Goal: Answer question/provide support

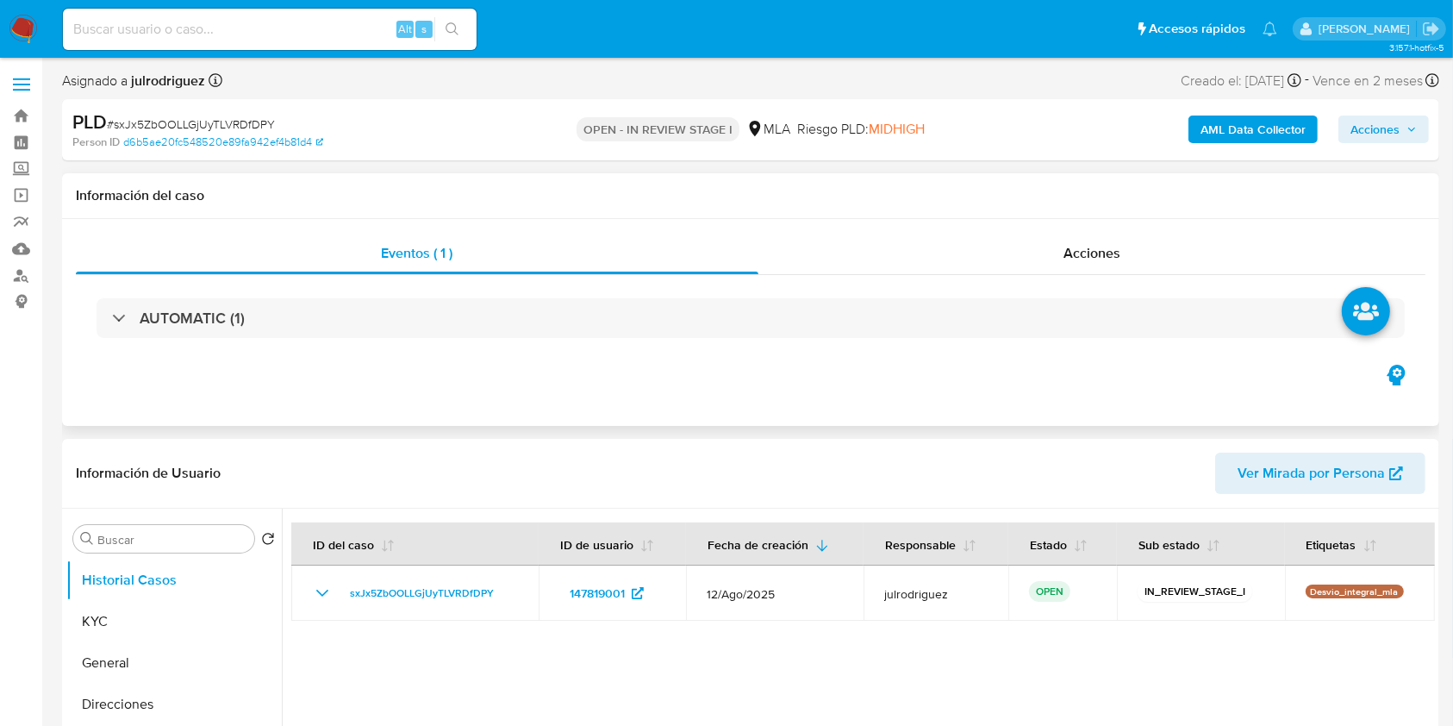
select select "10"
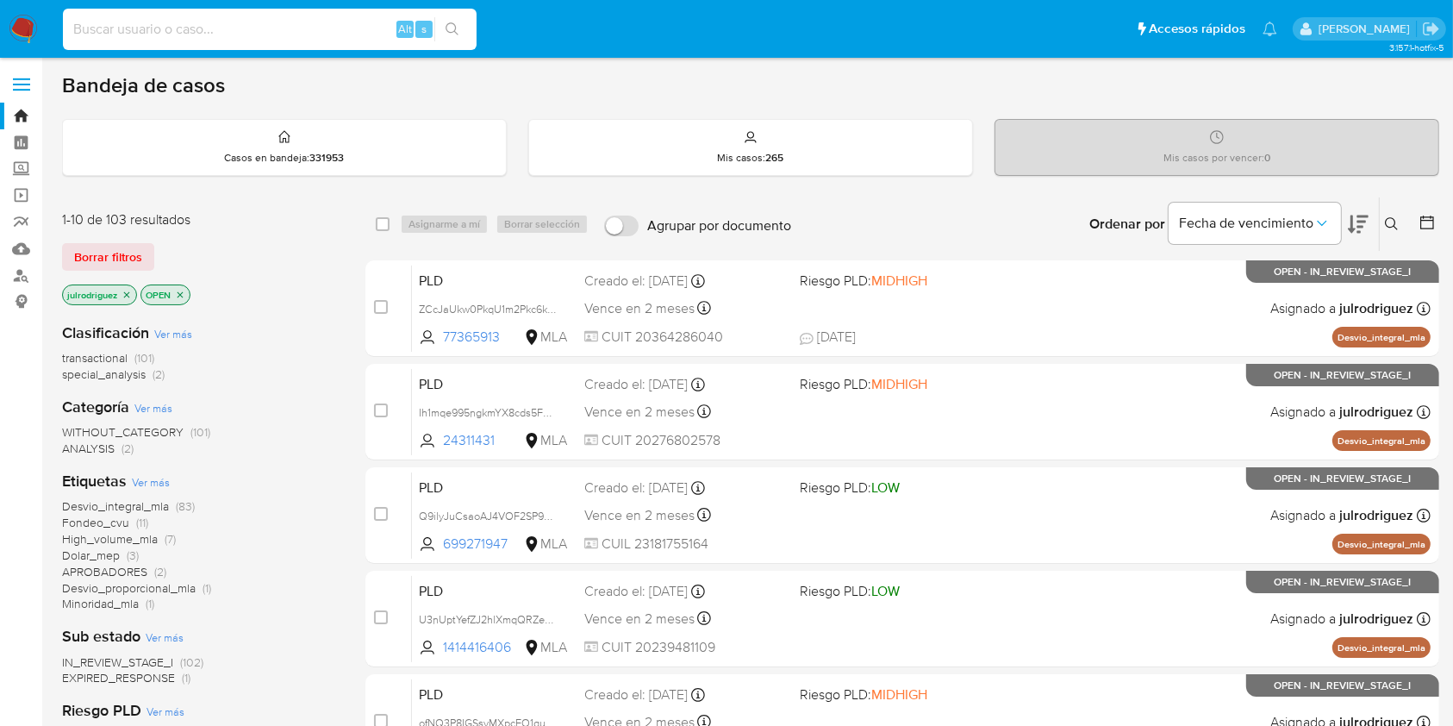
click at [268, 34] on input at bounding box center [270, 29] width 414 height 22
paste input "610376528"
type input "610376528"
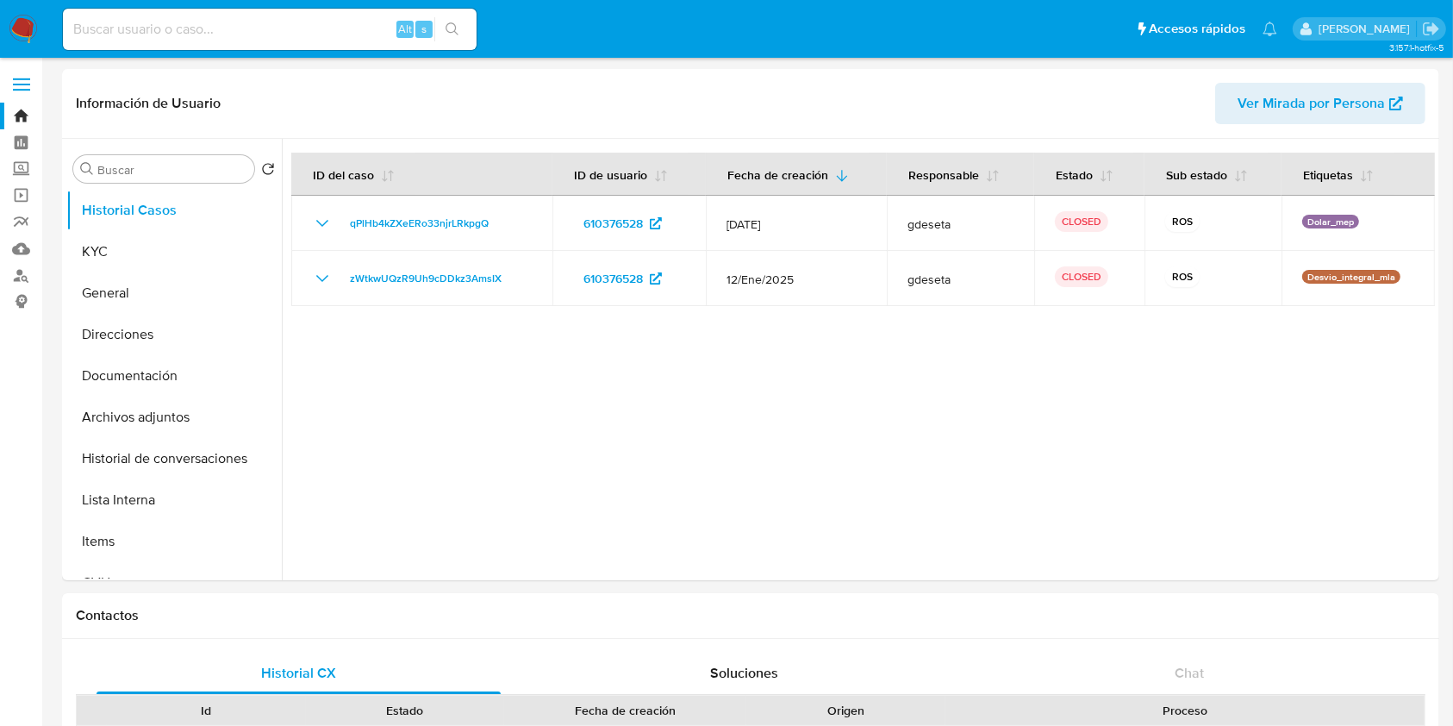
select select "10"
click at [154, 242] on button "KYC" at bounding box center [167, 251] width 202 height 41
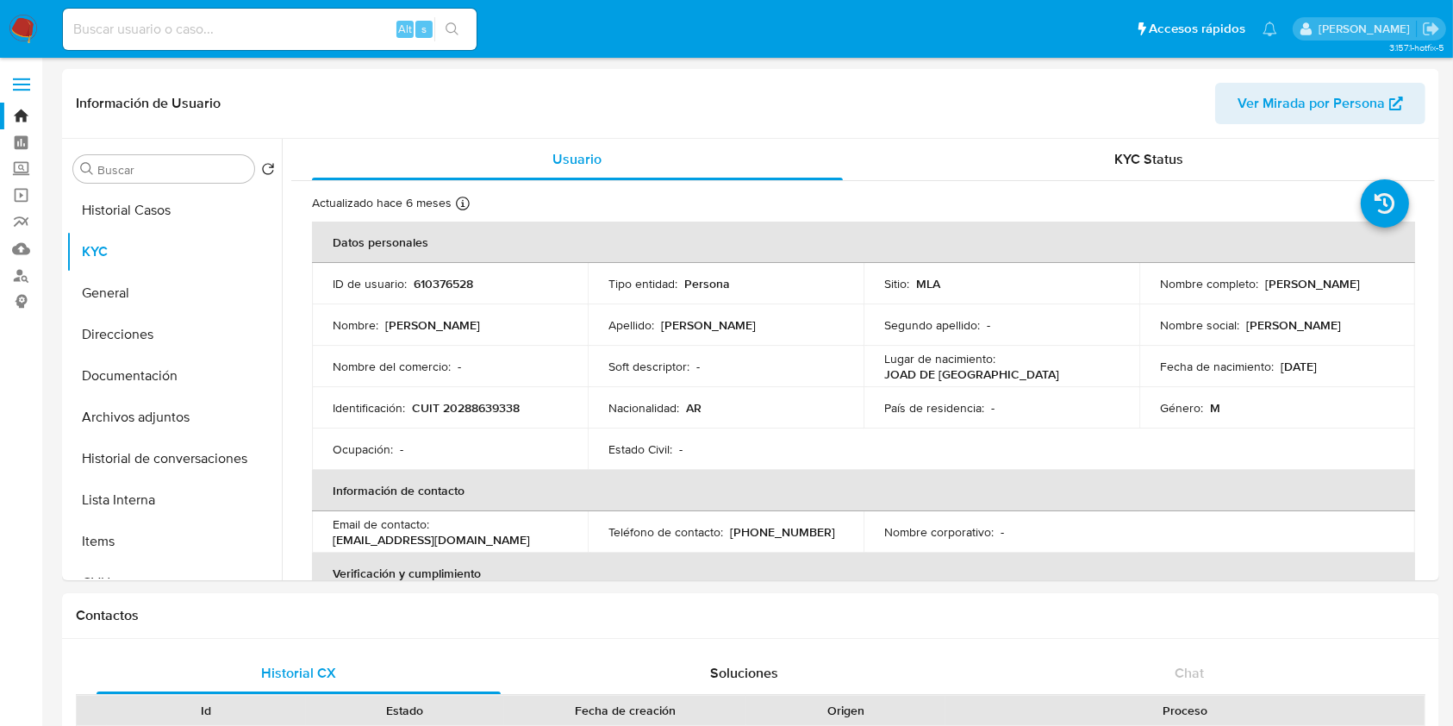
click at [253, 42] on div "Alt s" at bounding box center [270, 29] width 414 height 41
click at [246, 33] on input at bounding box center [270, 29] width 414 height 22
paste input "254554636"
type input "254554636"
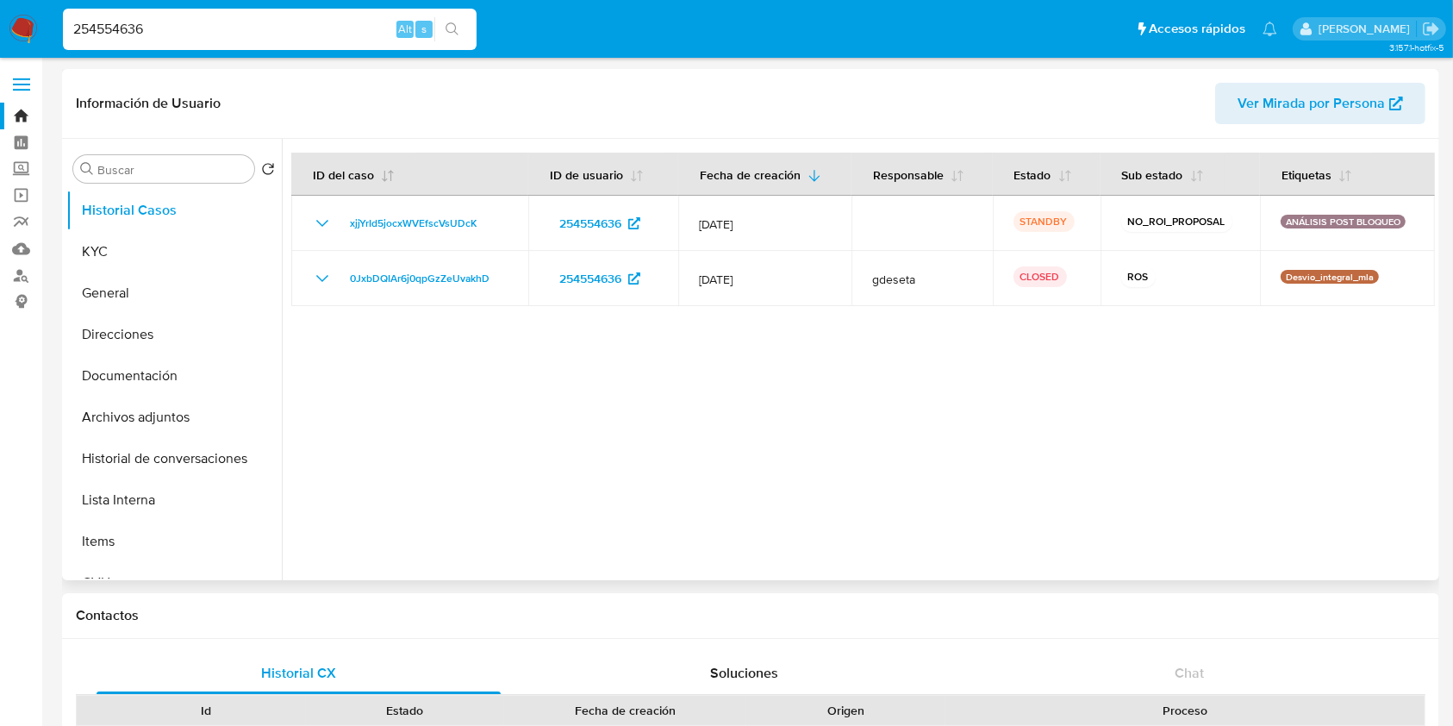
select select "10"
click at [134, 234] on button "KYC" at bounding box center [167, 251] width 202 height 41
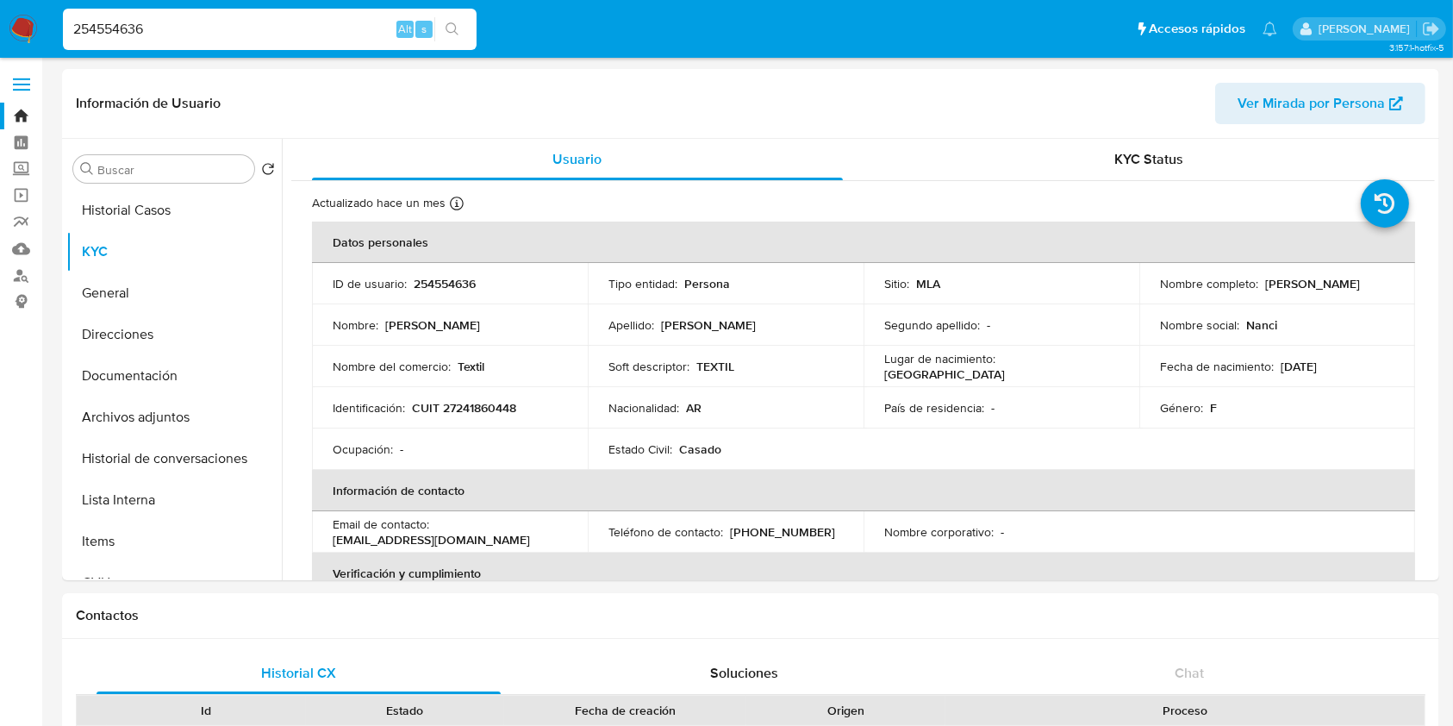
drag, startPoint x: 174, startPoint y: 32, endPoint x: 47, endPoint y: -9, distance: 133.8
paste input "s2m4agjHGLCRoRu84jTKUi6E"
type input "s2m4agjHGLCRoRu84jTKUi6E"
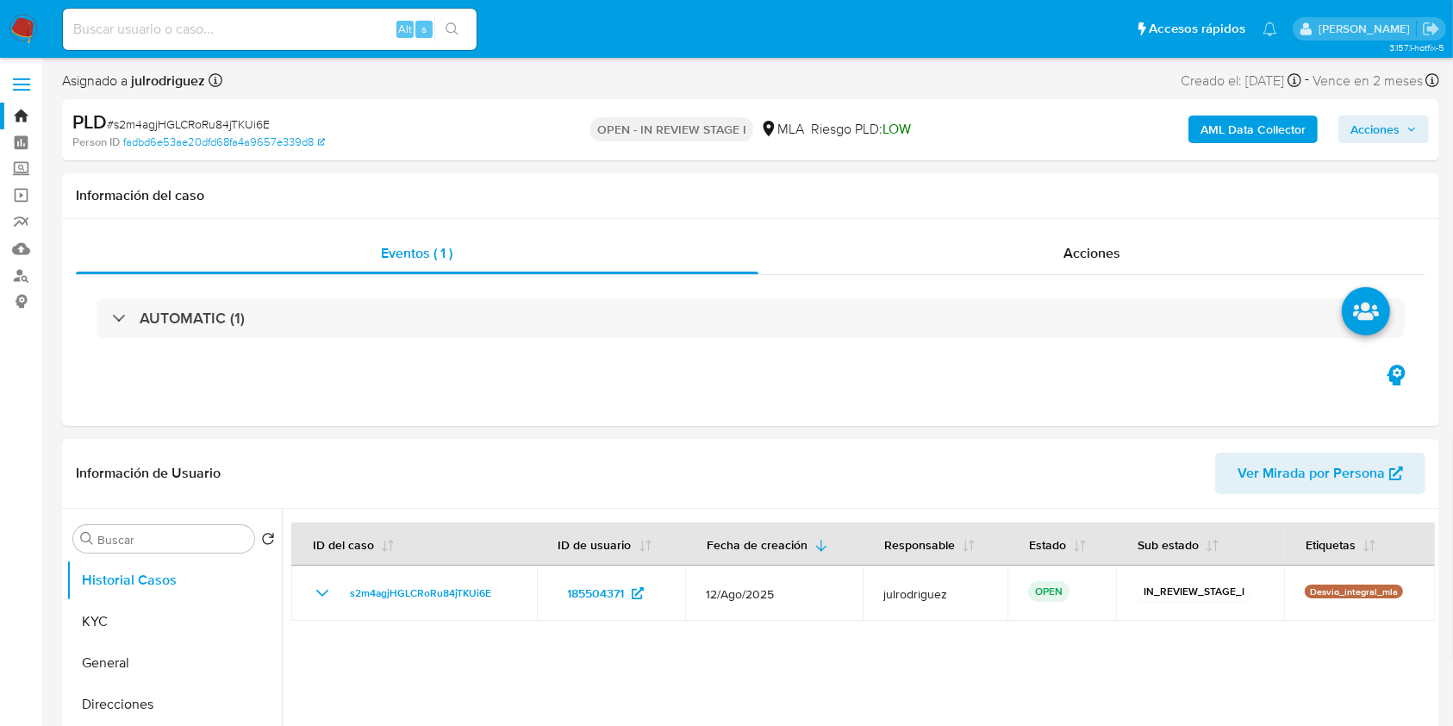
select select "10"
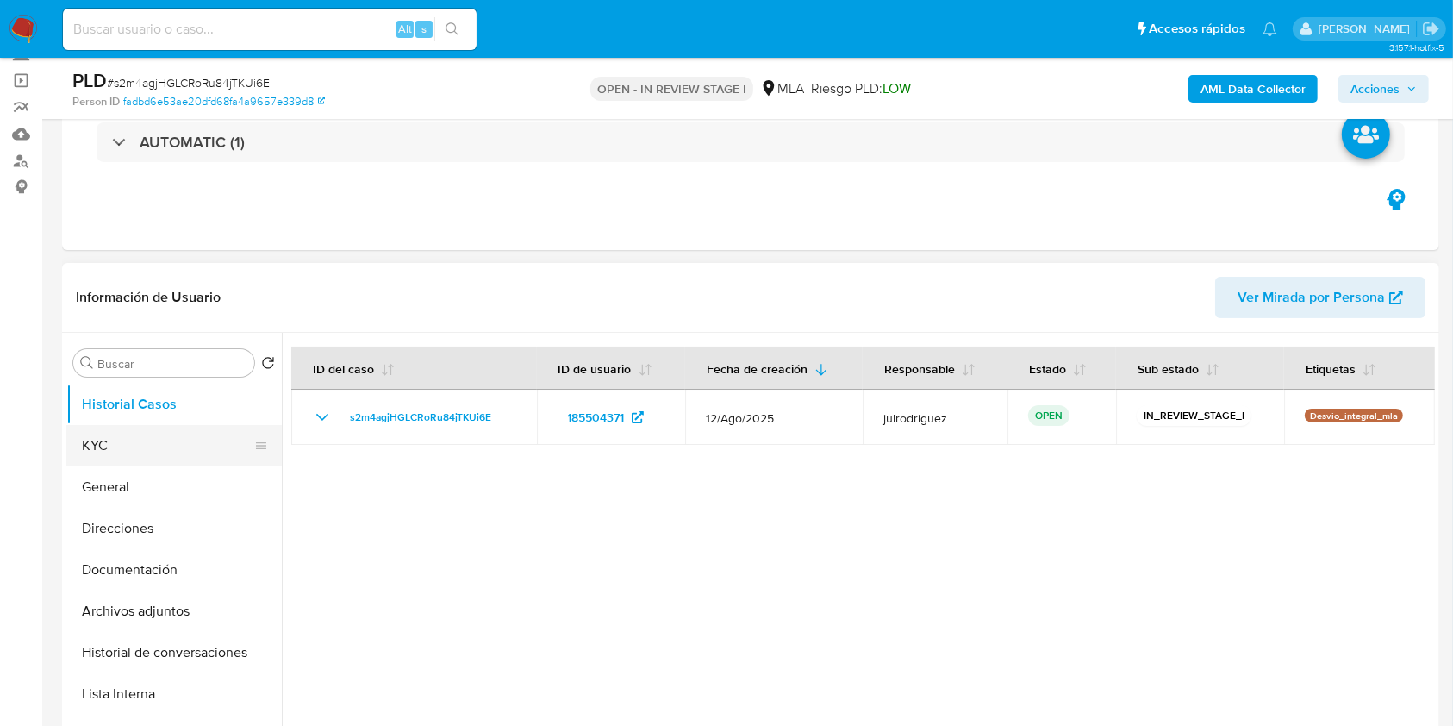
click at [104, 448] on button "KYC" at bounding box center [167, 445] width 202 height 41
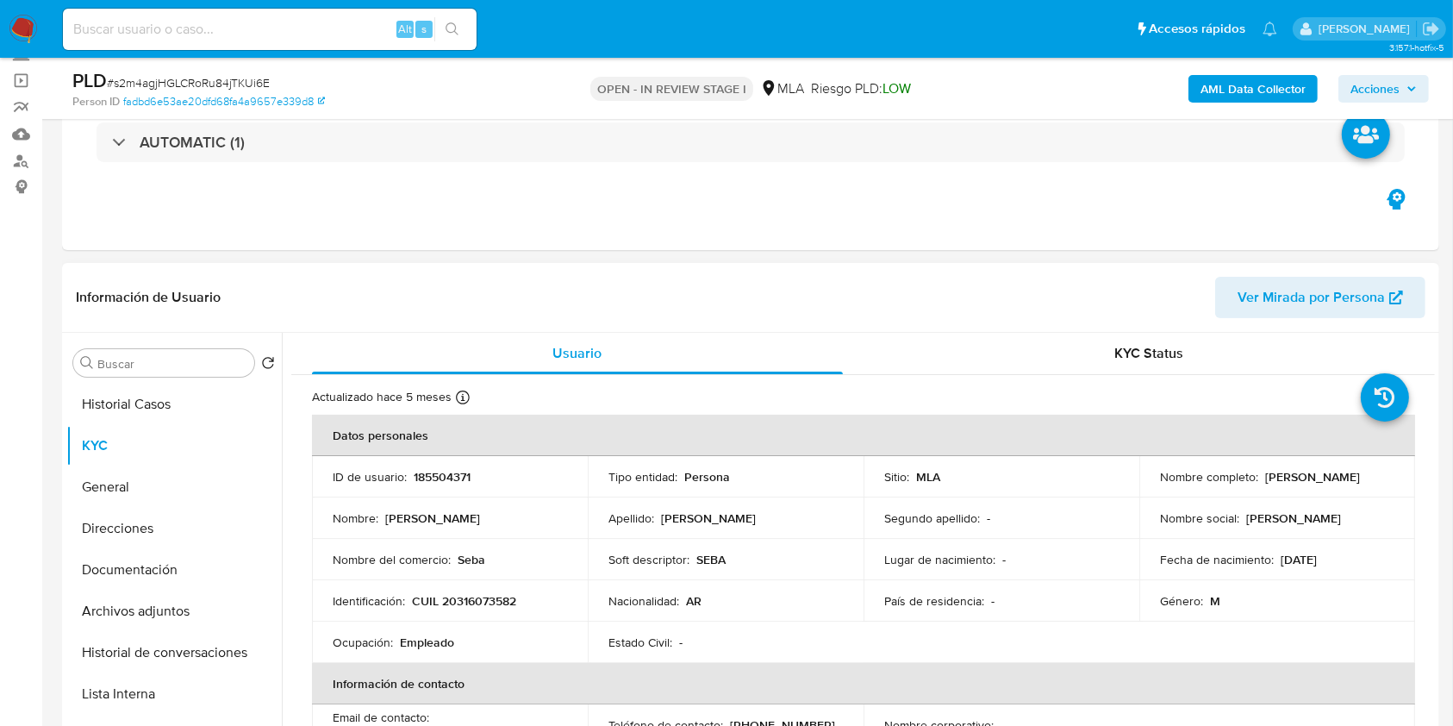
drag, startPoint x: 1156, startPoint y: 484, endPoint x: 1326, endPoint y: 486, distance: 170.7
click at [1326, 484] on div "Nombre completo : Sebastian Facundo Villanueva" at bounding box center [1277, 477] width 234 height 16
copy p "Sebastian Facundo Villanueva"
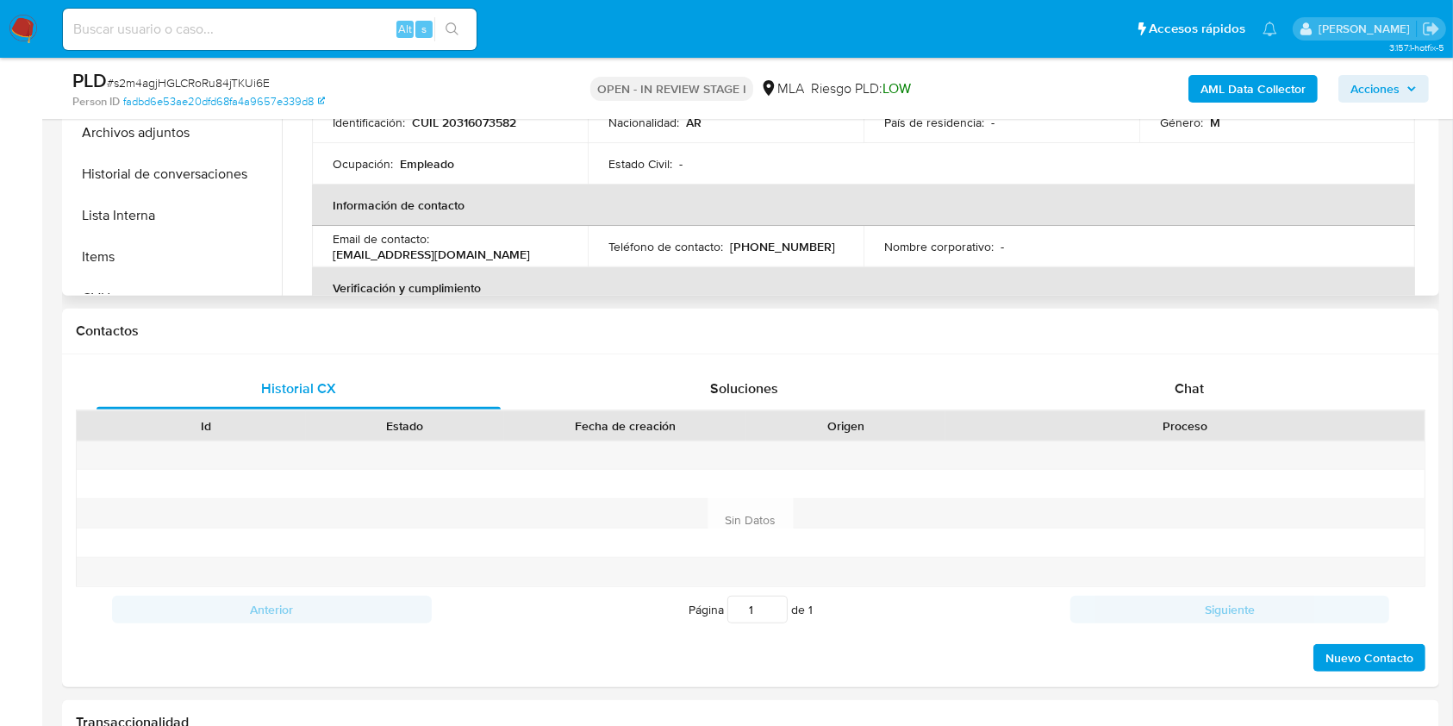
scroll to position [134, 0]
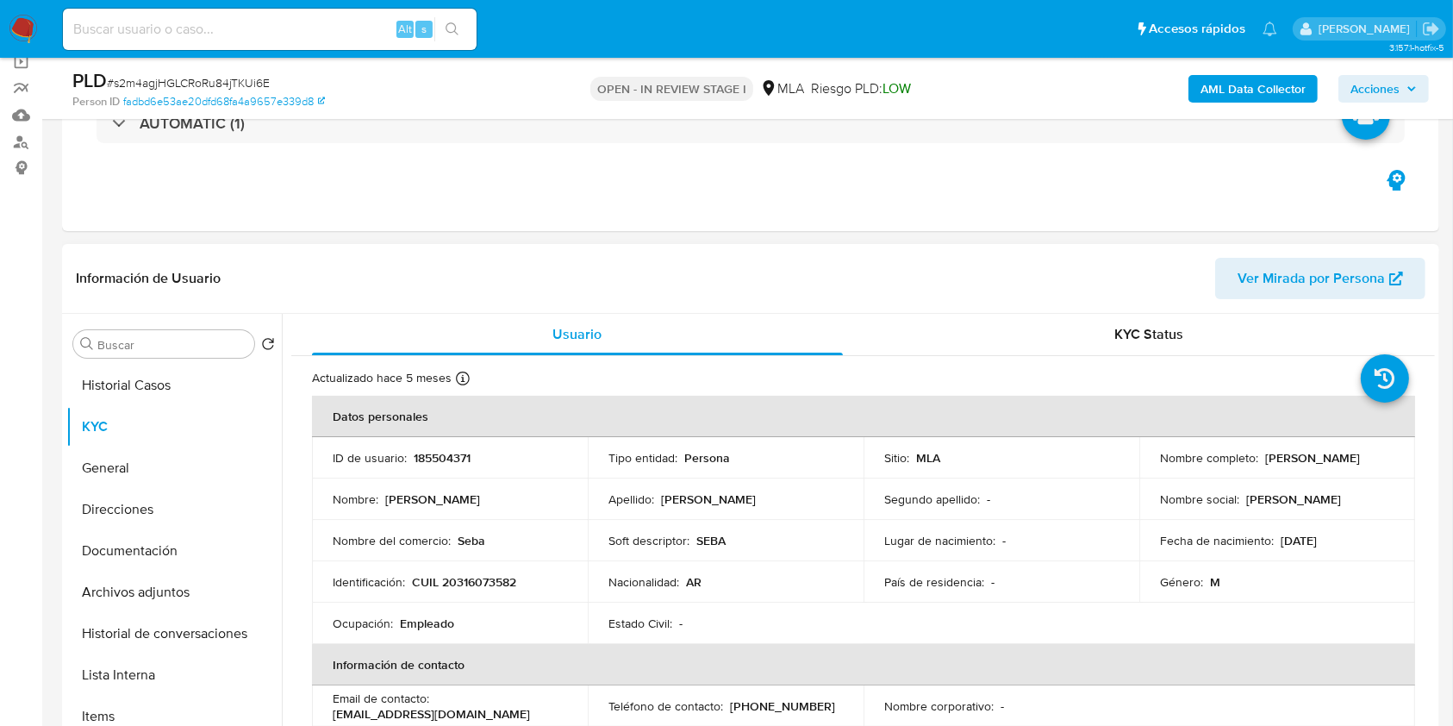
click at [446, 458] on p "185504371" at bounding box center [442, 458] width 57 height 16
copy p "185504371"
click at [246, 78] on span "# s2m4agjHGLCRoRu84jTKUi6E" at bounding box center [188, 82] width 163 height 17
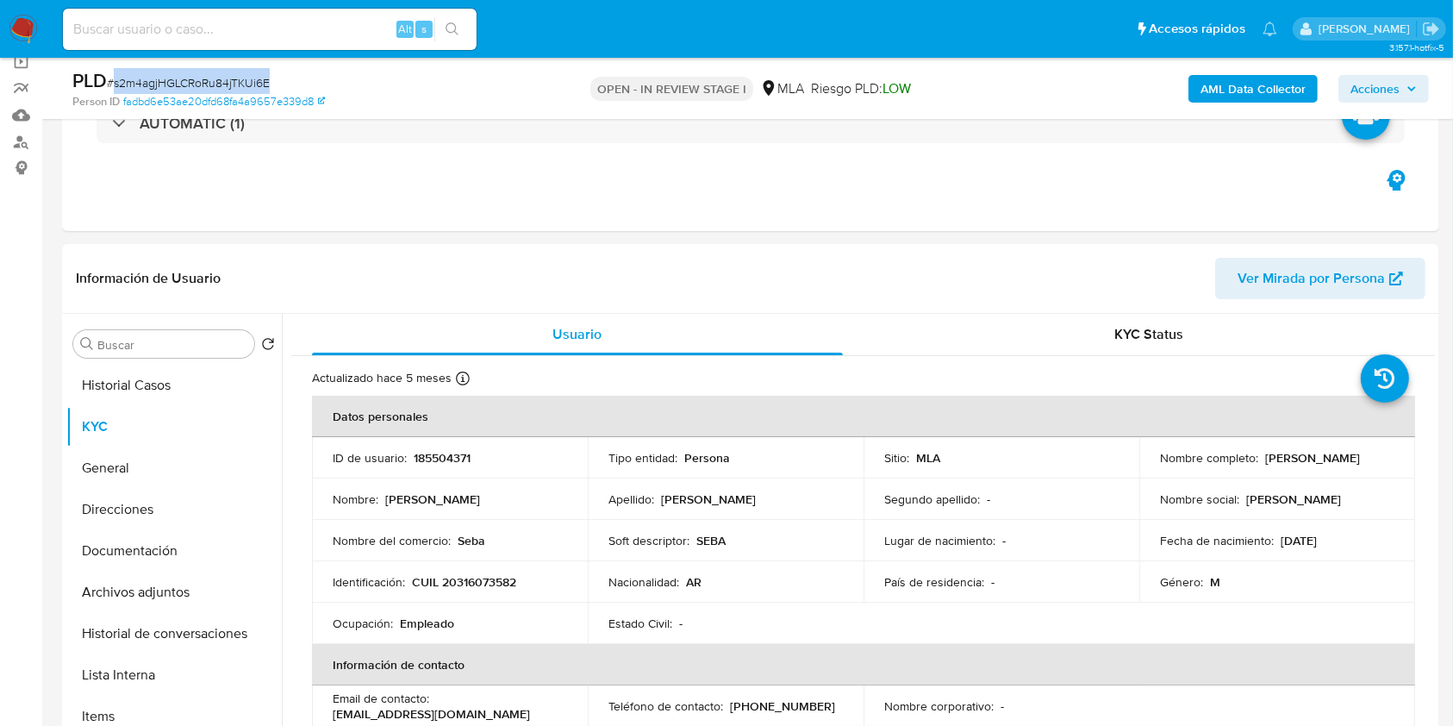
copy span "s2m4agjHGLCRoRu84jTKUi6E"
click at [471, 575] on p "CUIL 20316073582" at bounding box center [464, 582] width 104 height 16
copy p "20316073582"
click at [435, 458] on p "185504371" at bounding box center [442, 458] width 57 height 16
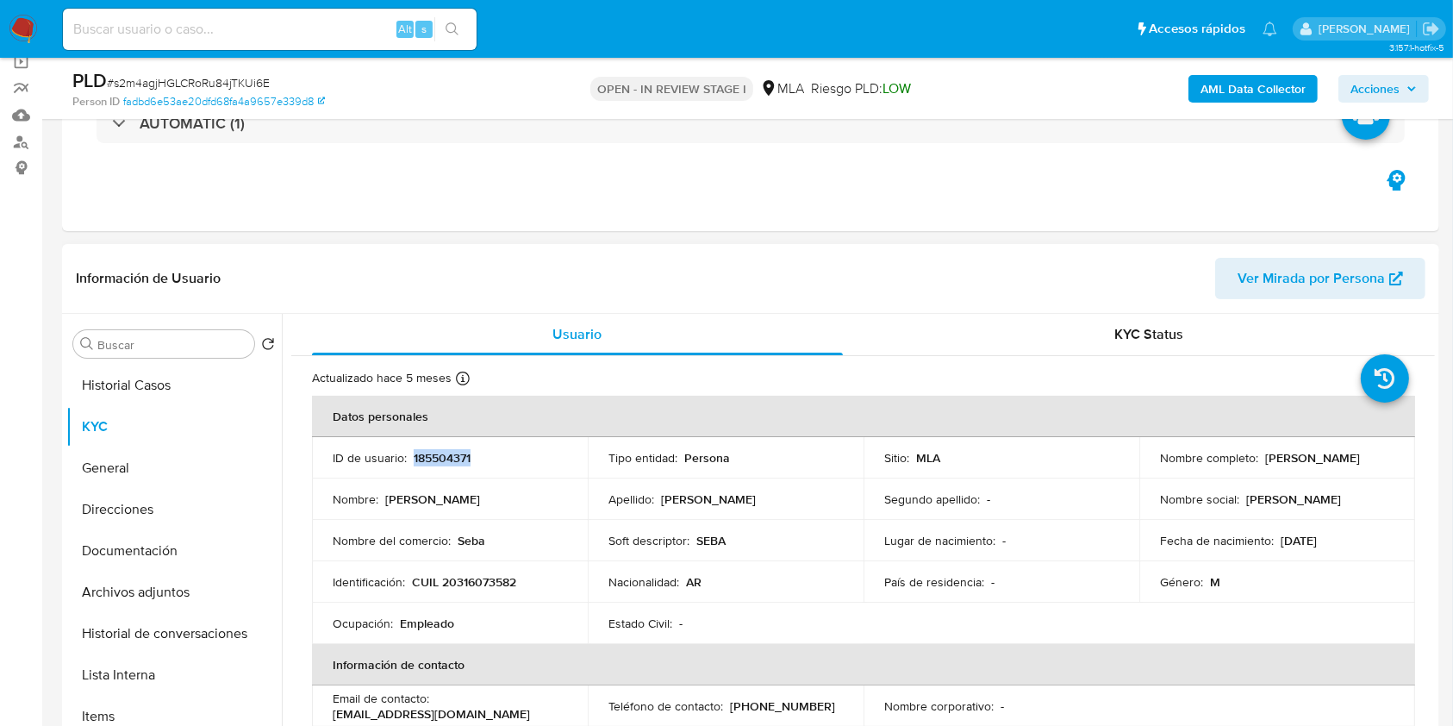
click at [435, 458] on p "185504371" at bounding box center [442, 458] width 57 height 16
copy p "185504371"
click at [428, 468] on td "ID de usuario : 185504371" at bounding box center [450, 457] width 276 height 41
click at [428, 458] on p "185504371" at bounding box center [442, 458] width 57 height 16
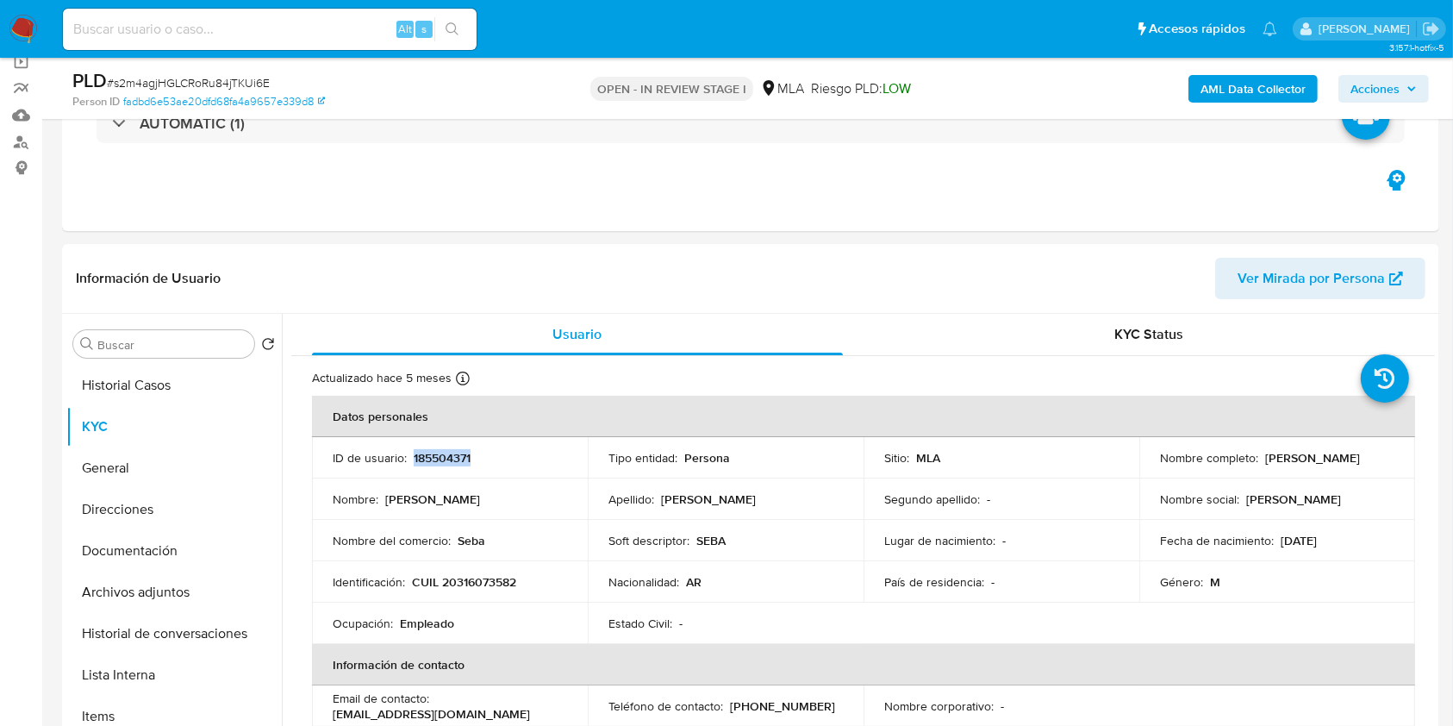
copy p "185504371"
drag, startPoint x: 1153, startPoint y: 467, endPoint x: 1105, endPoint y: 149, distance: 321.7
click at [1347, 472] on td "Nombre completo : Sebastian Facundo Villanueva" at bounding box center [1277, 457] width 276 height 41
copy p "Sebastian Facundo Villanueva"
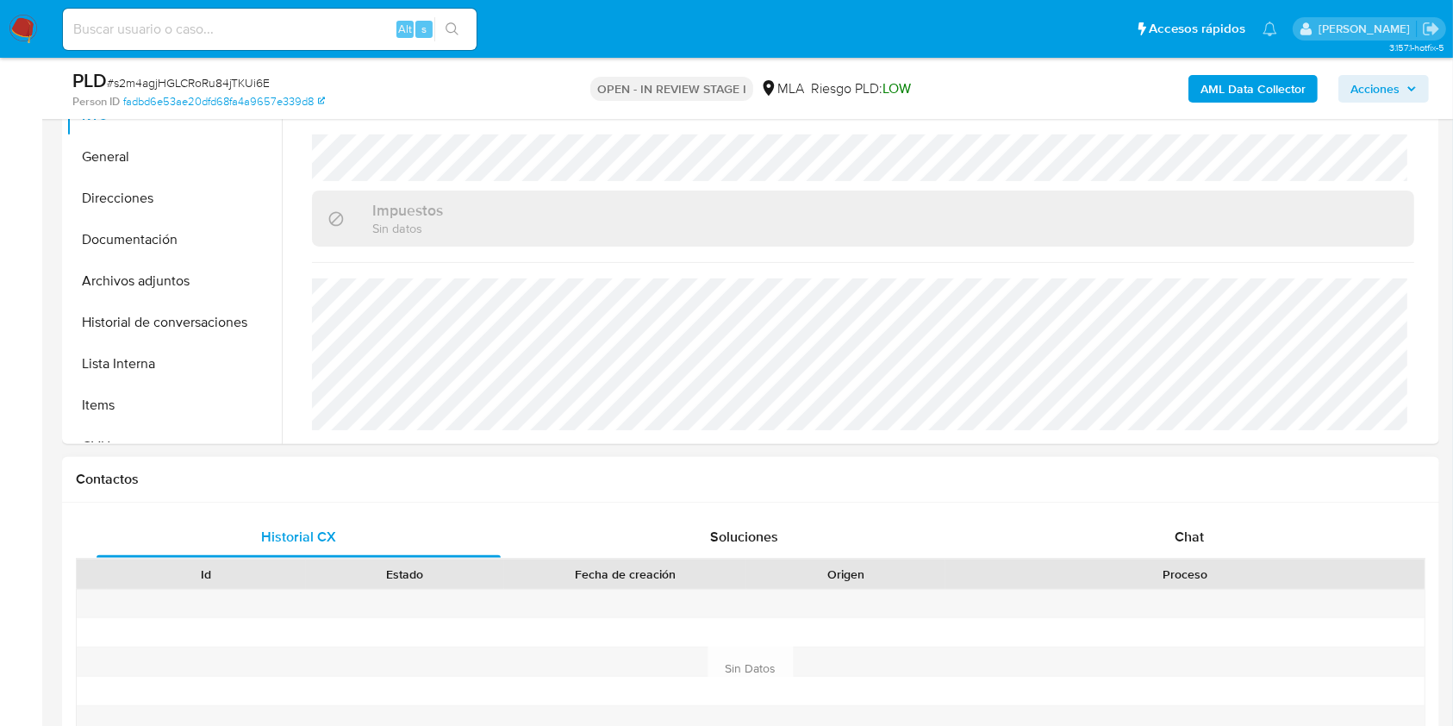
scroll to position [364, 0]
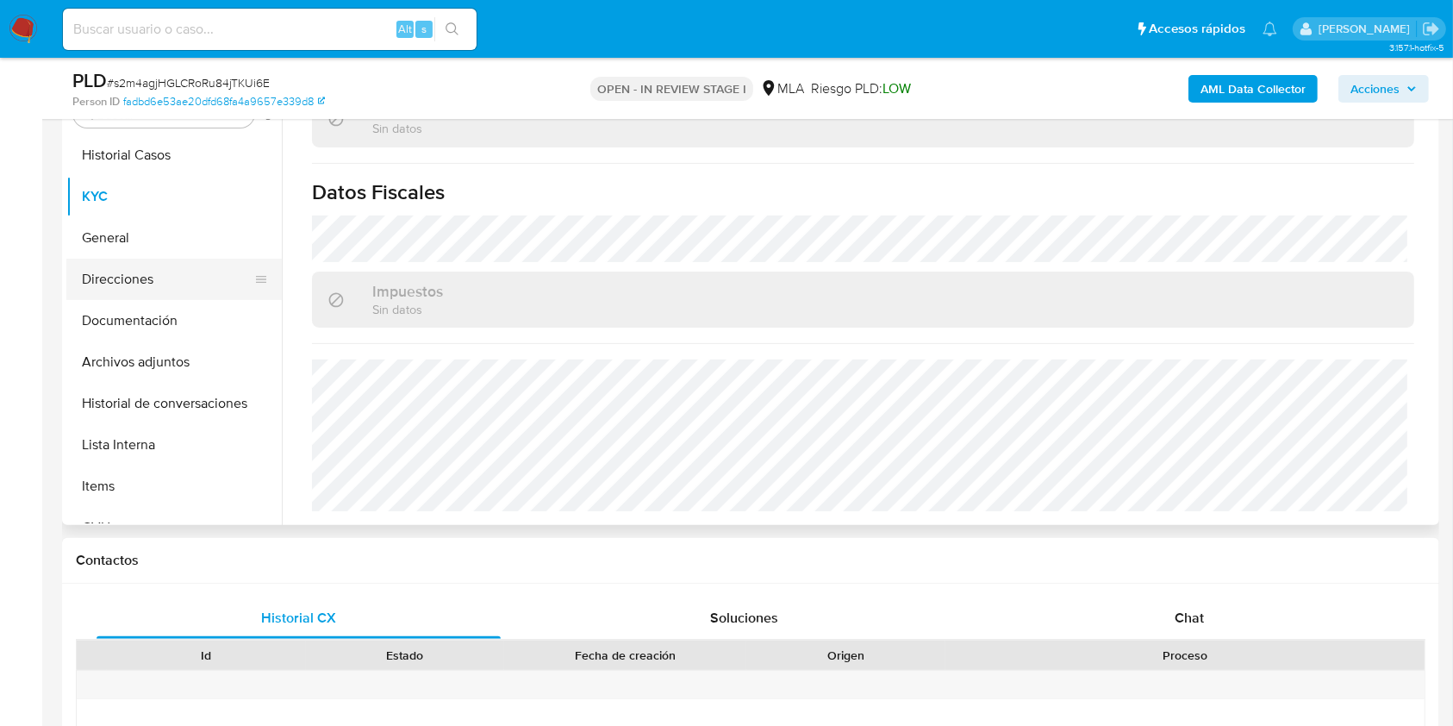
click at [153, 287] on button "Direcciones" at bounding box center [167, 279] width 202 height 41
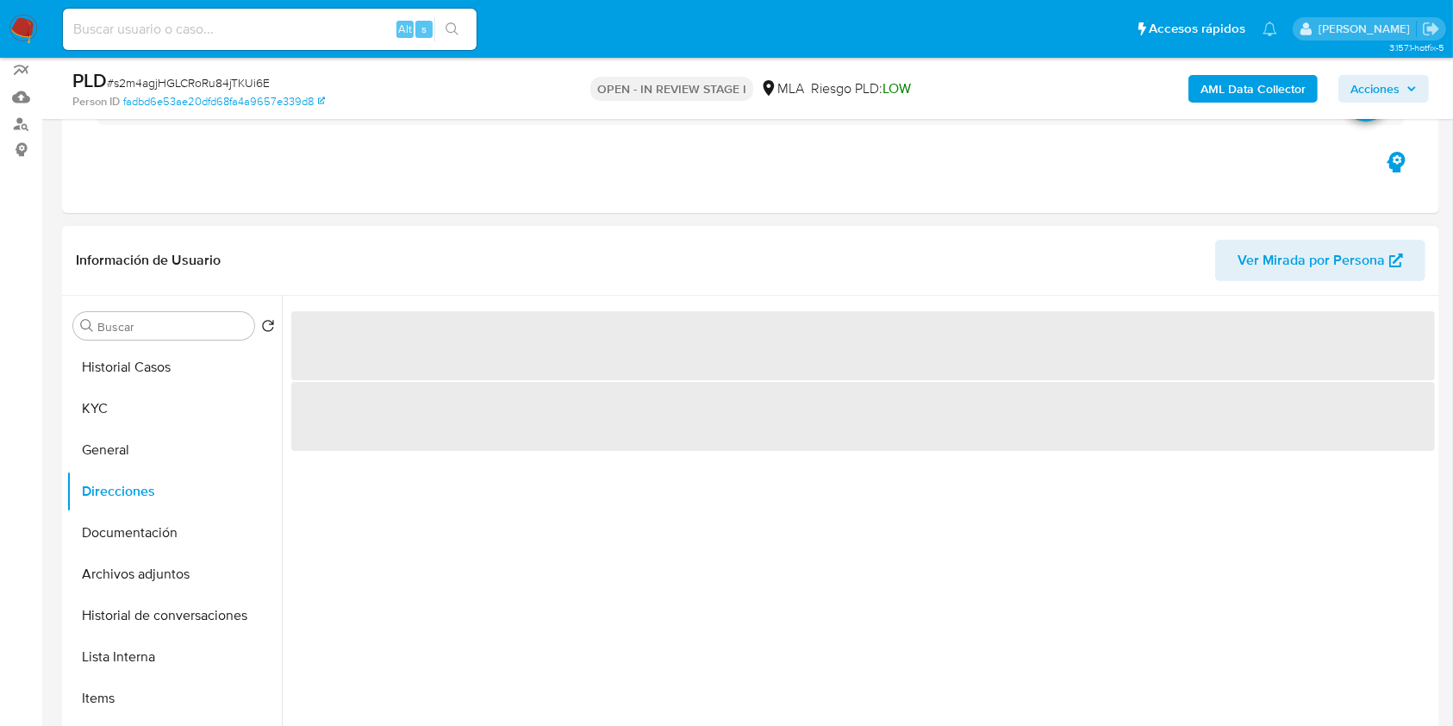
scroll to position [134, 0]
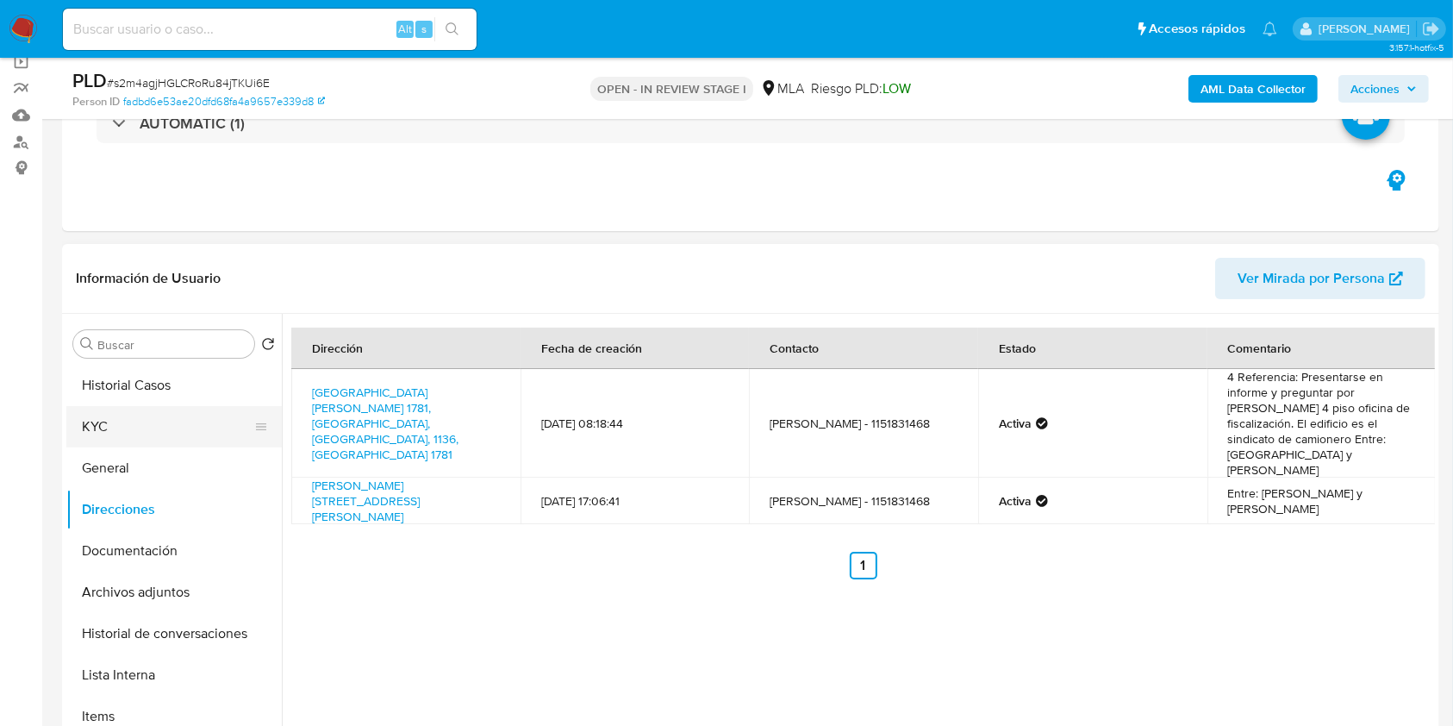
click at [105, 432] on button "KYC" at bounding box center [167, 426] width 202 height 41
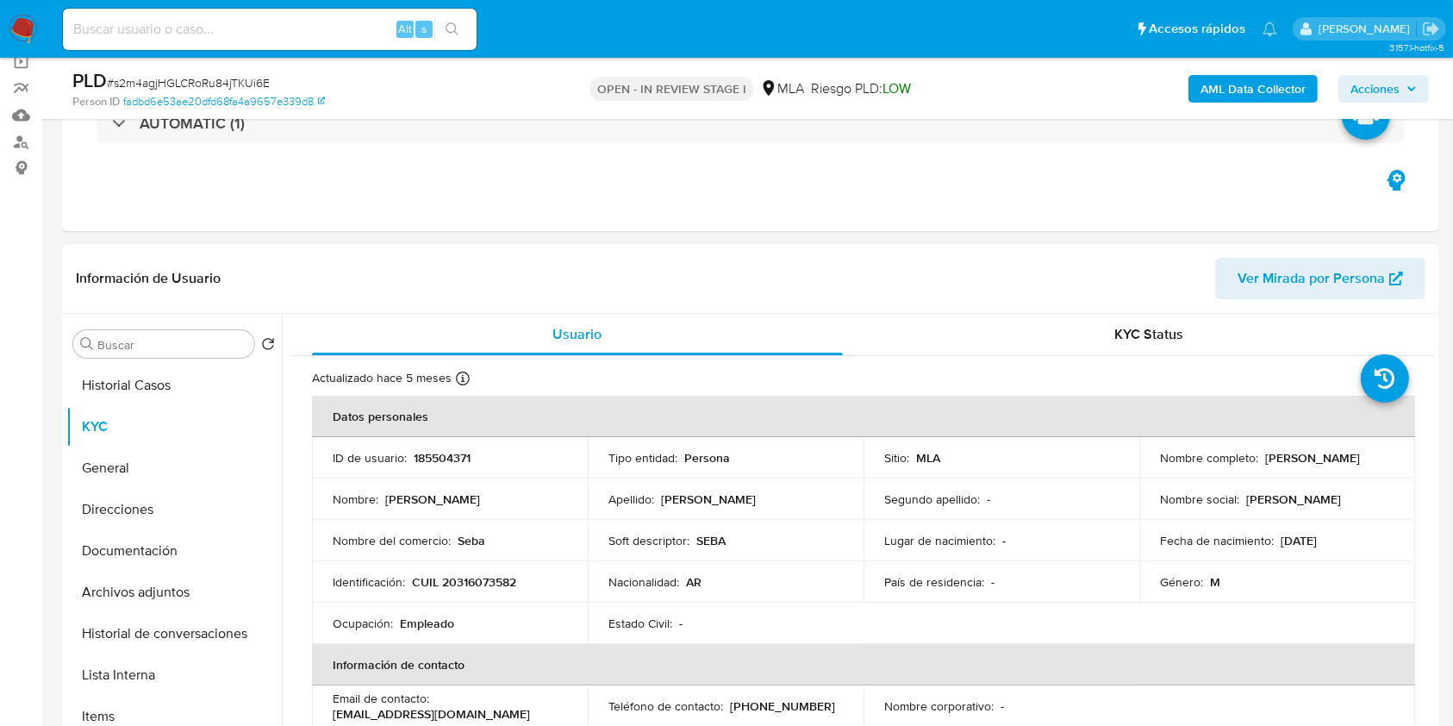
click at [430, 457] on p "185504371" at bounding box center [442, 458] width 57 height 16
copy p "185504371"
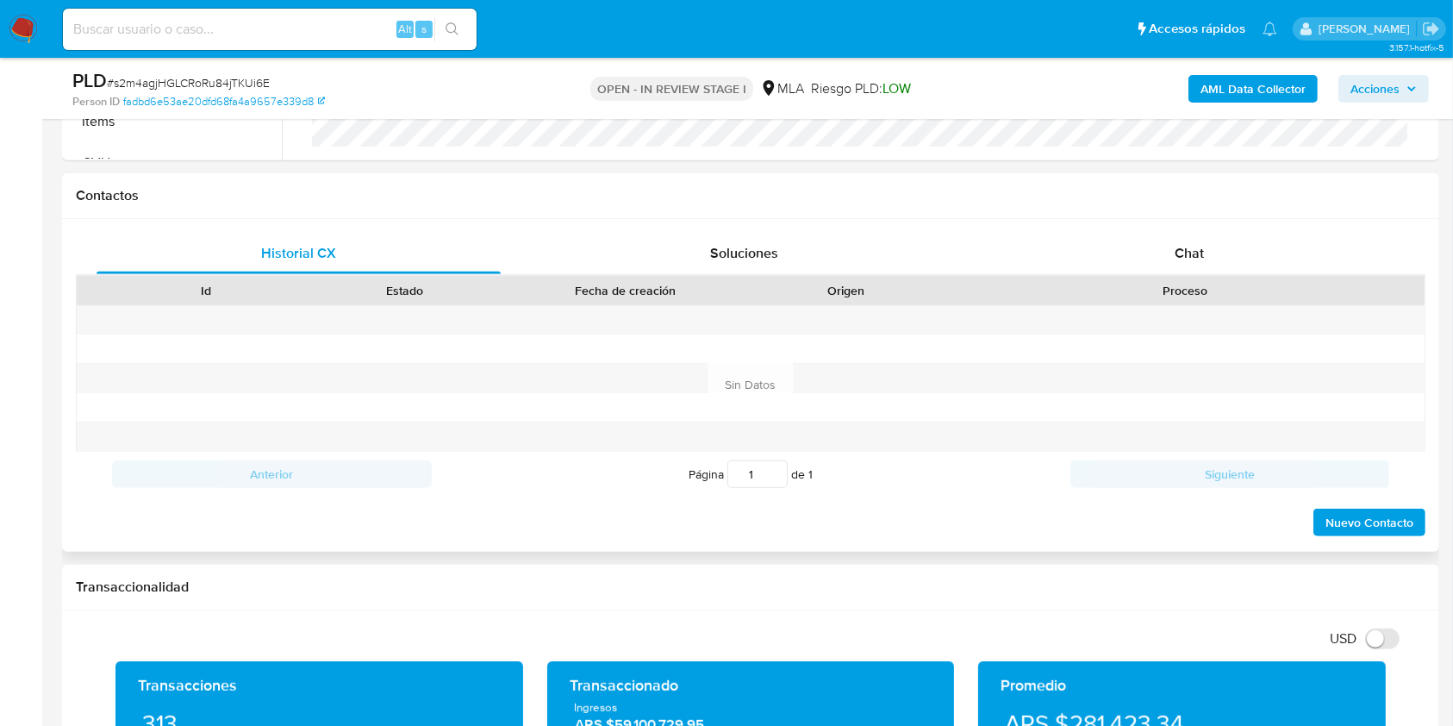
scroll to position [823, 0]
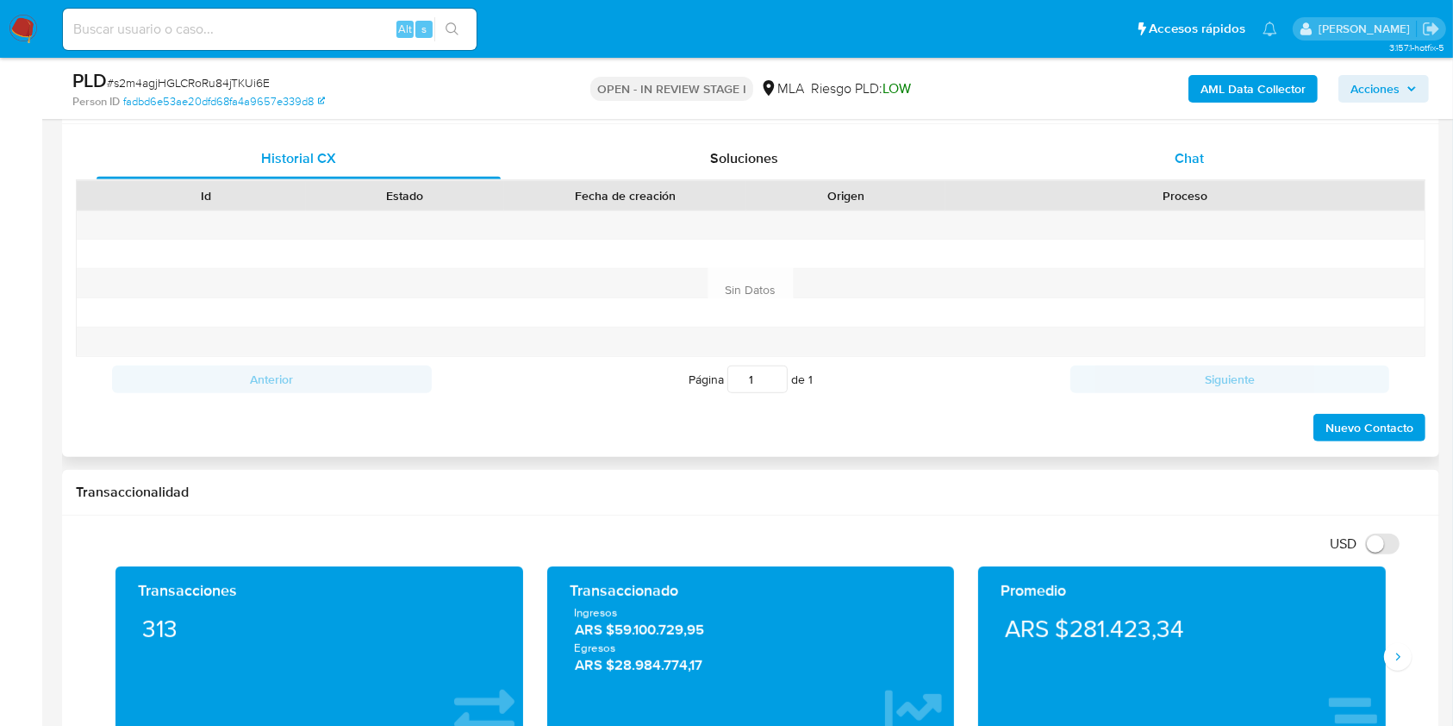
drag, startPoint x: 1185, startPoint y: 155, endPoint x: 1186, endPoint y: 172, distance: 16.4
click at [1185, 158] on span "Chat" at bounding box center [1189, 158] width 29 height 20
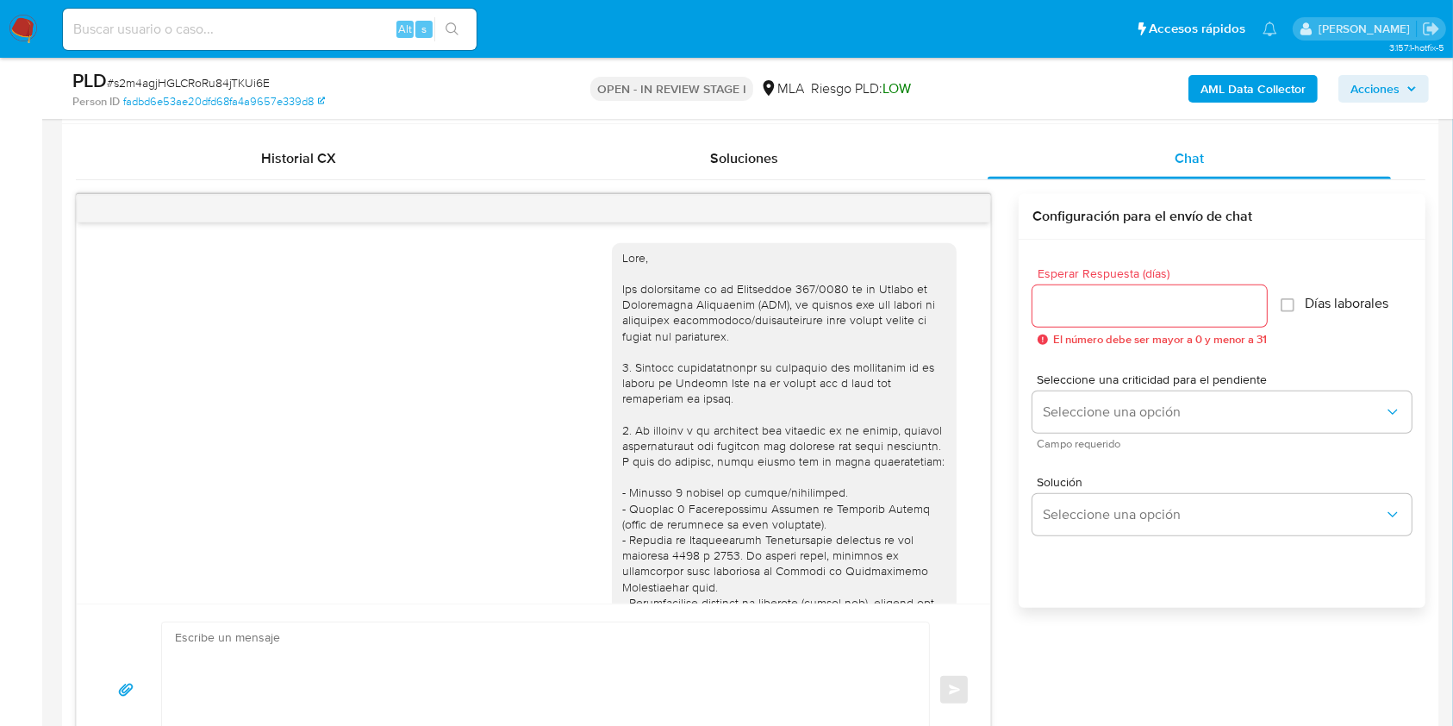
scroll to position [974, 0]
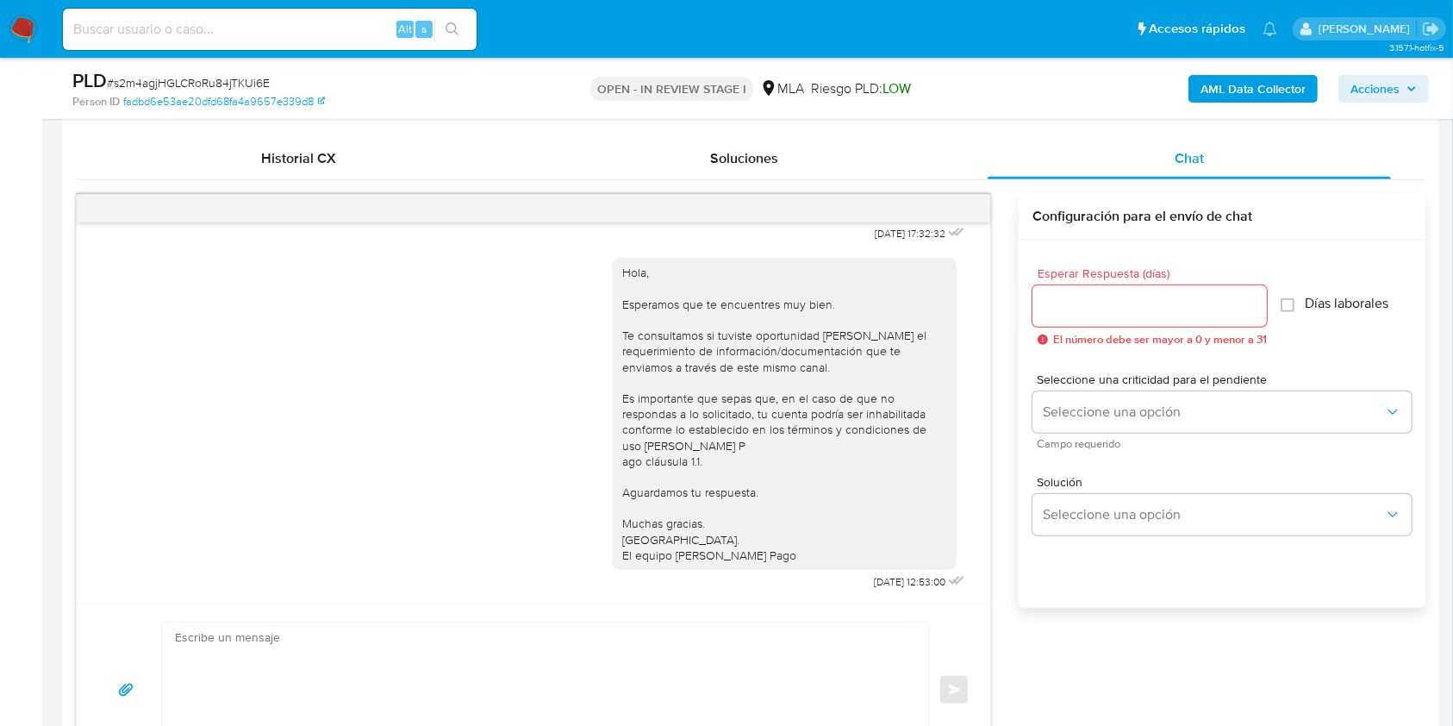
click at [1126, 321] on div at bounding box center [1149, 305] width 234 height 41
click at [1120, 300] on input "Esperar Respuesta (días)" at bounding box center [1149, 306] width 234 height 22
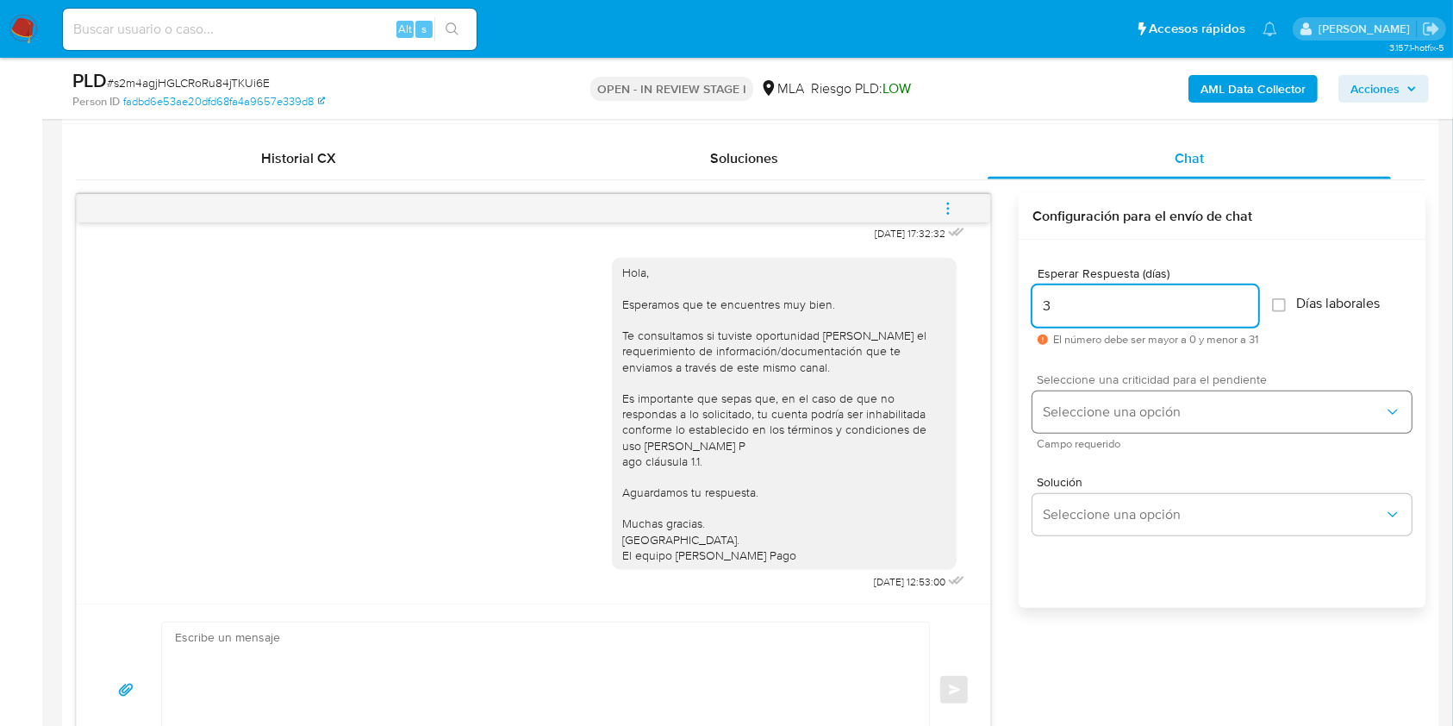
type input "3"
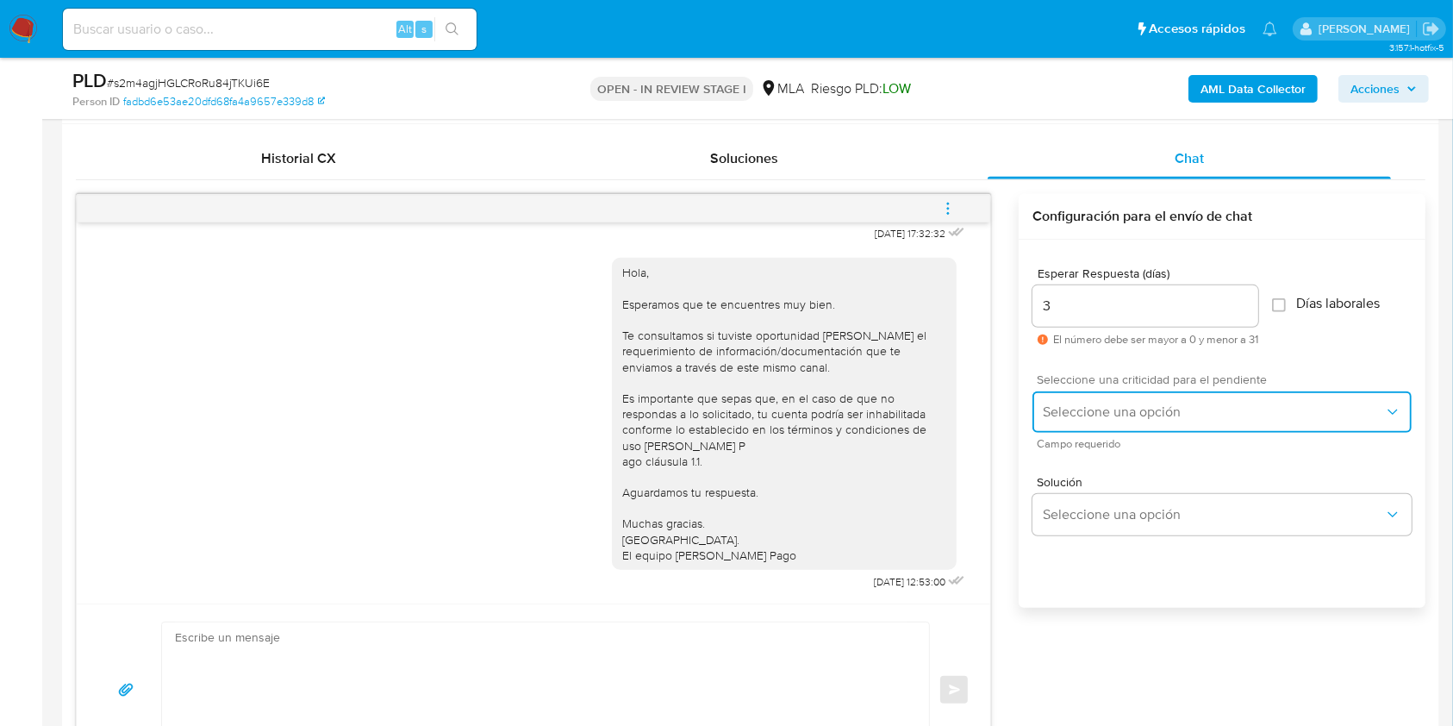
click at [1088, 396] on button "Seleccione una opción" at bounding box center [1221, 411] width 379 height 41
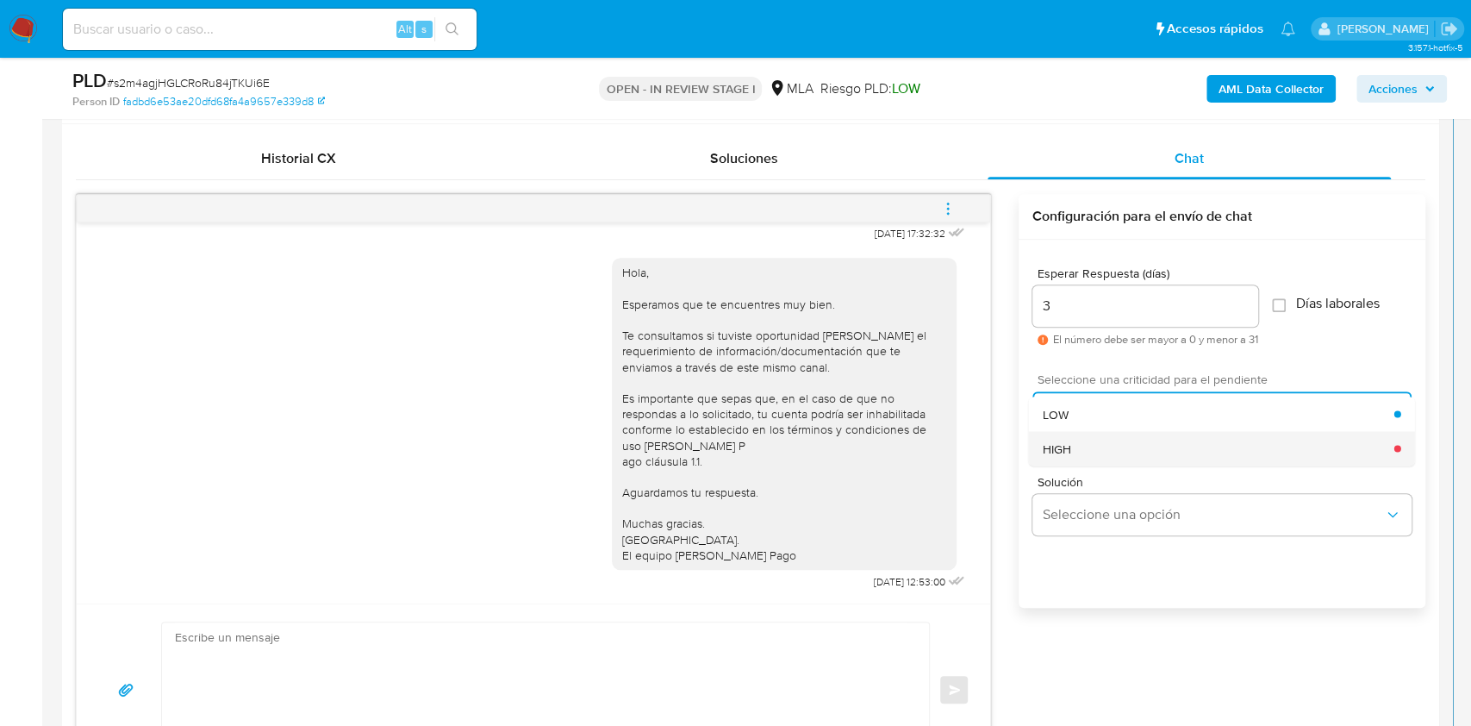
click at [1096, 444] on div "HIGH" at bounding box center [1219, 448] width 352 height 34
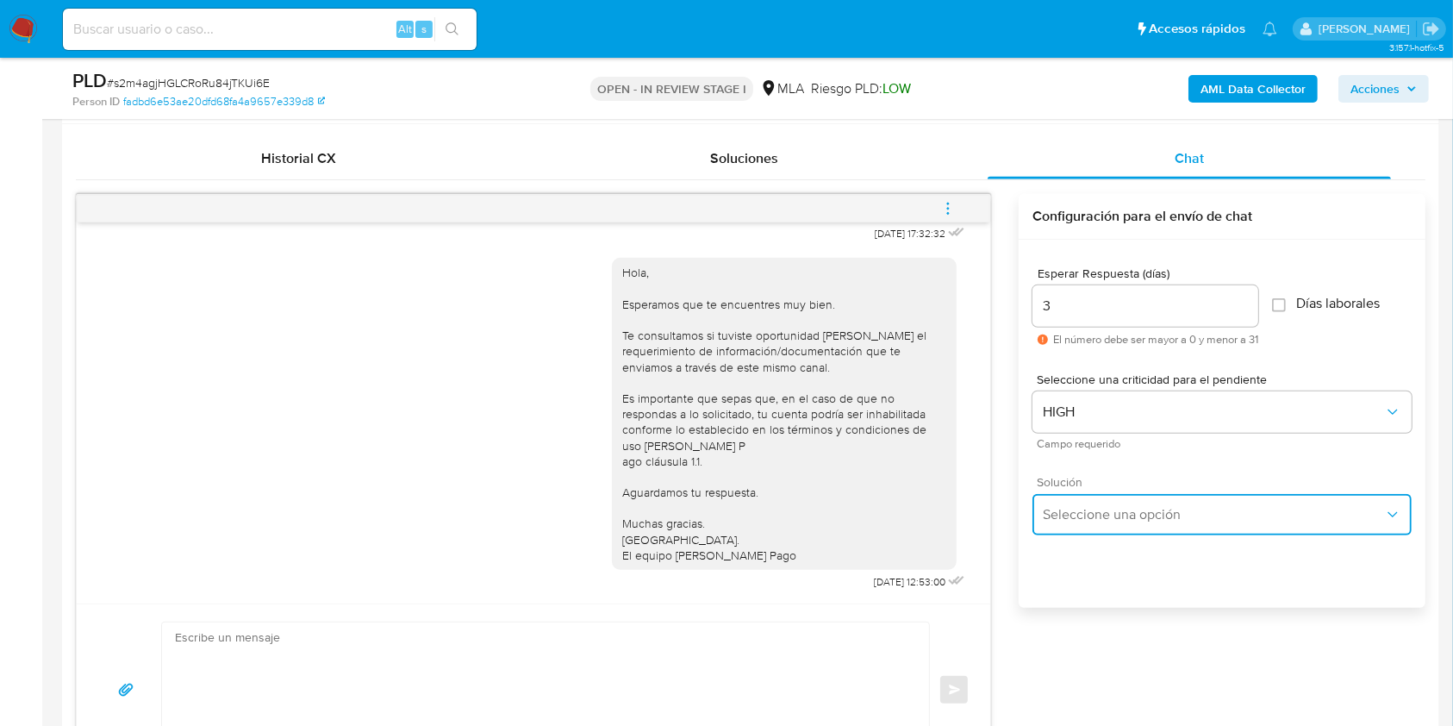
click at [1096, 516] on span "Seleccione una opción" at bounding box center [1213, 514] width 341 height 17
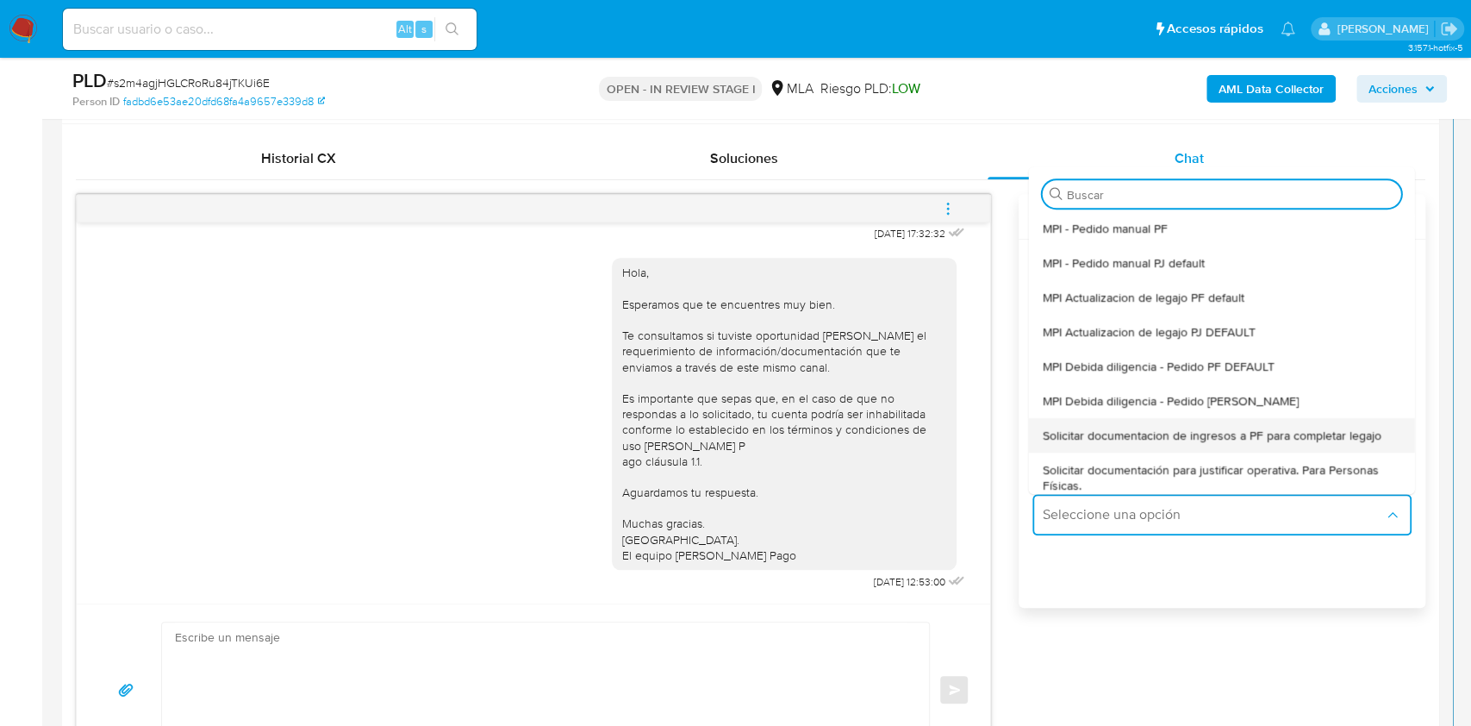
click at [1184, 427] on span "Solicitar documentacion de ingresos a PF para completar legajo" at bounding box center [1212, 435] width 339 height 16
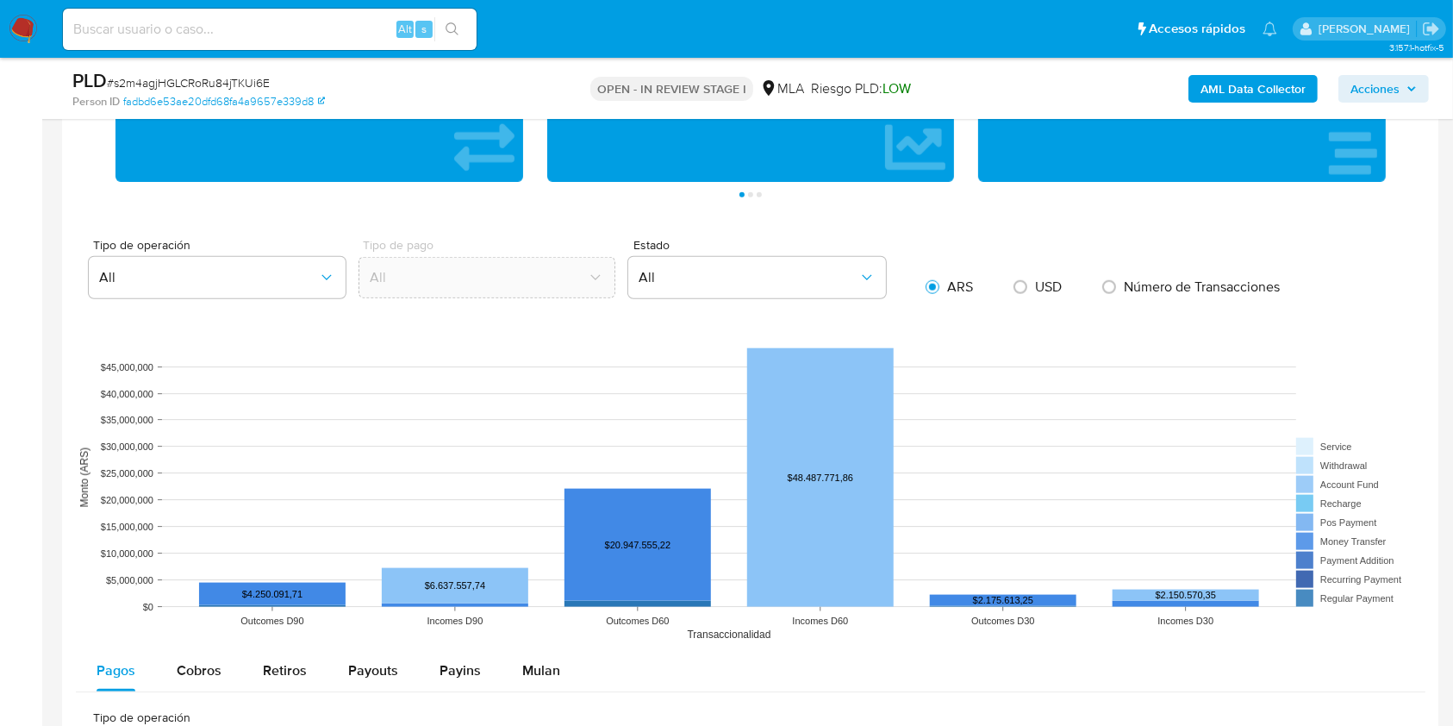
drag, startPoint x: 173, startPoint y: 422, endPoint x: 573, endPoint y: 779, distance: 535.9
click at [573, 725] on html "Pausado Ver notificaciones Alt s Accesos rápidos Presiona las siguientes teclas…" at bounding box center [726, 140] width 1453 height 3796
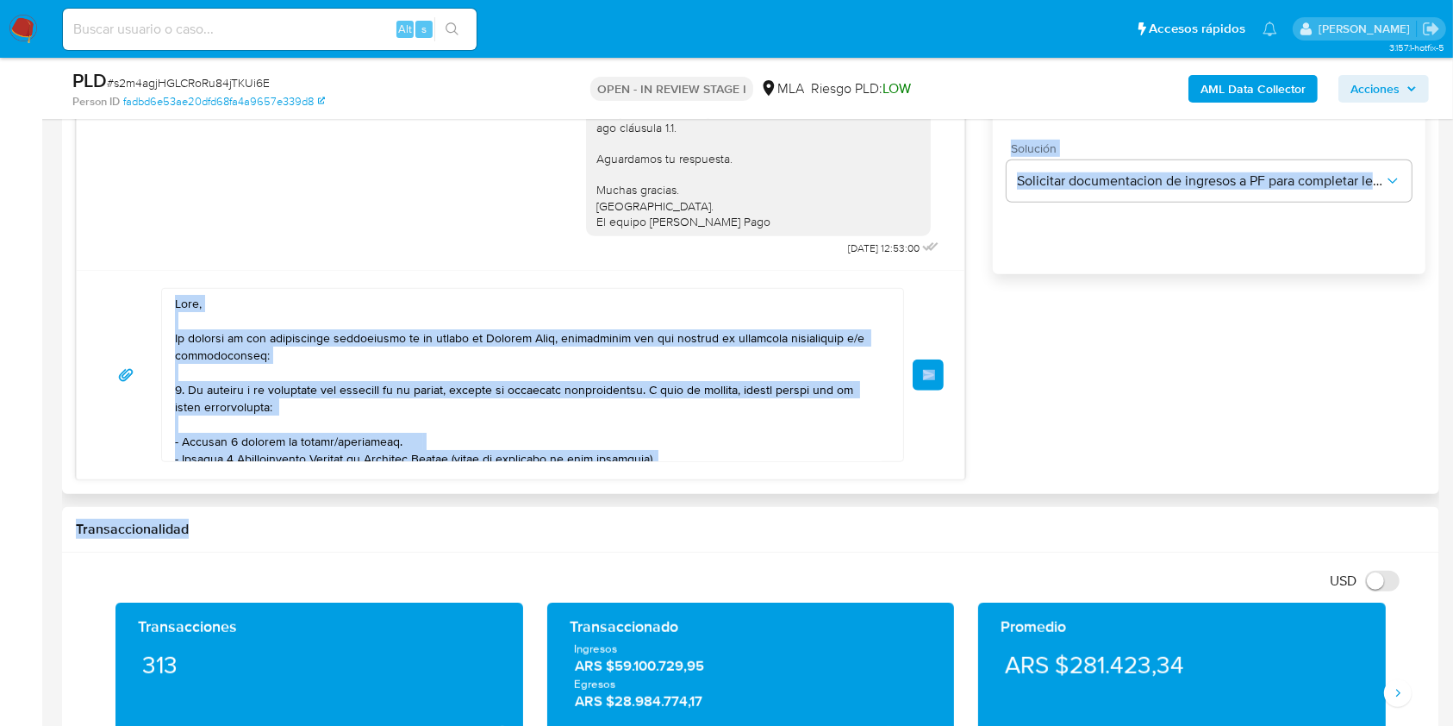
scroll to position [1120, 0]
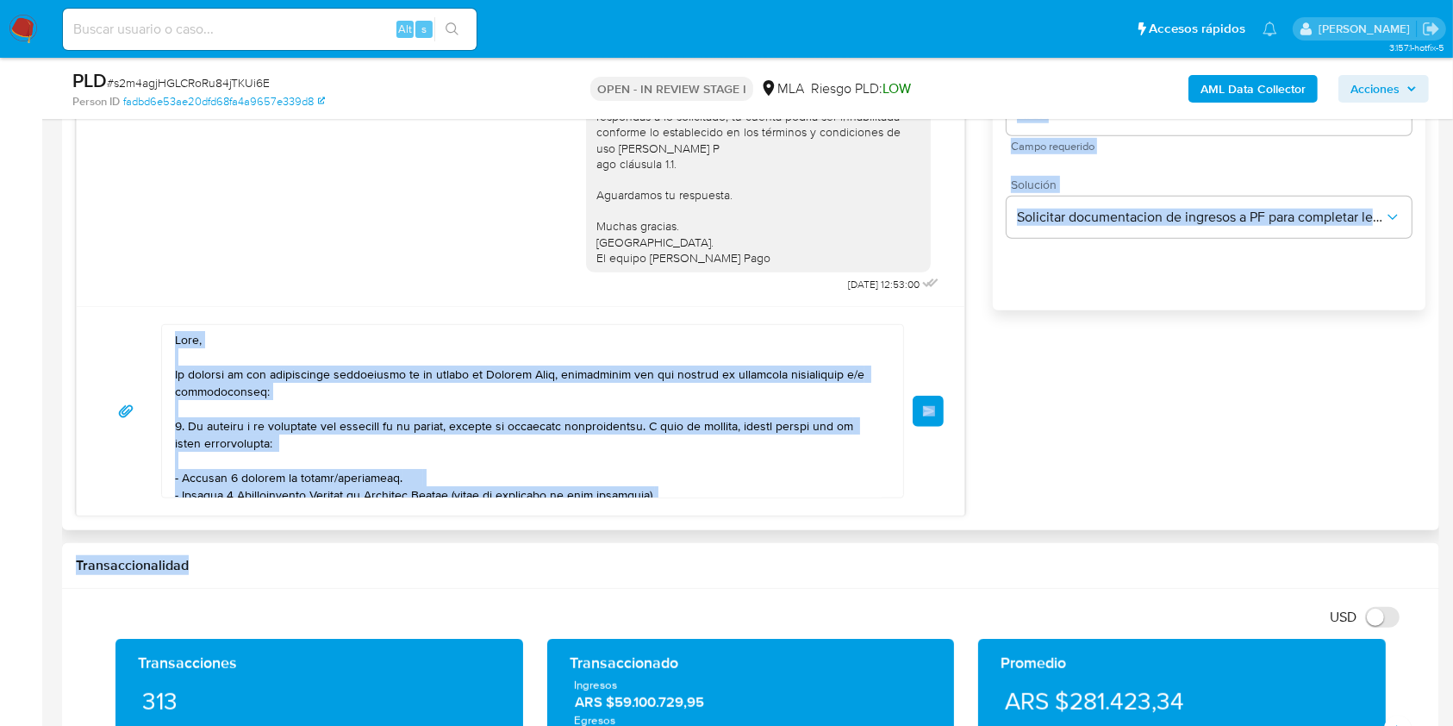
click at [239, 393] on textarea at bounding box center [528, 411] width 707 height 172
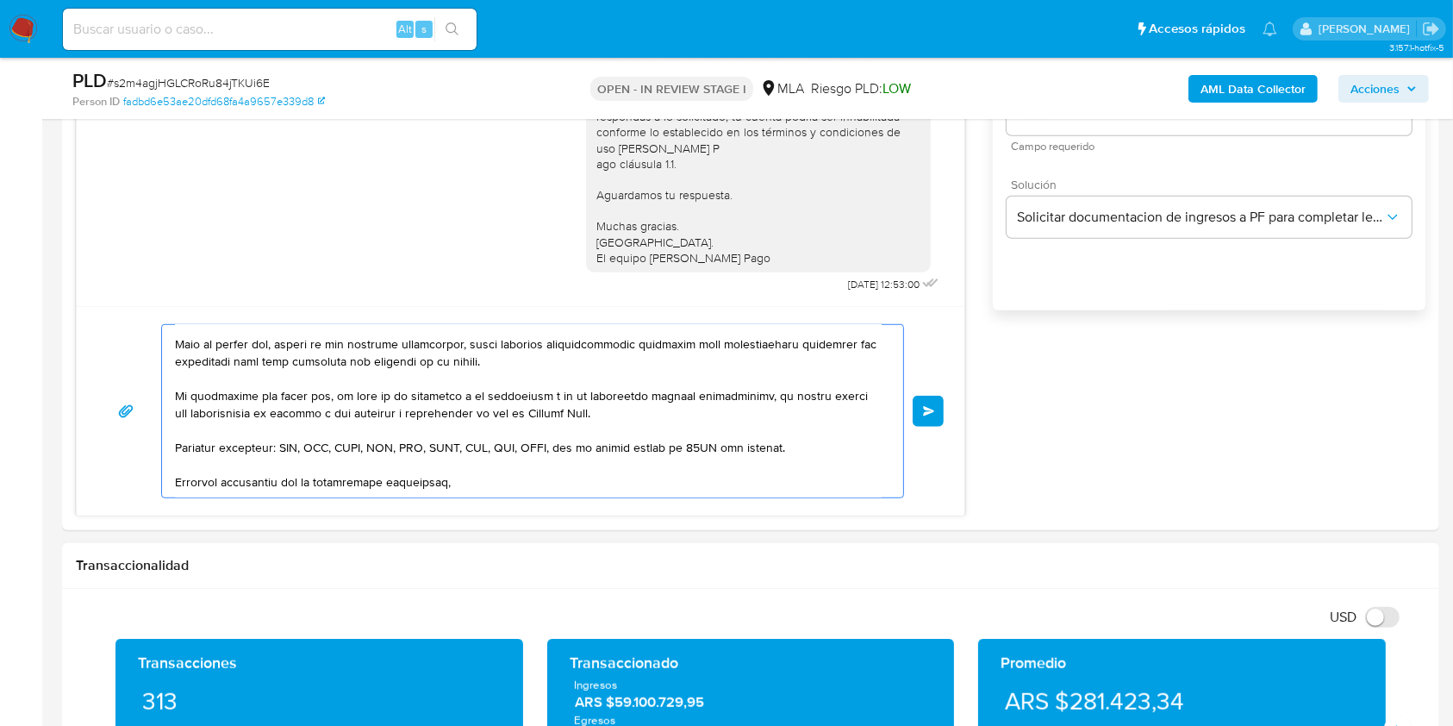
scroll to position [351, 0]
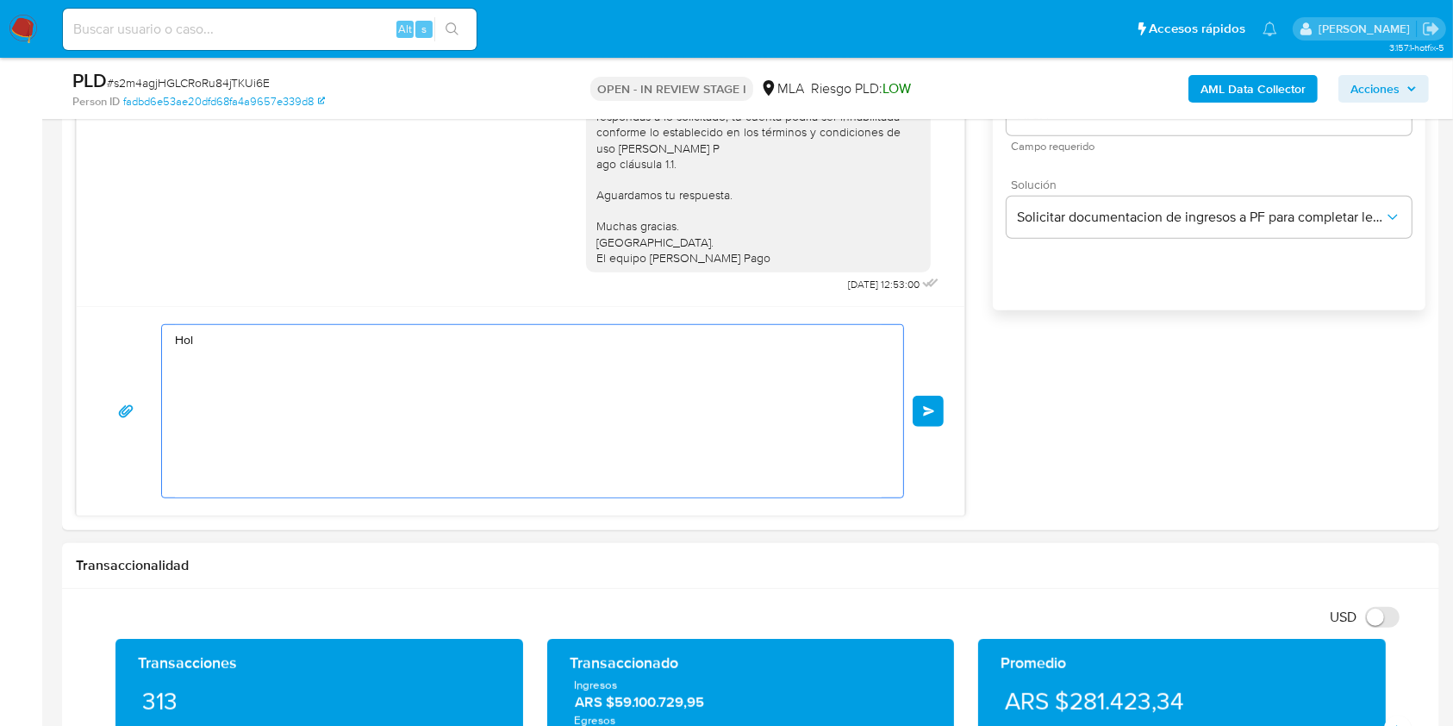
drag, startPoint x: 192, startPoint y: 338, endPoint x: 476, endPoint y: 546, distance: 351.5
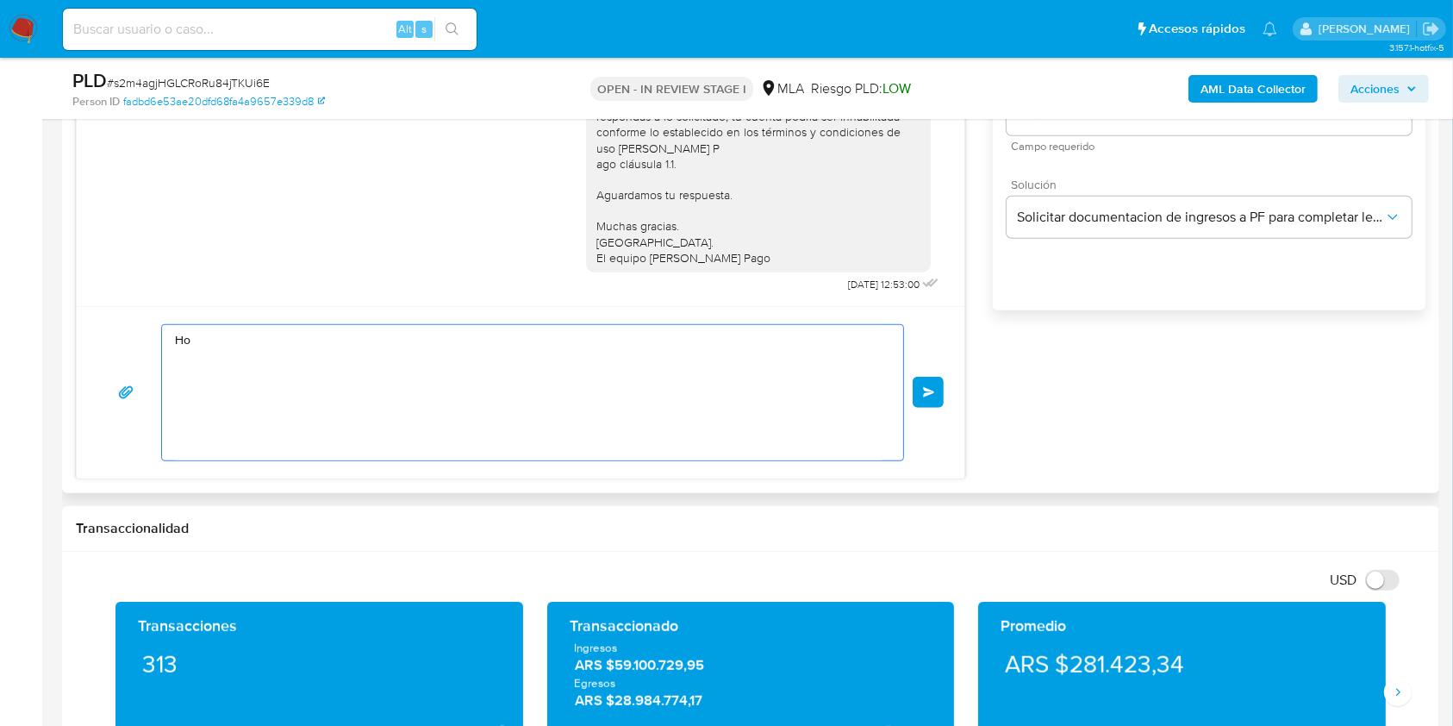
type textarea "H"
paste textarea "Buenas tardes, Queremos aclararte que la Resolución General ARCA 5696/2025 indi…"
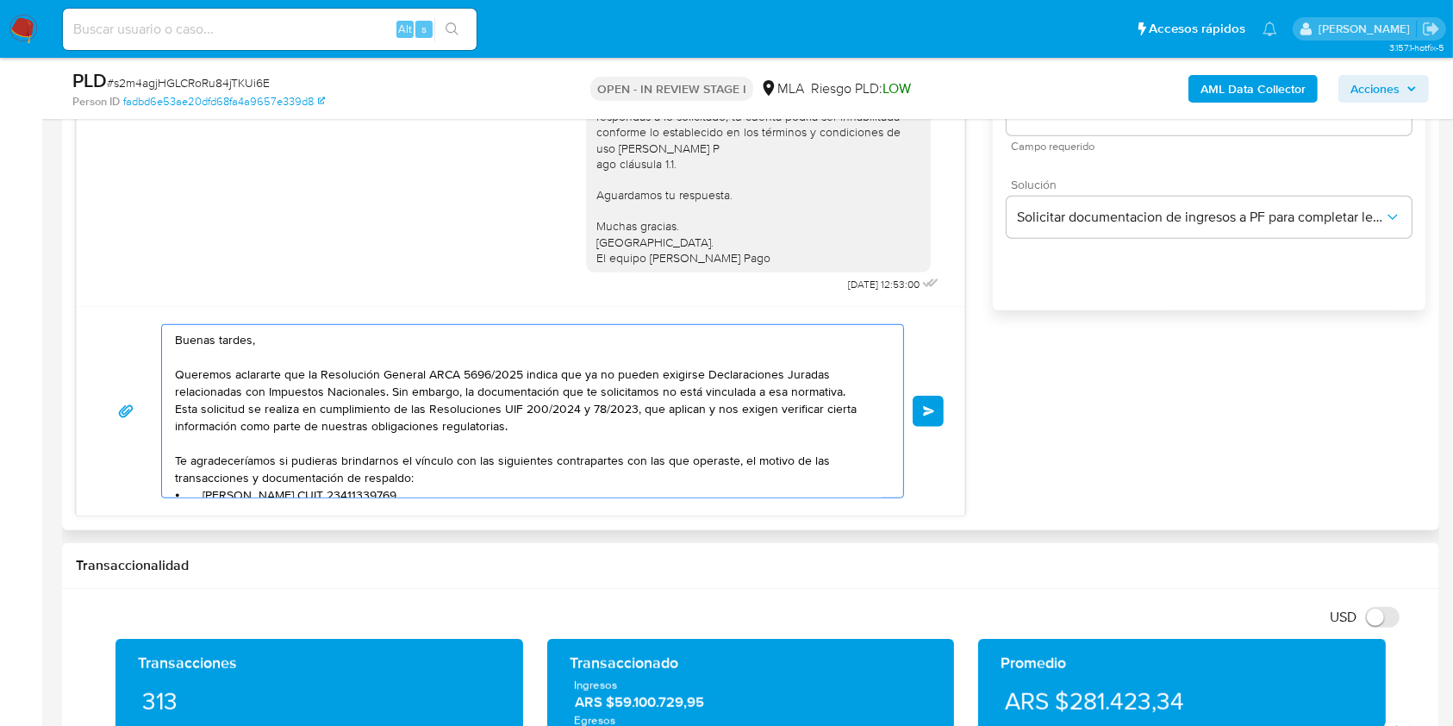
scroll to position [168, 0]
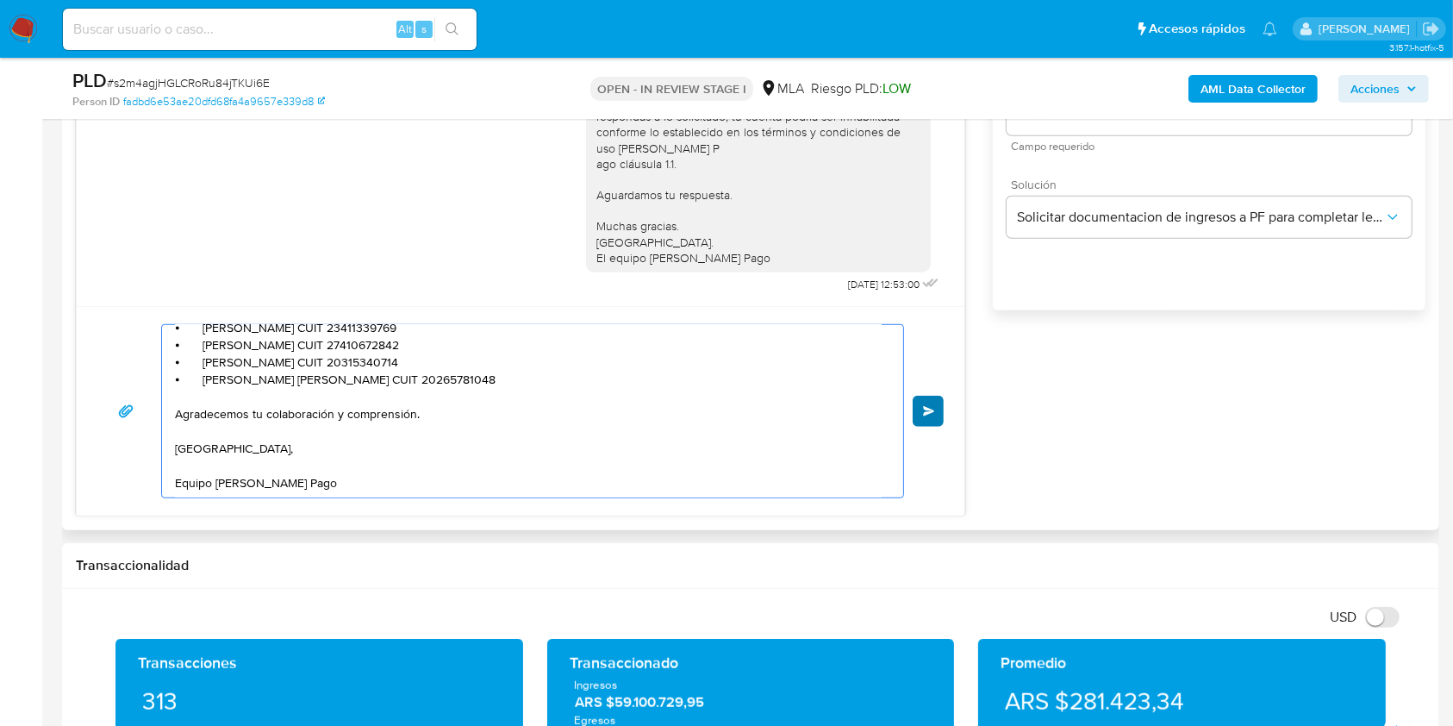
type textarea "Buenas tardes, Queremos aclararte que la Resolución General ARCA 5696/2025 indi…"
click at [920, 408] on button "Enviar" at bounding box center [928, 411] width 31 height 31
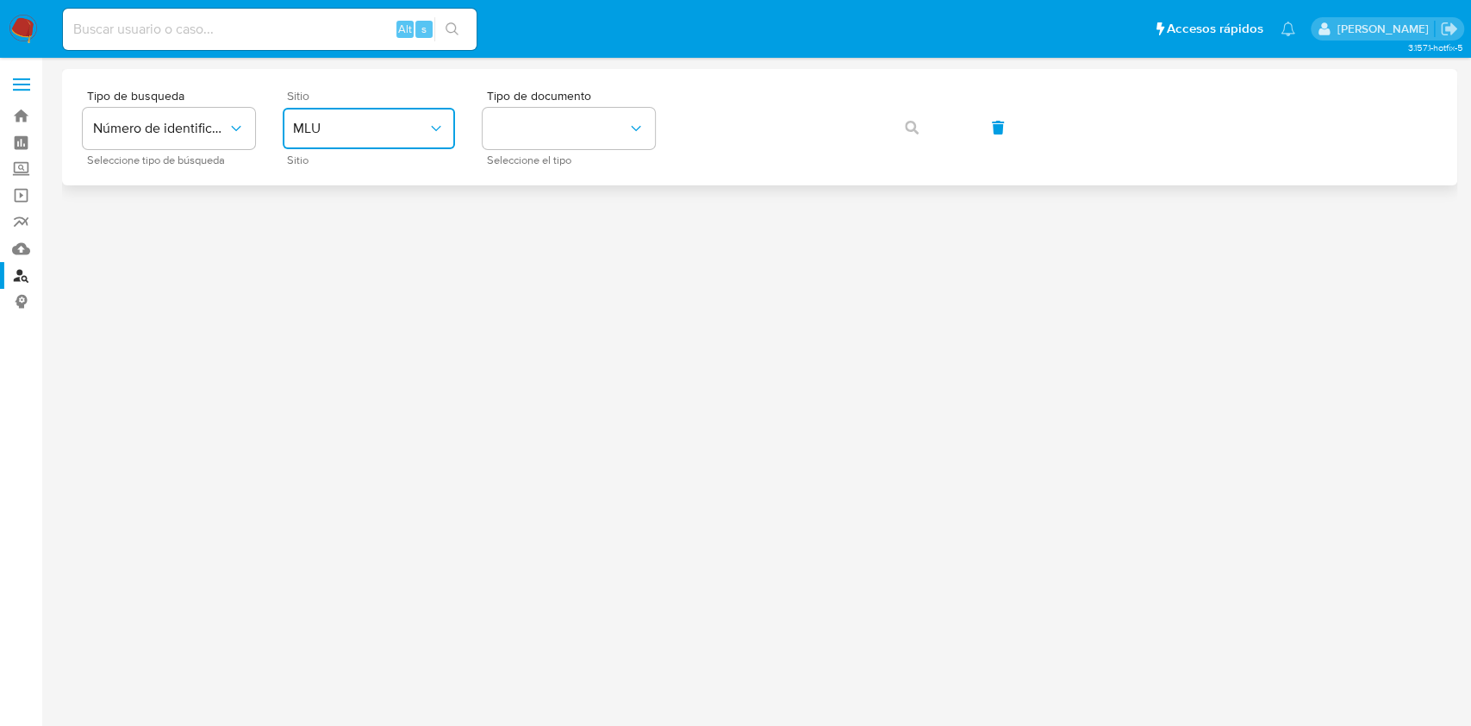
click at [372, 123] on span "MLU" at bounding box center [360, 128] width 134 height 17
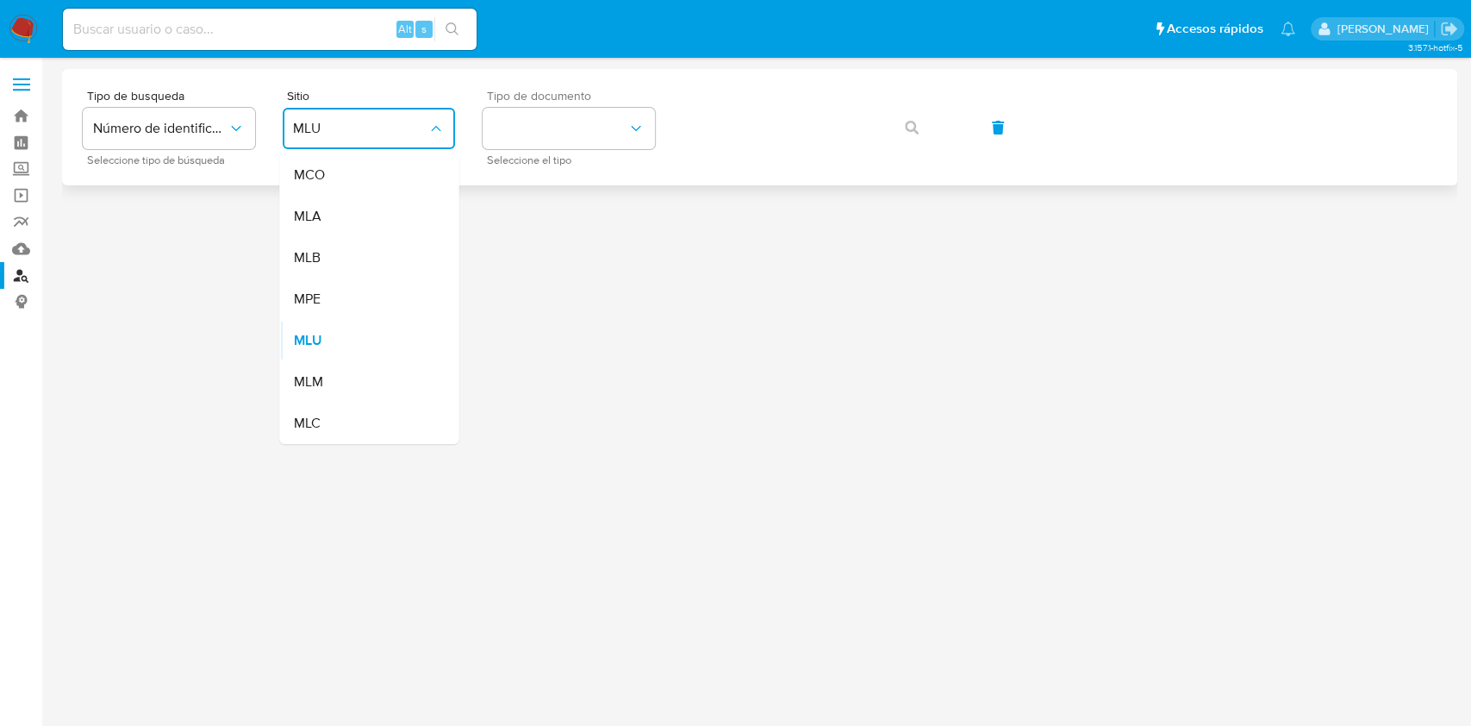
drag, startPoint x: 346, startPoint y: 217, endPoint x: 491, endPoint y: 167, distance: 154.0
click at [348, 217] on div "MLA" at bounding box center [363, 216] width 141 height 41
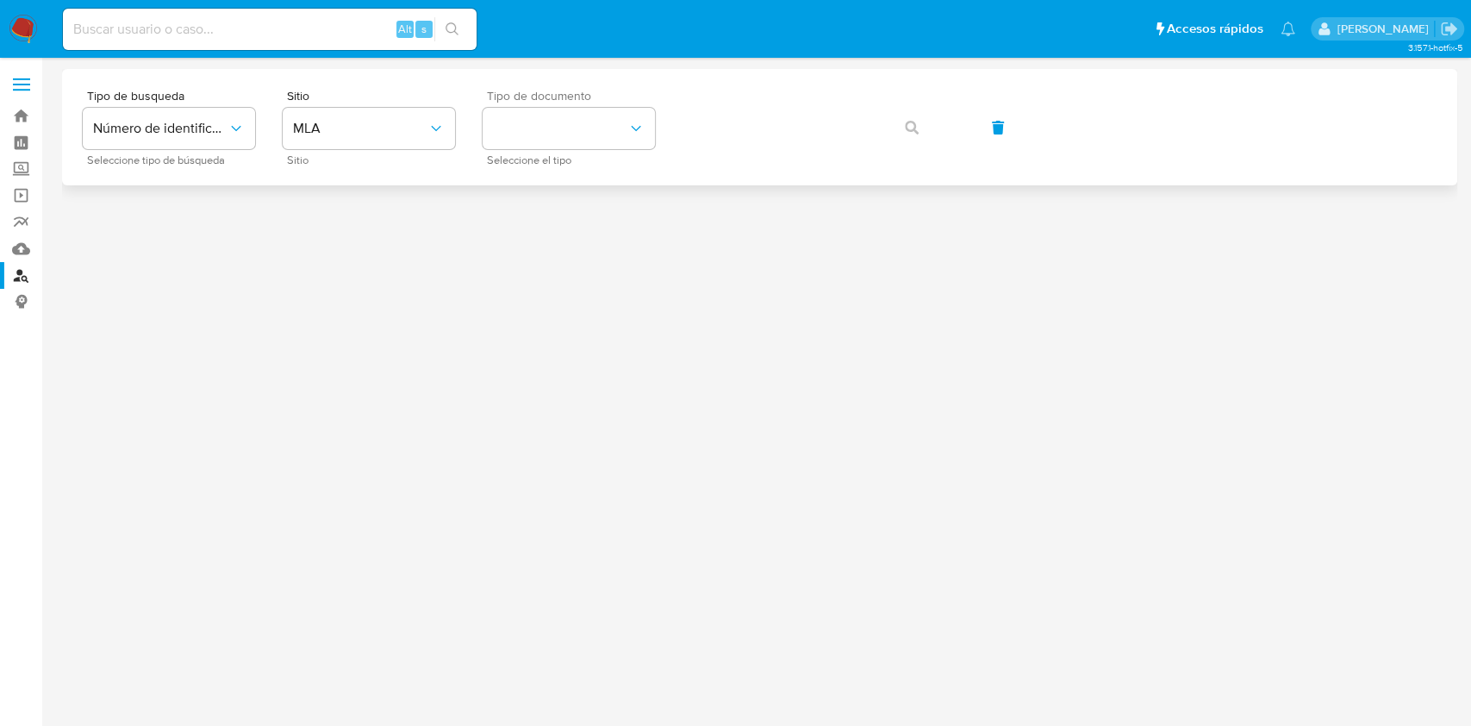
click at [538, 149] on div "Tipo de documento Seleccione el tipo" at bounding box center [569, 127] width 172 height 75
click at [537, 133] on button "identificationType" at bounding box center [569, 128] width 172 height 41
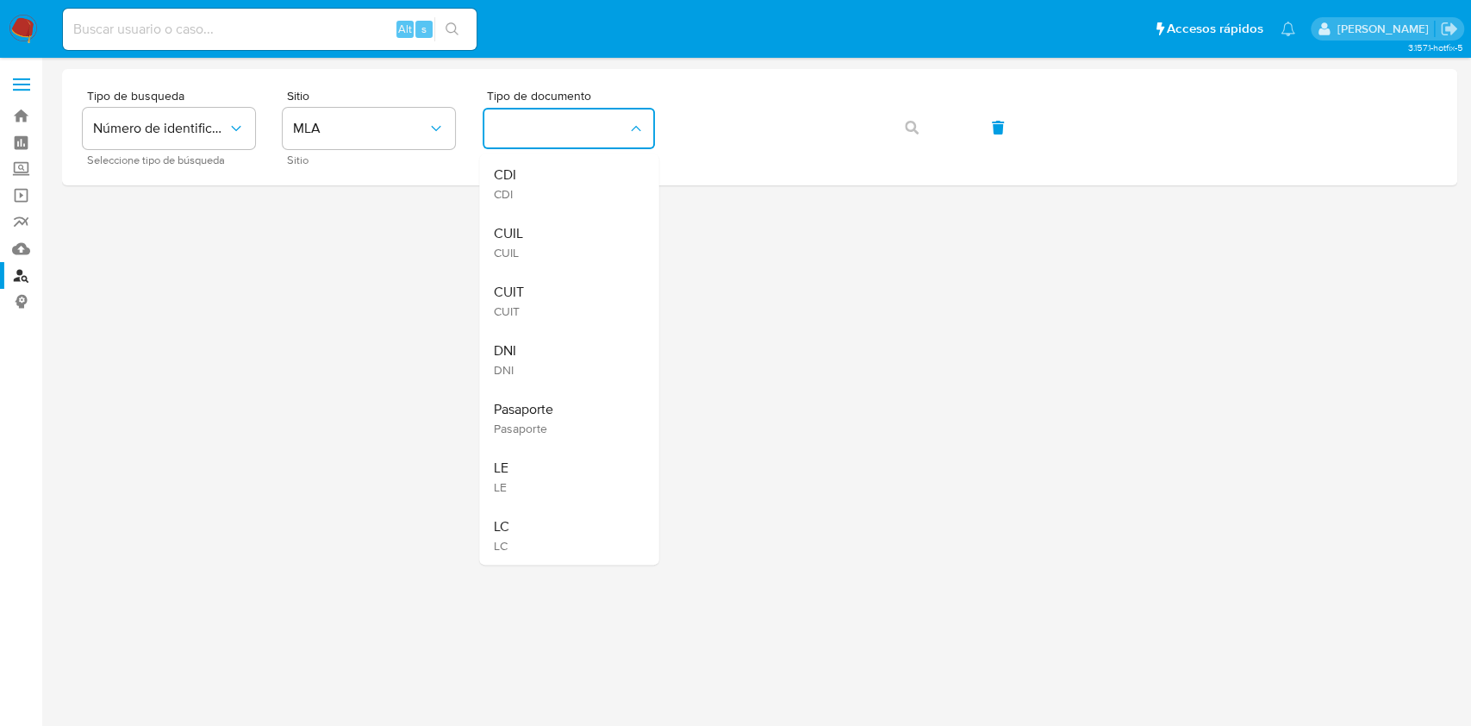
drag, startPoint x: 524, startPoint y: 231, endPoint x: 582, endPoint y: 199, distance: 66.0
click at [525, 230] on div "CUIL CUIL" at bounding box center [563, 242] width 141 height 59
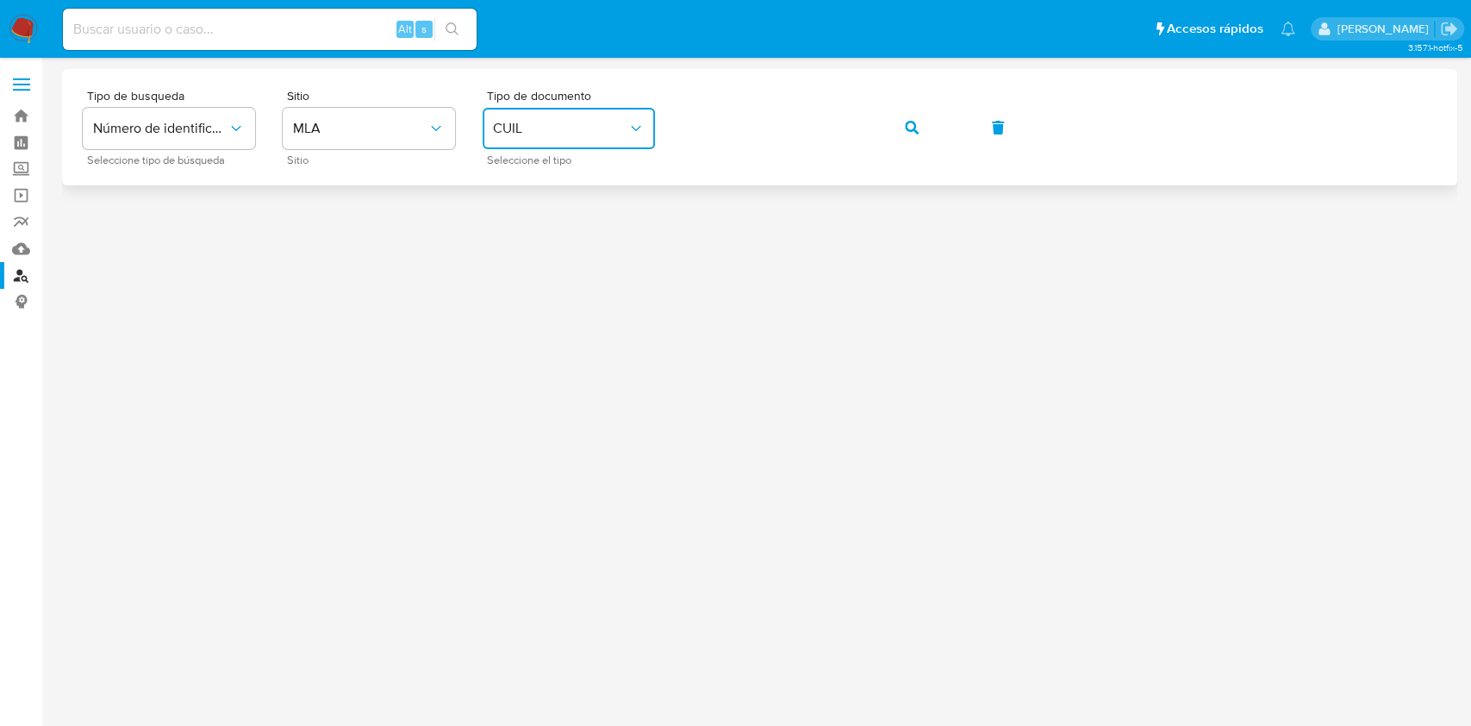
drag, startPoint x: 910, startPoint y: 124, endPoint x: 880, endPoint y: 151, distance: 40.3
click at [910, 123] on icon "button" at bounding box center [912, 128] width 14 height 14
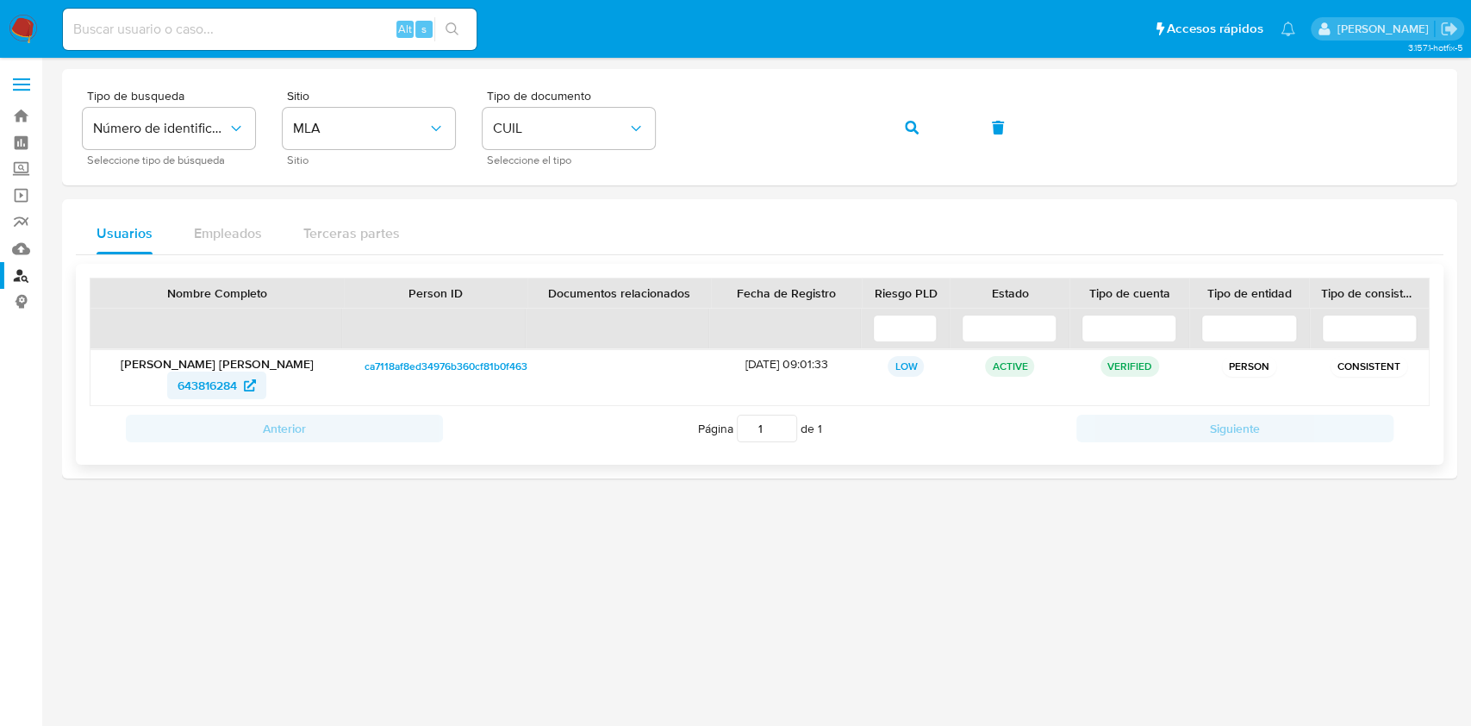
click at [237, 386] on span "643816284" at bounding box center [207, 385] width 59 height 28
click at [916, 125] on icon "button" at bounding box center [912, 128] width 14 height 14
click at [218, 386] on span "2005068523" at bounding box center [208, 385] width 72 height 28
click at [910, 128] on icon "button" at bounding box center [912, 128] width 14 height 14
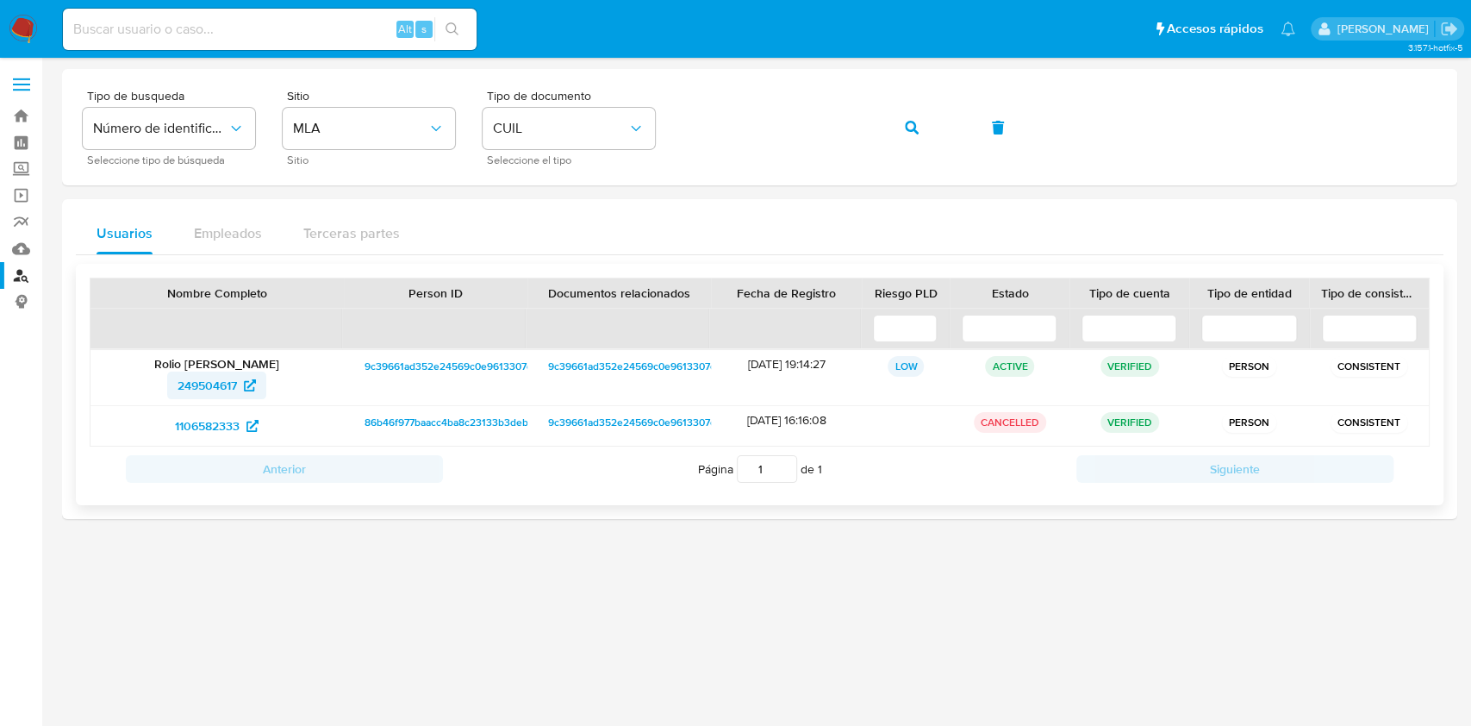
click at [241, 374] on span "249504617" at bounding box center [217, 385] width 78 height 28
click at [927, 128] on button "button" at bounding box center [912, 127] width 59 height 41
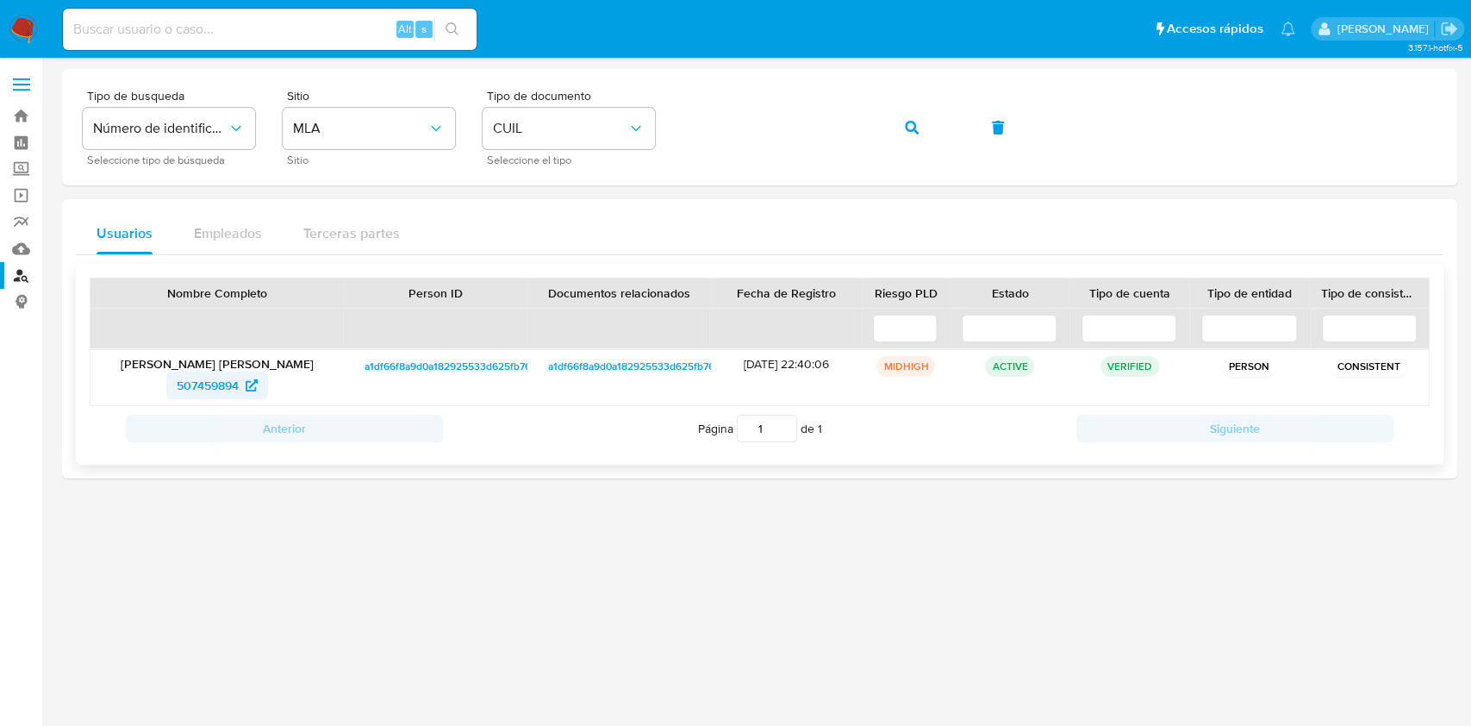
click at [225, 378] on span "507459894" at bounding box center [208, 385] width 62 height 28
click at [917, 124] on icon "button" at bounding box center [912, 128] width 14 height 14
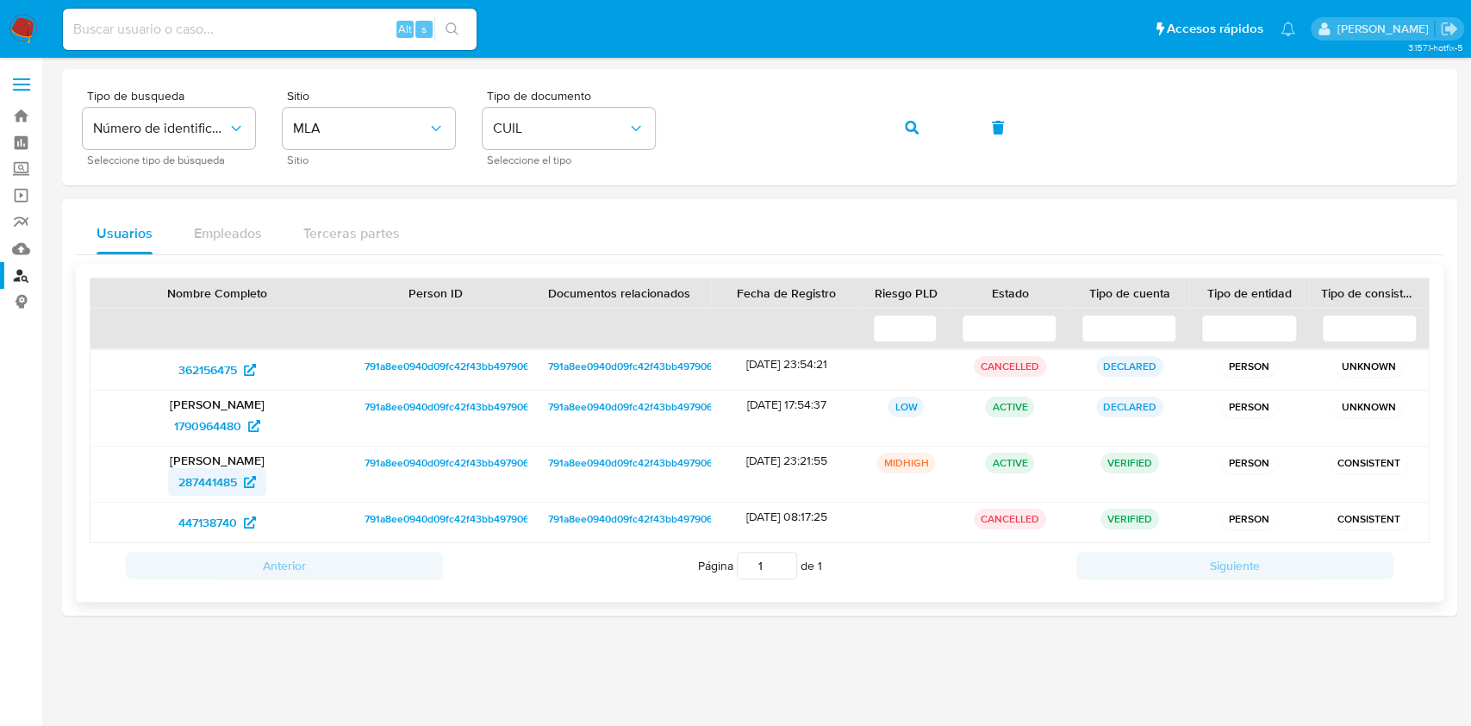
click at [214, 472] on span "287441485" at bounding box center [207, 482] width 59 height 28
click at [905, 122] on icon "button" at bounding box center [912, 128] width 14 height 14
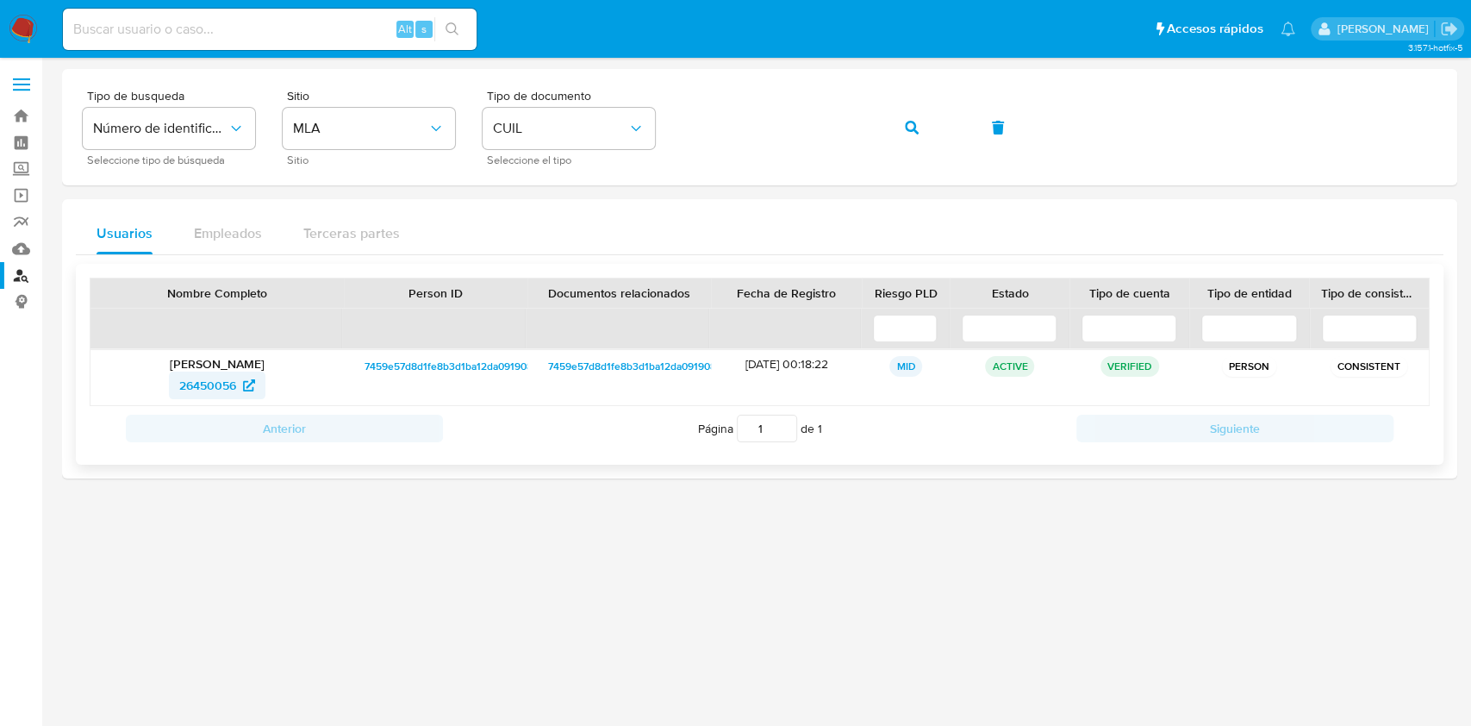
click at [228, 379] on span "26450056" at bounding box center [207, 385] width 57 height 28
click at [606, 128] on span "CUIL" at bounding box center [560, 128] width 134 height 17
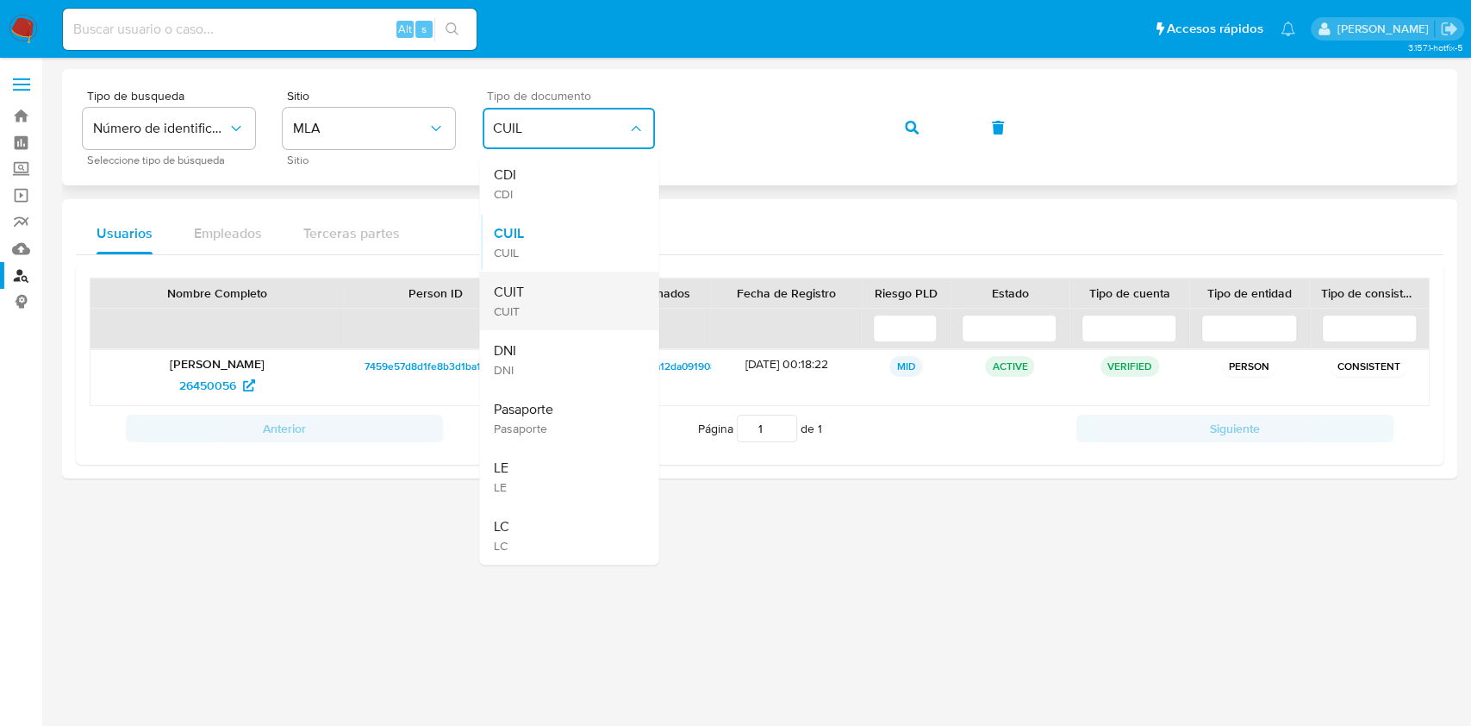
click at [523, 281] on div "CUIT CUIT" at bounding box center [563, 300] width 141 height 59
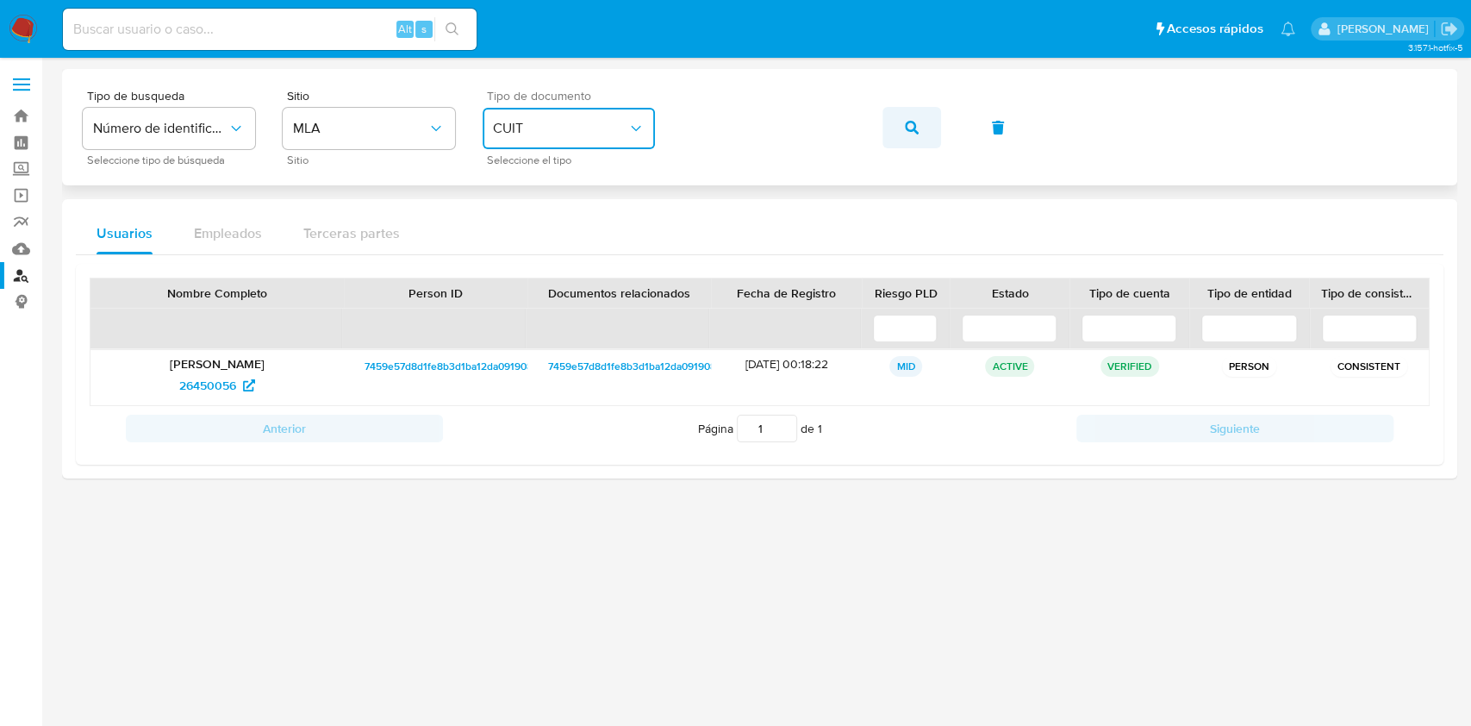
click at [912, 128] on icon "button" at bounding box center [912, 128] width 14 height 14
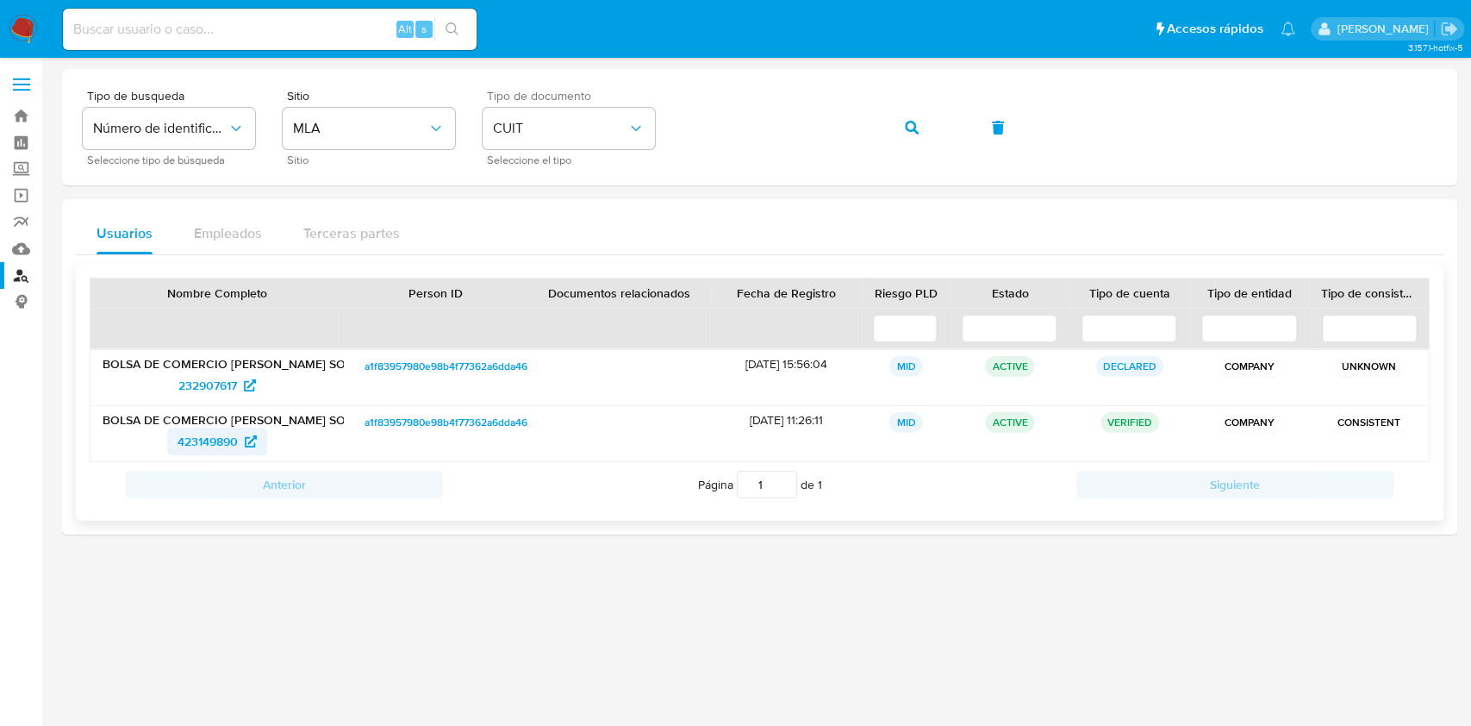
click at [216, 438] on span "423149890" at bounding box center [208, 441] width 60 height 28
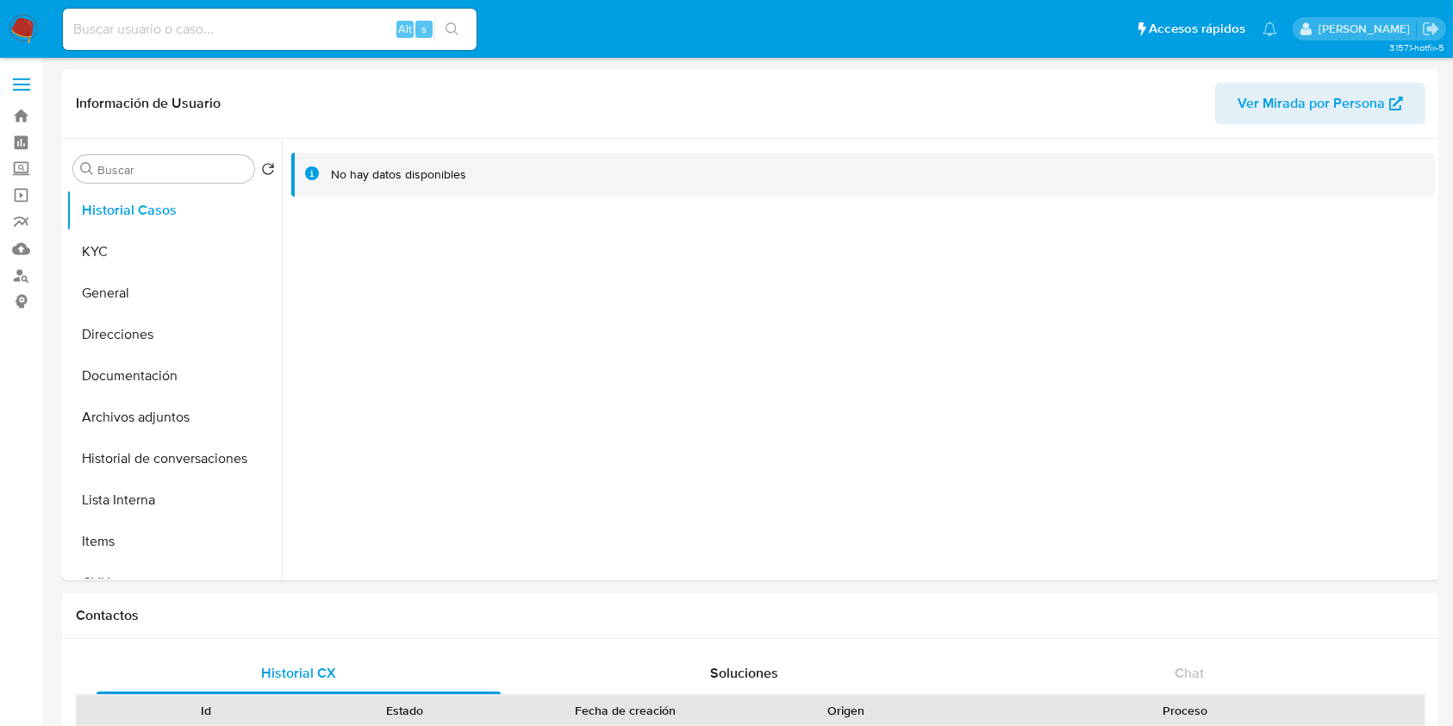
select select "10"
click at [140, 252] on button "KYC" at bounding box center [167, 251] width 202 height 41
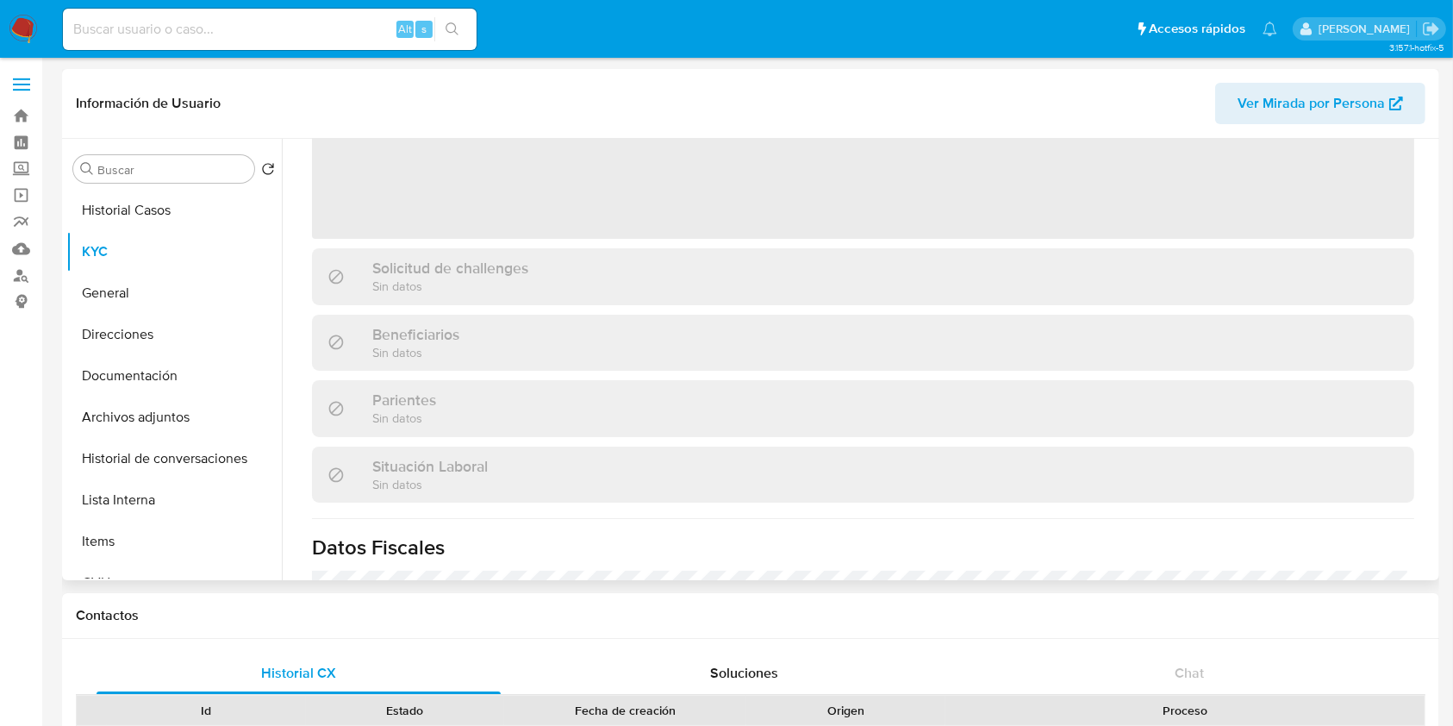
scroll to position [516, 0]
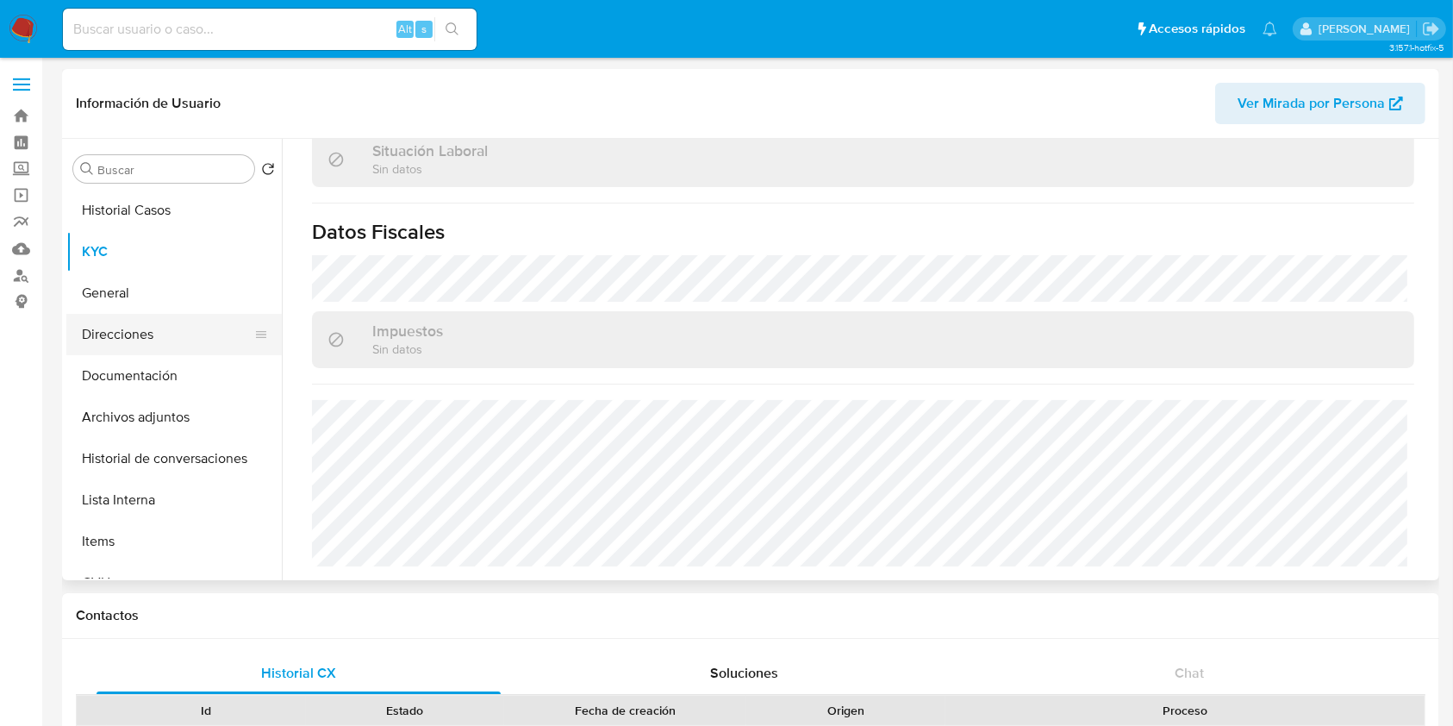
click at [125, 340] on button "Direcciones" at bounding box center [167, 334] width 202 height 41
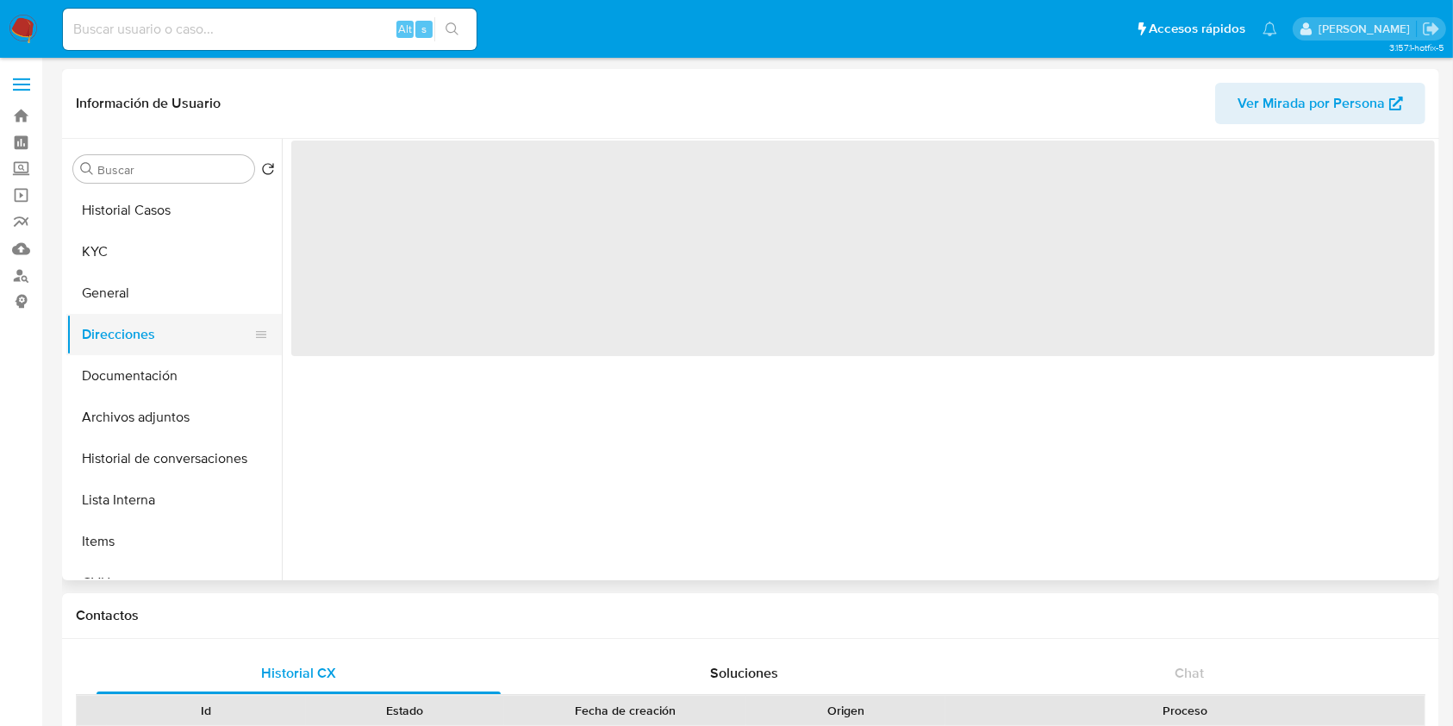
scroll to position [0, 0]
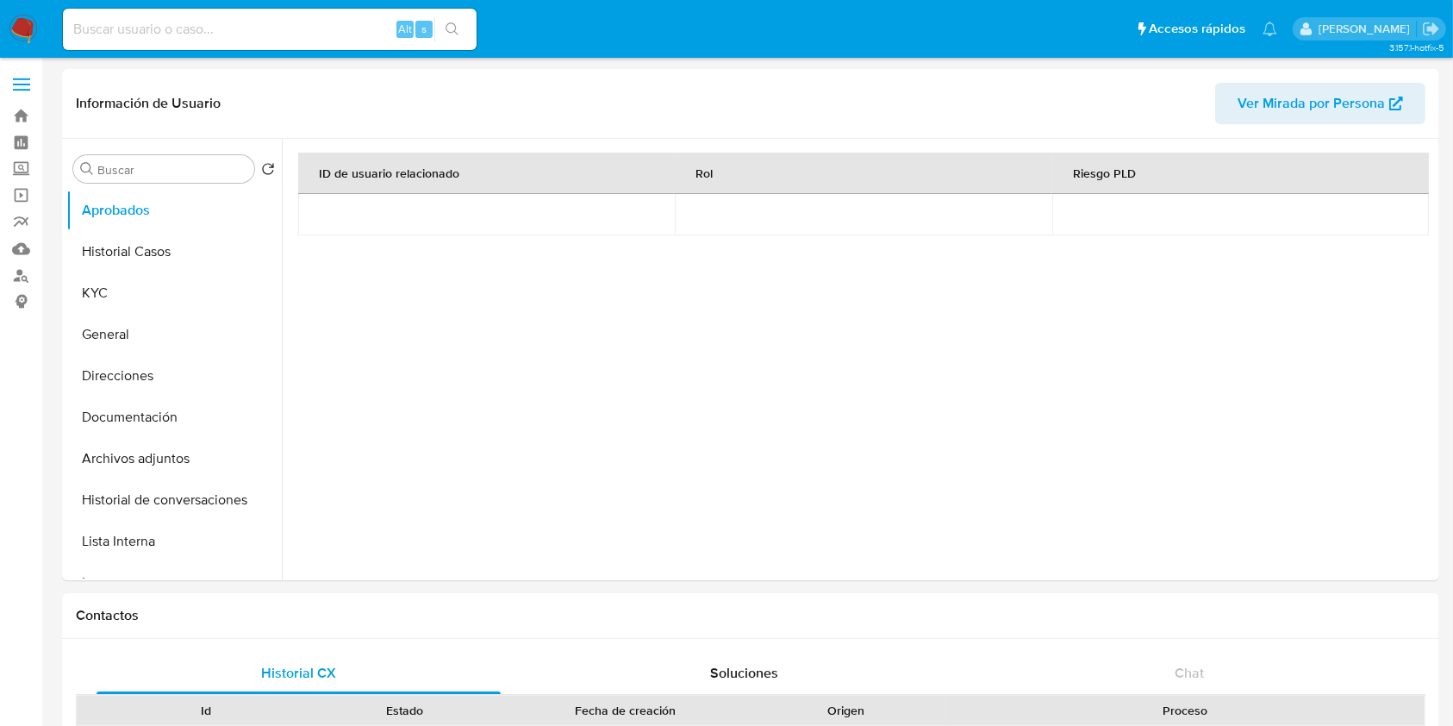
select select "10"
click at [156, 252] on button "Historial Casos" at bounding box center [167, 251] width 202 height 41
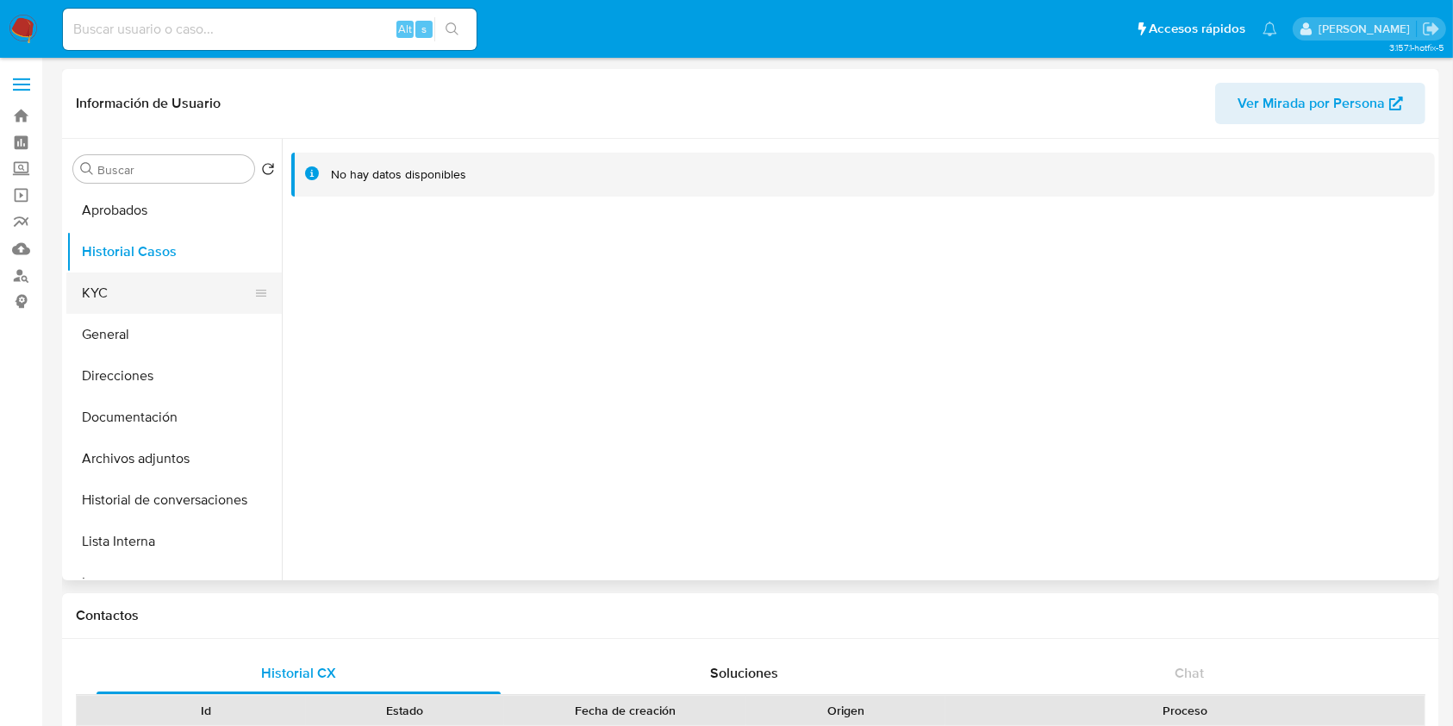
click at [141, 294] on button "KYC" at bounding box center [167, 292] width 202 height 41
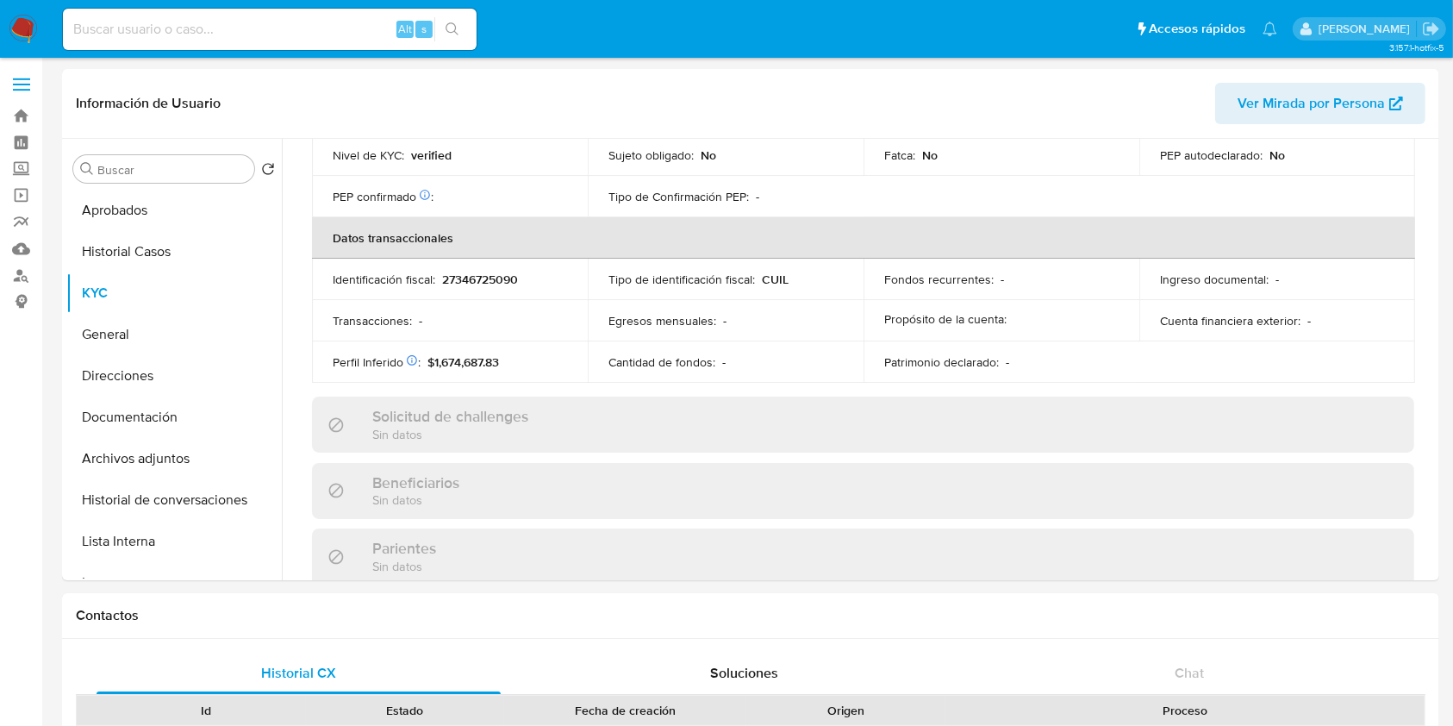
scroll to position [866, 0]
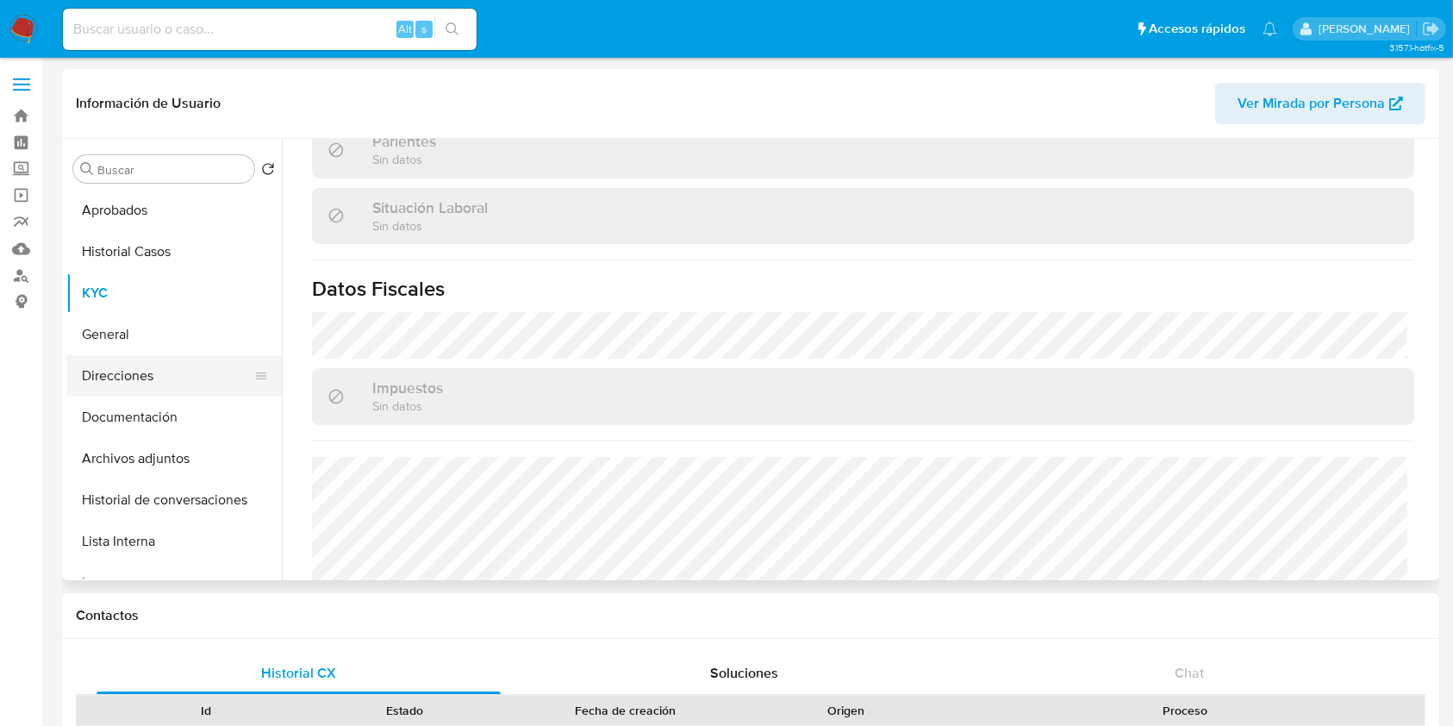
click at [125, 372] on button "Direcciones" at bounding box center [167, 375] width 202 height 41
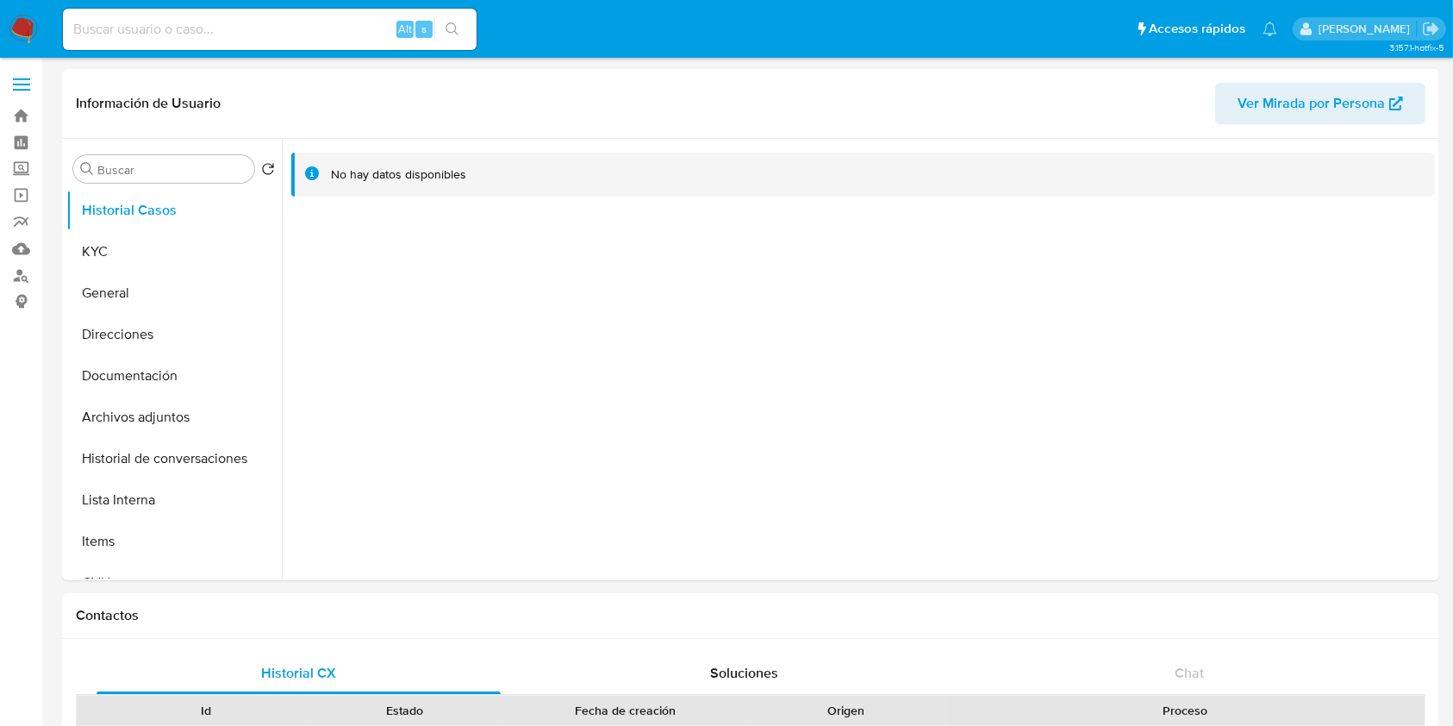
select select "10"
click at [142, 256] on button "KYC" at bounding box center [167, 251] width 202 height 41
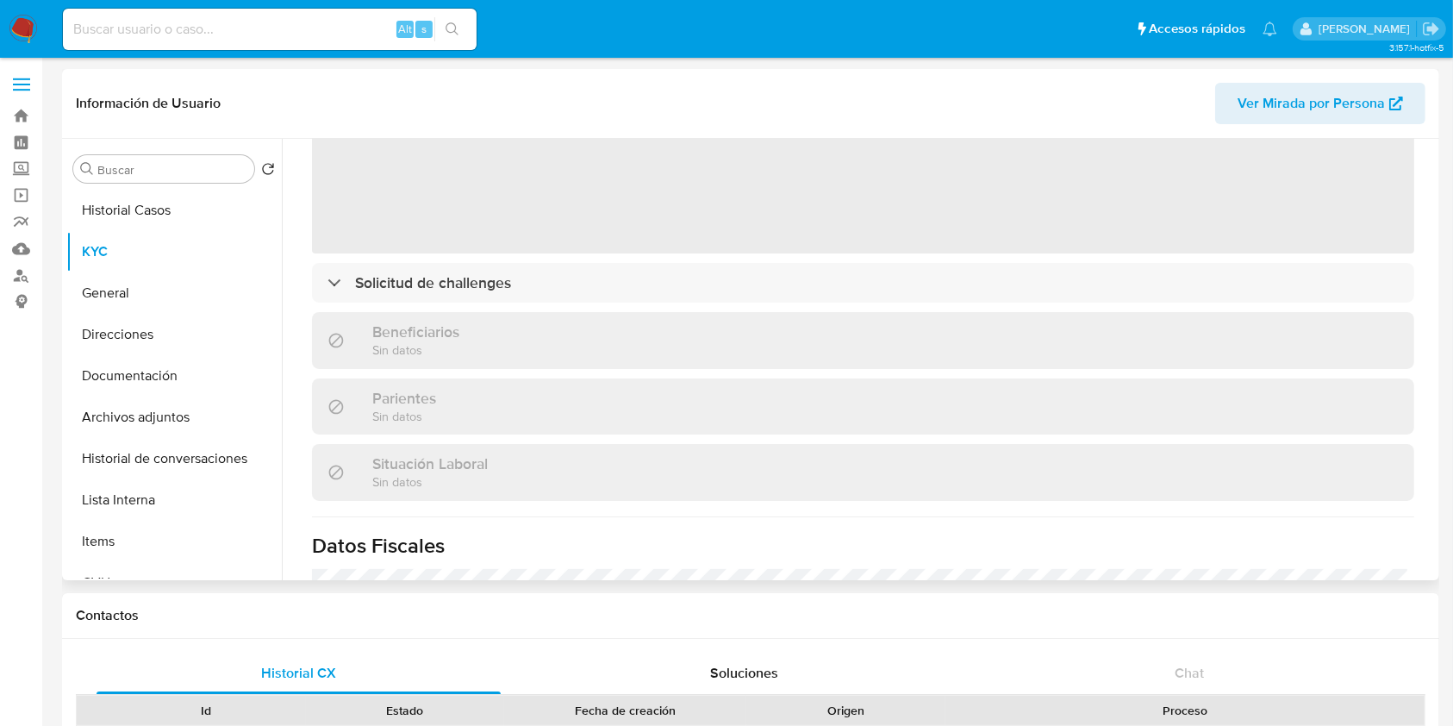
scroll to position [459, 0]
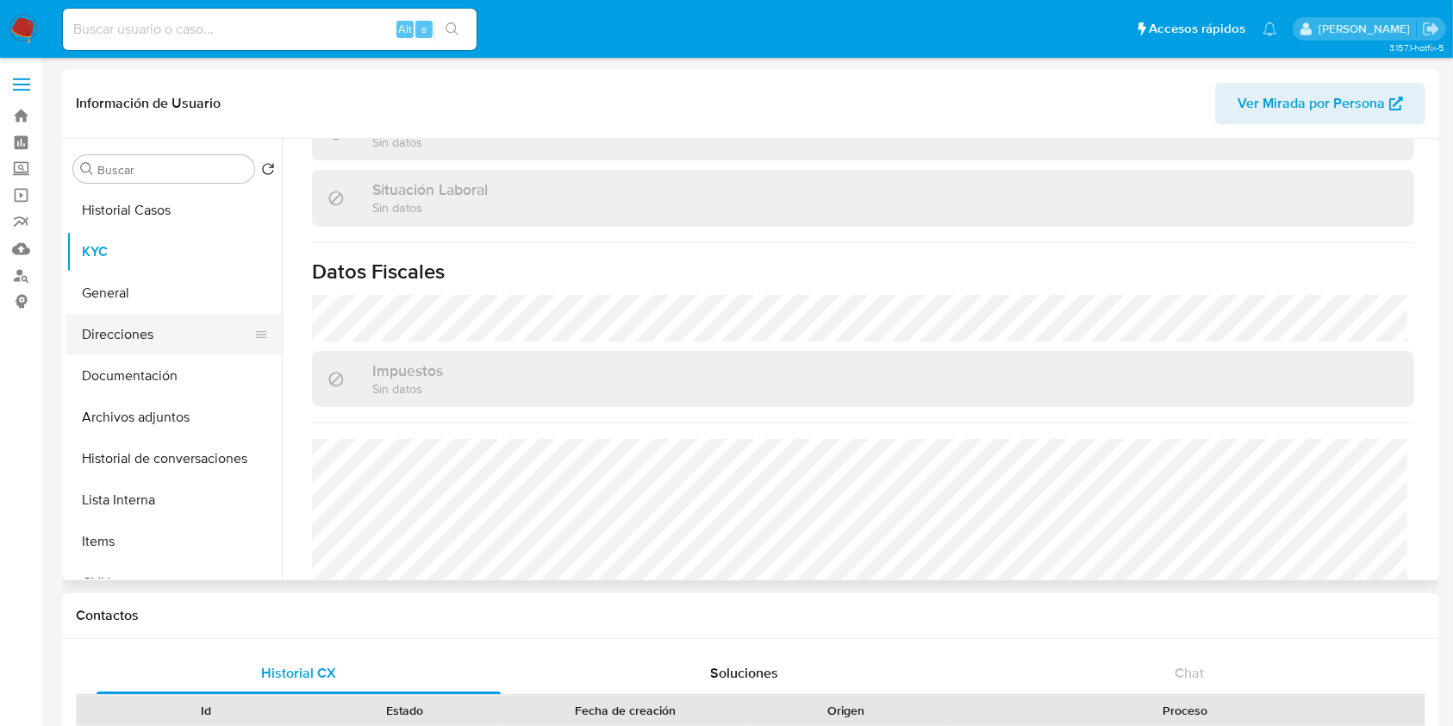
click at [152, 332] on button "Direcciones" at bounding box center [167, 334] width 202 height 41
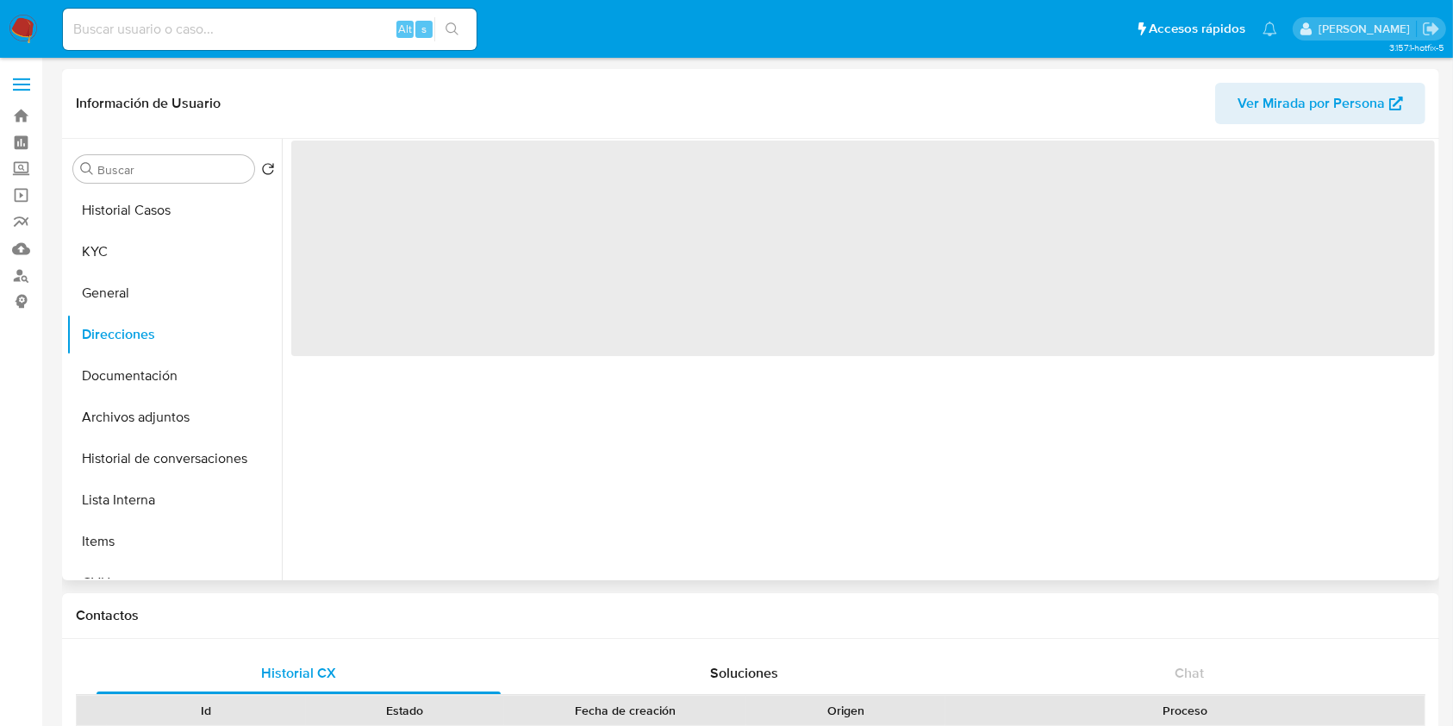
scroll to position [0, 0]
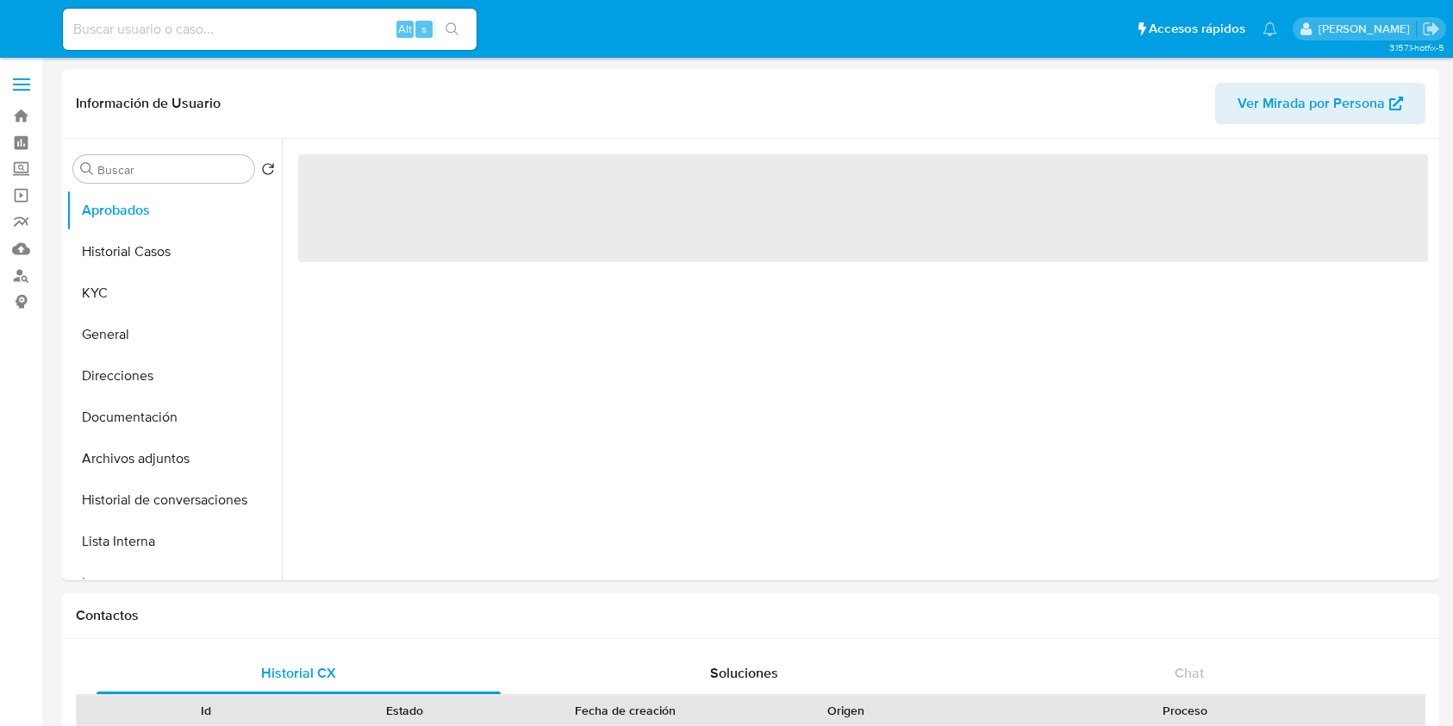
select select "10"
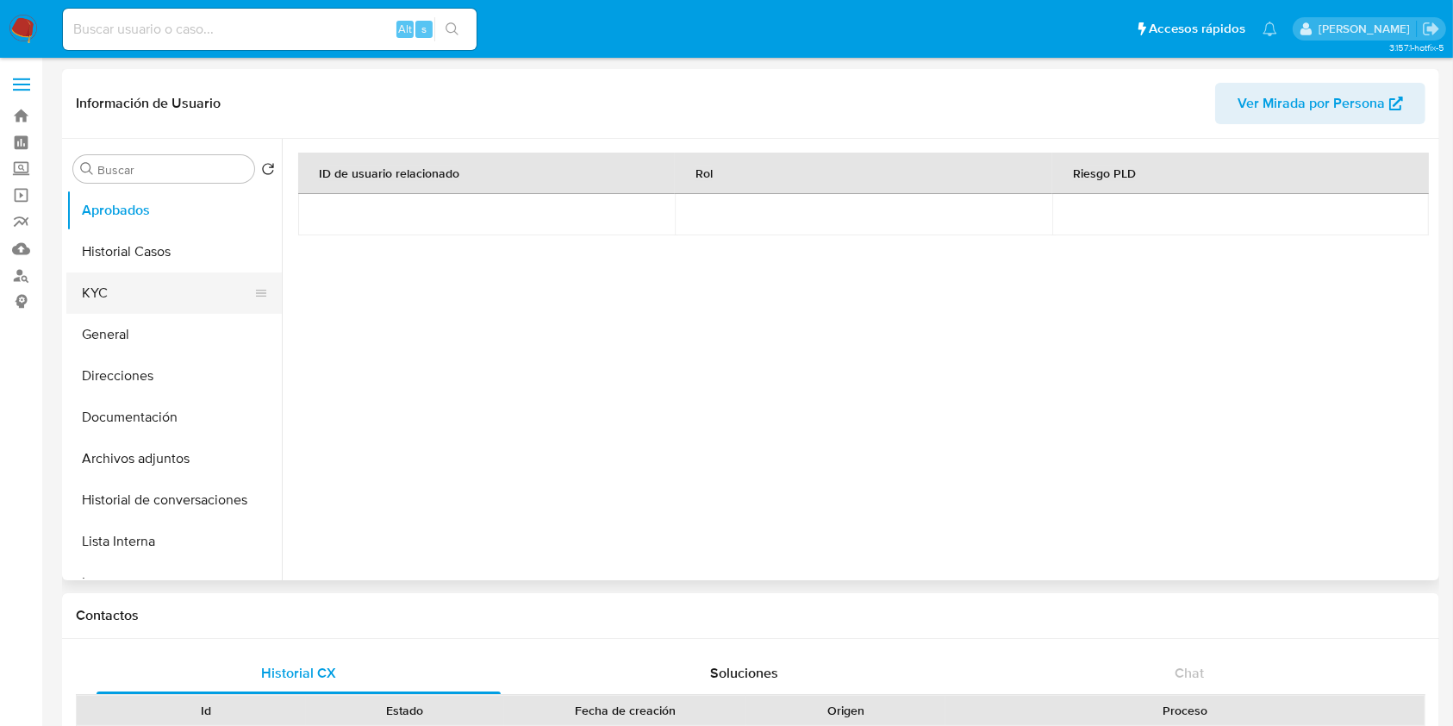
click at [137, 279] on button "KYC" at bounding box center [167, 292] width 202 height 41
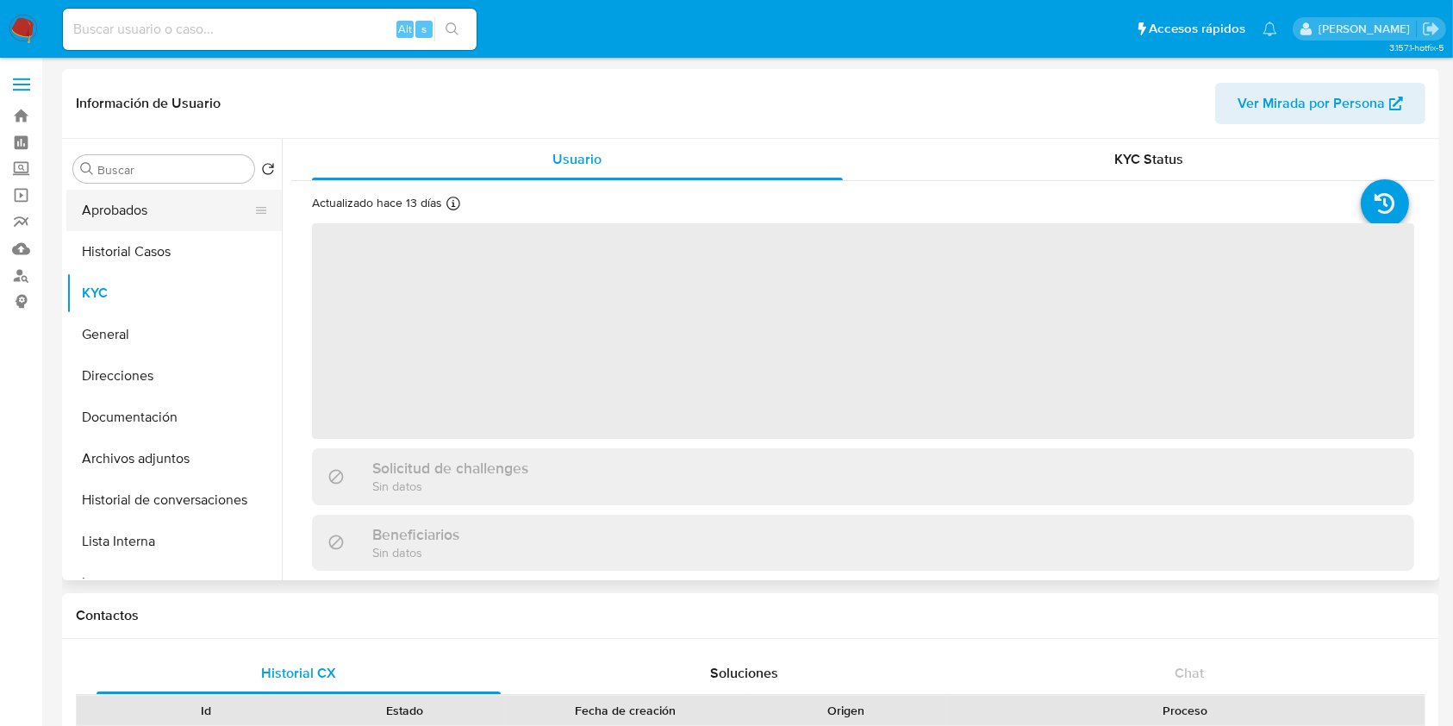
click at [159, 196] on button "Aprobados" at bounding box center [167, 210] width 202 height 41
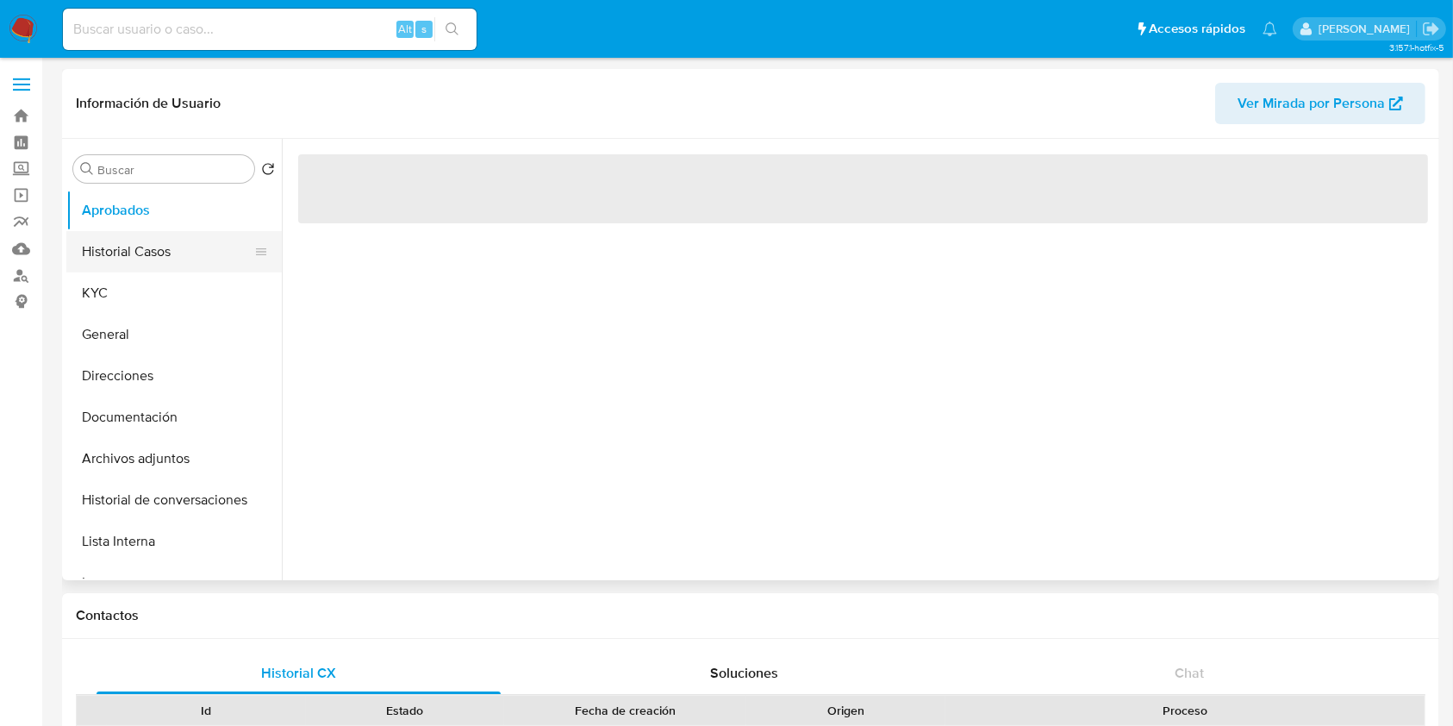
click at [152, 250] on button "Historial Casos" at bounding box center [167, 251] width 202 height 41
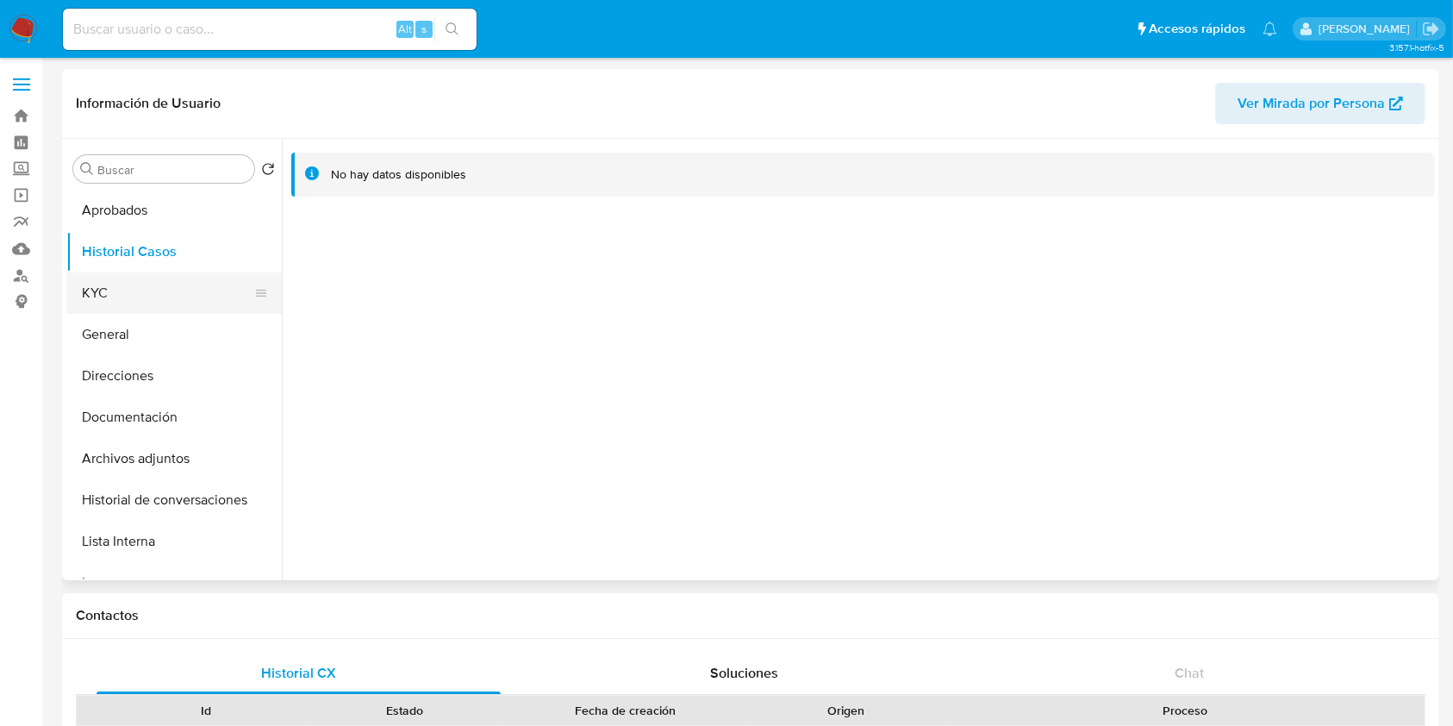
click at [138, 301] on button "KYC" at bounding box center [167, 292] width 202 height 41
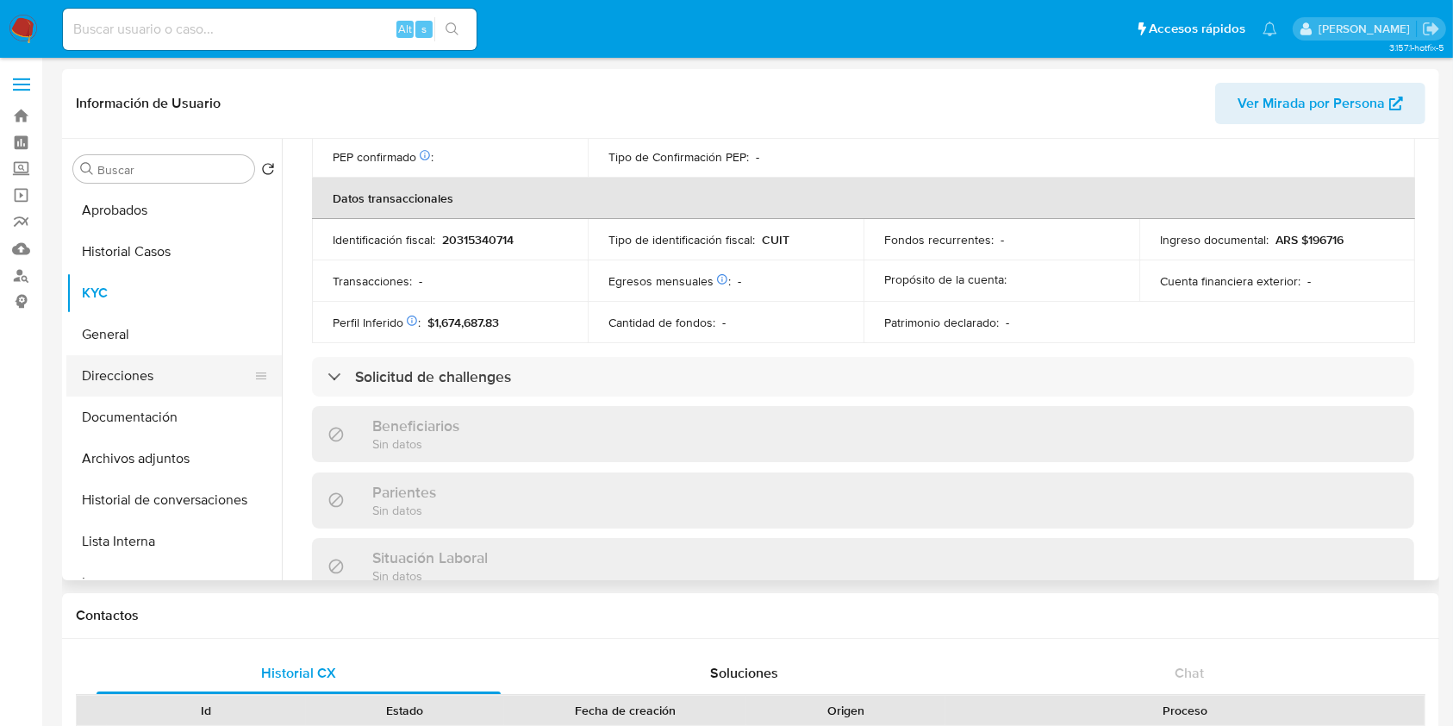
scroll to position [890, 0]
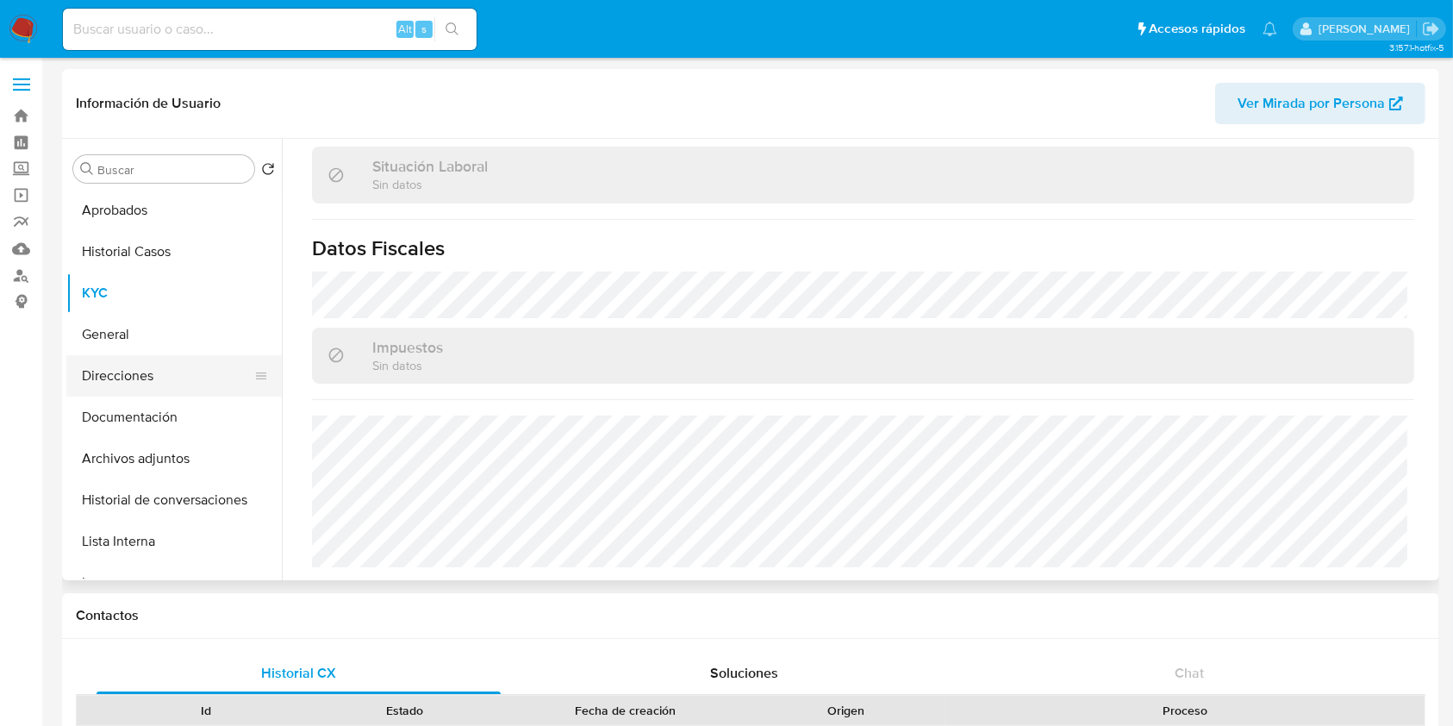
click at [147, 369] on button "Direcciones" at bounding box center [167, 375] width 202 height 41
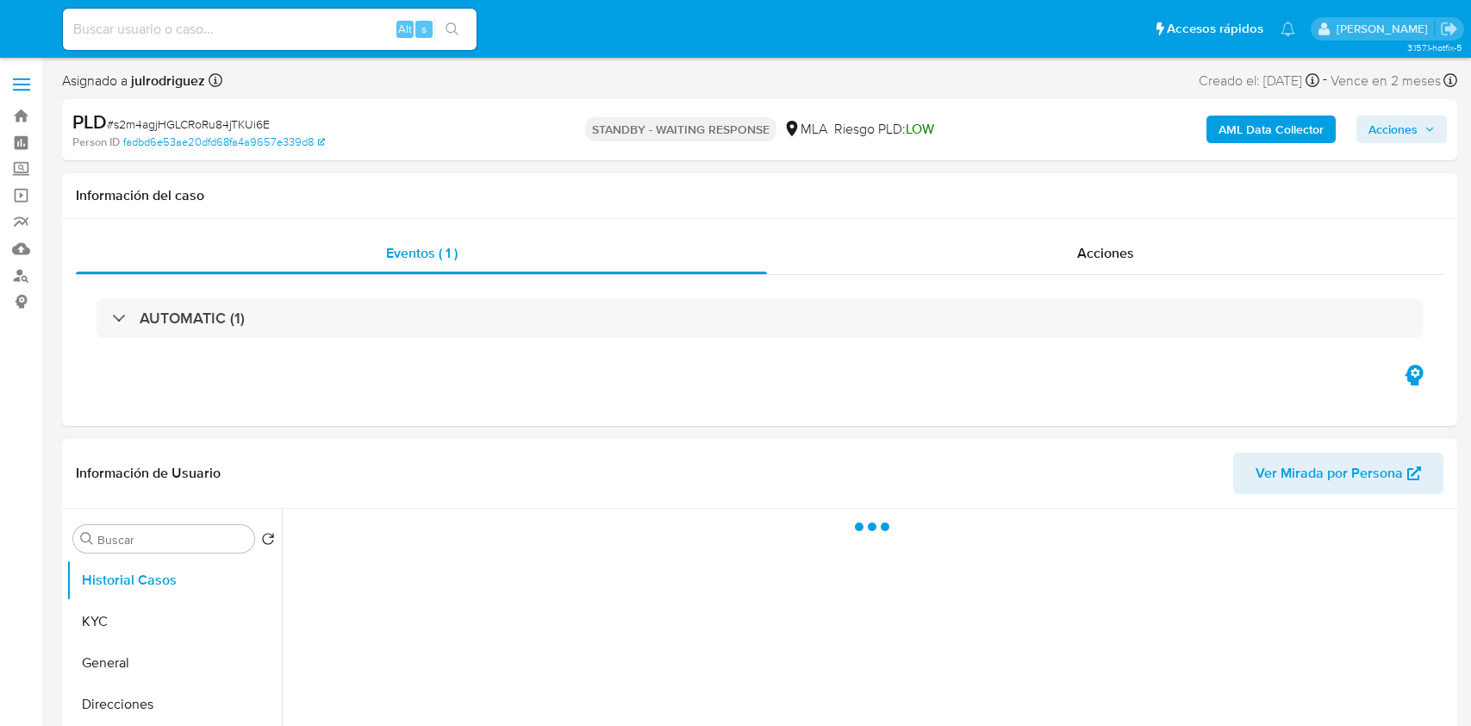
select select "10"
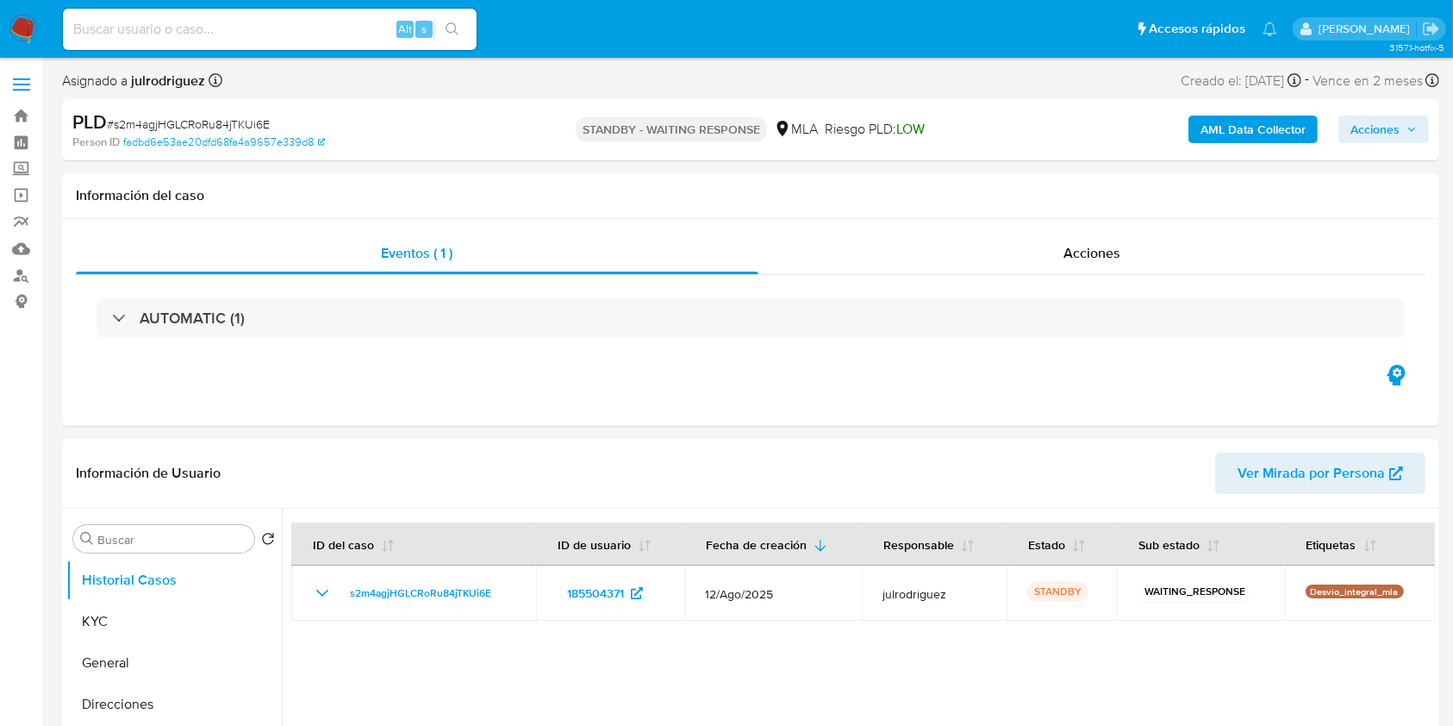
click at [328, 20] on input at bounding box center [270, 29] width 414 height 22
paste input "gxzyaYfrXigm7Mgl6VXT4enO"
type input "gxzyaYfrXigm7Mgl6VXT4enO"
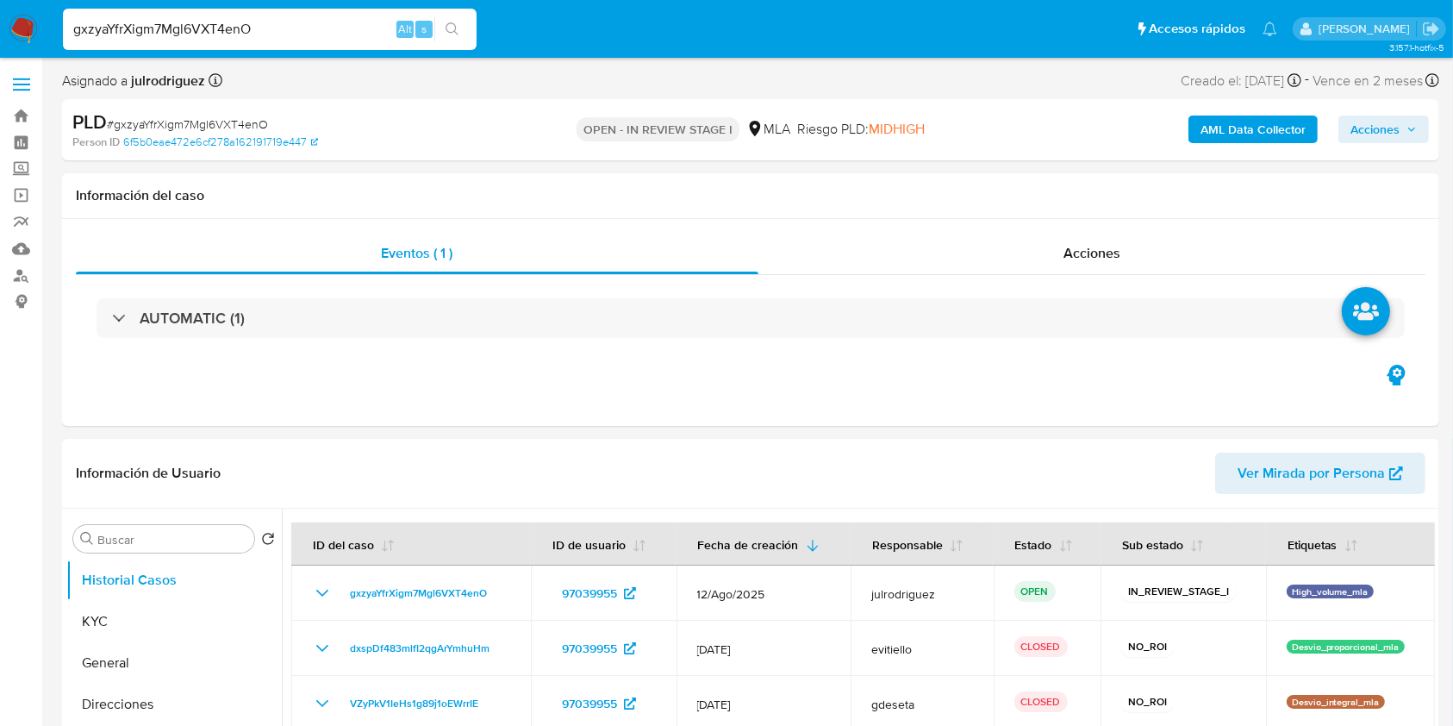
select select "10"
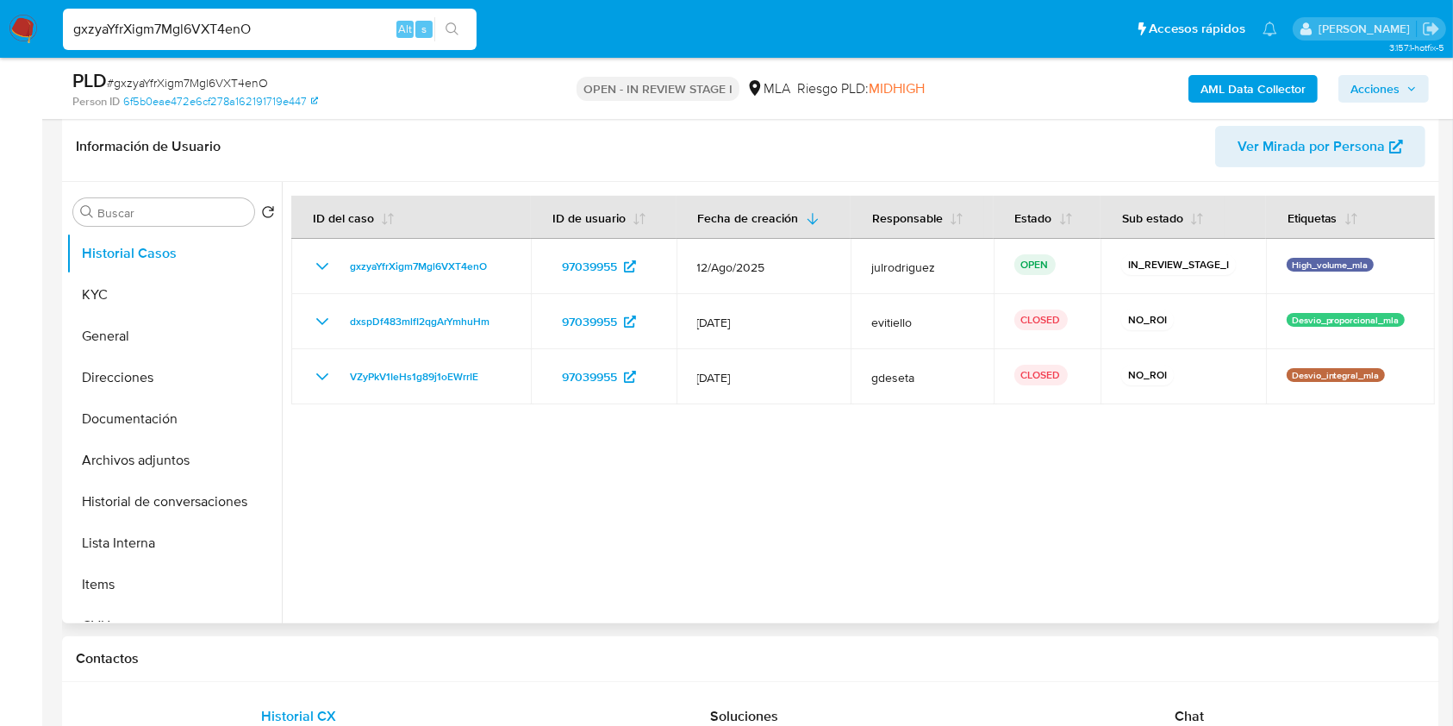
scroll to position [229, 0]
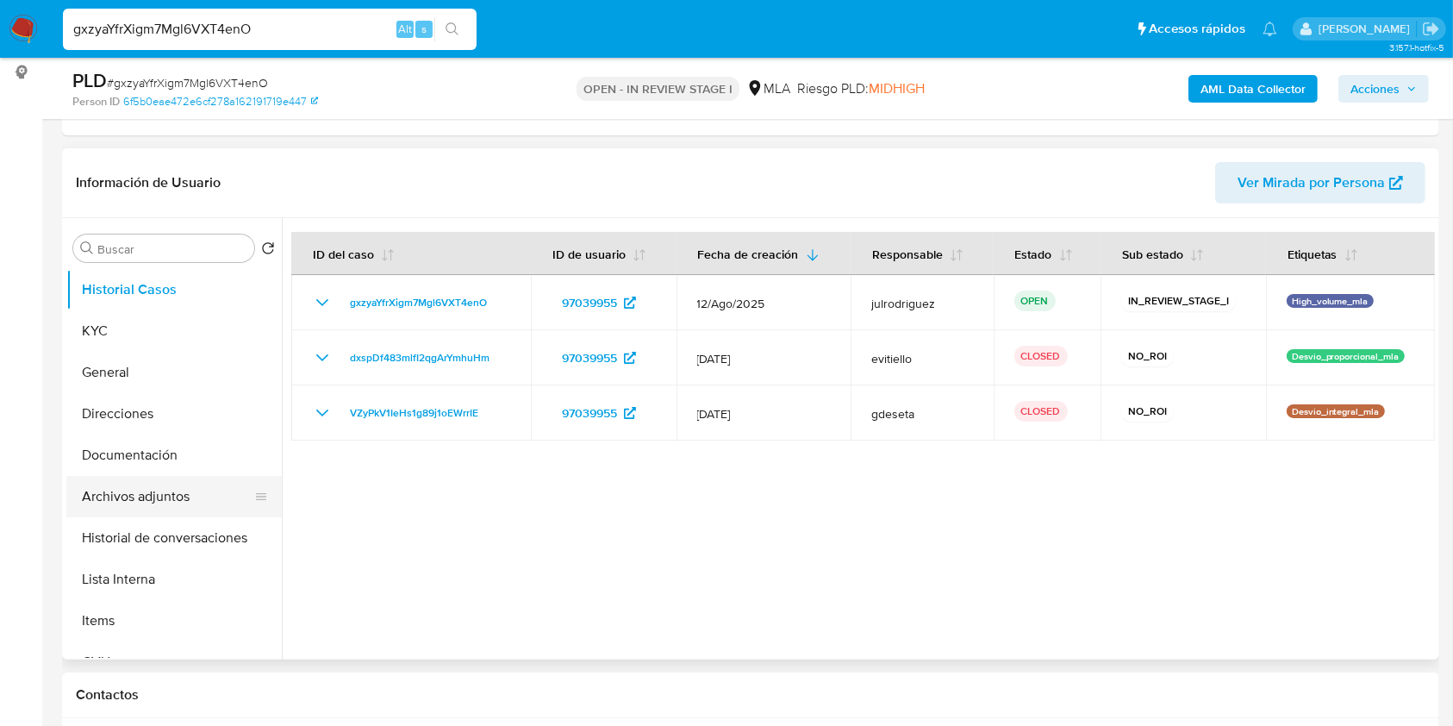
click at [140, 485] on button "Archivos adjuntos" at bounding box center [167, 496] width 202 height 41
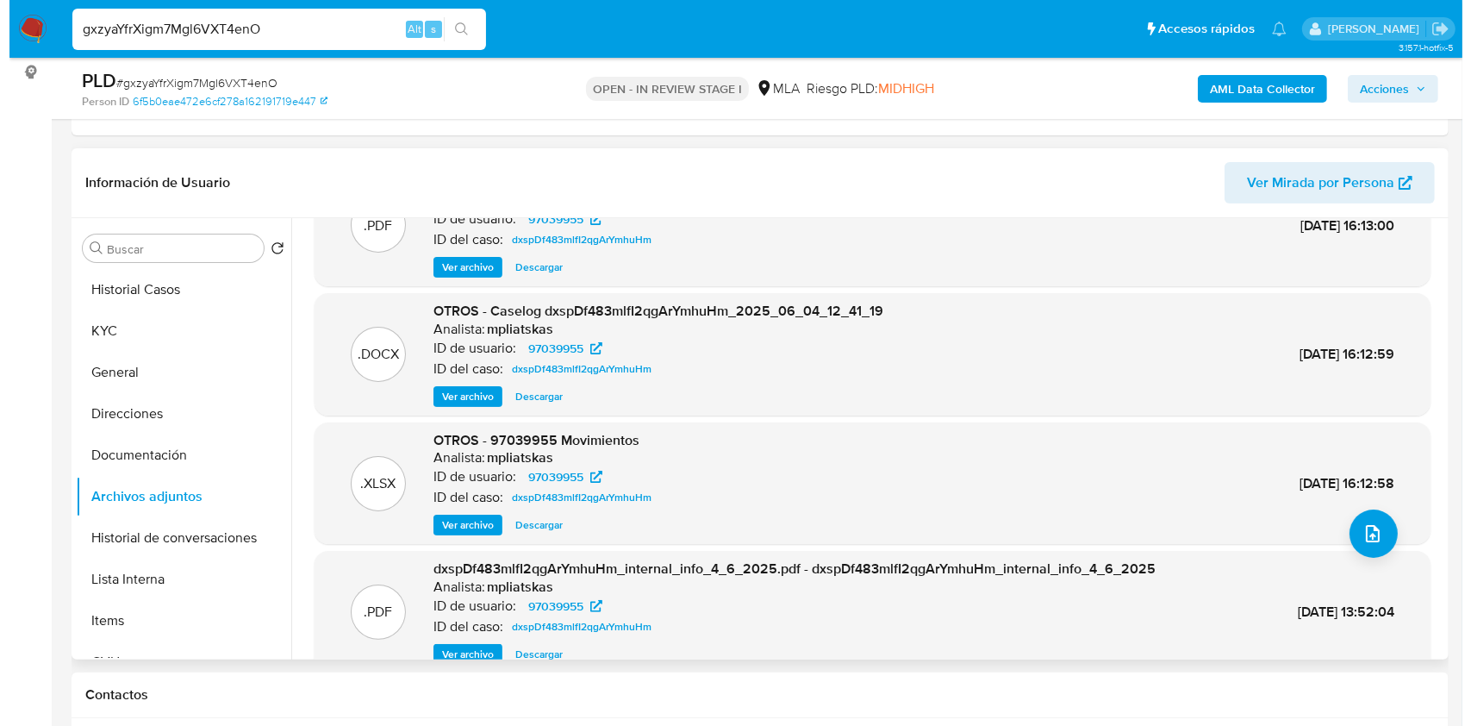
scroll to position [115, 0]
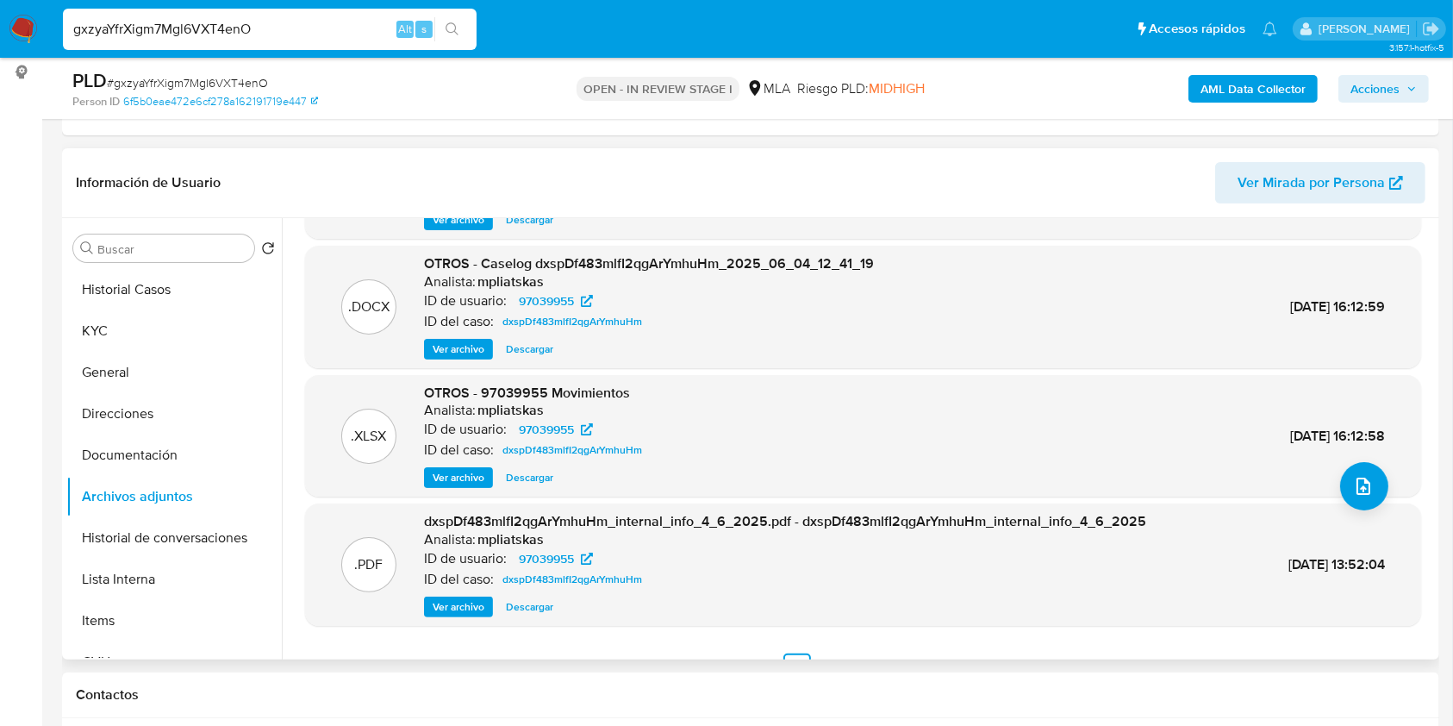
click at [462, 345] on span "Ver archivo" at bounding box center [459, 348] width 52 height 17
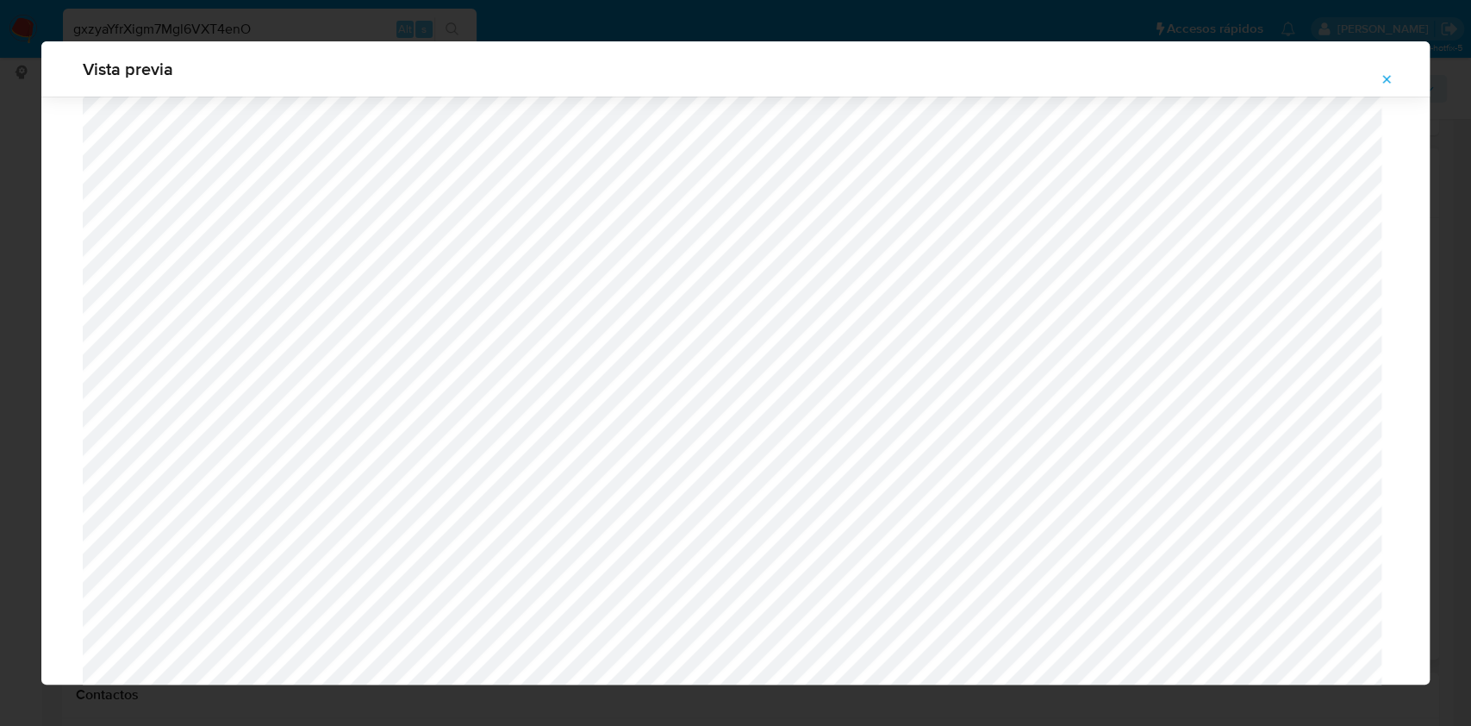
scroll to position [770, 0]
click at [1388, 79] on icon "Attachment preview" at bounding box center [1387, 79] width 14 height 14
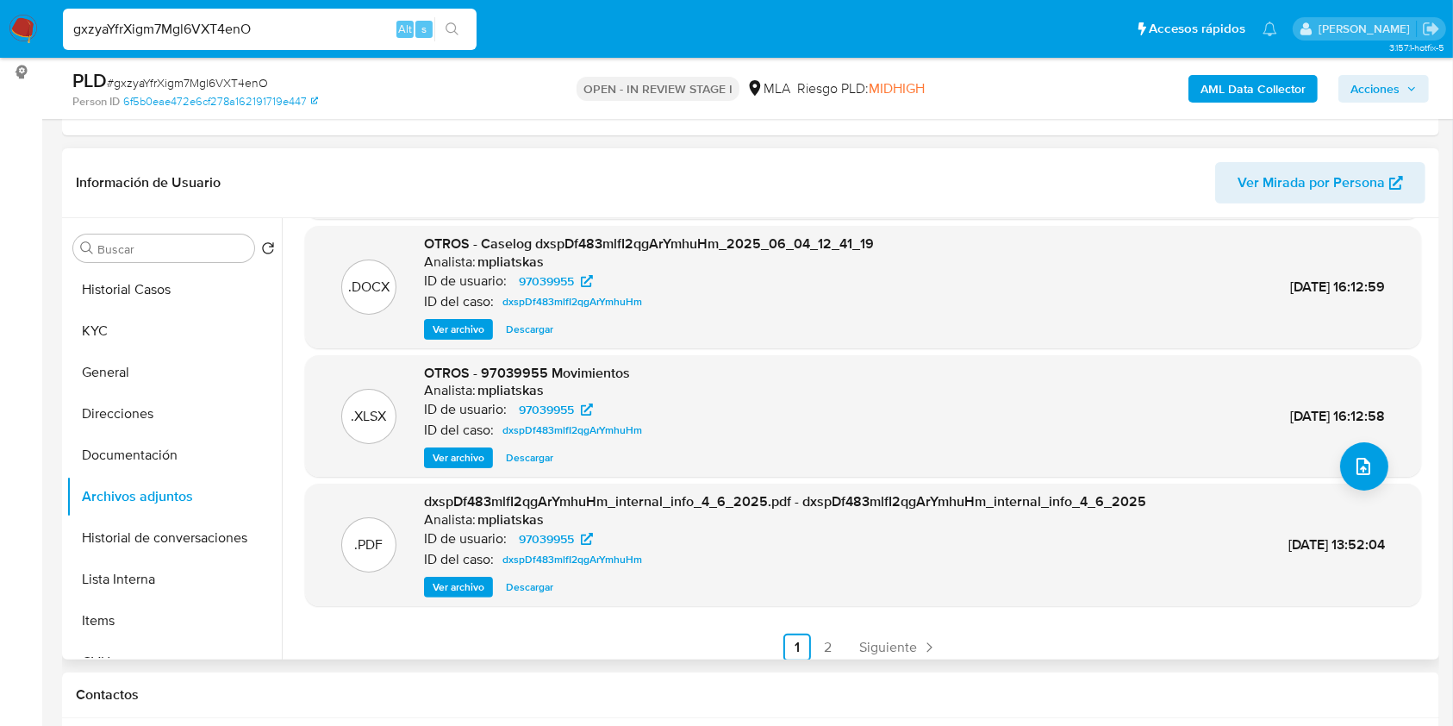
scroll to position [145, 0]
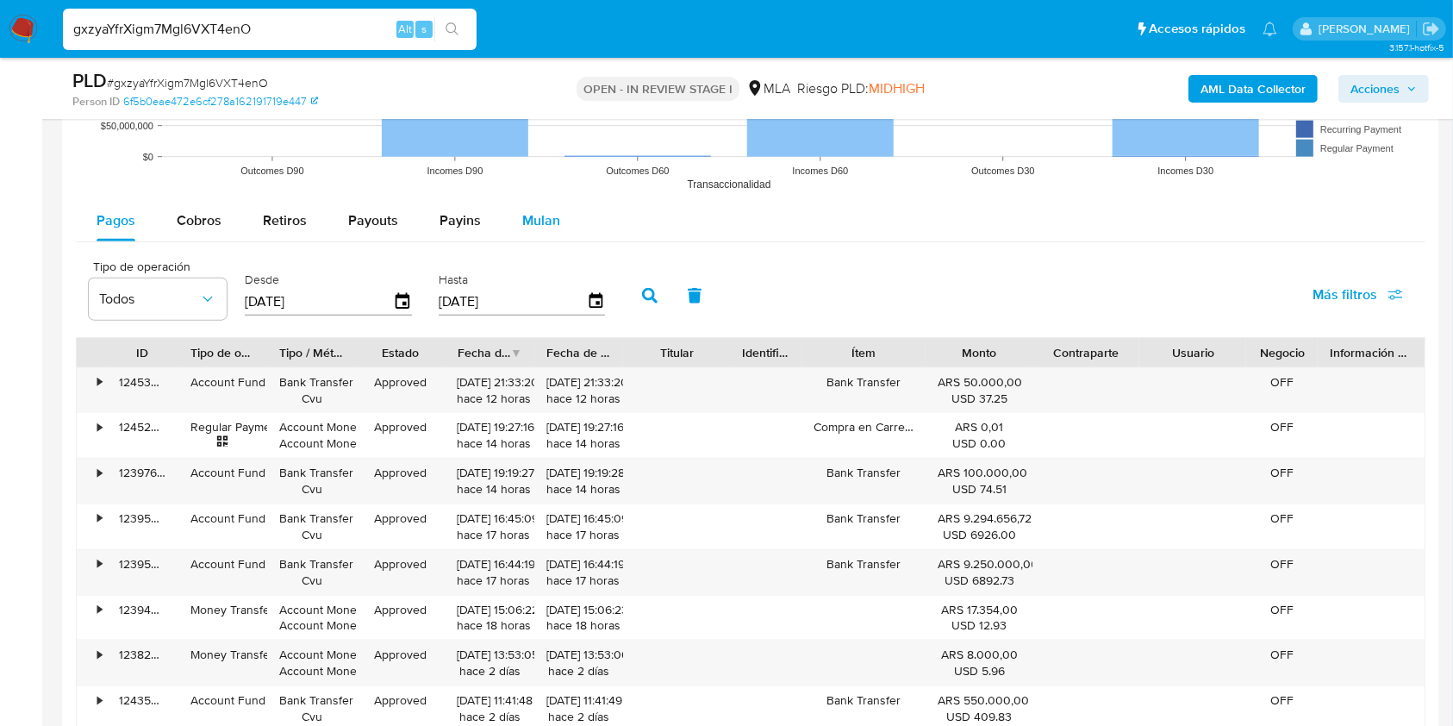
click at [546, 215] on span "Mulan" at bounding box center [541, 220] width 38 height 20
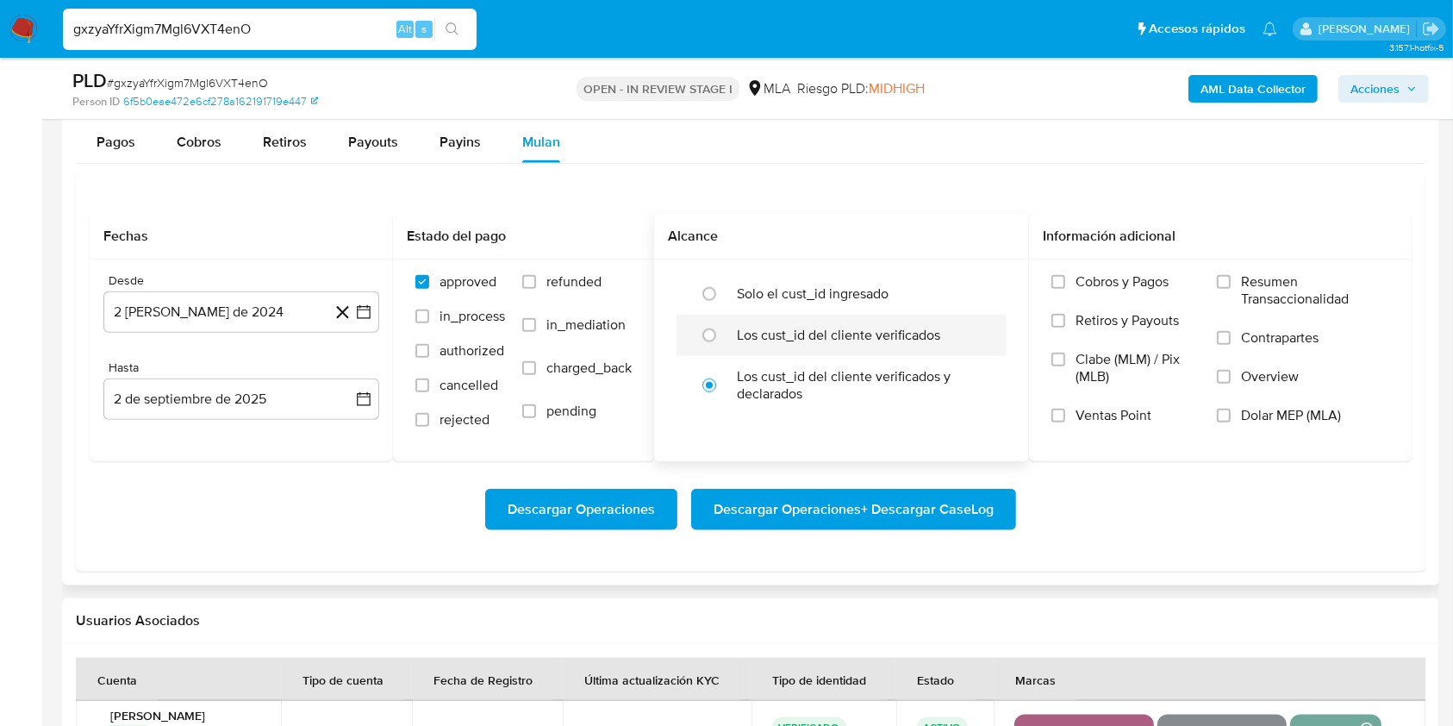
scroll to position [1953, 0]
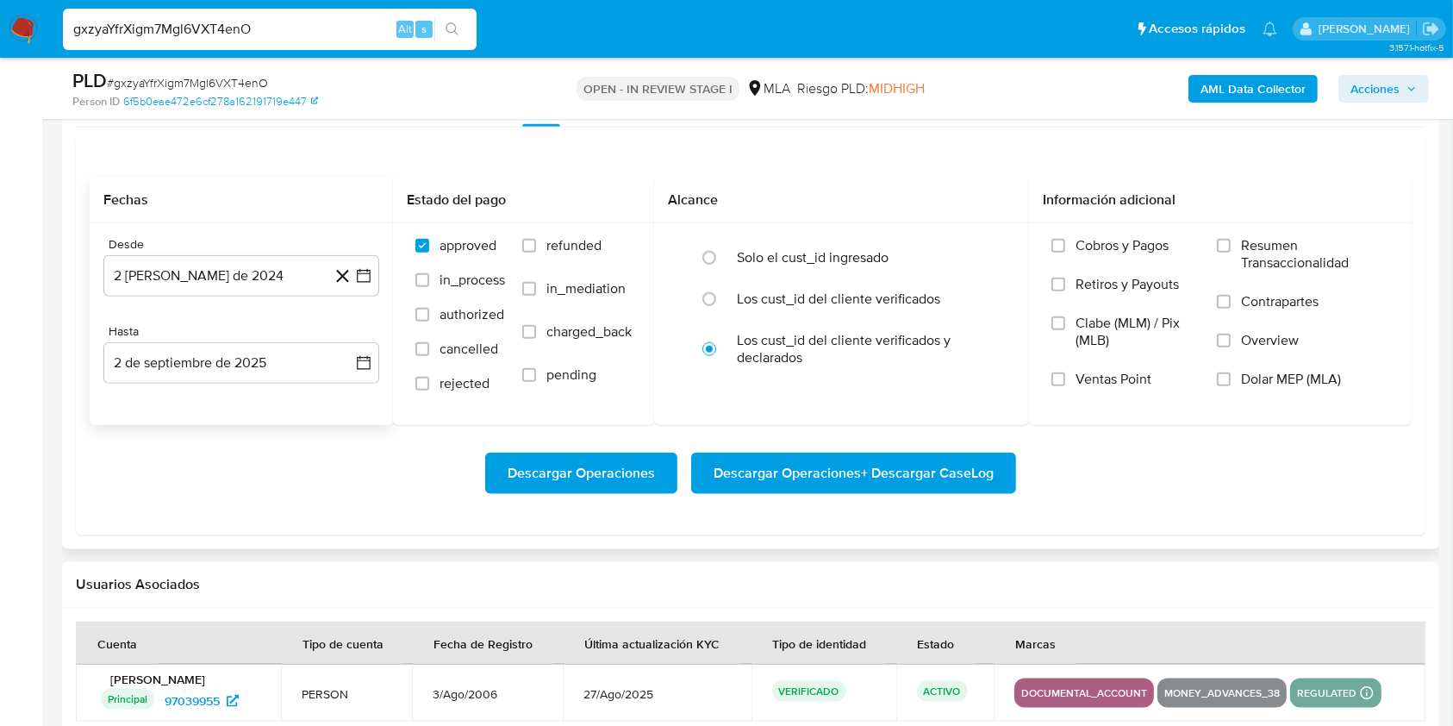
click at [254, 251] on div "Desde 2 de agosto de 2024 2-08-2024" at bounding box center [241, 266] width 276 height 59
click at [257, 274] on button "2 de agosto de 2024" at bounding box center [241, 275] width 276 height 41
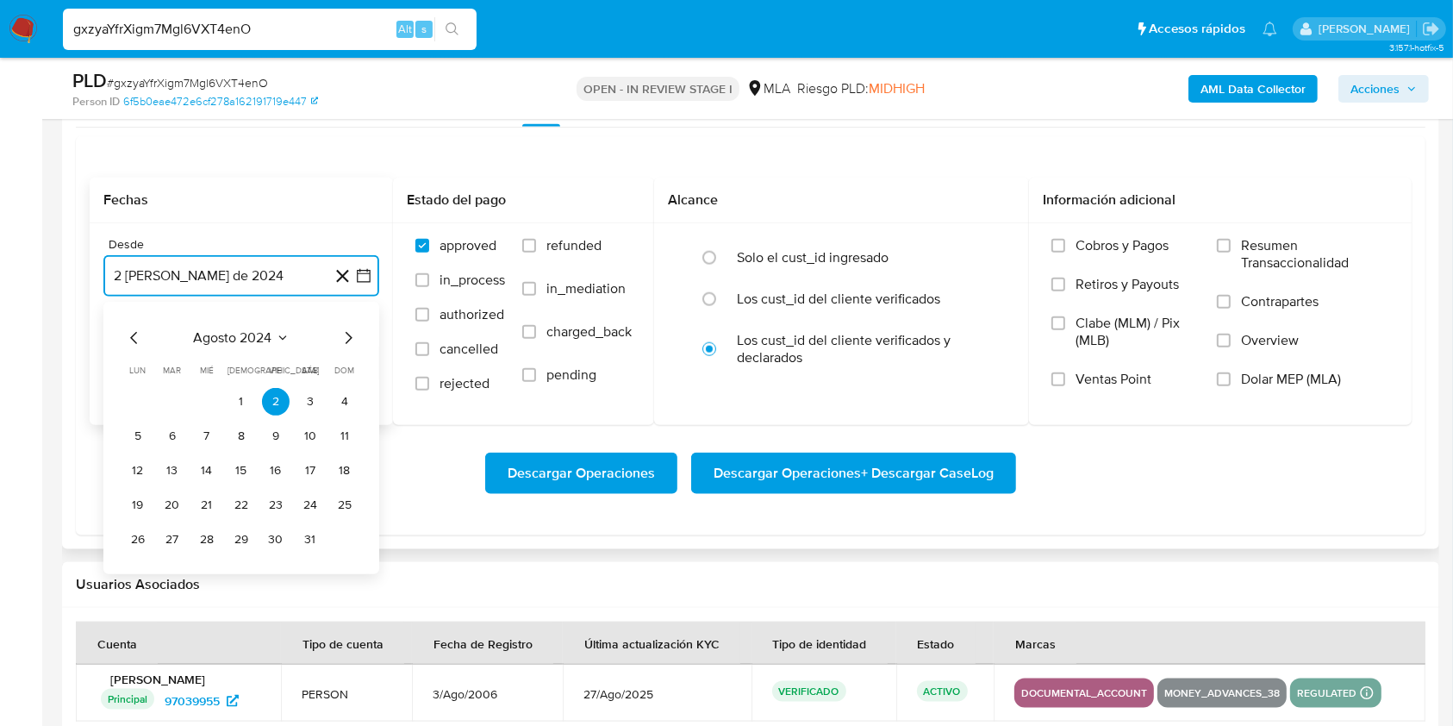
click at [255, 333] on span "agosto 2024" at bounding box center [233, 337] width 78 height 17
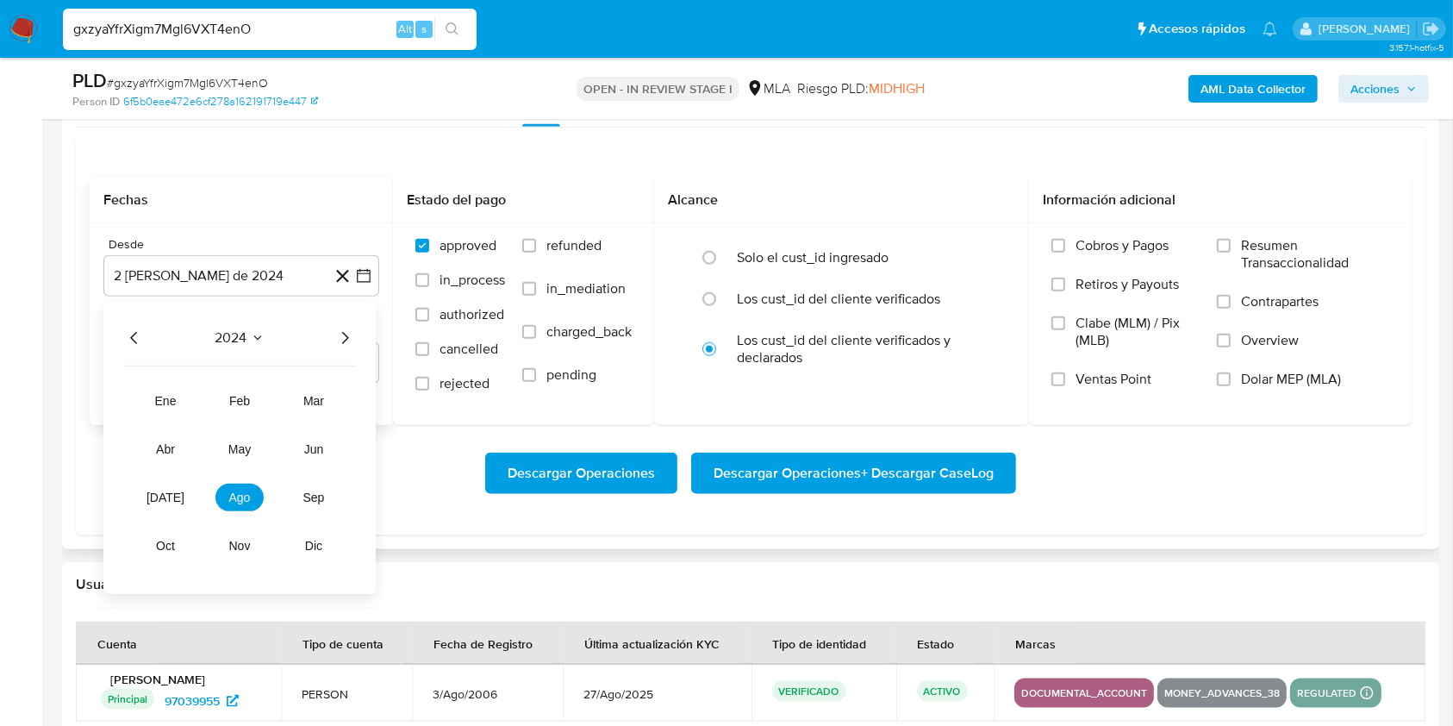
drag, startPoint x: 354, startPoint y: 334, endPoint x: 345, endPoint y: 330, distance: 10.1
click at [351, 333] on icon "Año siguiente" at bounding box center [344, 337] width 21 height 21
click at [310, 438] on button "jun" at bounding box center [314, 449] width 48 height 28
click at [352, 397] on button "1" at bounding box center [345, 402] width 28 height 28
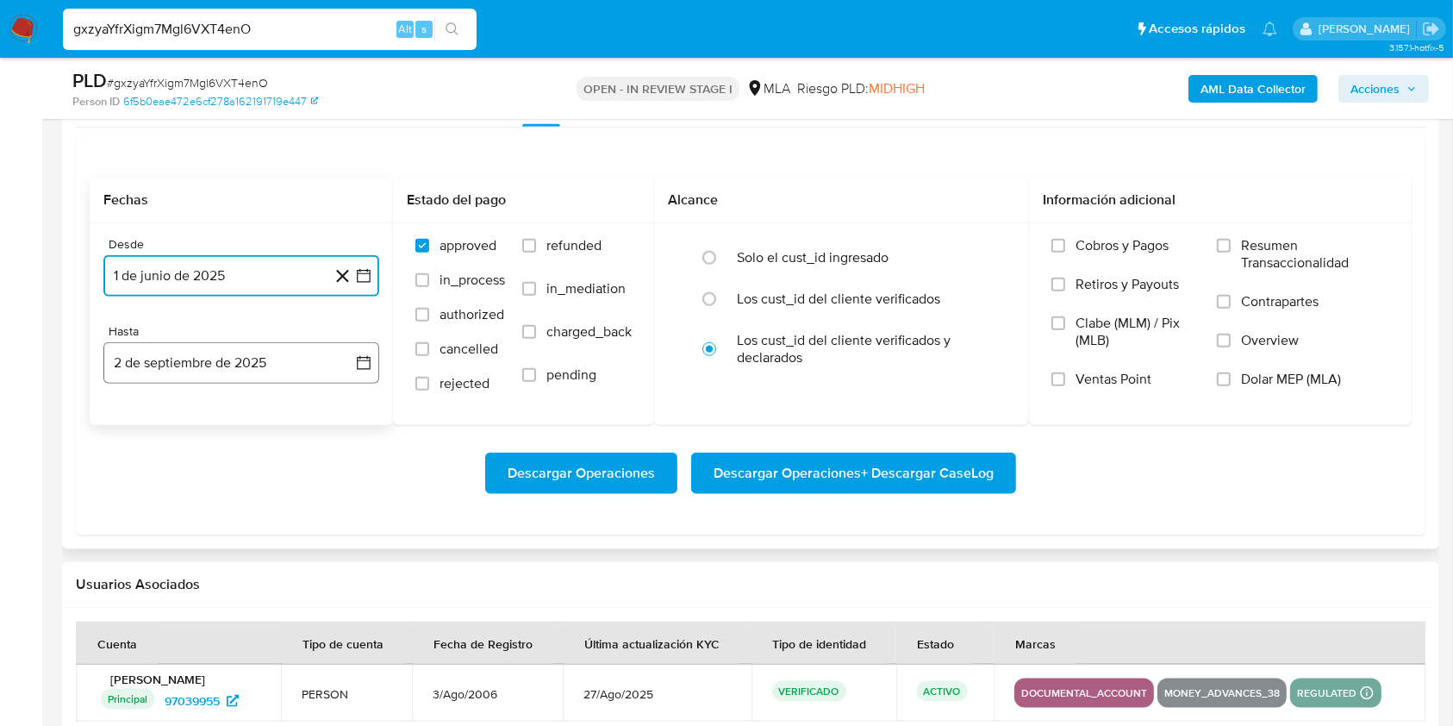
click at [165, 345] on button "2 de septiembre de 2025" at bounding box center [241, 362] width 276 height 41
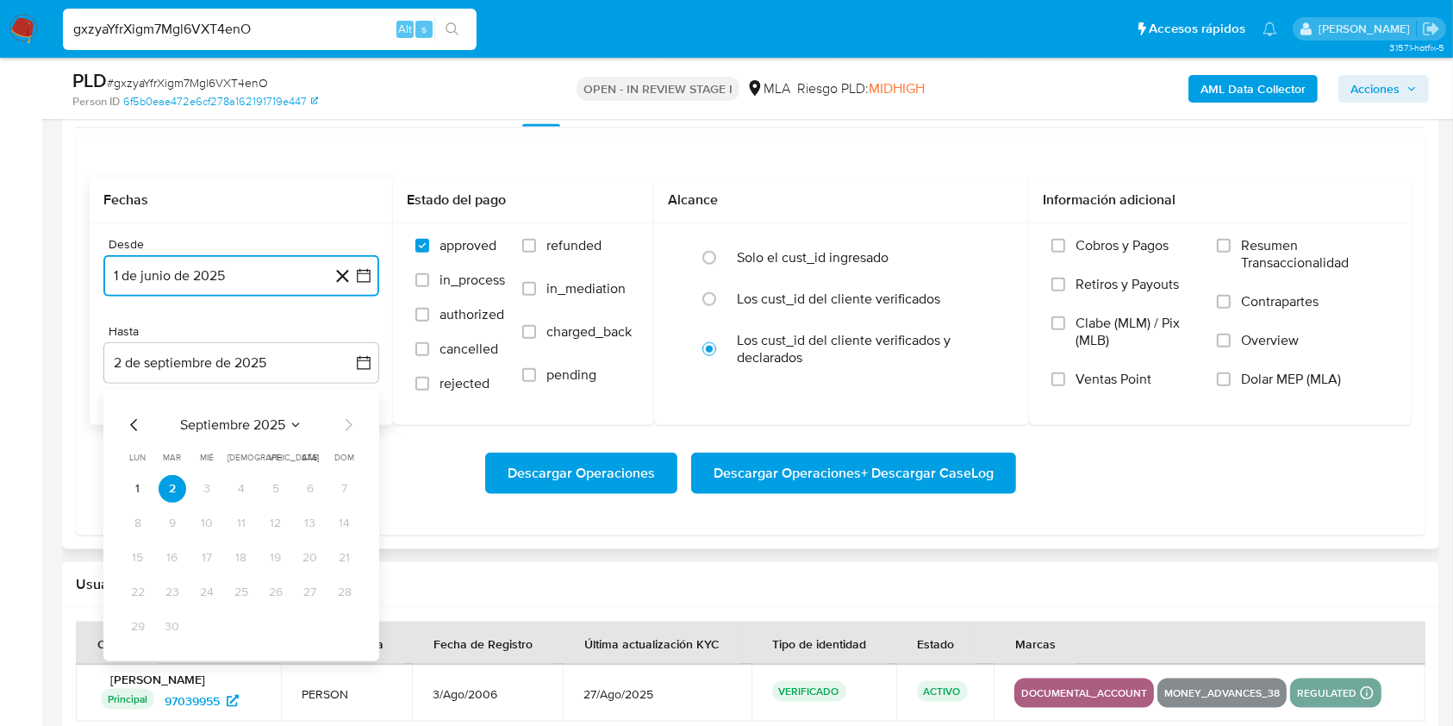
click at [126, 423] on icon "Mes anterior" at bounding box center [134, 425] width 21 height 21
click at [128, 423] on icon "Mes anterior" at bounding box center [134, 425] width 21 height 21
click at [240, 627] on button "31" at bounding box center [242, 627] width 28 height 28
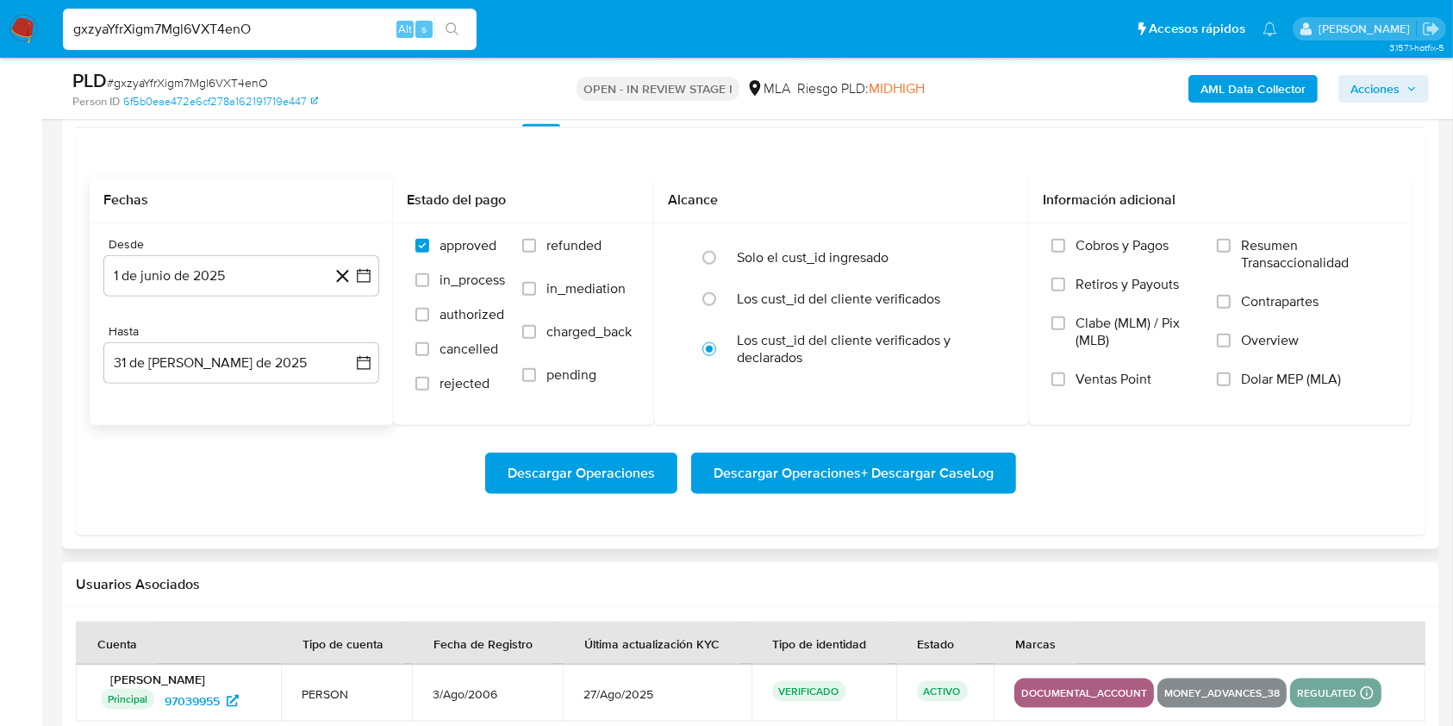
click at [221, 481] on div "Descargar Operaciones Descargar Operaciones + Descargar CaseLog" at bounding box center [751, 472] width 1322 height 41
click at [1324, 359] on label "Overview" at bounding box center [1303, 351] width 172 height 39
click at [1231, 347] on input "Overview" at bounding box center [1224, 341] width 14 height 14
click at [1324, 375] on span "Dolar MEP (MLA)" at bounding box center [1291, 379] width 100 height 17
click at [1231, 375] on input "Dolar MEP (MLA)" at bounding box center [1224, 379] width 14 height 14
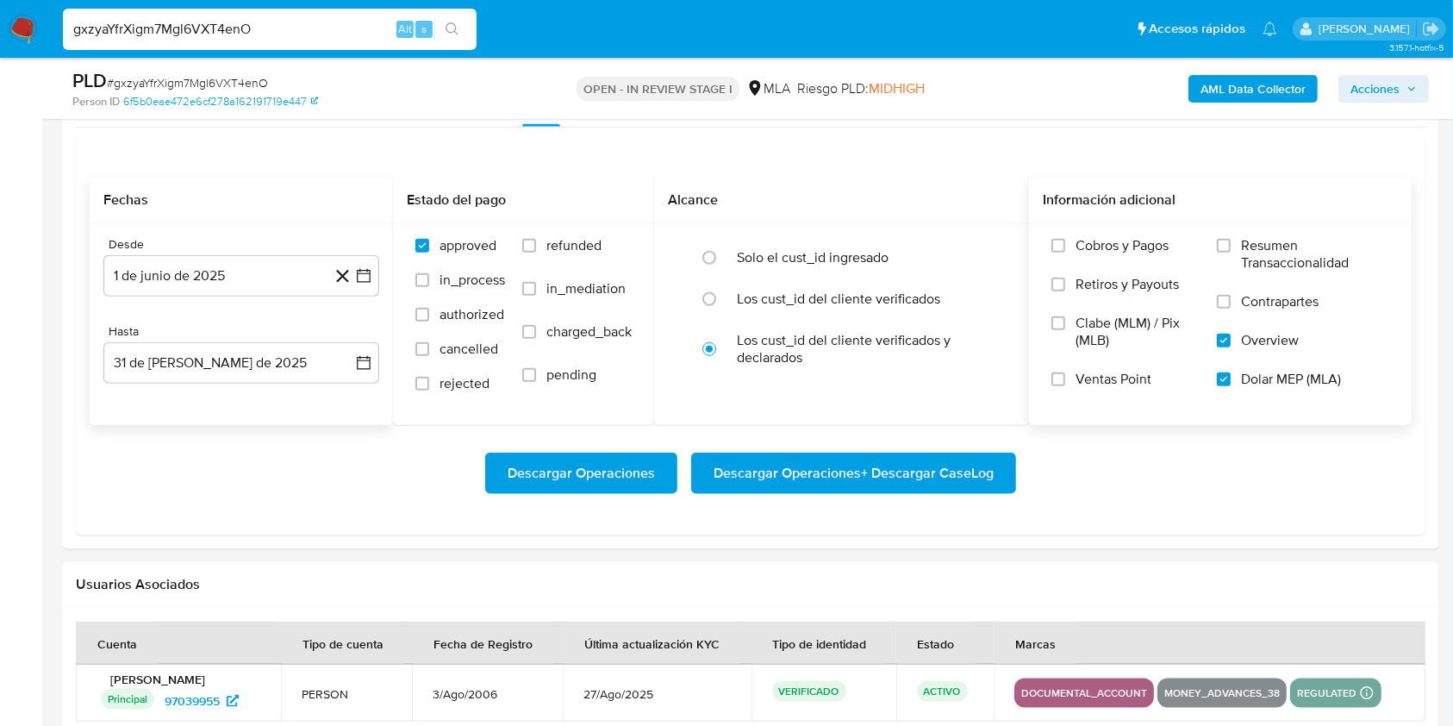
click at [1271, 334] on span "Overview" at bounding box center [1270, 340] width 58 height 17
click at [1231, 334] on input "Overview" at bounding box center [1224, 341] width 14 height 14
click at [937, 457] on span "Descargar Operaciones + Descargar CaseLog" at bounding box center [854, 473] width 280 height 38
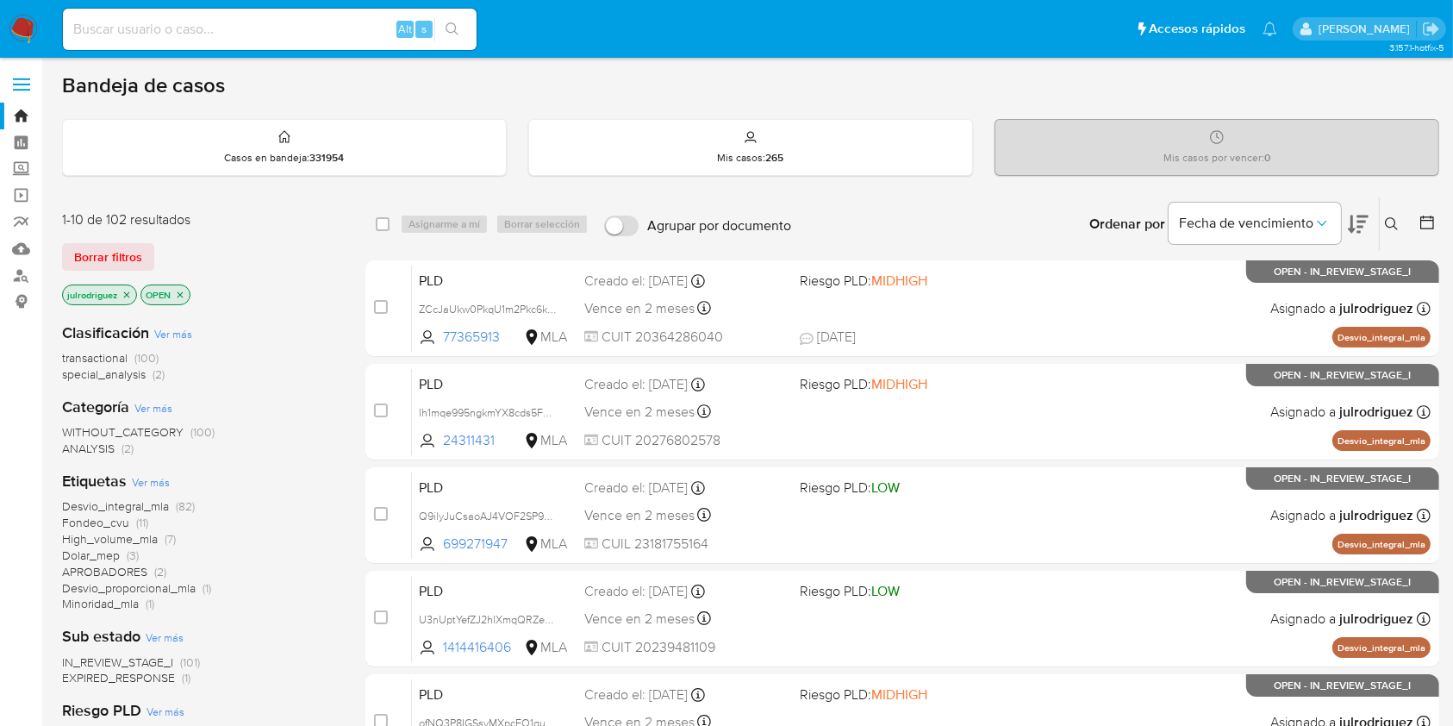
click at [324, 24] on input at bounding box center [270, 29] width 414 height 22
paste input "H3PygTYa1bGrgyxMFjWcuaSO"
type input "H3PygTYa1bGrgyxMFjWcuaSO"
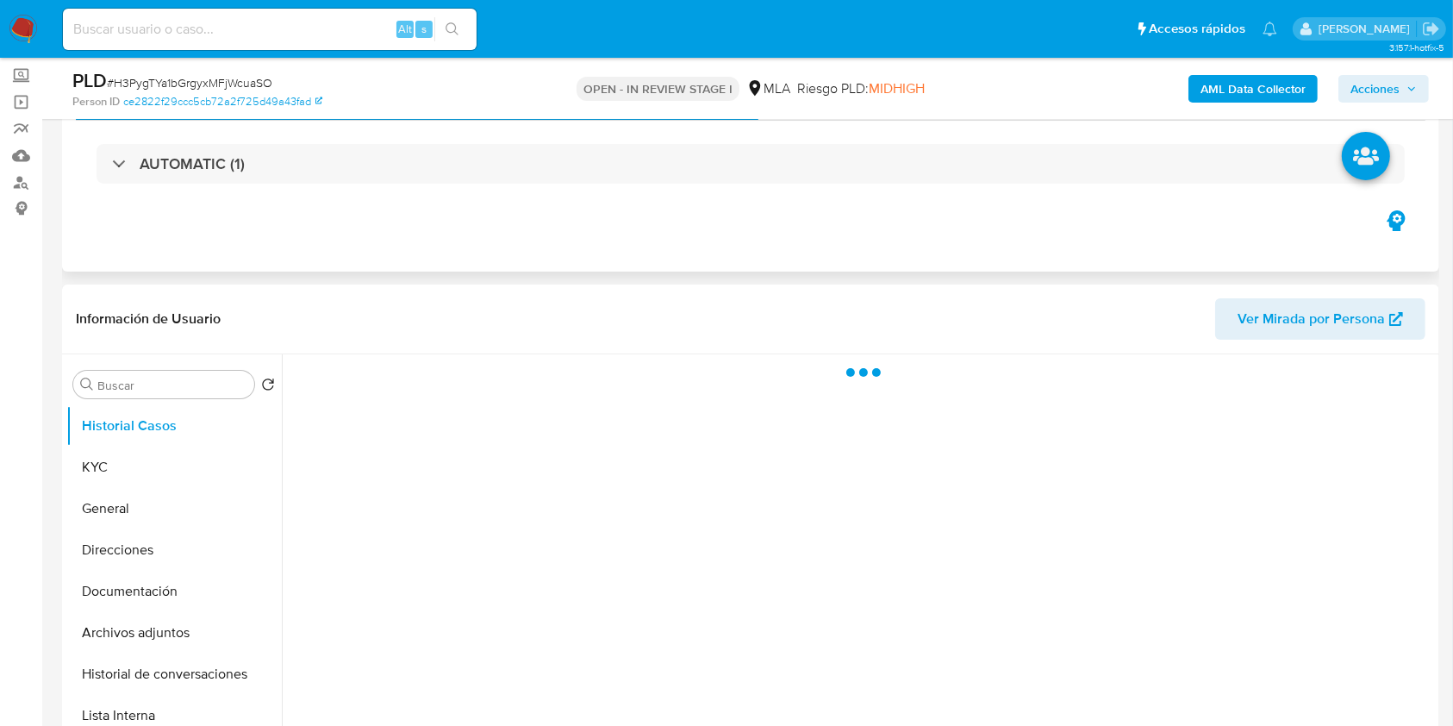
scroll to position [115, 0]
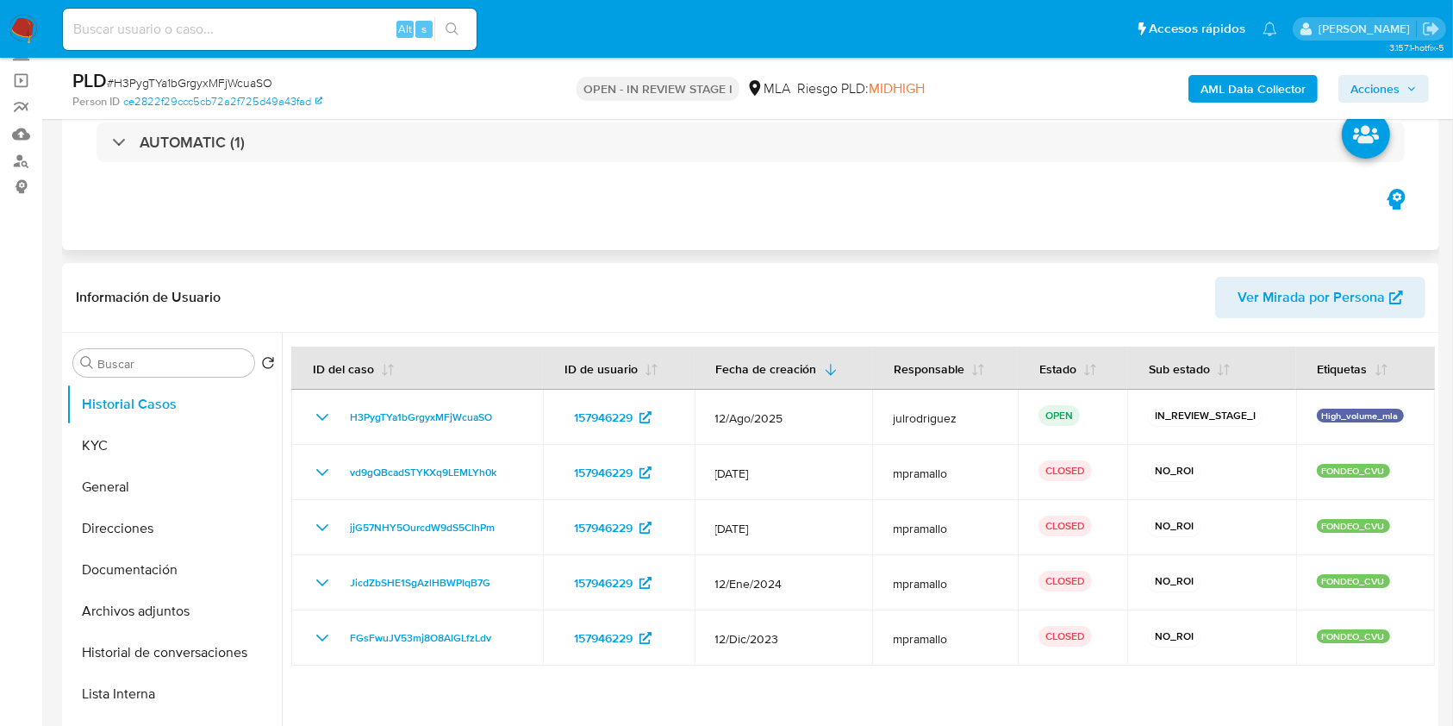
select select "10"
click at [162, 574] on button "Documentación" at bounding box center [167, 569] width 202 height 41
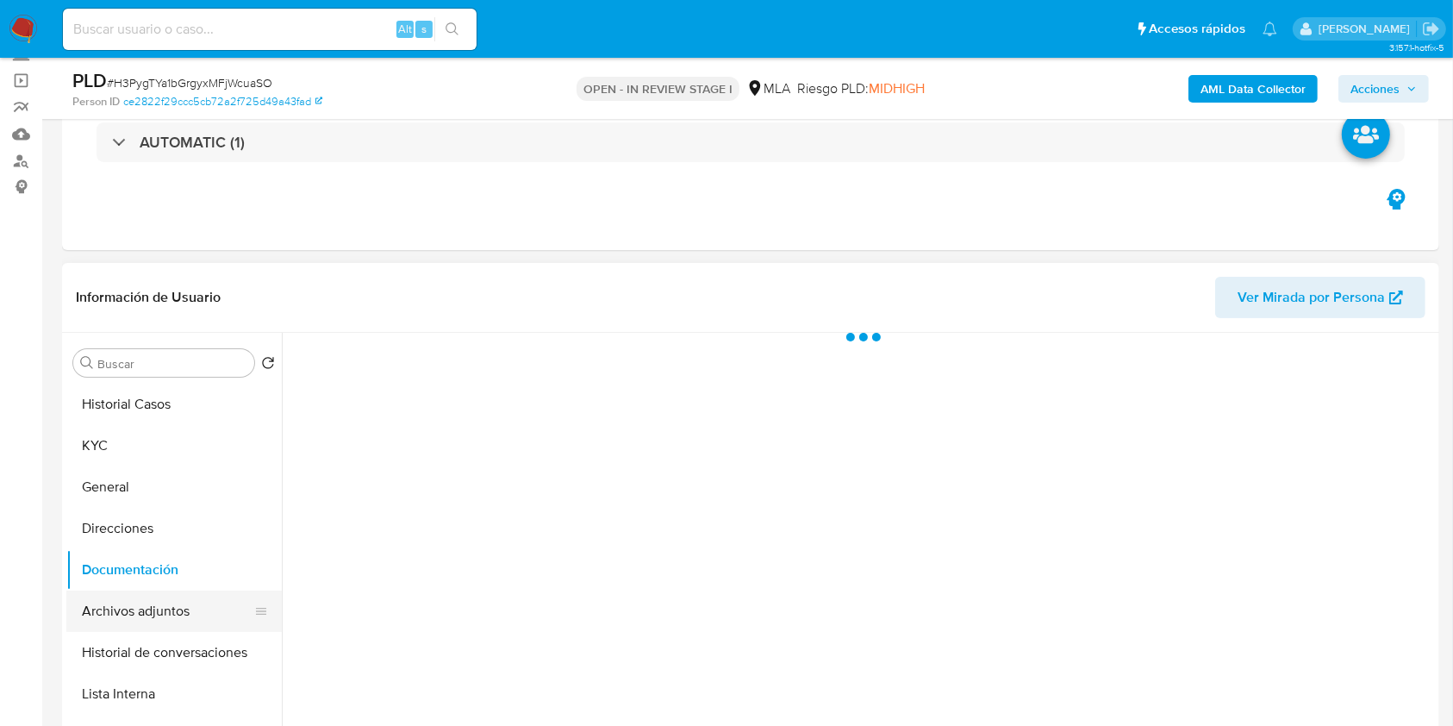
click at [165, 604] on button "Archivos adjuntos" at bounding box center [167, 610] width 202 height 41
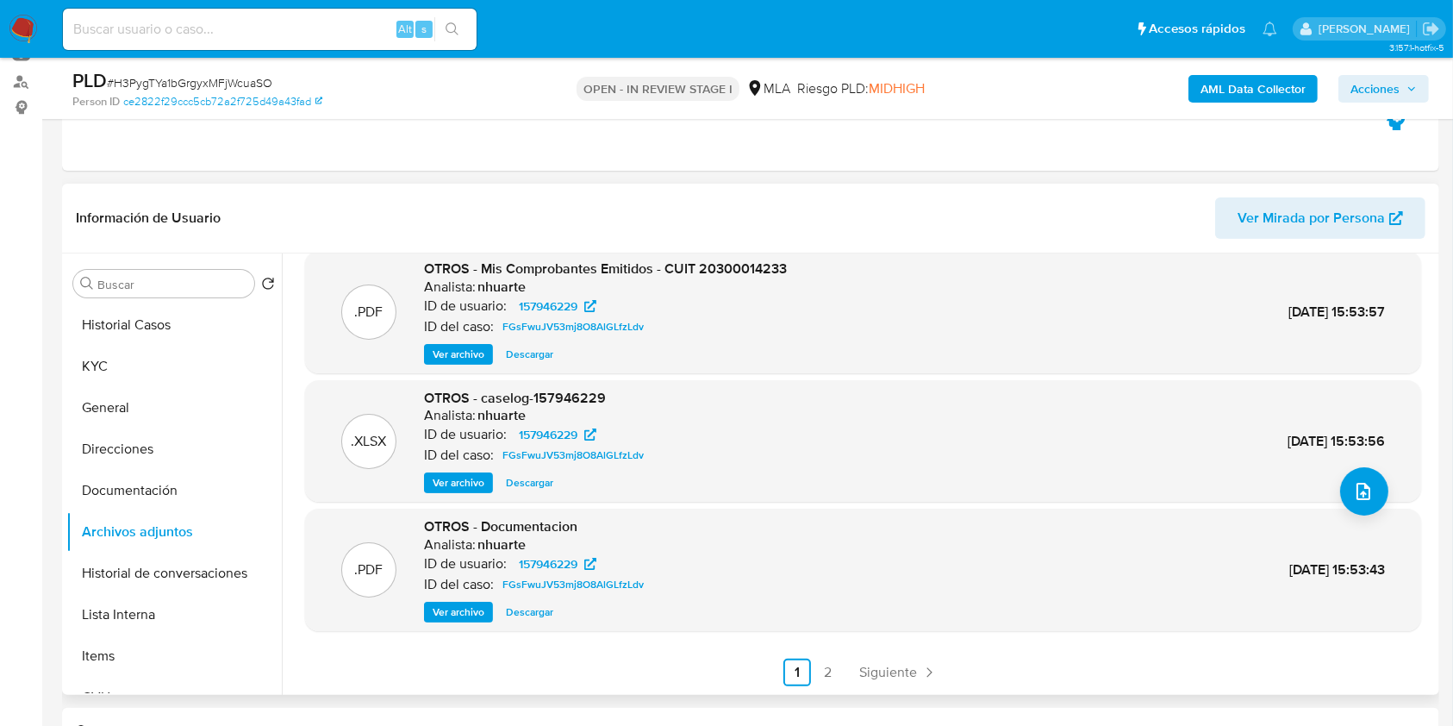
scroll to position [229, 0]
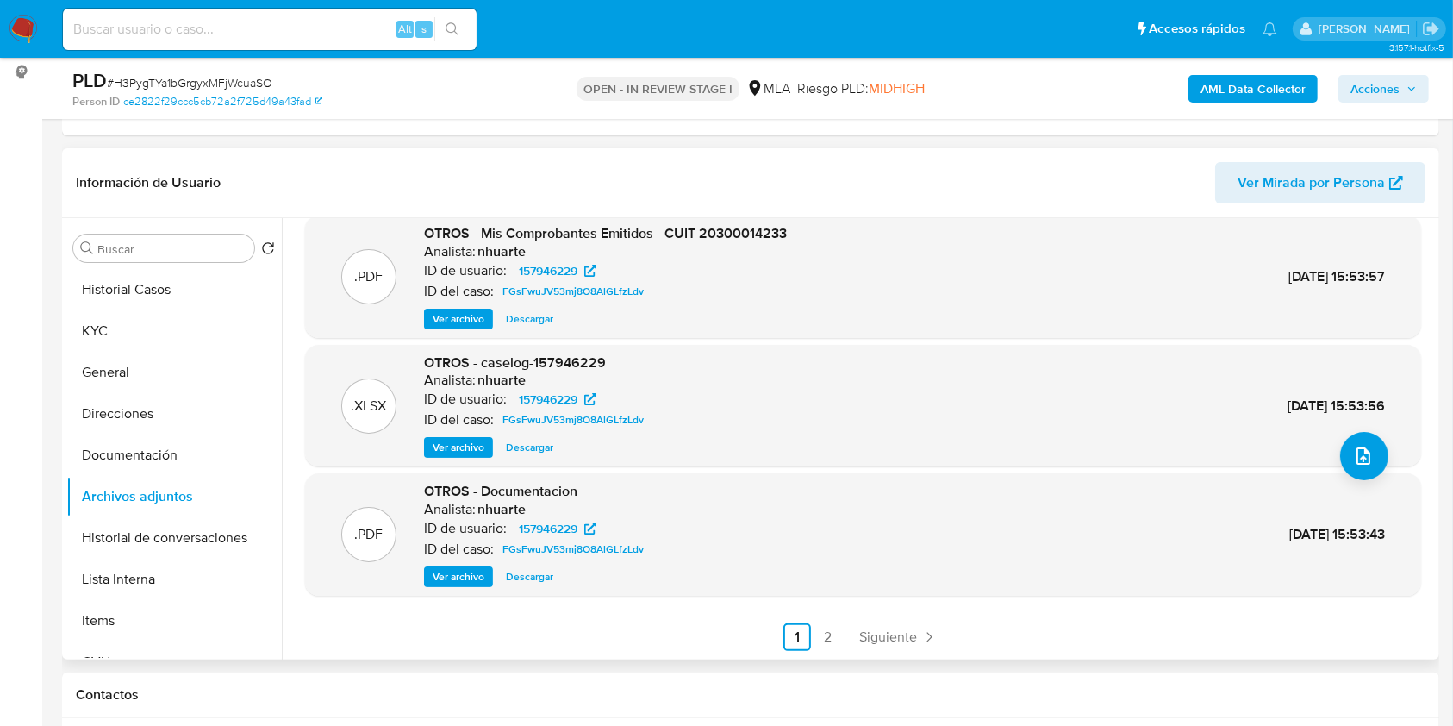
click at [458, 445] on span "Ver archivo" at bounding box center [459, 447] width 52 height 17
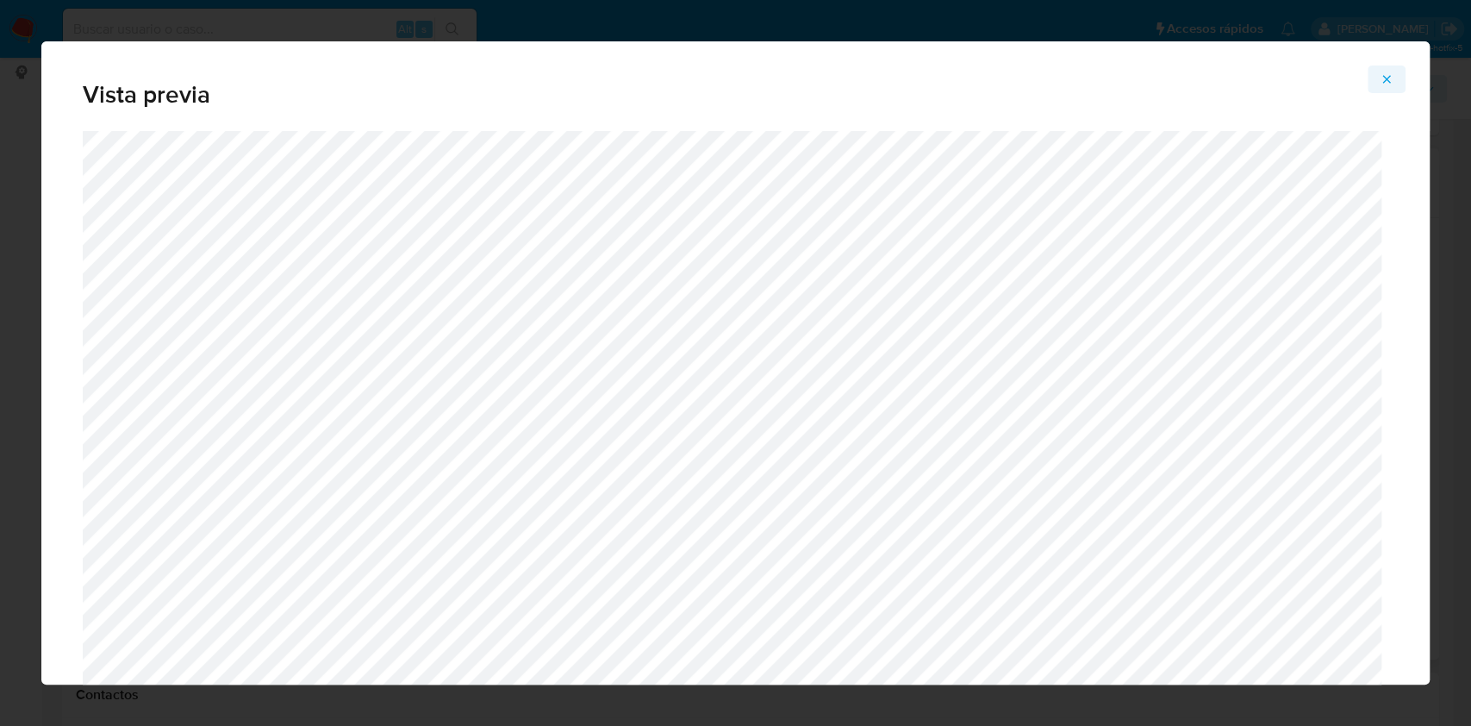
click at [1388, 84] on icon "Attachment preview" at bounding box center [1387, 79] width 14 height 14
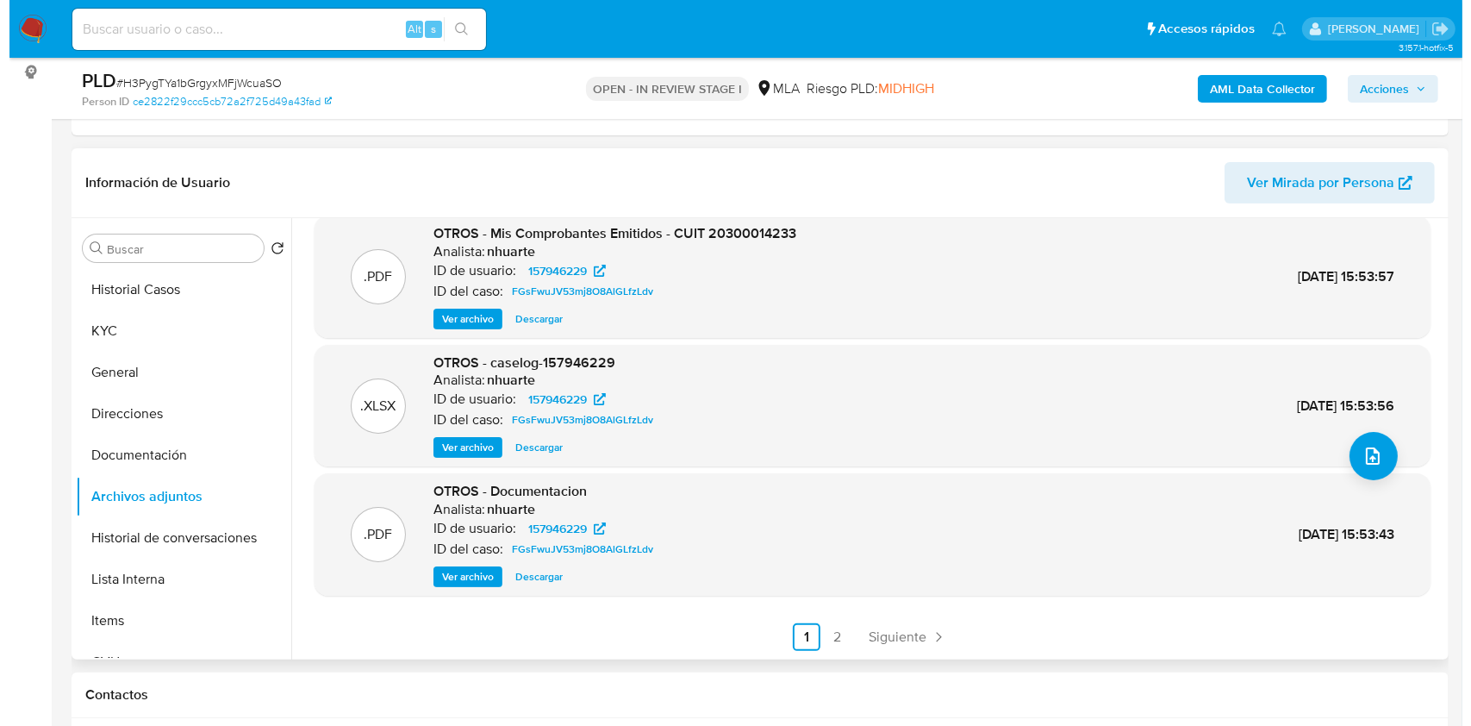
scroll to position [29, 0]
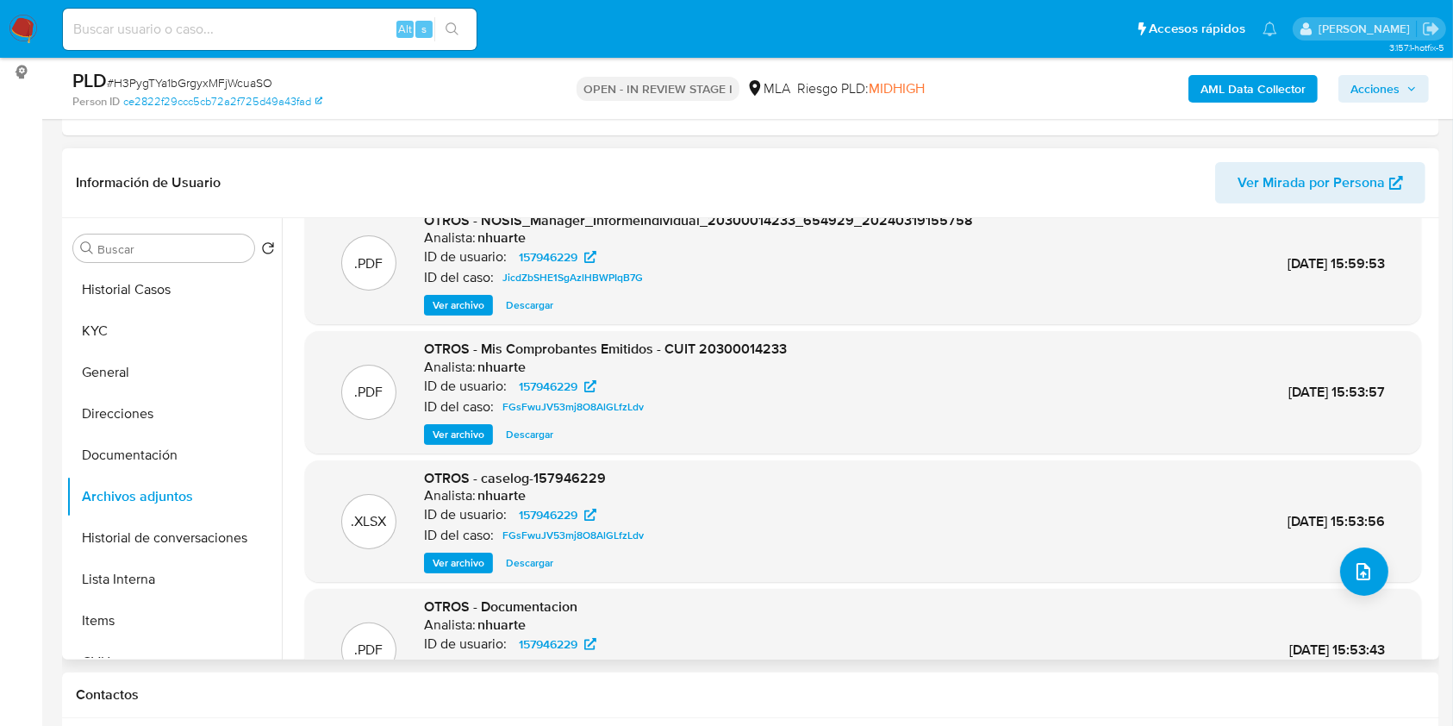
click at [467, 556] on span "Ver archivo" at bounding box center [459, 562] width 52 height 17
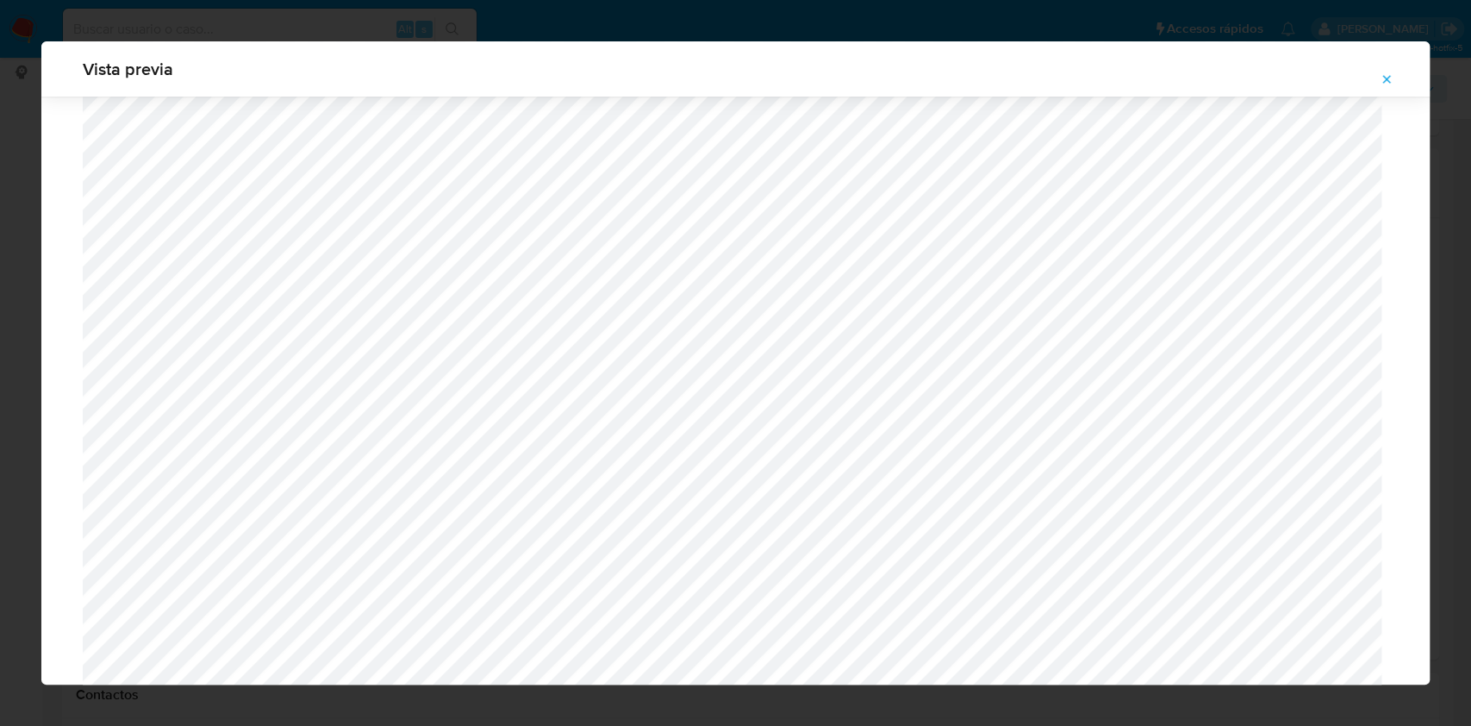
scroll to position [1051, 0]
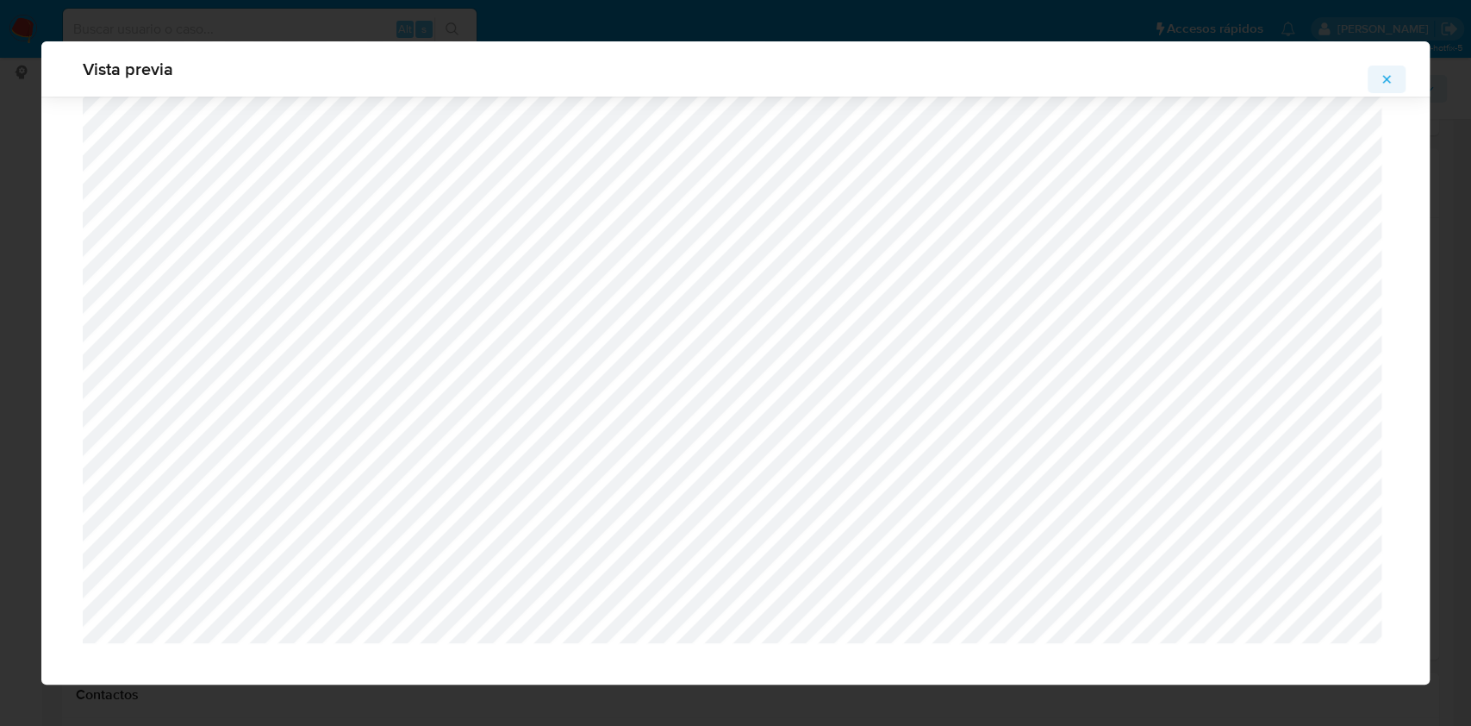
click at [1388, 85] on icon "Attachment preview" at bounding box center [1387, 79] width 14 height 14
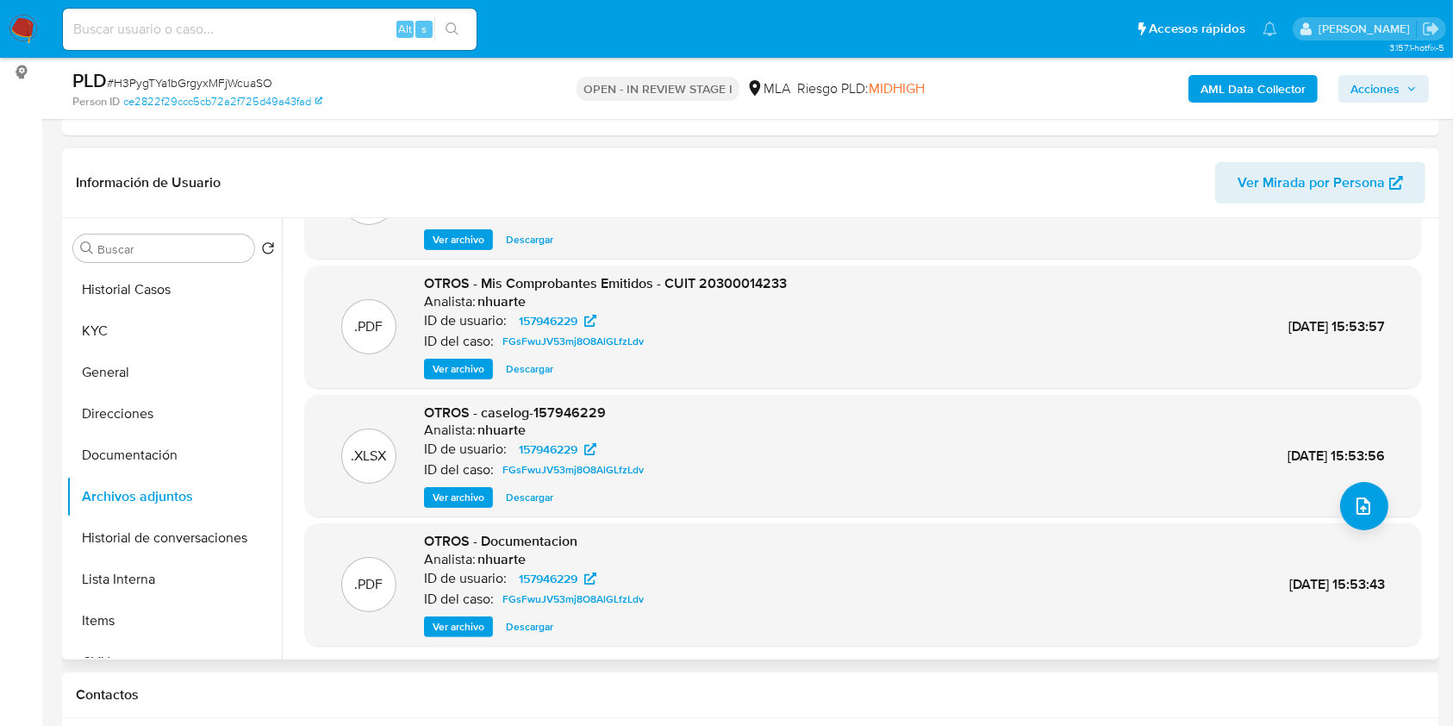
scroll to position [145, 0]
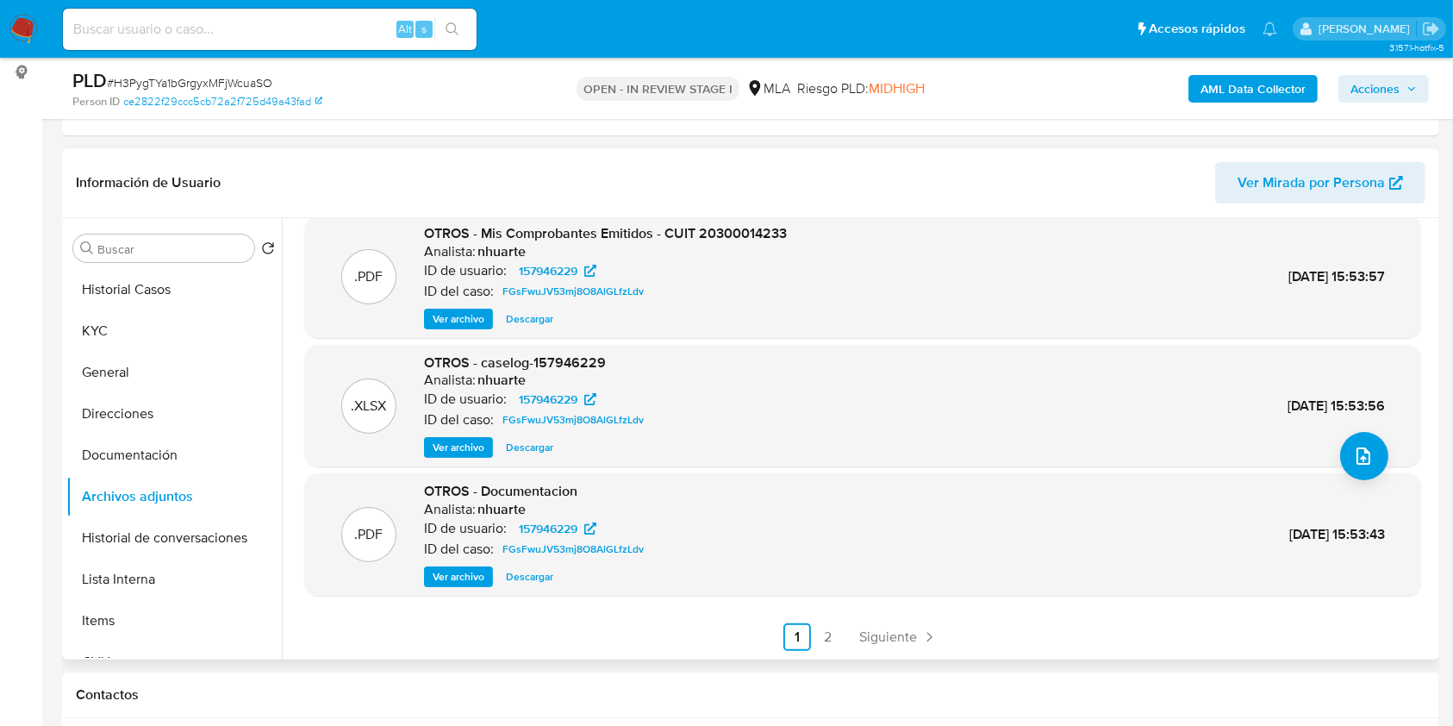
click at [540, 442] on span "Descargar" at bounding box center [529, 447] width 47 height 17
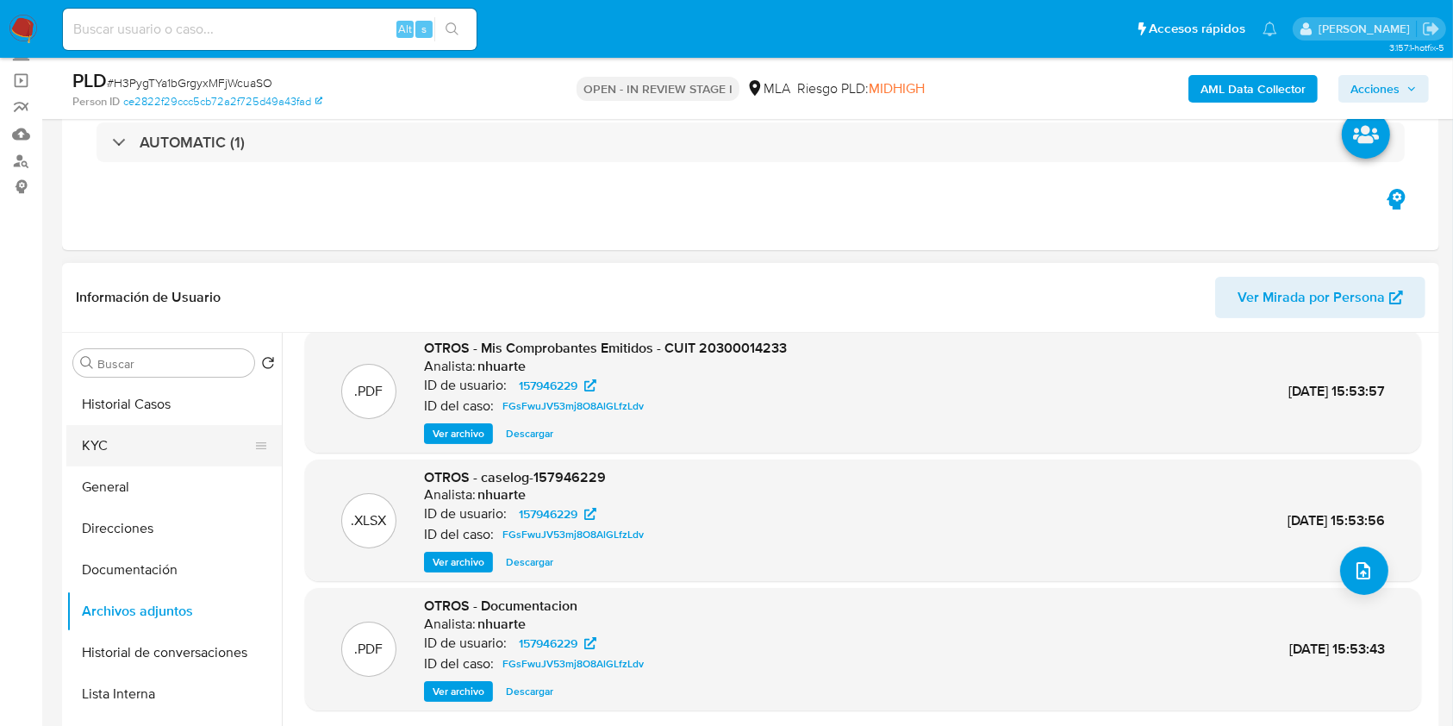
click at [179, 446] on button "KYC" at bounding box center [167, 445] width 202 height 41
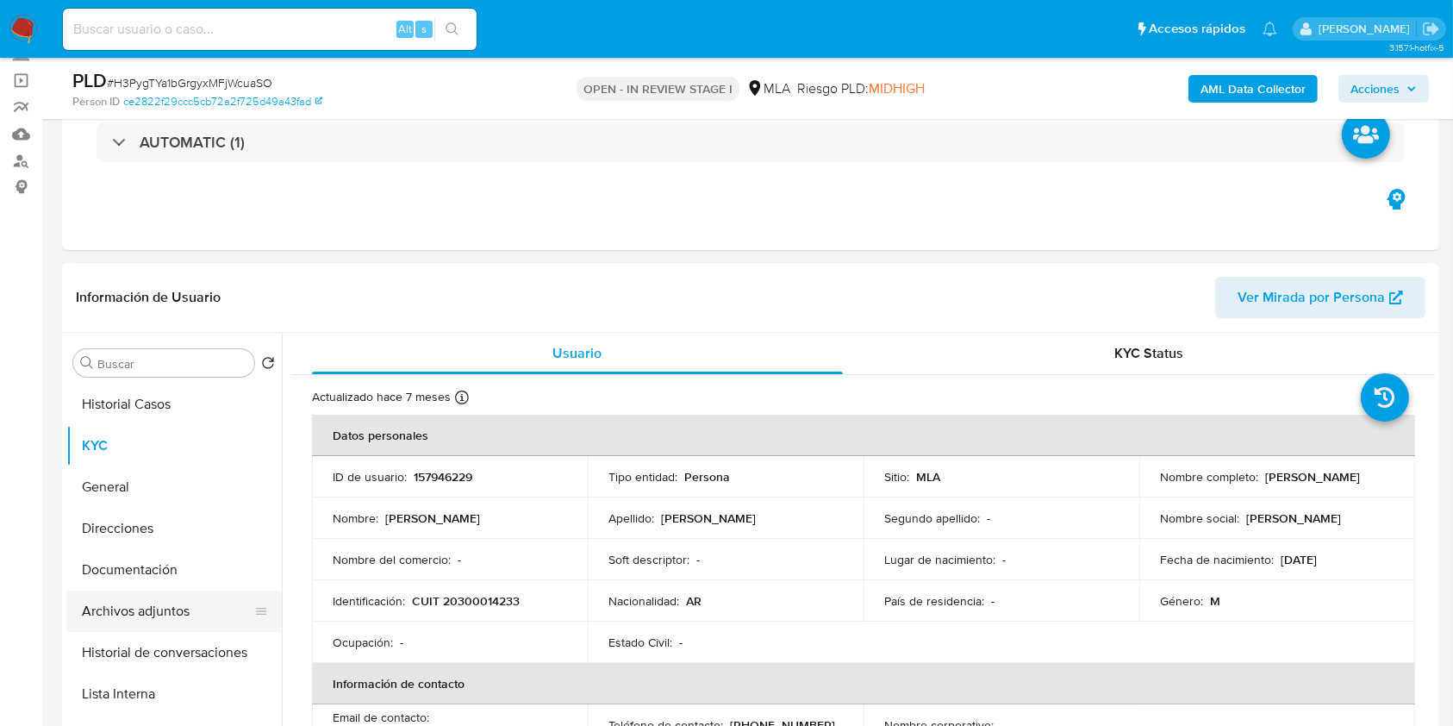
click at [183, 608] on button "Archivos adjuntos" at bounding box center [167, 610] width 202 height 41
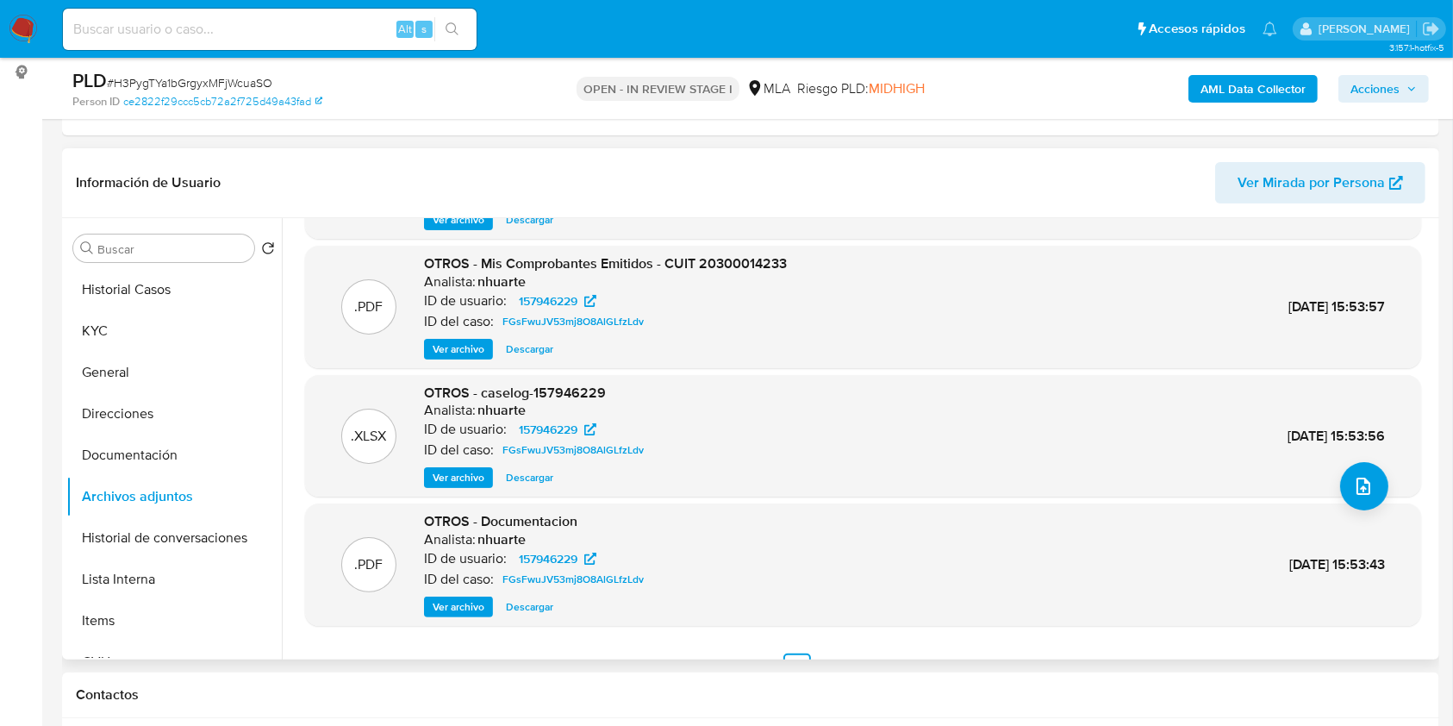
scroll to position [145, 0]
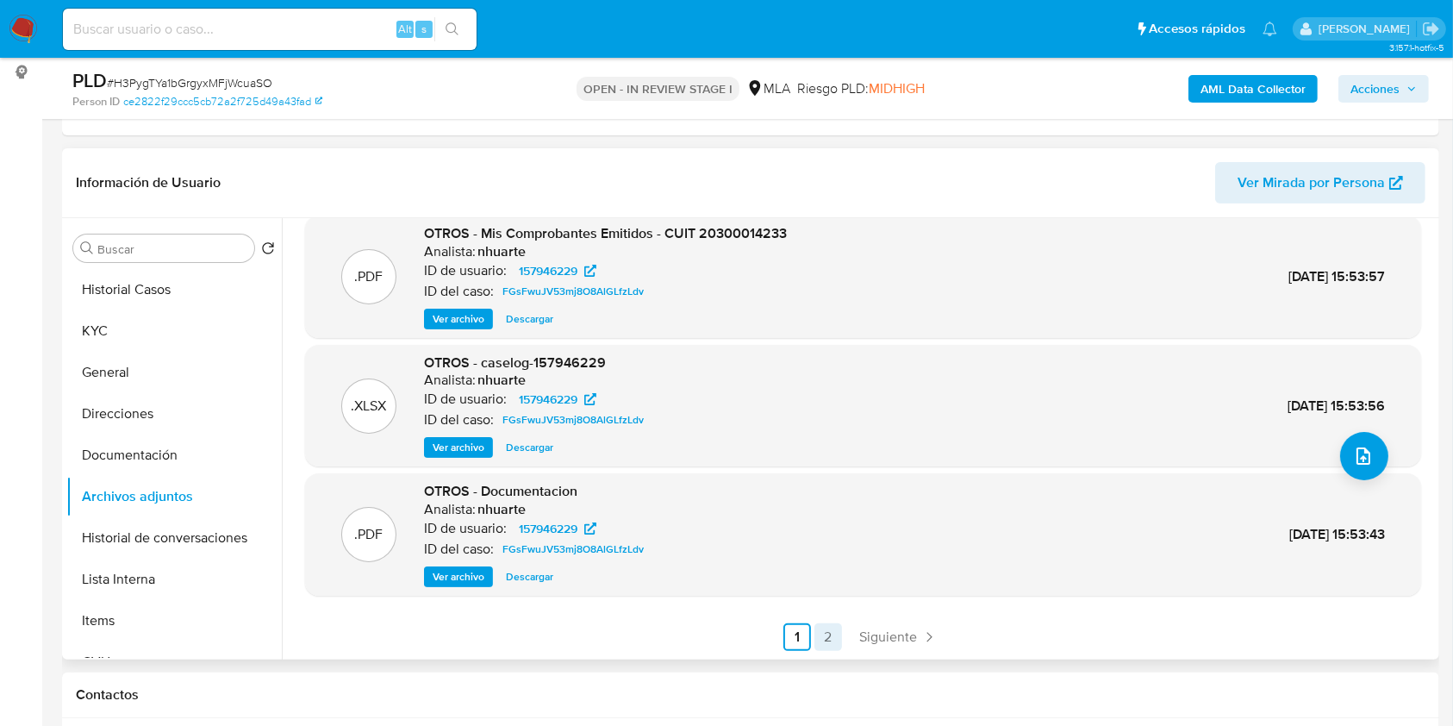
click at [826, 629] on link "2" at bounding box center [828, 637] width 28 height 28
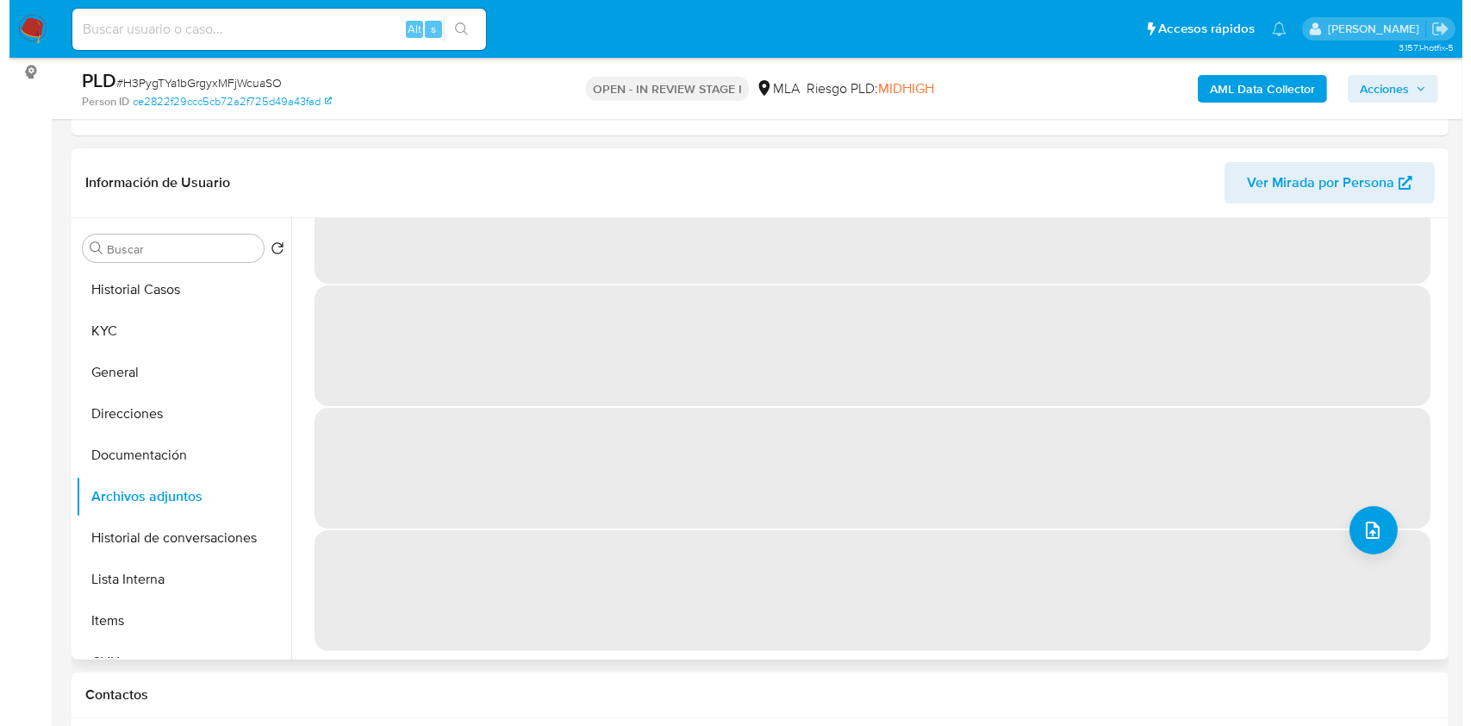
scroll to position [0, 0]
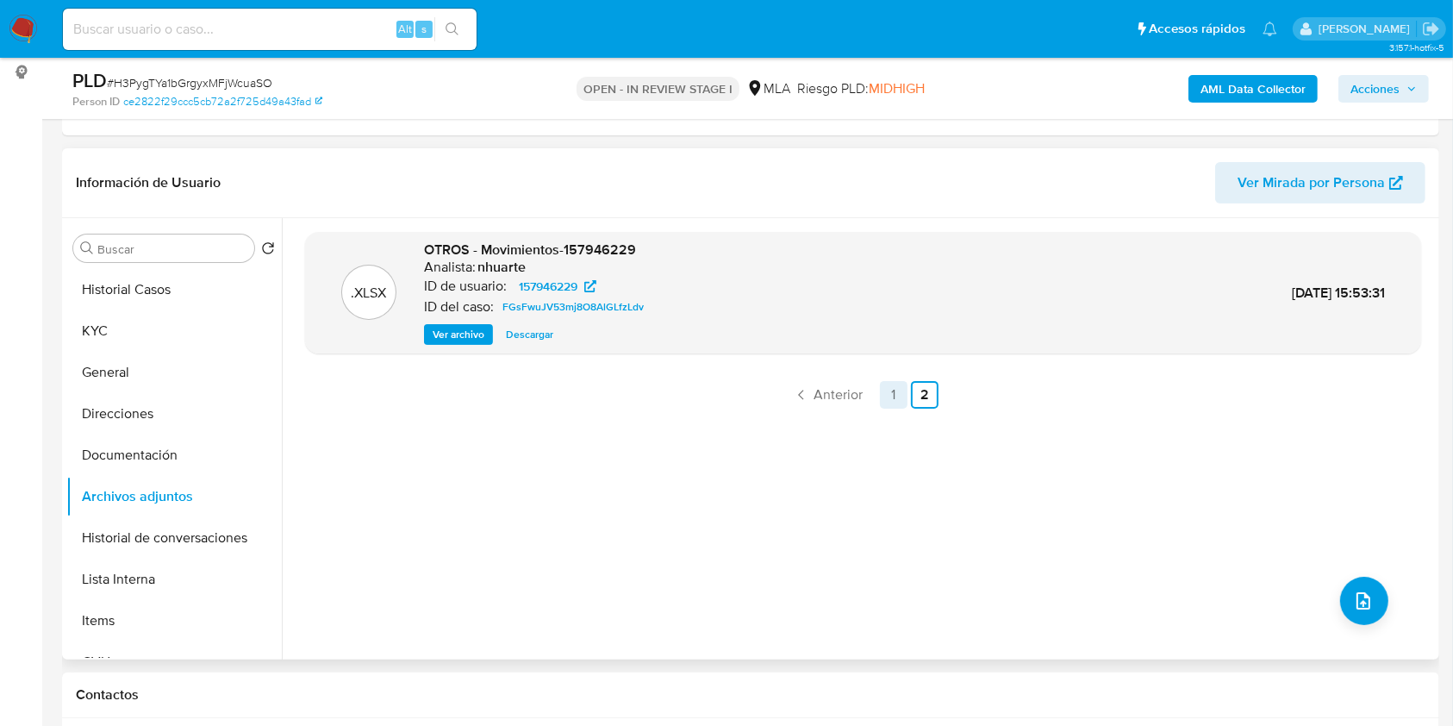
click at [888, 390] on link "1" at bounding box center [894, 395] width 28 height 28
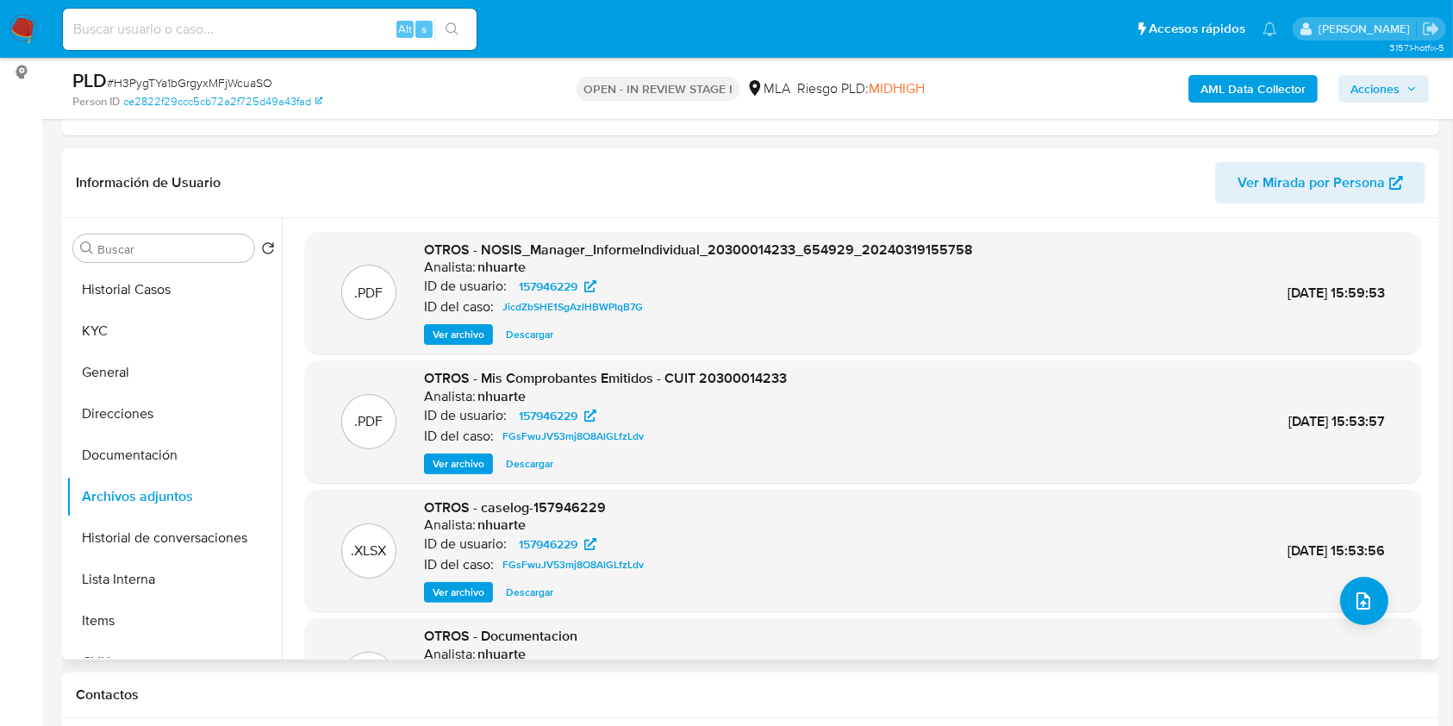
click at [479, 586] on span "Ver archivo" at bounding box center [459, 591] width 52 height 17
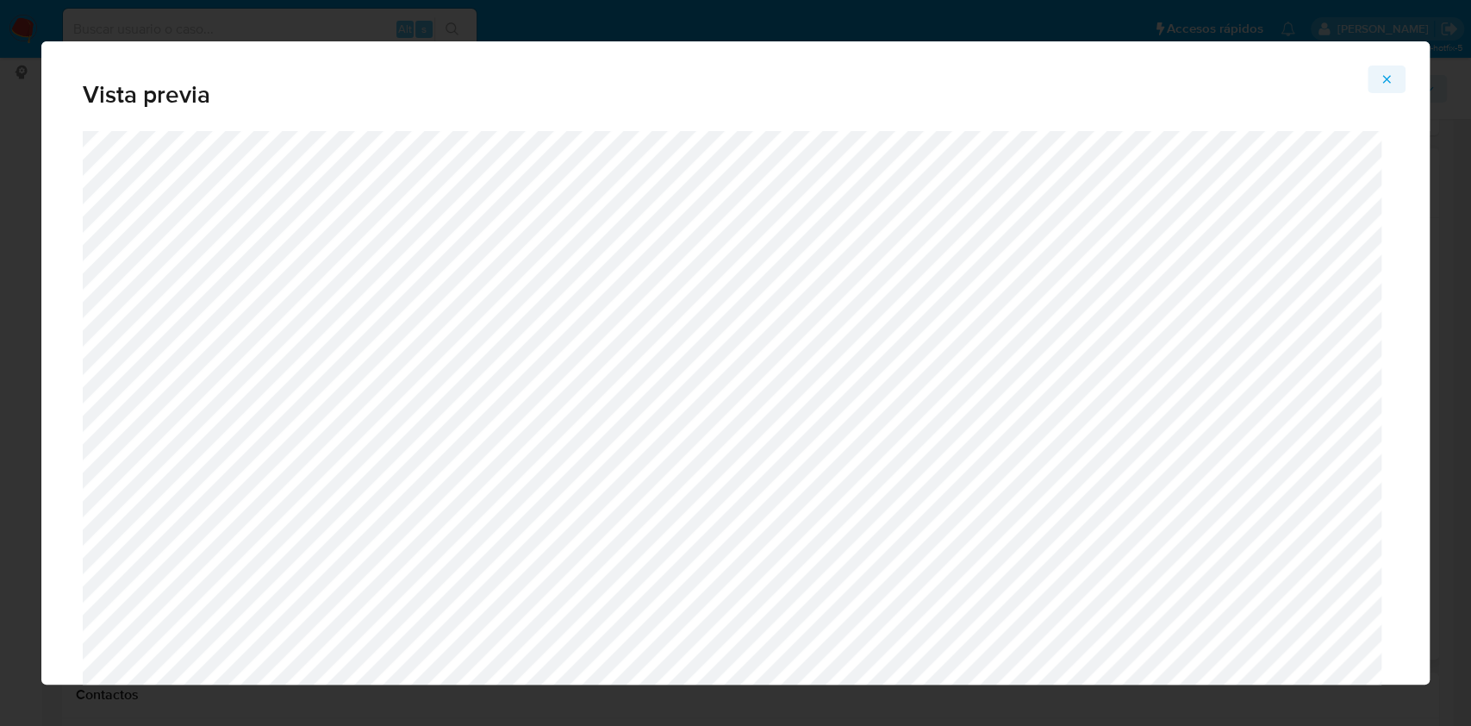
click at [1383, 76] on icon "Attachment preview" at bounding box center [1387, 79] width 8 height 8
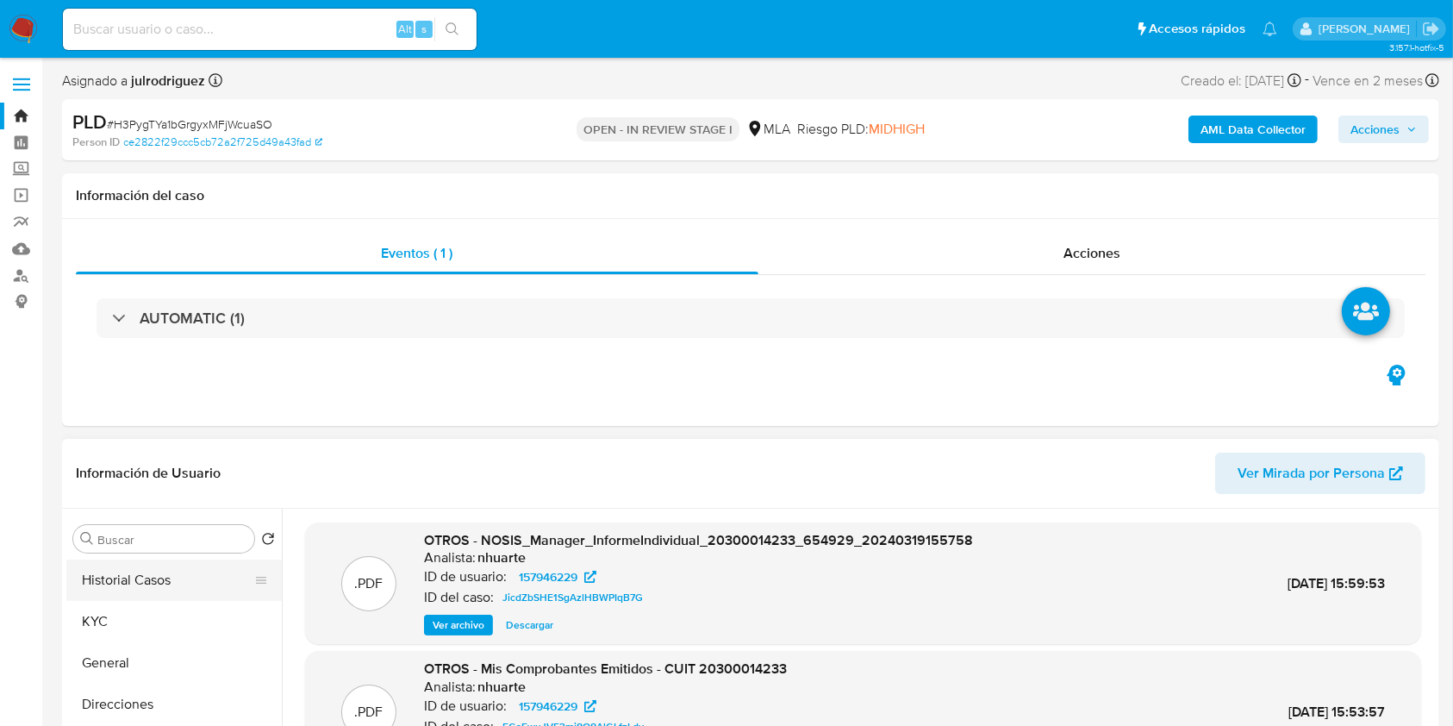
click at [129, 584] on button "Historial Casos" at bounding box center [167, 579] width 202 height 41
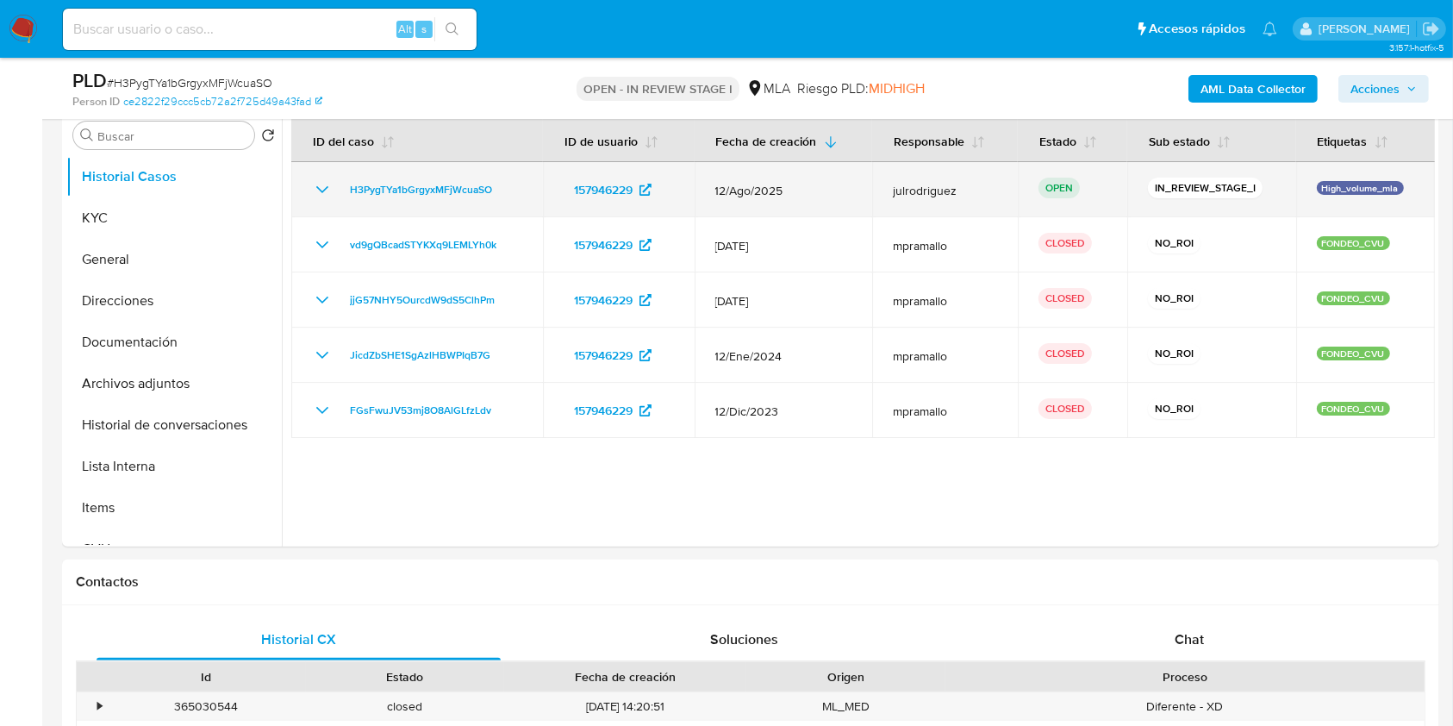
scroll to position [345, 0]
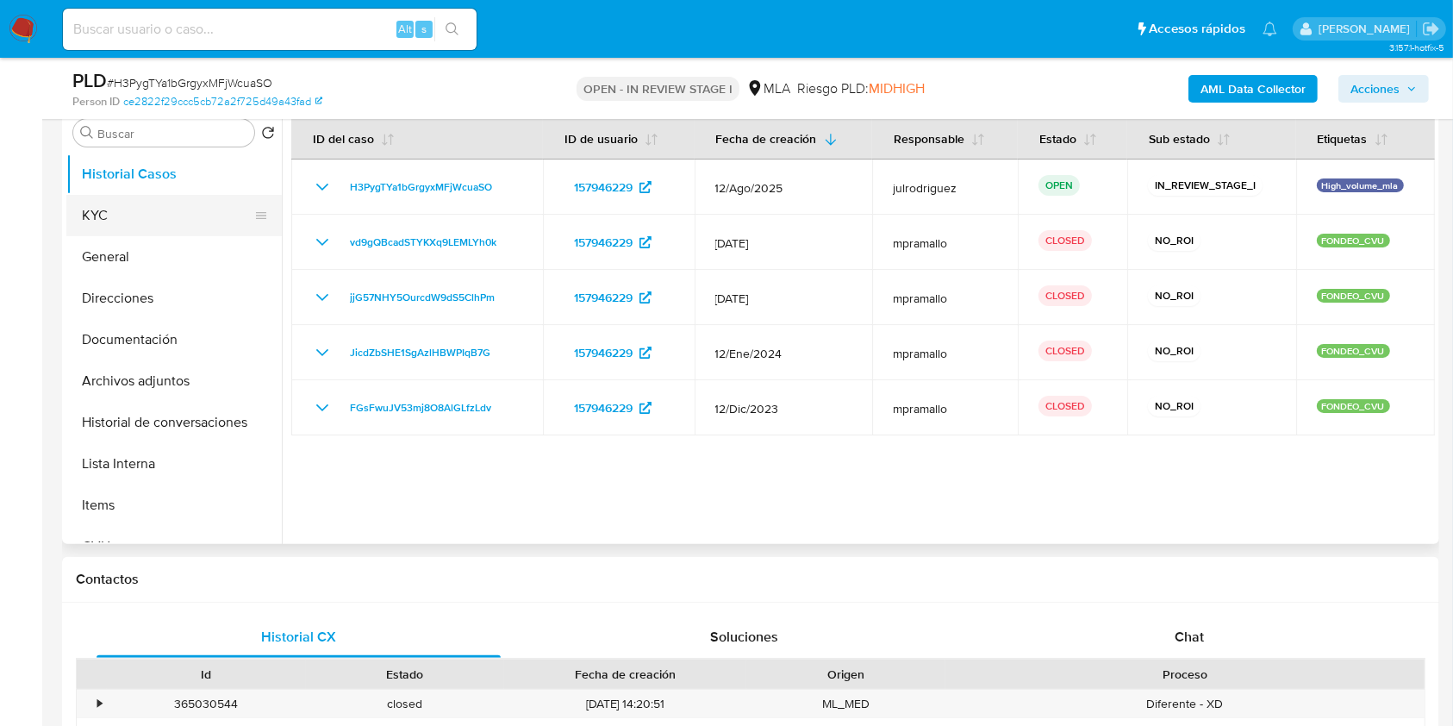
click at [100, 196] on button "KYC" at bounding box center [167, 215] width 202 height 41
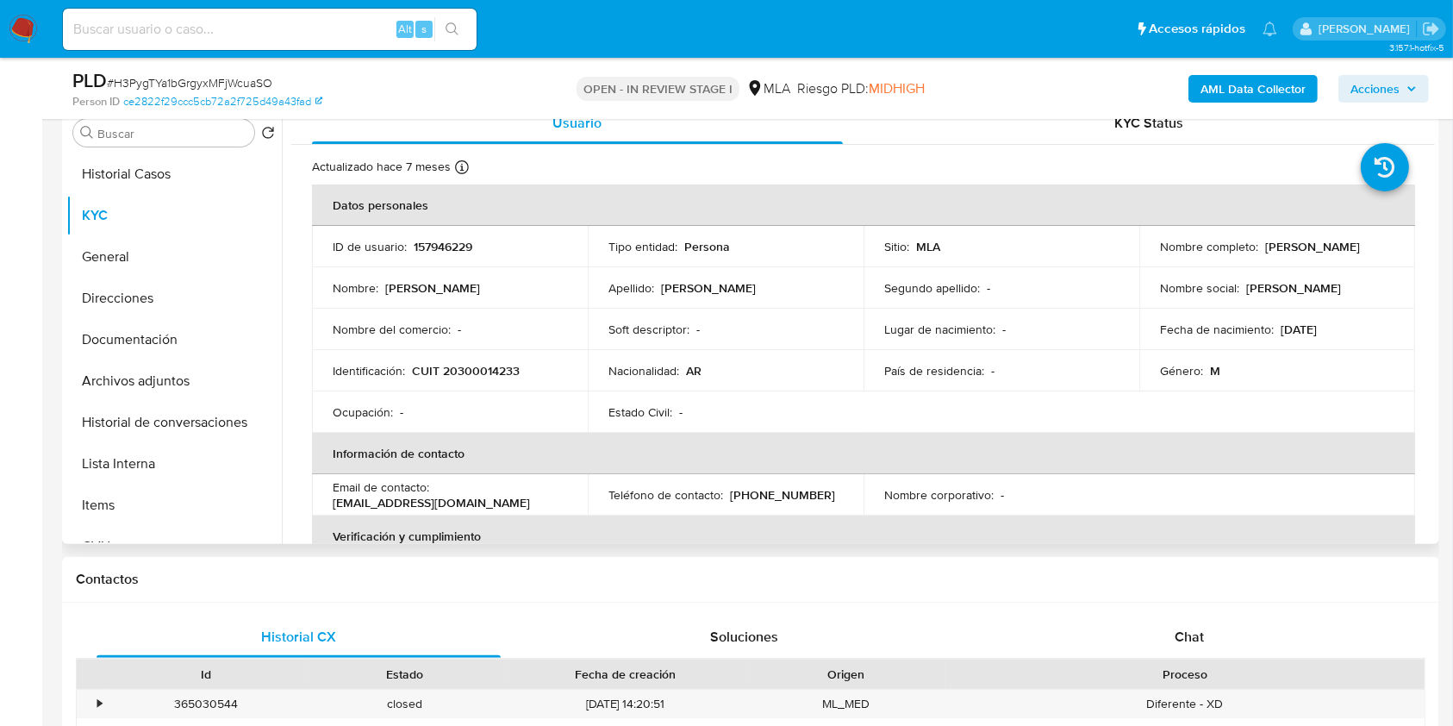
click at [473, 370] on p "CUIT 20300014233" at bounding box center [466, 371] width 108 height 16
copy p "20300014233"
click at [452, 245] on p "157946229" at bounding box center [443, 247] width 59 height 16
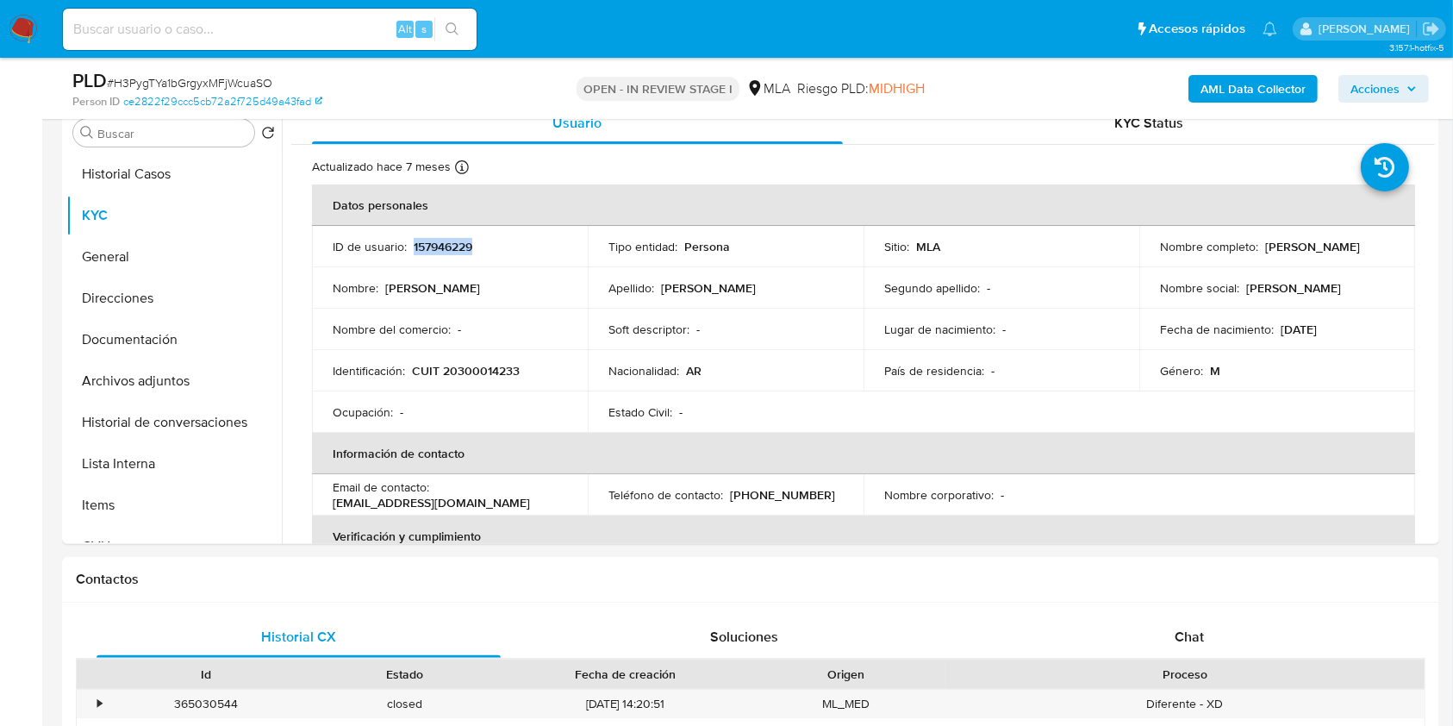
copy p "157946229"
drag, startPoint x: 1327, startPoint y: 246, endPoint x: 1360, endPoint y: 245, distance: 32.8
click at [1360, 245] on div "Nombre completo : Luciano Liuzzi" at bounding box center [1277, 247] width 234 height 16
copy div "Luciano Liuzzi"
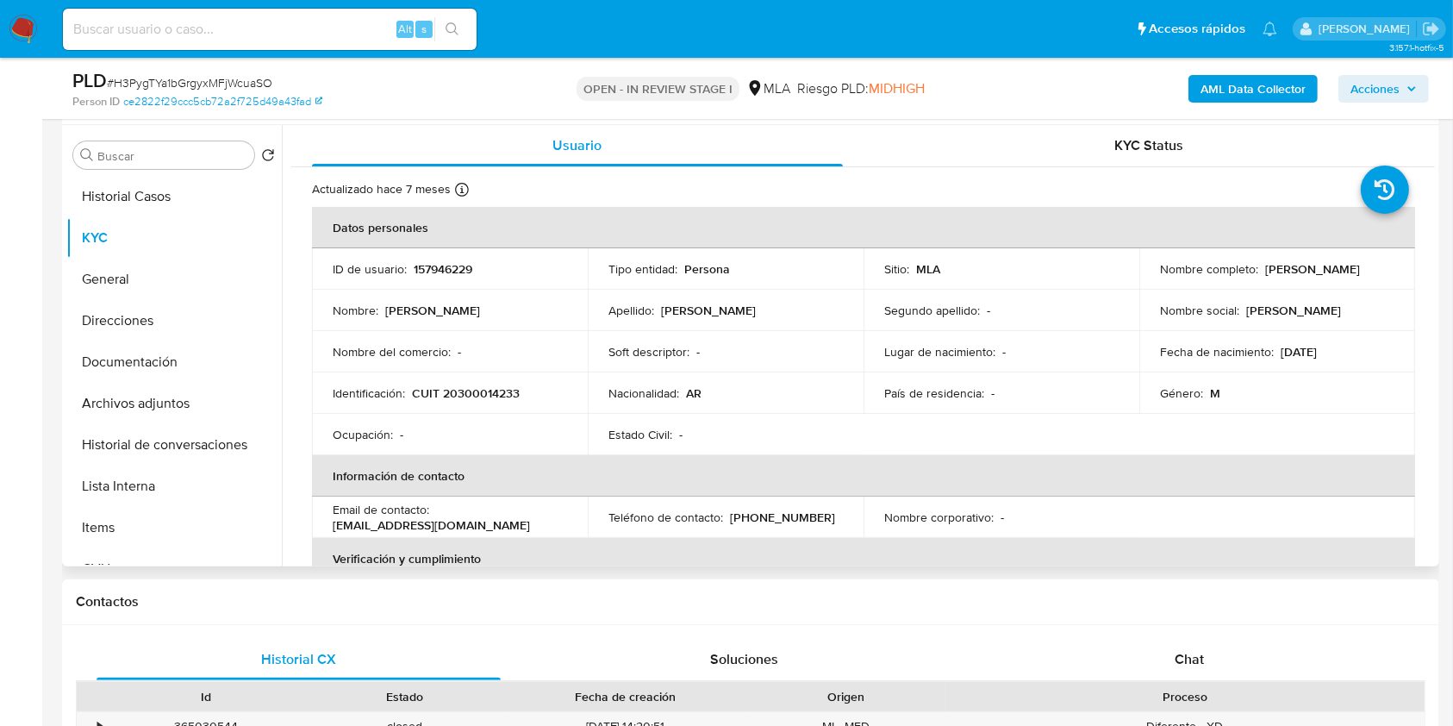
scroll to position [248, 0]
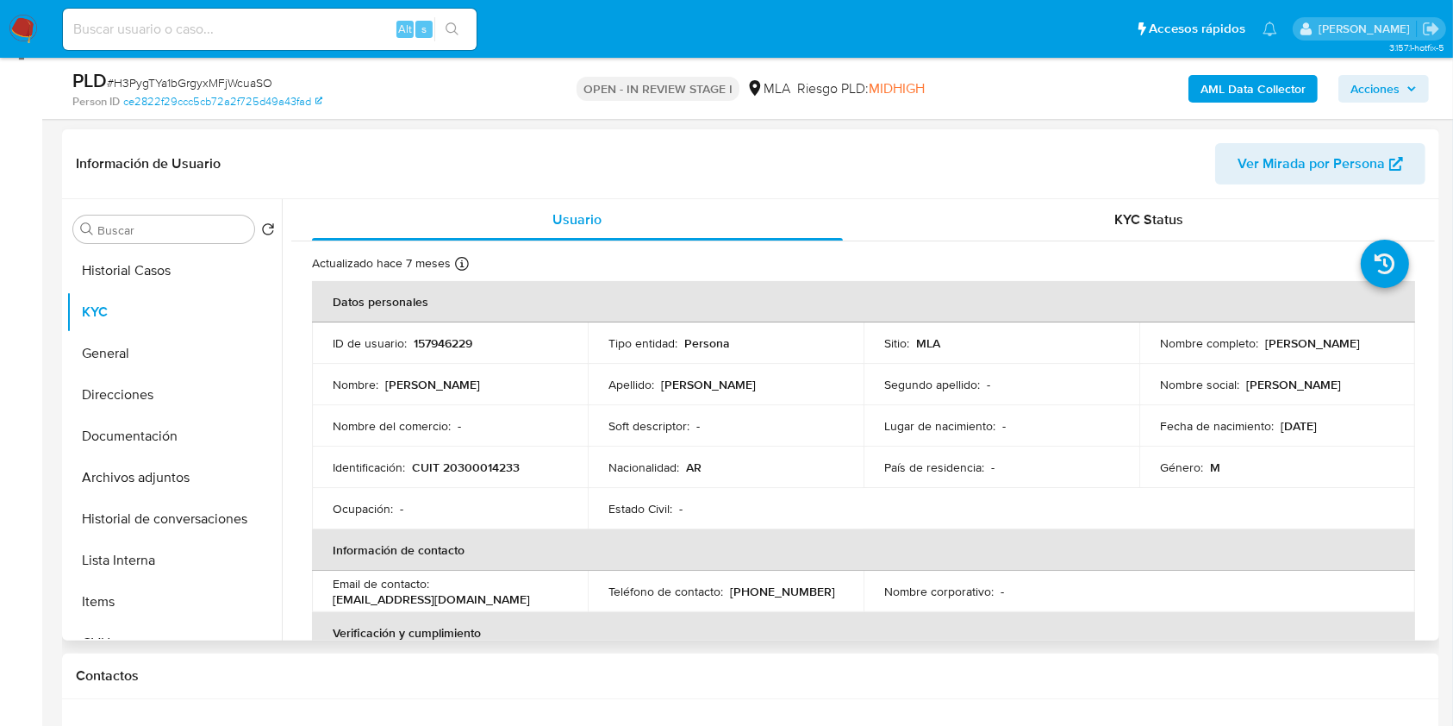
click at [450, 343] on p "157946229" at bounding box center [443, 343] width 59 height 16
copy p "157946229"
click at [178, 83] on span "# H3PygTYa1bGrgyxMFjWcuaSO" at bounding box center [189, 82] width 165 height 17
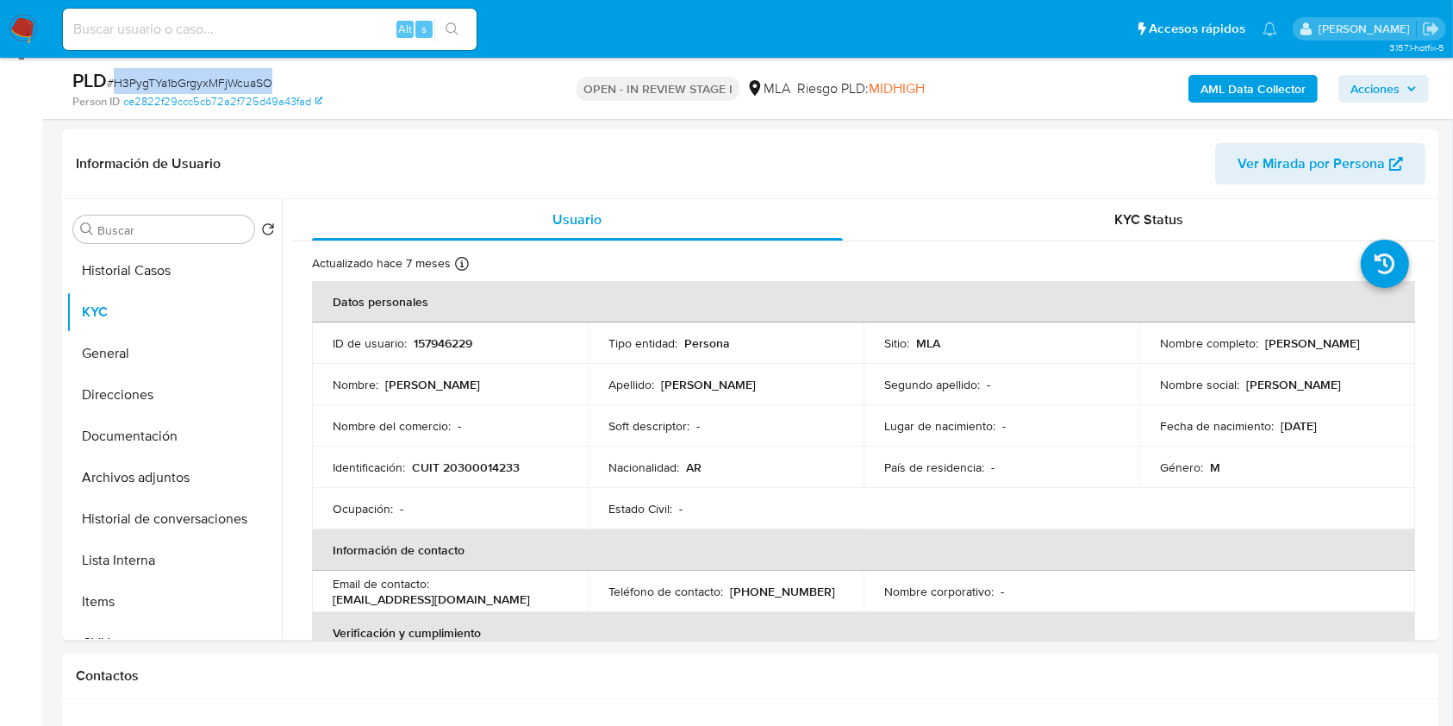
copy span "H3PygTYa1bGrgyxMFjWcuaSO"
click at [460, 466] on p "CUIT 20300014233" at bounding box center [466, 467] width 108 height 16
click at [461, 469] on p "CUIT 20300014233" at bounding box center [466, 467] width 108 height 16
copy p "20300014233"
drag, startPoint x: 1259, startPoint y: 345, endPoint x: 1362, endPoint y: 342, distance: 102.6
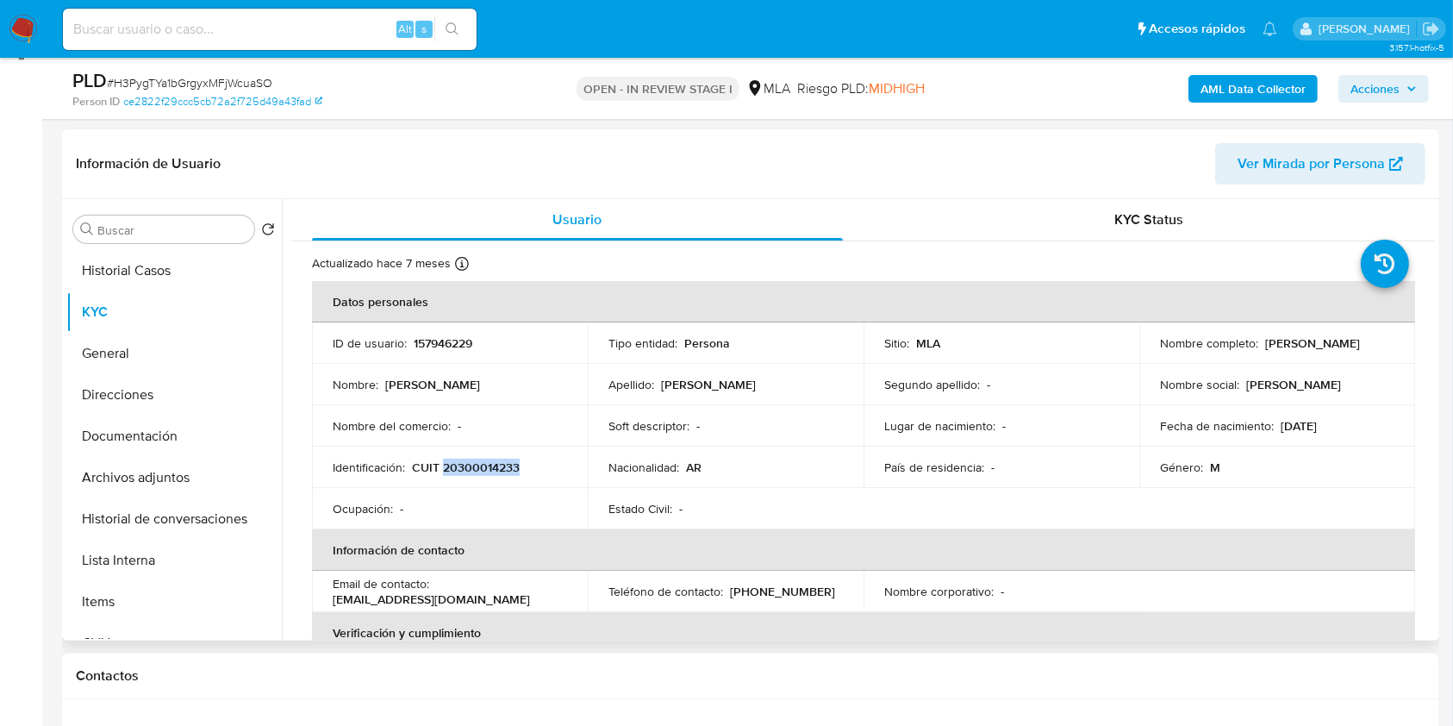
click at [1362, 342] on div "Nombre completo : Luciano Liuzzi" at bounding box center [1277, 343] width 234 height 16
copy p "Luciano Liuzzi"
click at [465, 459] on p "CUIT 20300014233" at bounding box center [466, 467] width 108 height 16
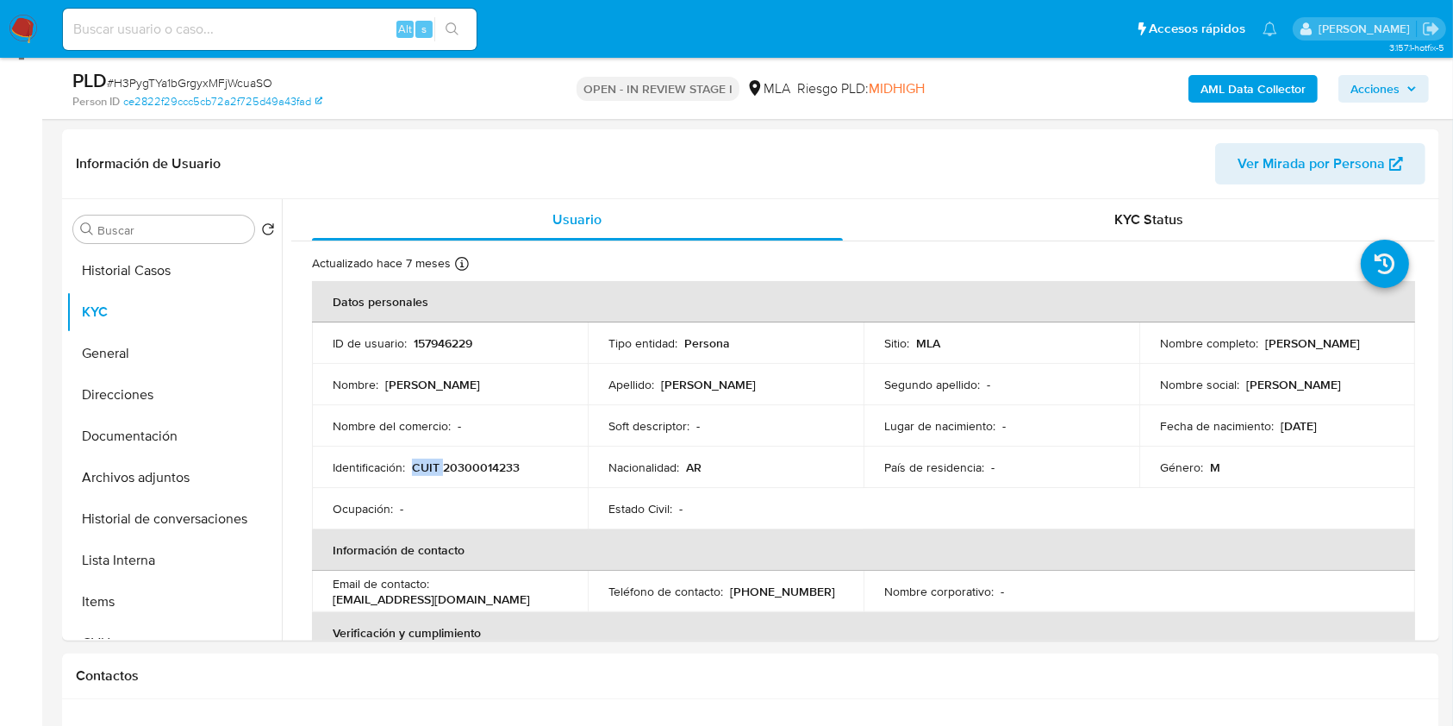
copy p "CUIT"
click at [490, 459] on p "CUIT 20300014233" at bounding box center [466, 467] width 108 height 16
copy p "20300014233"
click at [486, 465] on p "CUIT 20300014233" at bounding box center [466, 467] width 108 height 16
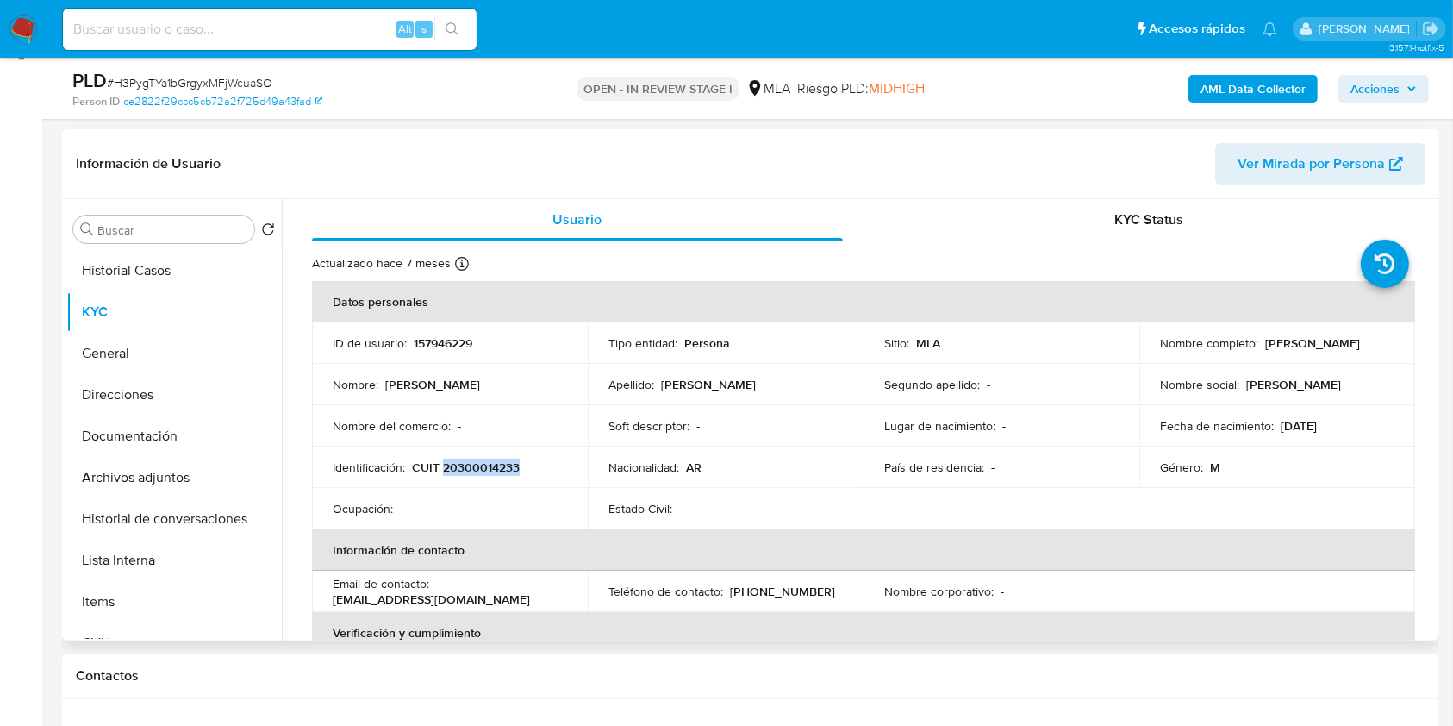
click at [486, 465] on p "CUIT 20300014233" at bounding box center [466, 467] width 108 height 16
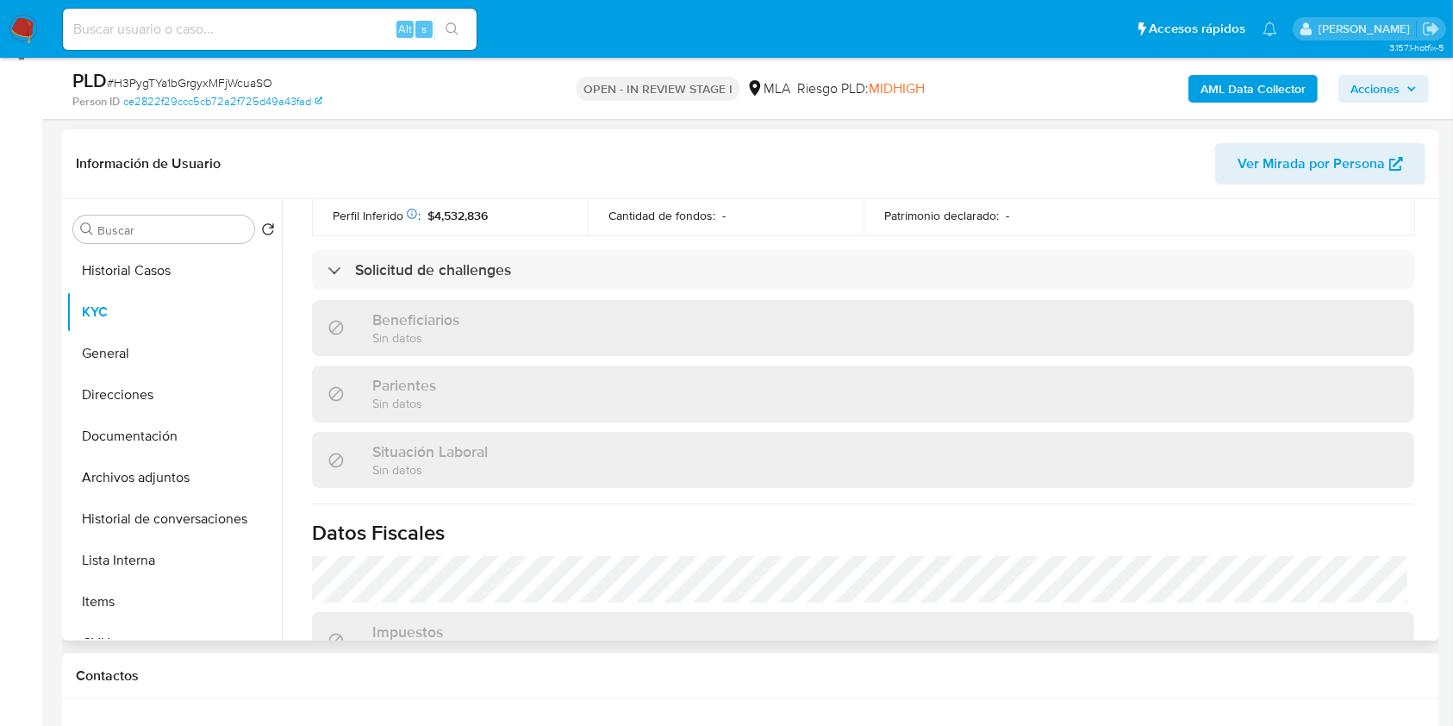
scroll to position [890, 0]
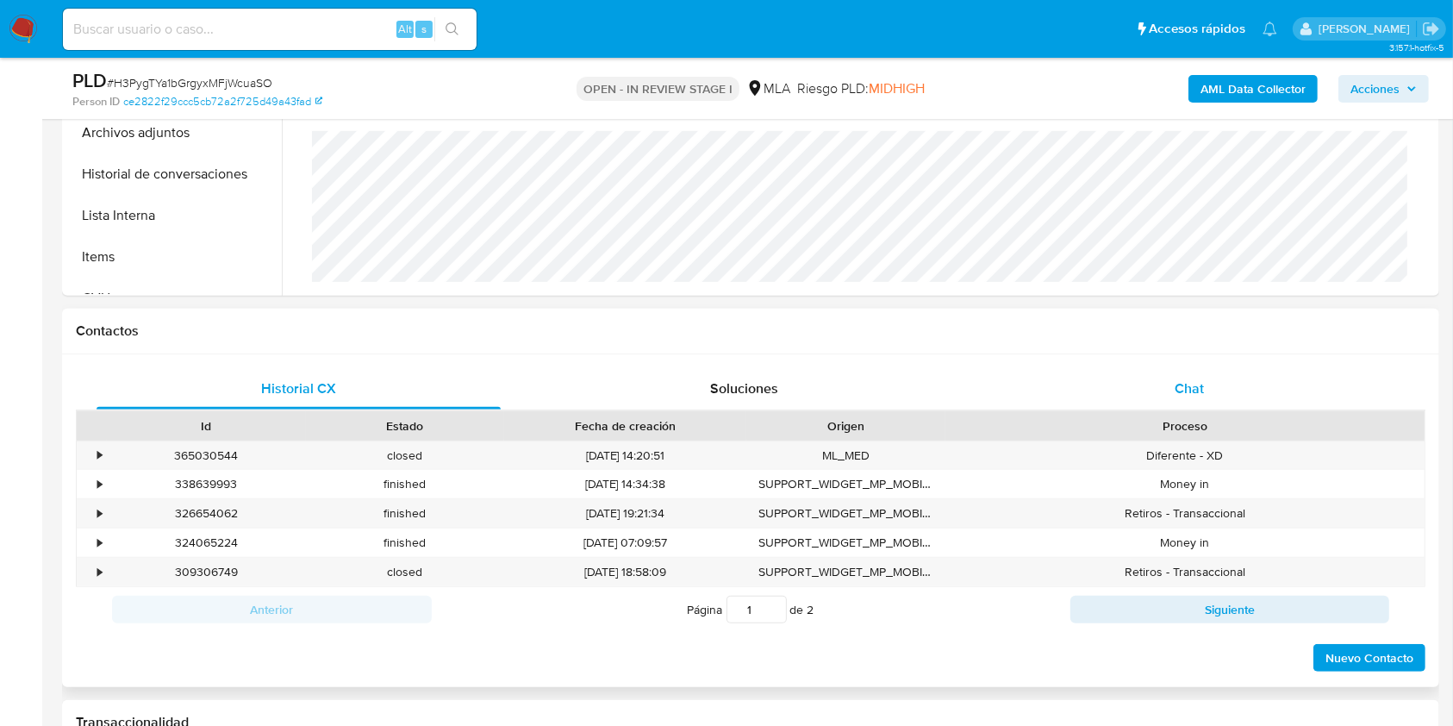
click at [1190, 396] on span "Chat" at bounding box center [1189, 388] width 29 height 20
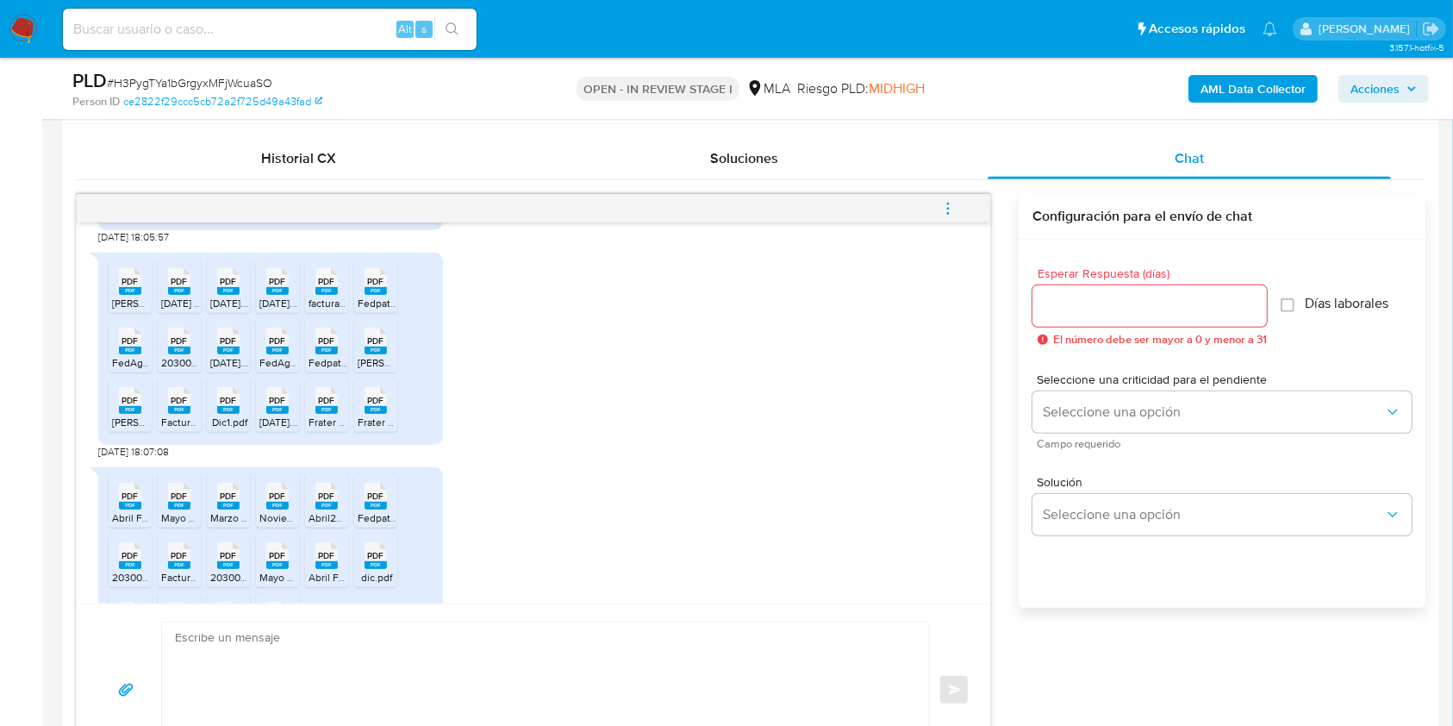
scroll to position [3139, 0]
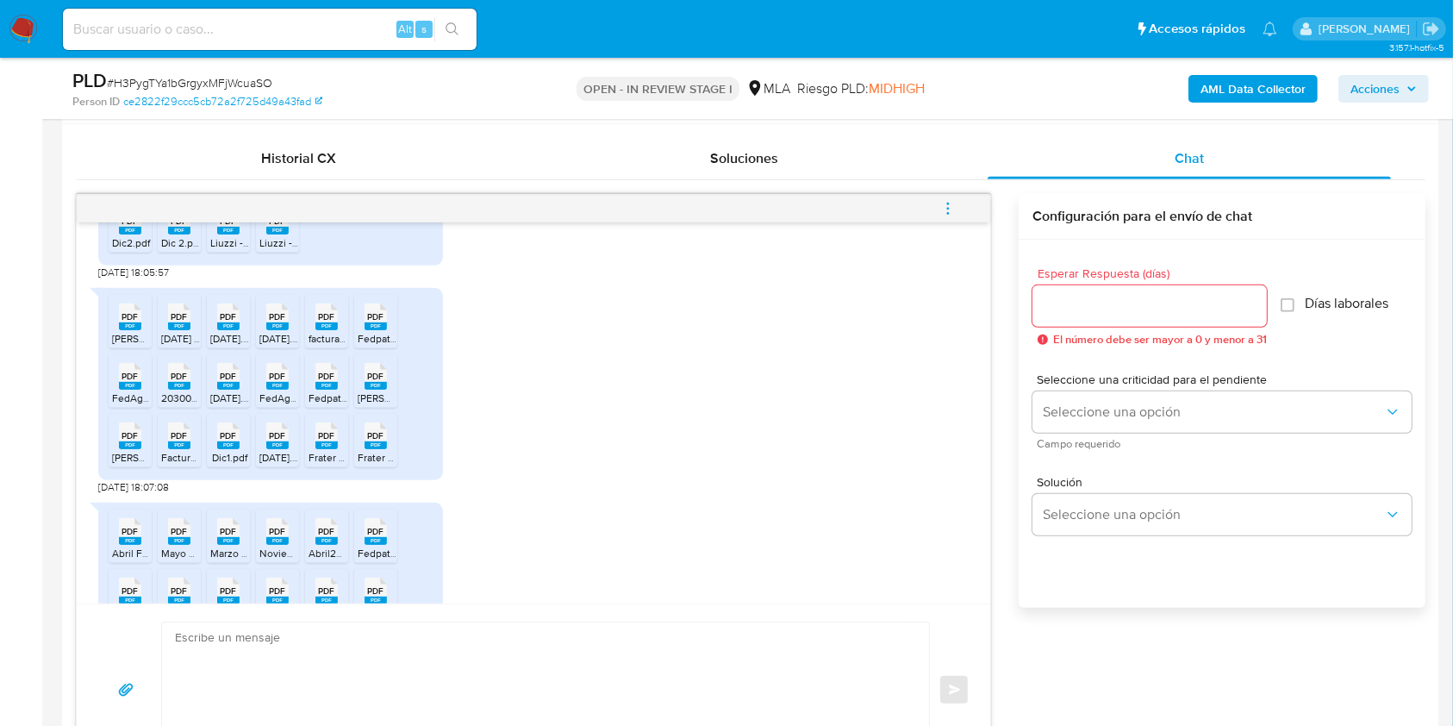
click at [202, 33] on input at bounding box center [270, 29] width 414 height 22
paste input "BOo3Hg5toH155SVyLPZkl3DR"
type input "BOo3Hg5toH155SVyLPZkl3DR"
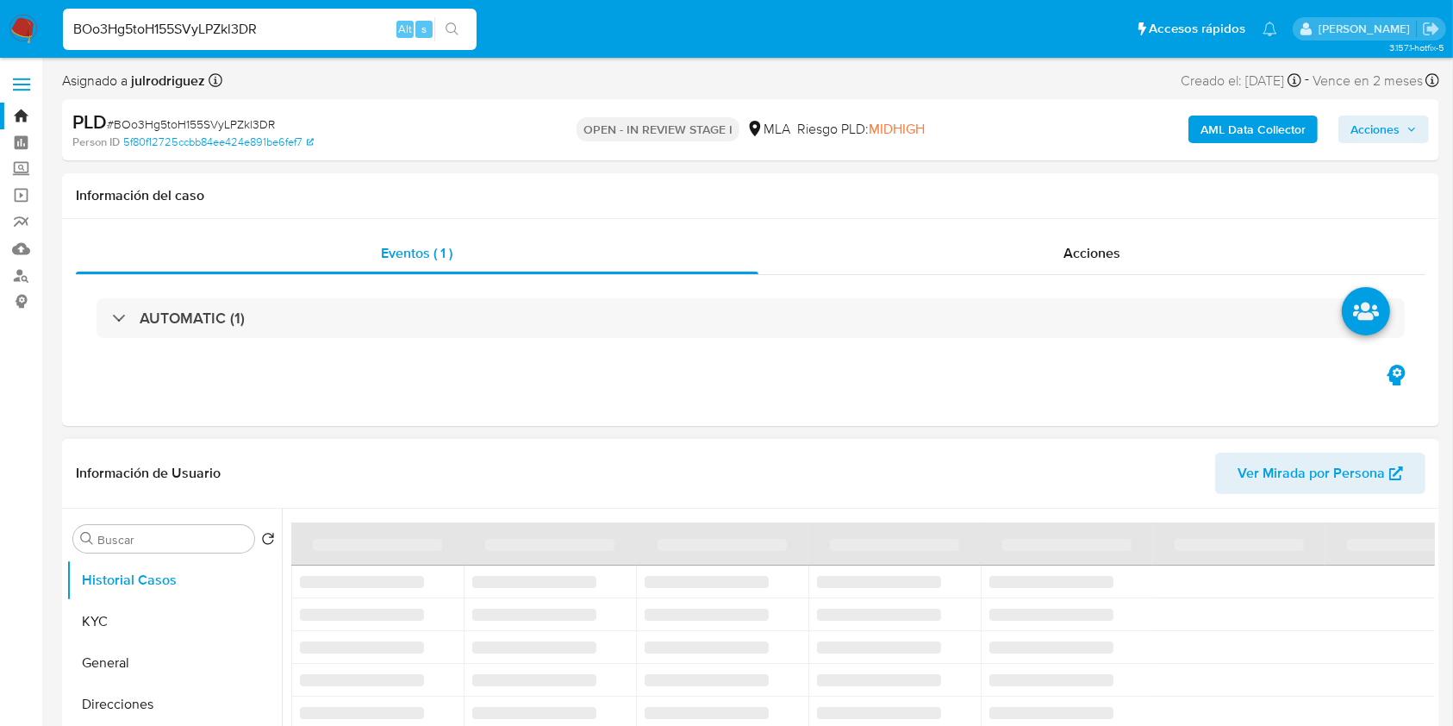
select select "10"
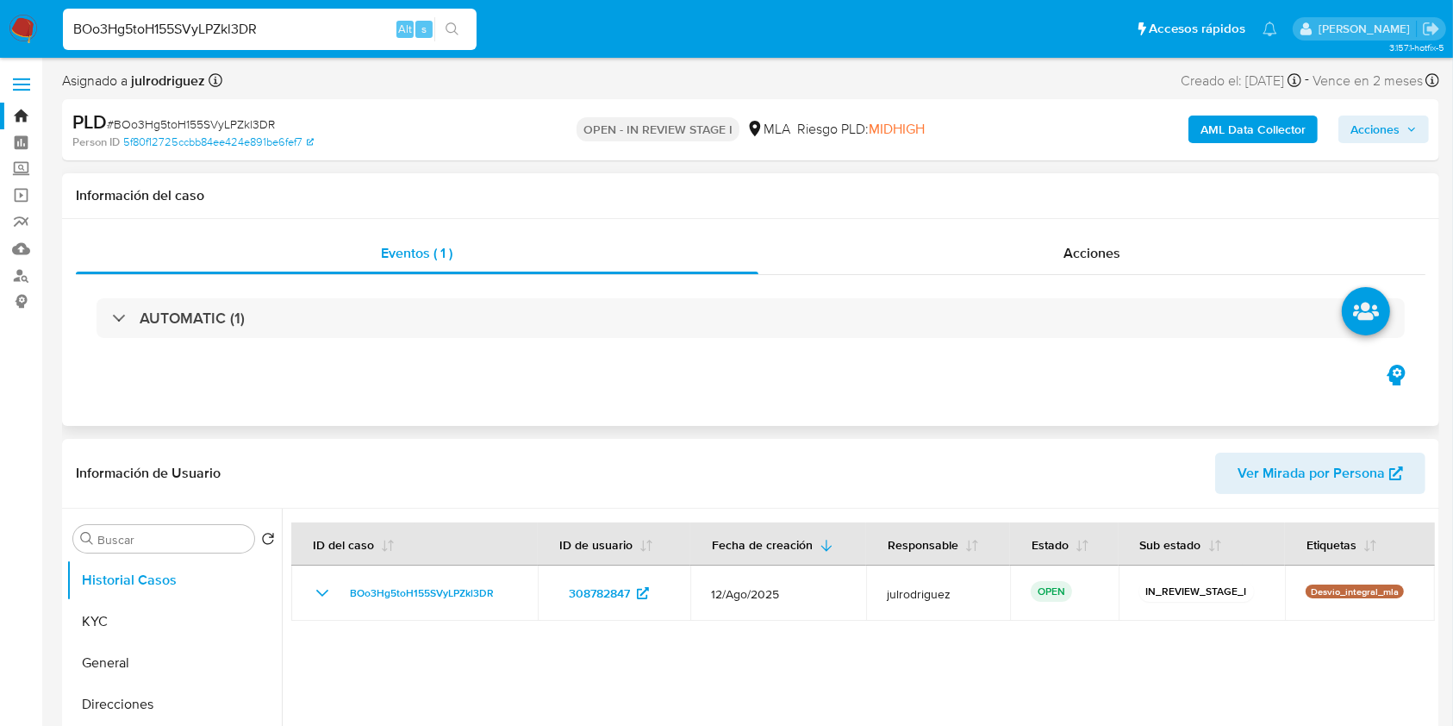
scroll to position [115, 0]
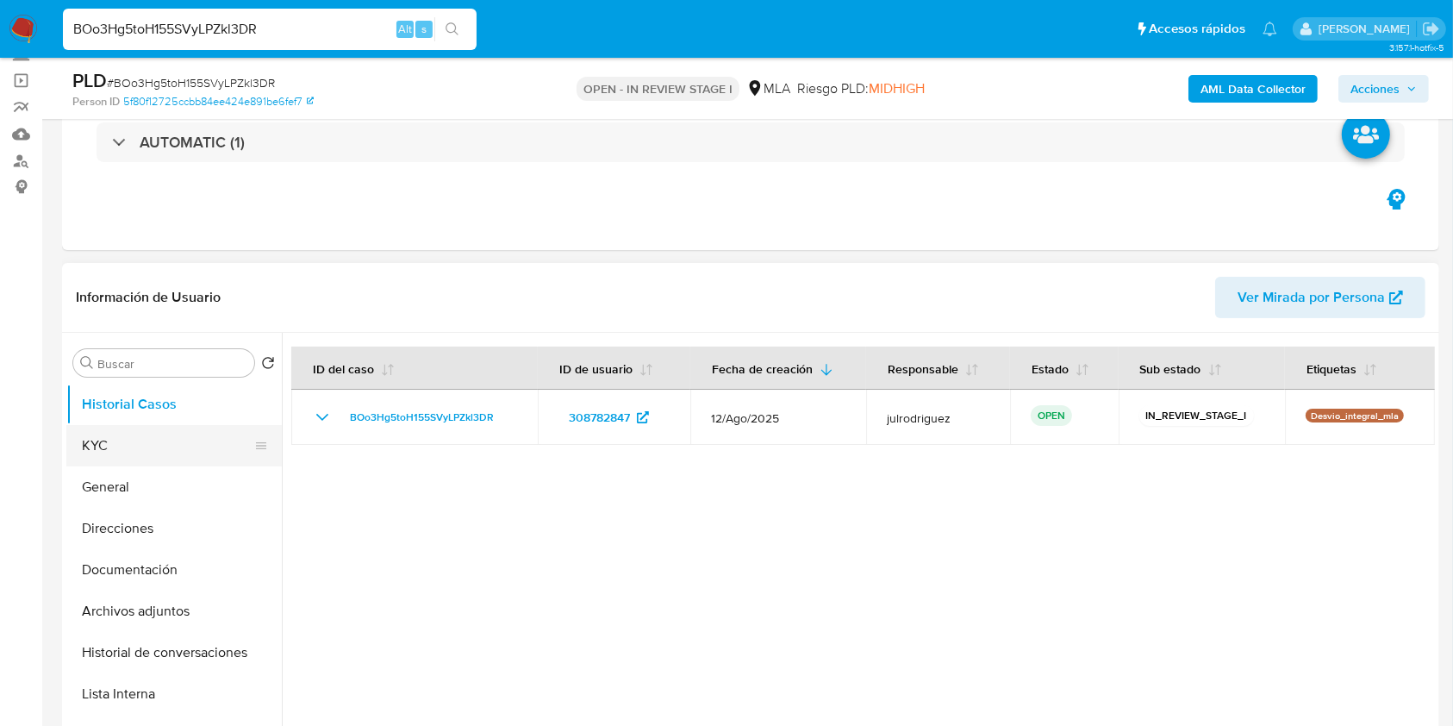
click at [189, 458] on button "KYC" at bounding box center [167, 445] width 202 height 41
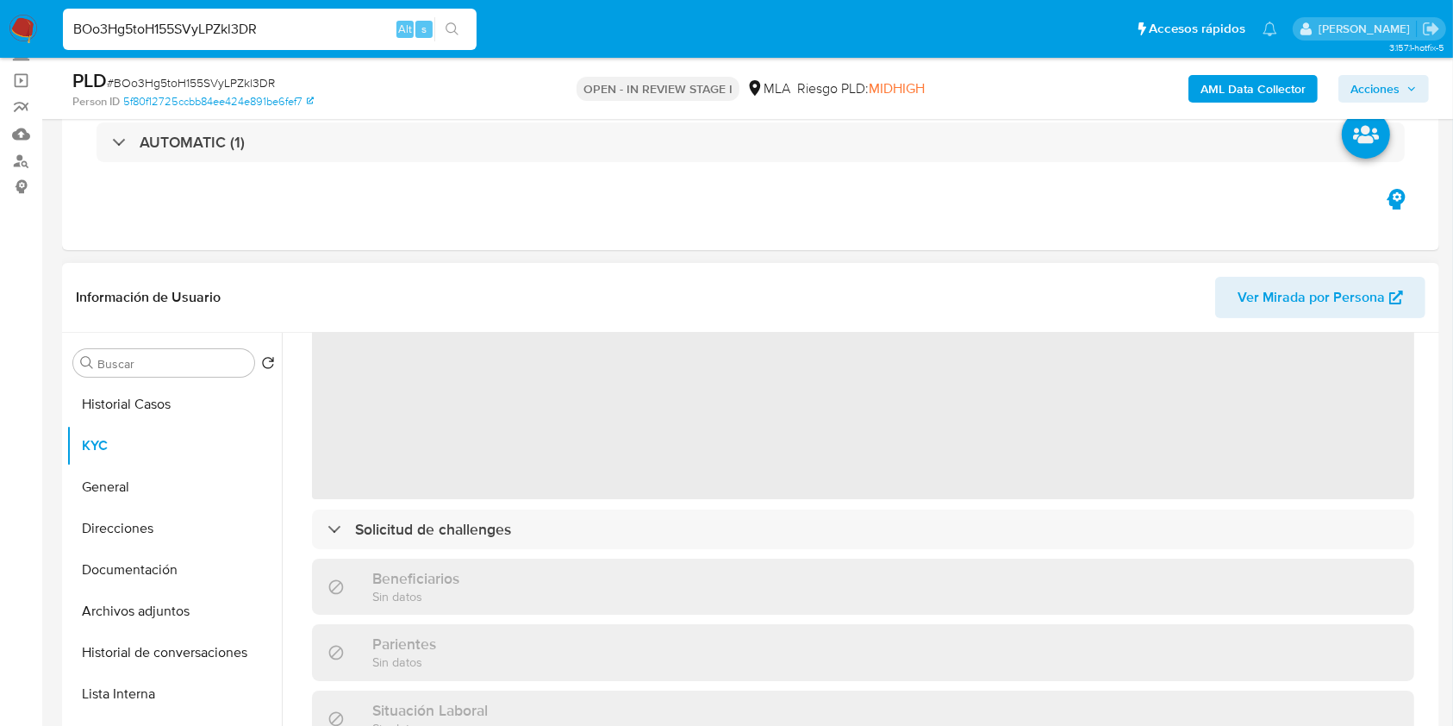
scroll to position [0, 0]
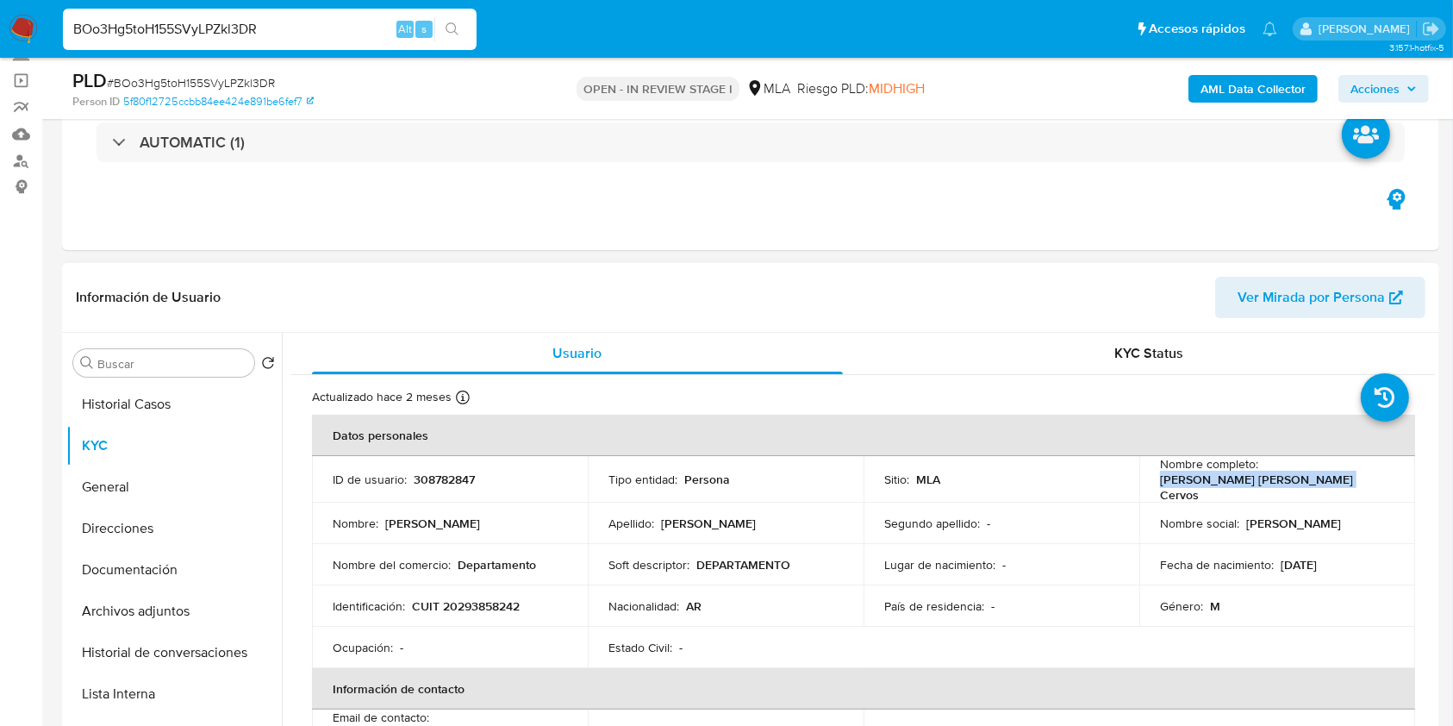
drag, startPoint x: 1150, startPoint y: 483, endPoint x: 1330, endPoint y: 492, distance: 180.4
click at [1330, 492] on td "Nombre completo : Mariano Damian Martin Cervos" at bounding box center [1277, 479] width 276 height 47
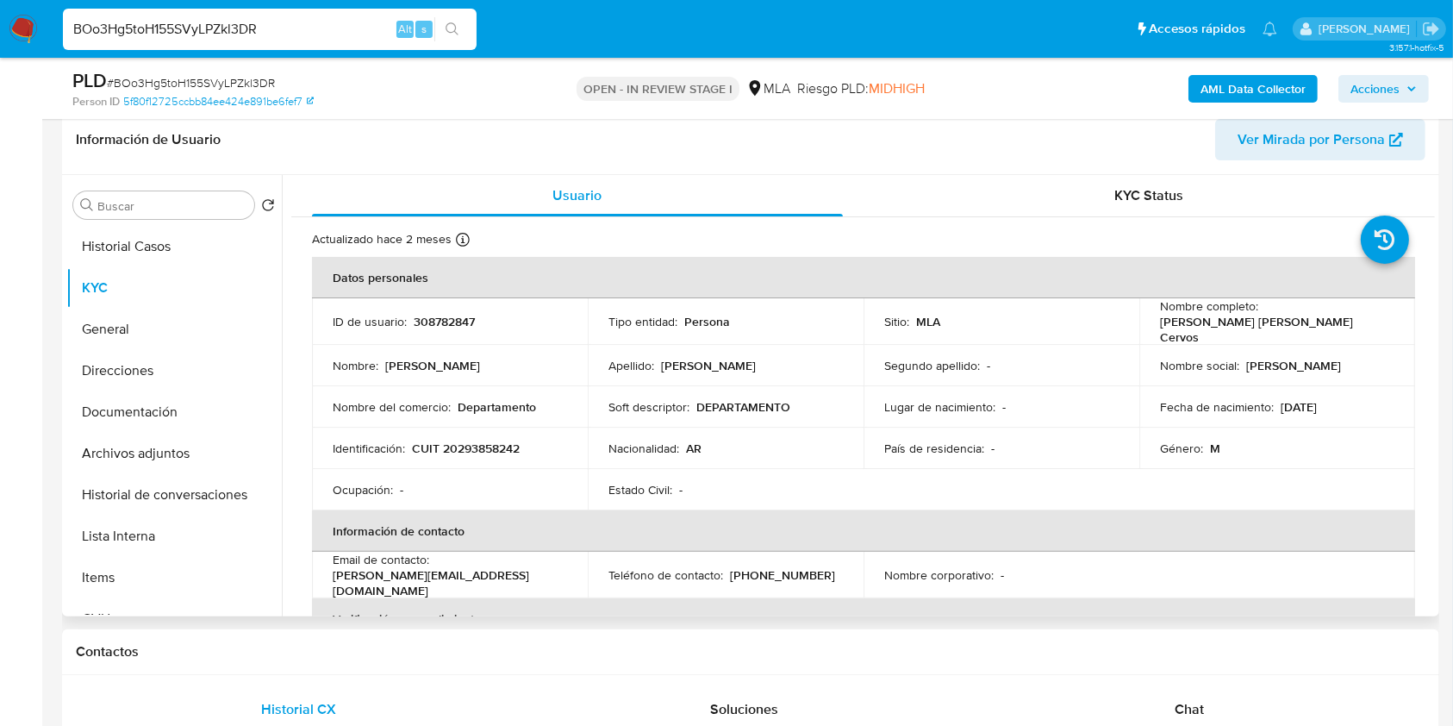
scroll to position [189, 0]
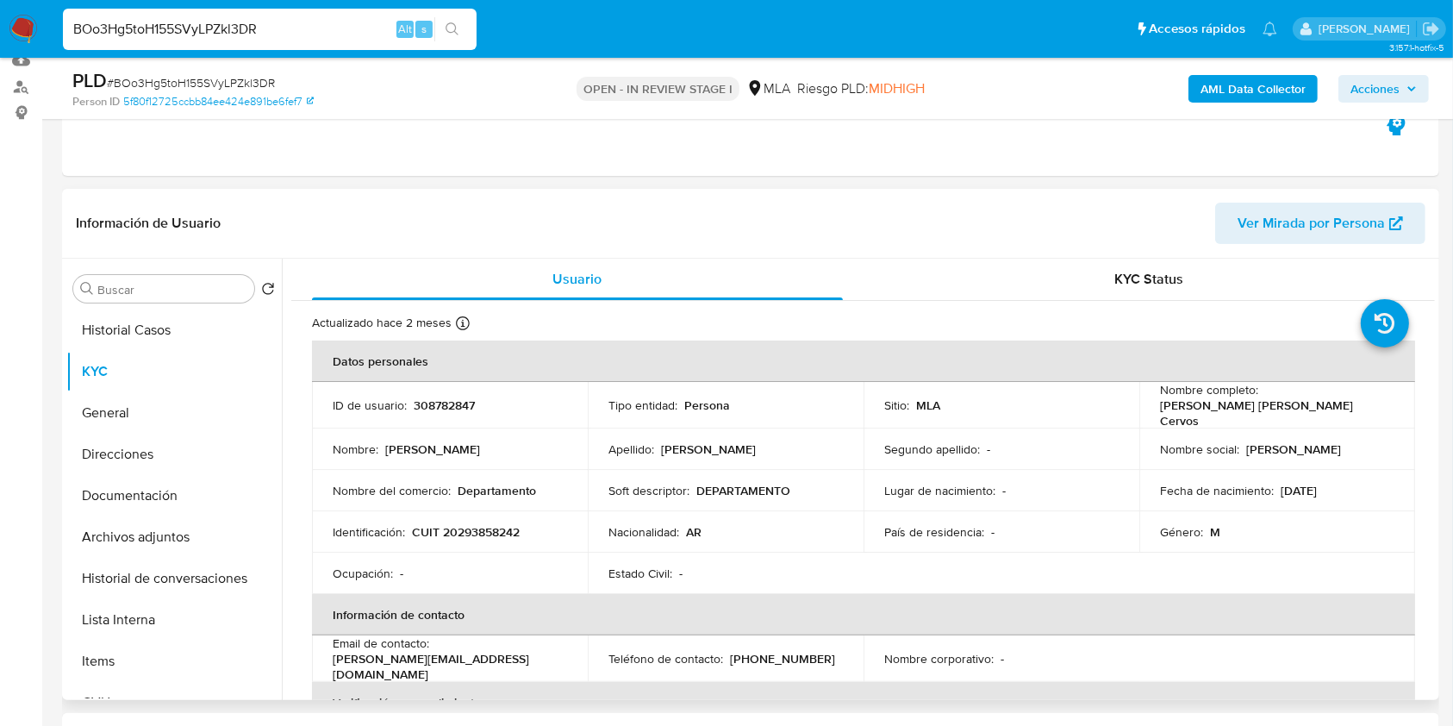
click at [449, 399] on p "308782847" at bounding box center [444, 405] width 61 height 16
click at [225, 89] on span "# BOo3Hg5toH155SVyLPZkl3DR" at bounding box center [191, 82] width 168 height 17
click at [160, 482] on button "Documentación" at bounding box center [167, 495] width 202 height 41
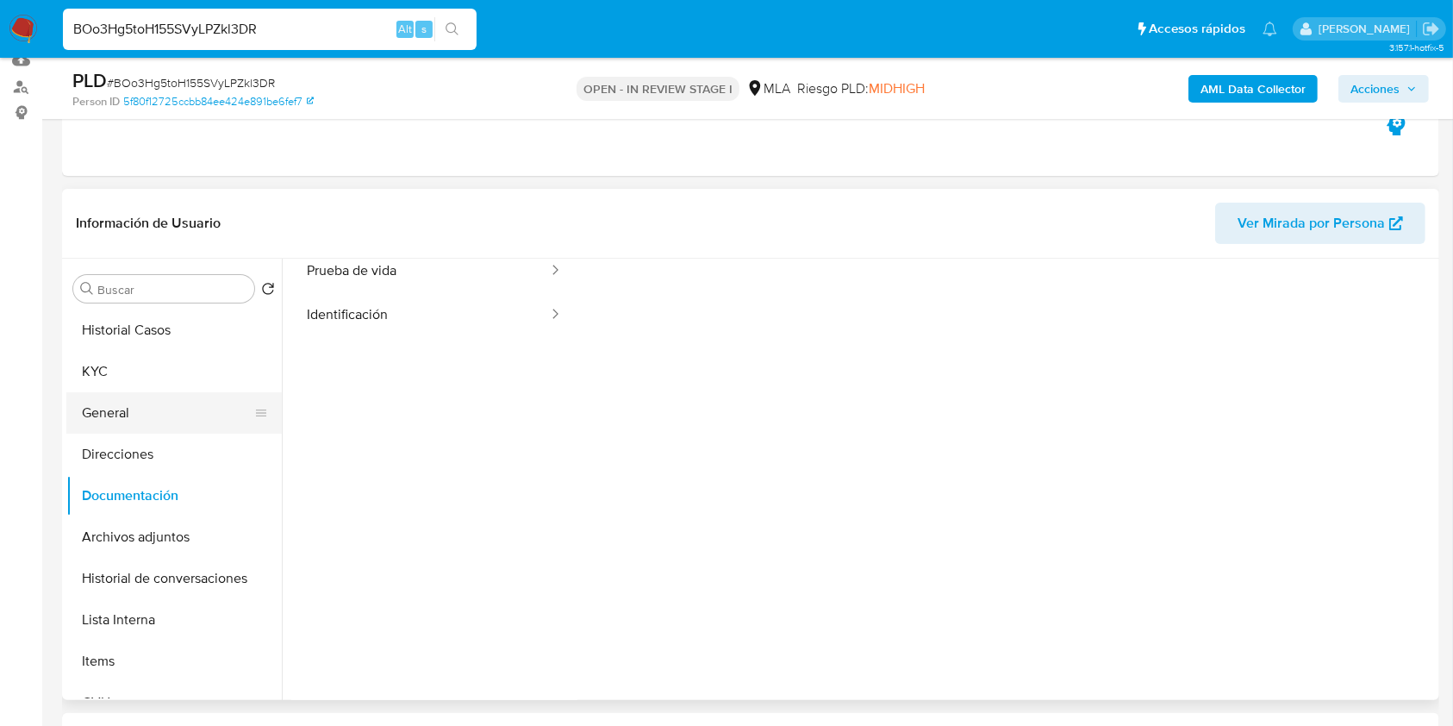
scroll to position [140, 0]
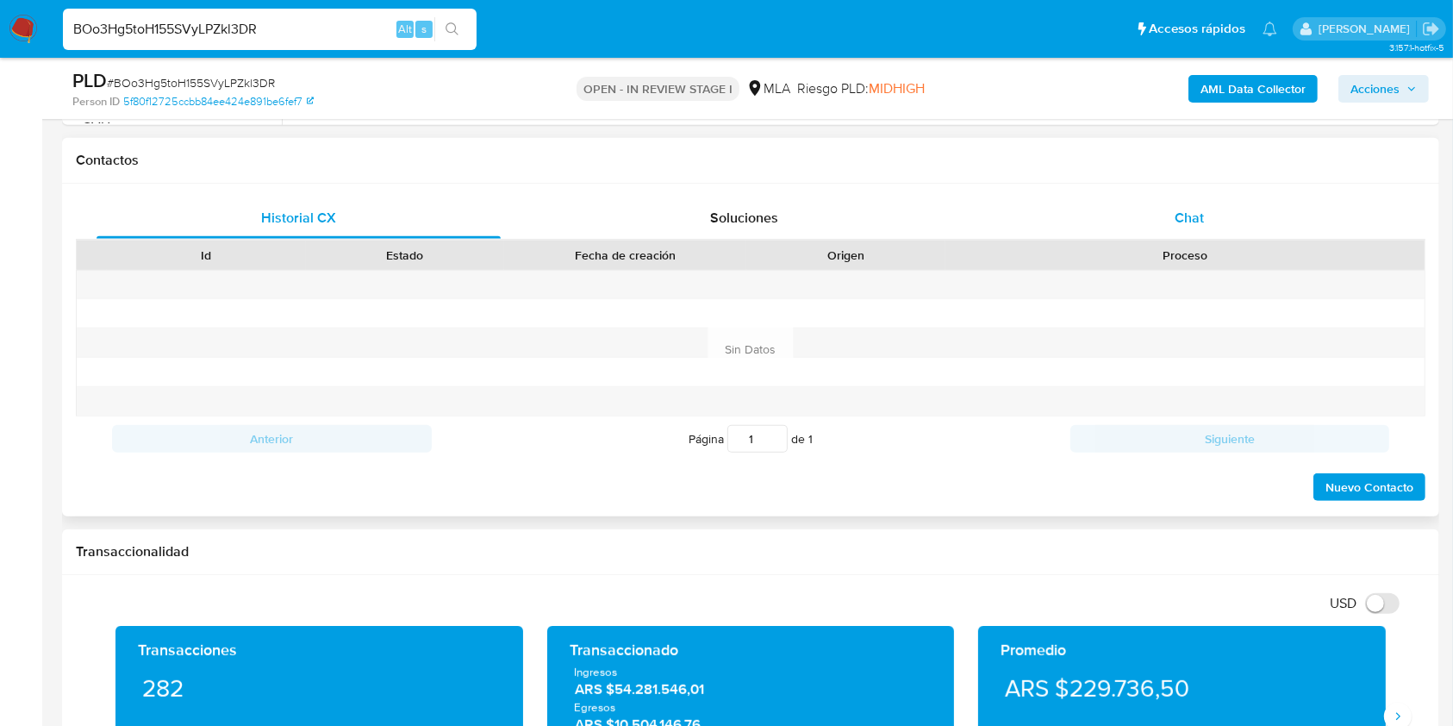
click at [1192, 219] on span "Chat" at bounding box center [1189, 218] width 29 height 20
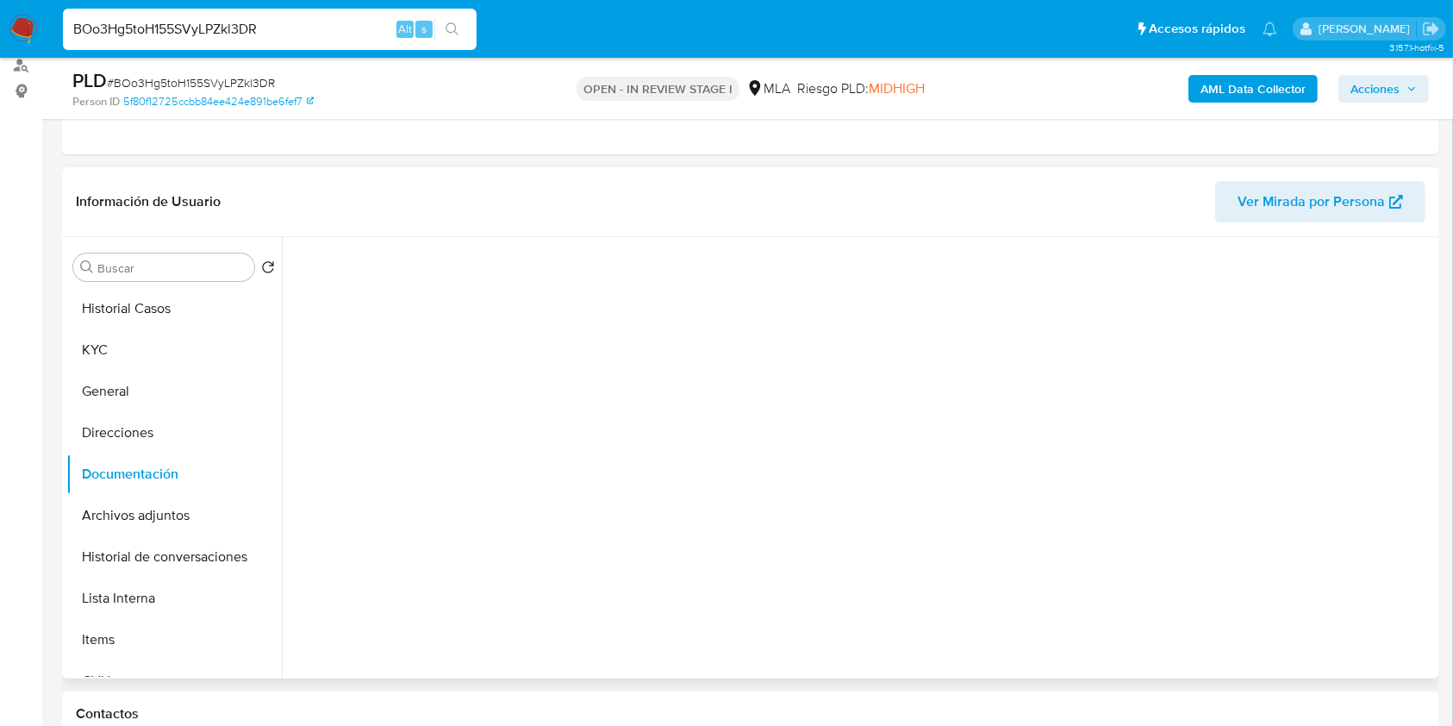
scroll to position [189, 0]
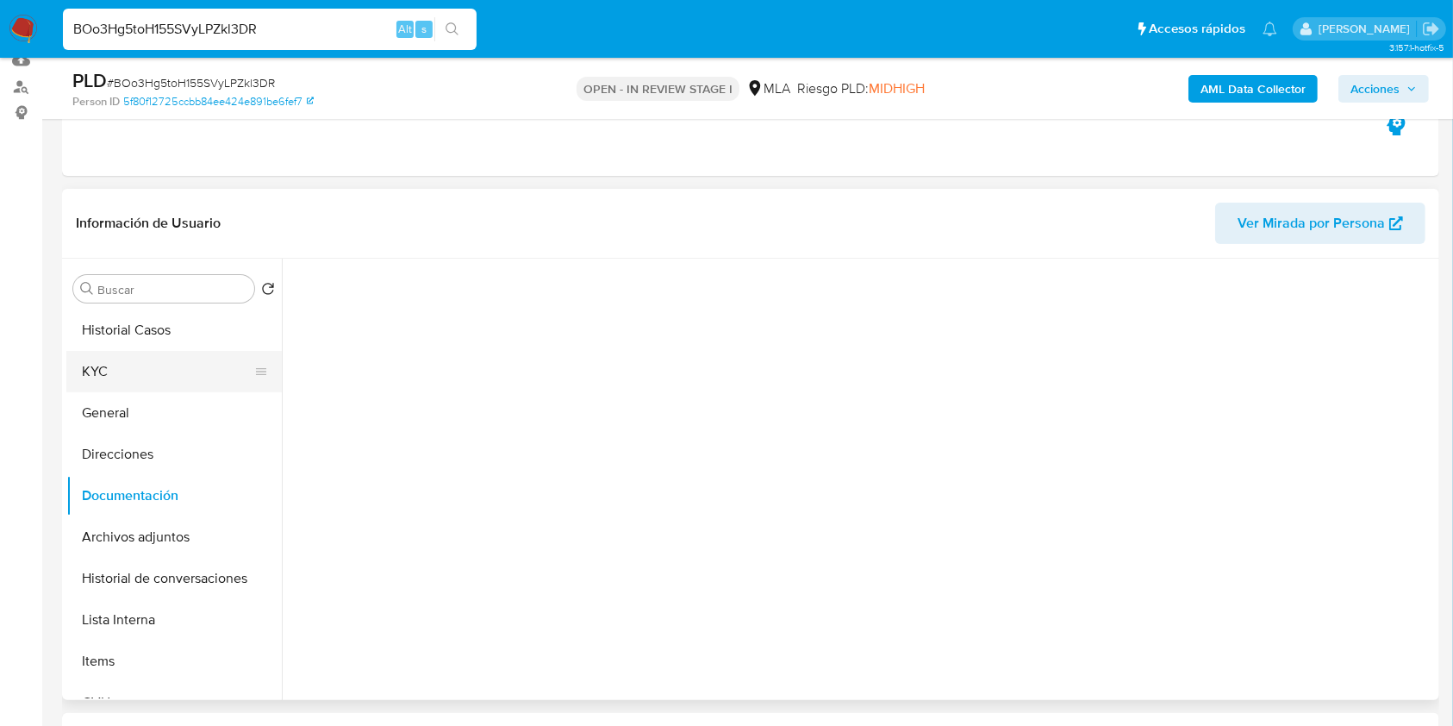
click at [138, 358] on button "KYC" at bounding box center [167, 371] width 202 height 41
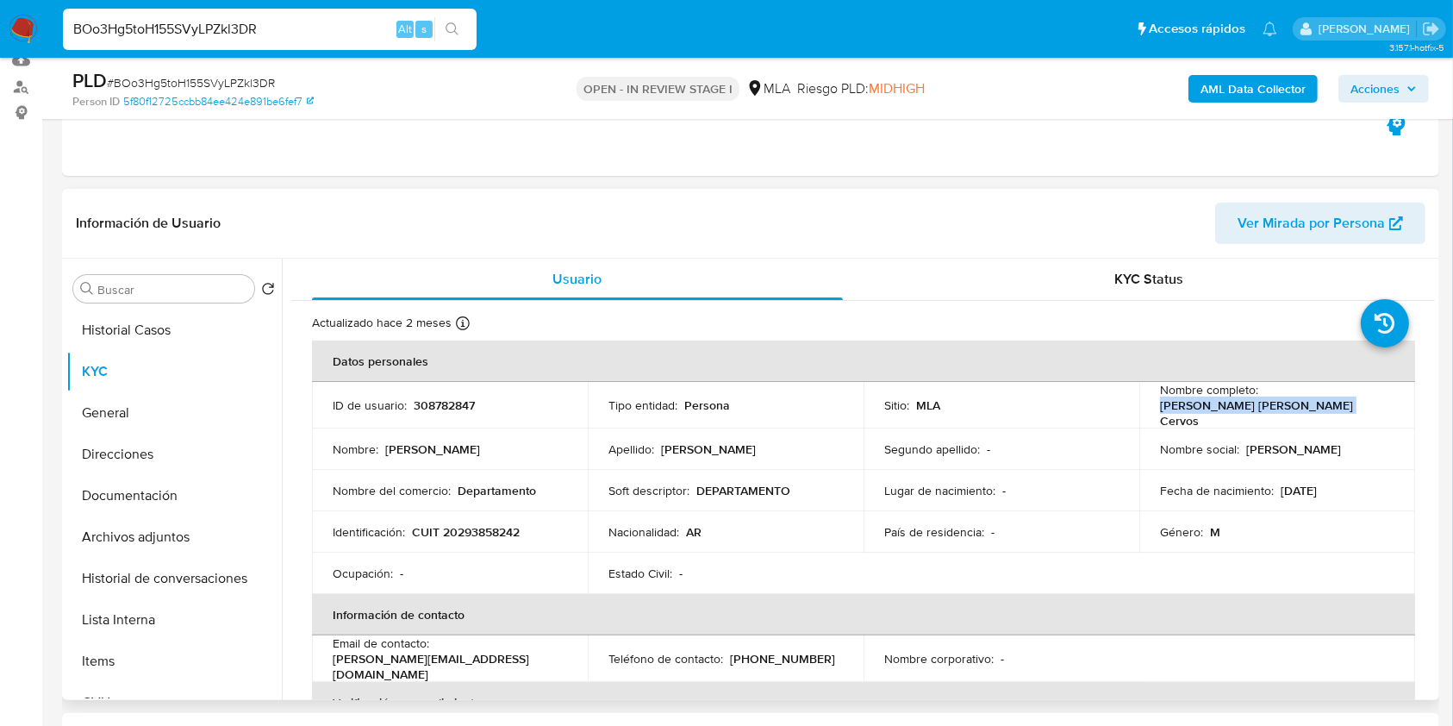
drag, startPoint x: 1158, startPoint y: 409, endPoint x: 1372, endPoint y: 406, distance: 213.7
click at [1372, 407] on div "Nombre completo : Mariano Damian Martin Cervos" at bounding box center [1277, 405] width 234 height 47
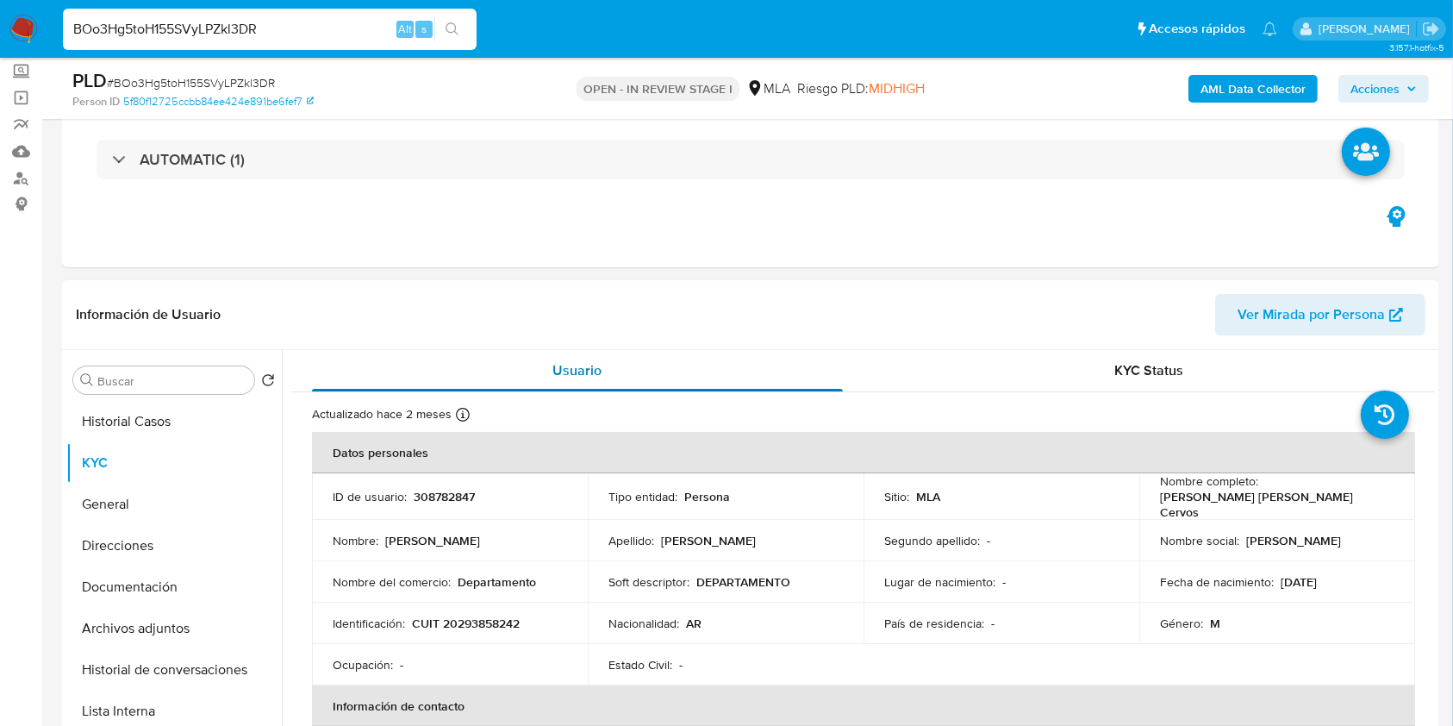
scroll to position [62, 0]
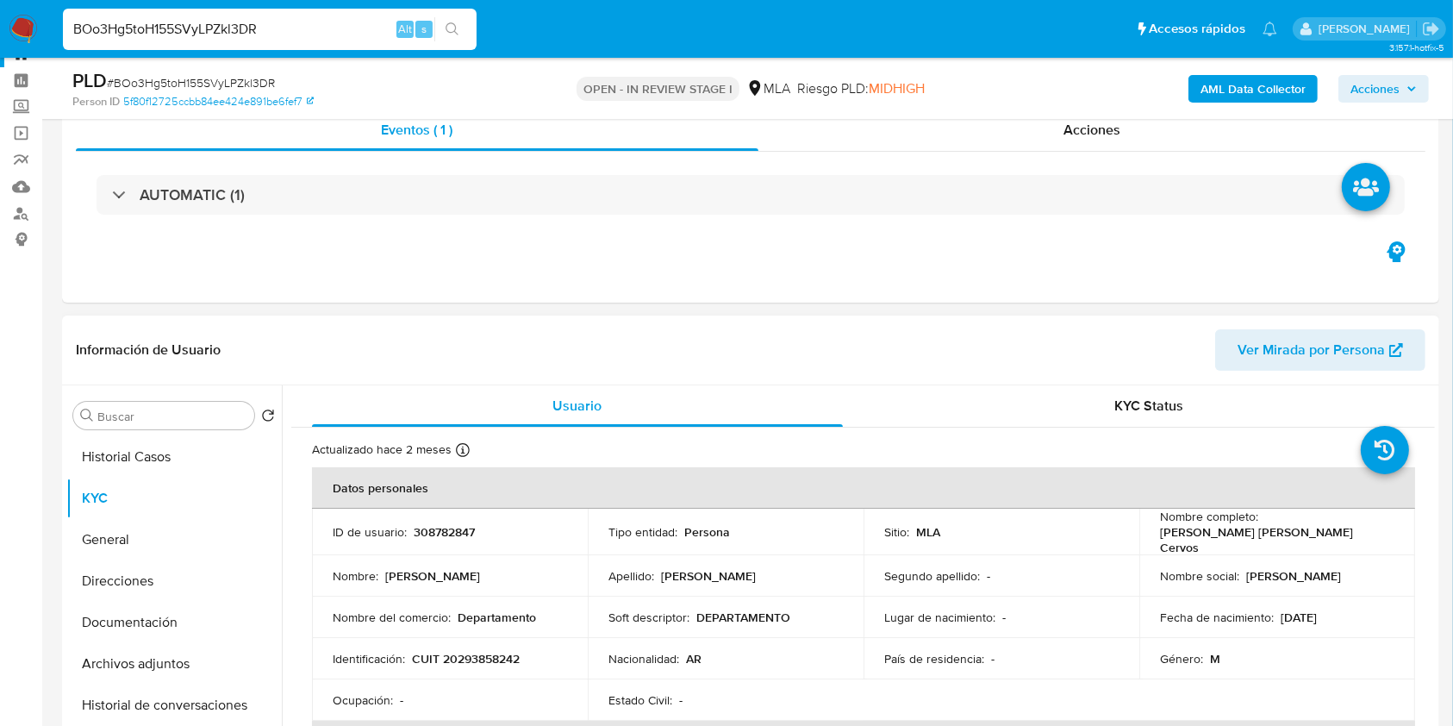
click at [477, 651] on p "CUIT 20293858242" at bounding box center [466, 659] width 108 height 16
click at [430, 532] on p "308782847" at bounding box center [444, 532] width 61 height 16
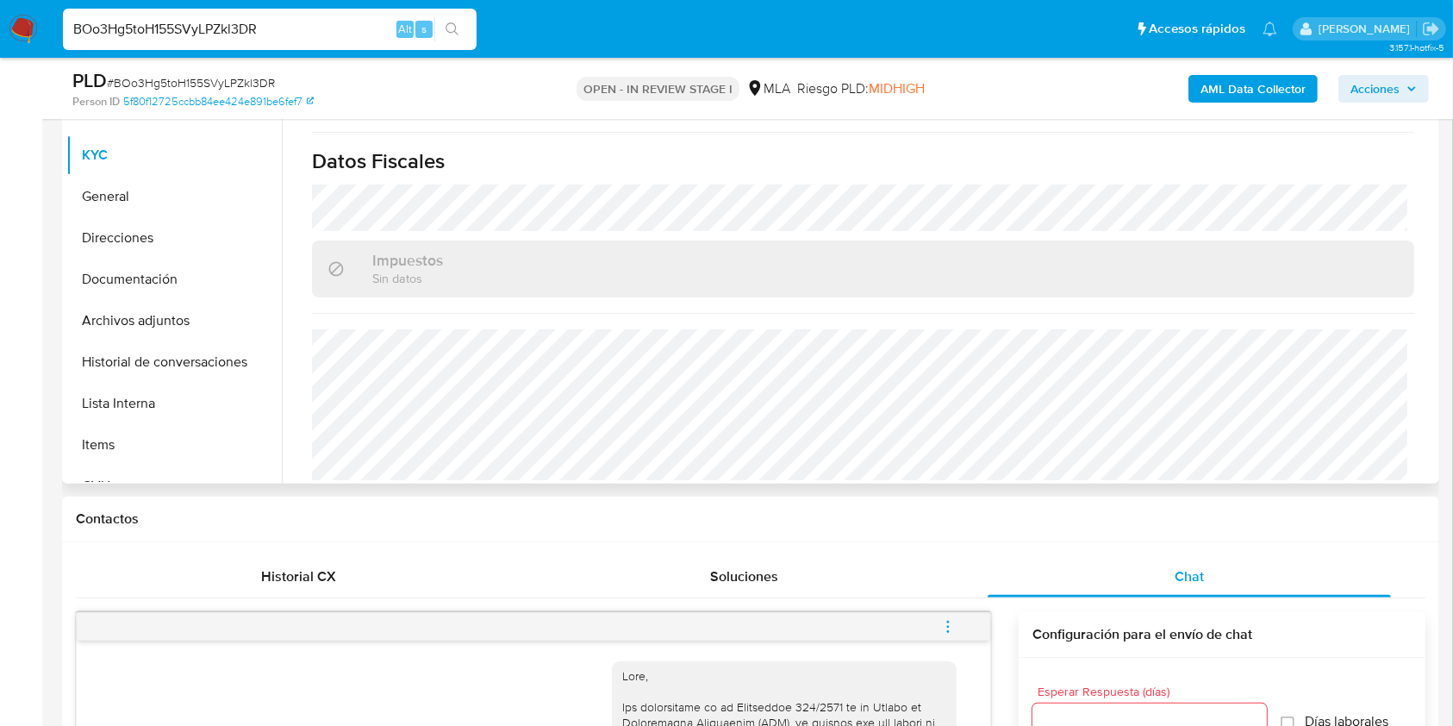
scroll to position [291, 0]
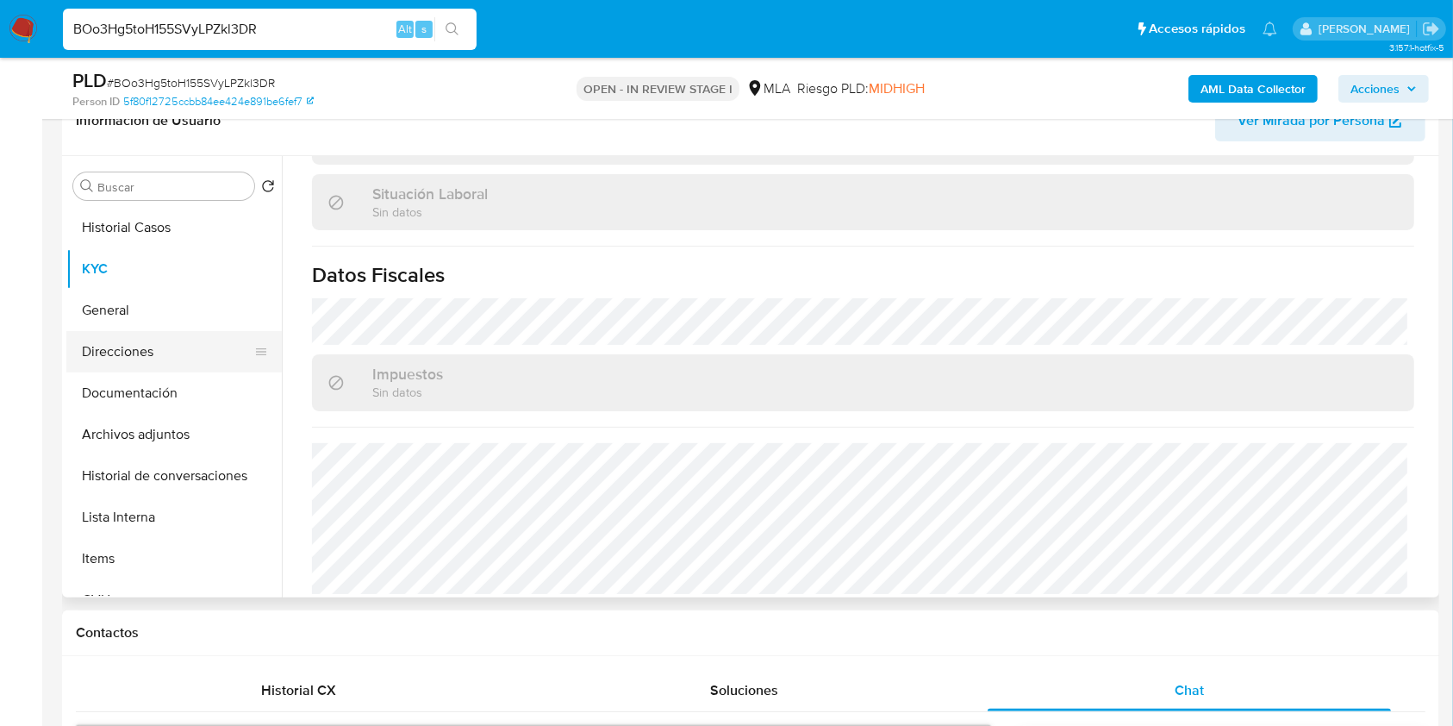
click at [140, 345] on button "Direcciones" at bounding box center [167, 351] width 202 height 41
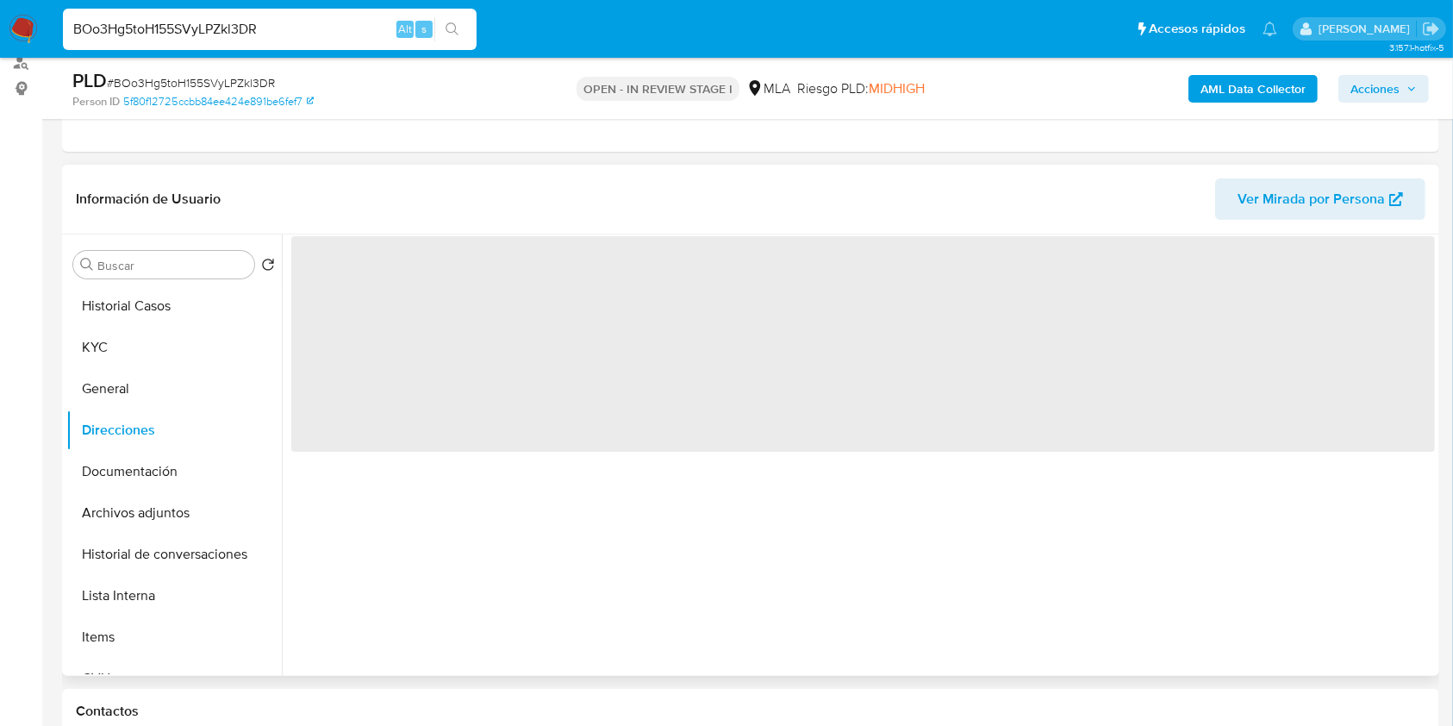
scroll to position [177, 0]
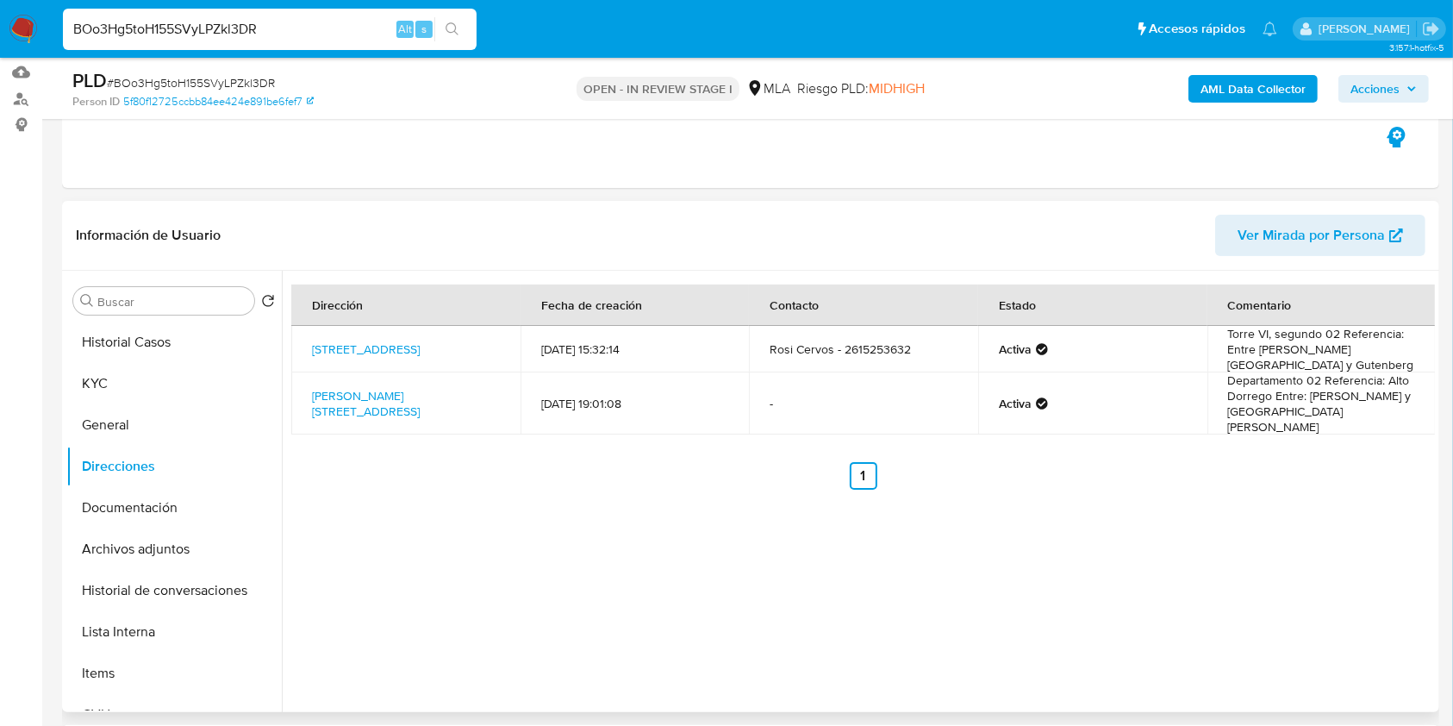
drag, startPoint x: 448, startPoint y: 349, endPoint x: 383, endPoint y: 259, distance: 111.0
click at [309, 340] on td "España 2469, Mendoza, Mendoza, 5502, Argentina 2469" at bounding box center [405, 349] width 229 height 47
drag, startPoint x: 136, startPoint y: 371, endPoint x: 262, endPoint y: 397, distance: 128.5
click at [136, 371] on button "KYC" at bounding box center [167, 383] width 202 height 41
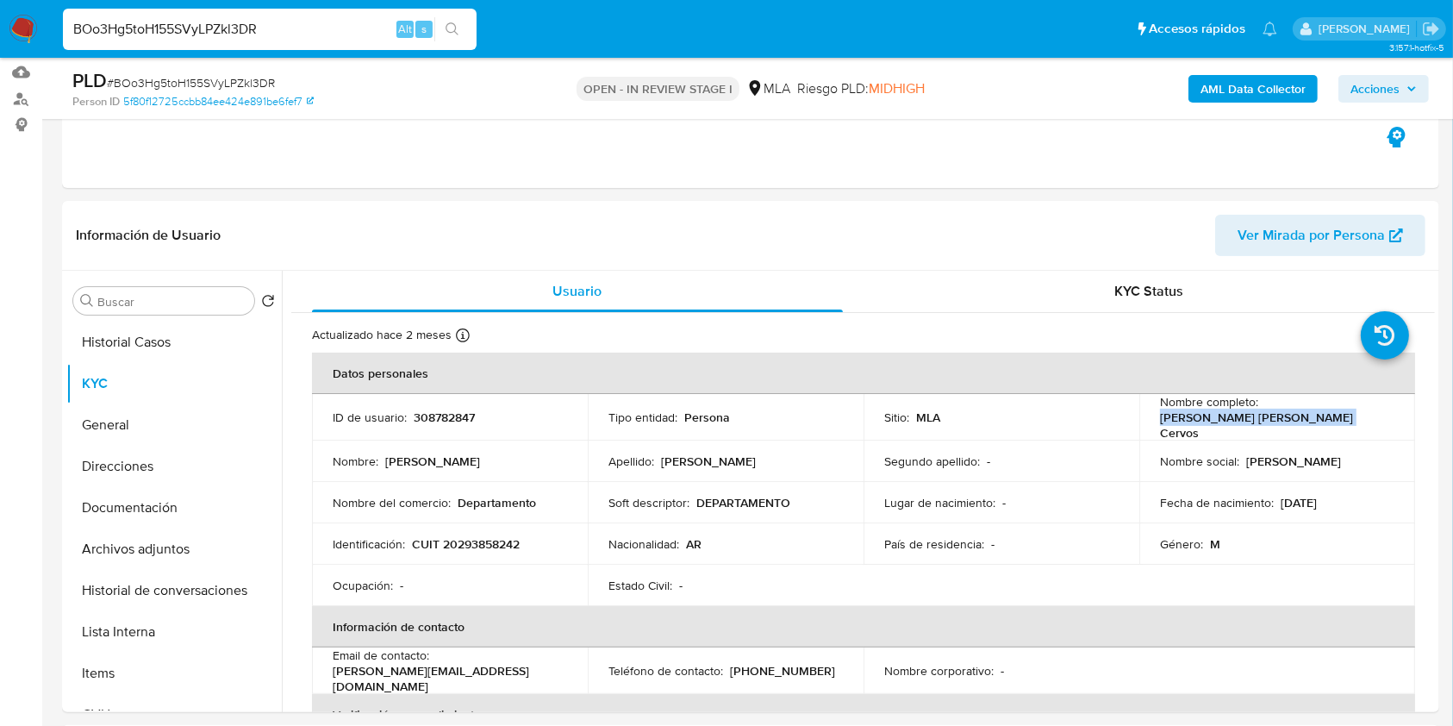
drag, startPoint x: 1158, startPoint y: 420, endPoint x: 1220, endPoint y: 53, distance: 371.5
click at [1360, 415] on div "Nombre completo : Mariano Damian Martin Cervos" at bounding box center [1277, 417] width 234 height 47
click at [484, 536] on p "CUIT 20293858242" at bounding box center [466, 544] width 108 height 16
click at [485, 536] on p "CUIT 20293858242" at bounding box center [466, 544] width 108 height 16
click at [185, 490] on button "Documentación" at bounding box center [173, 507] width 215 height 41
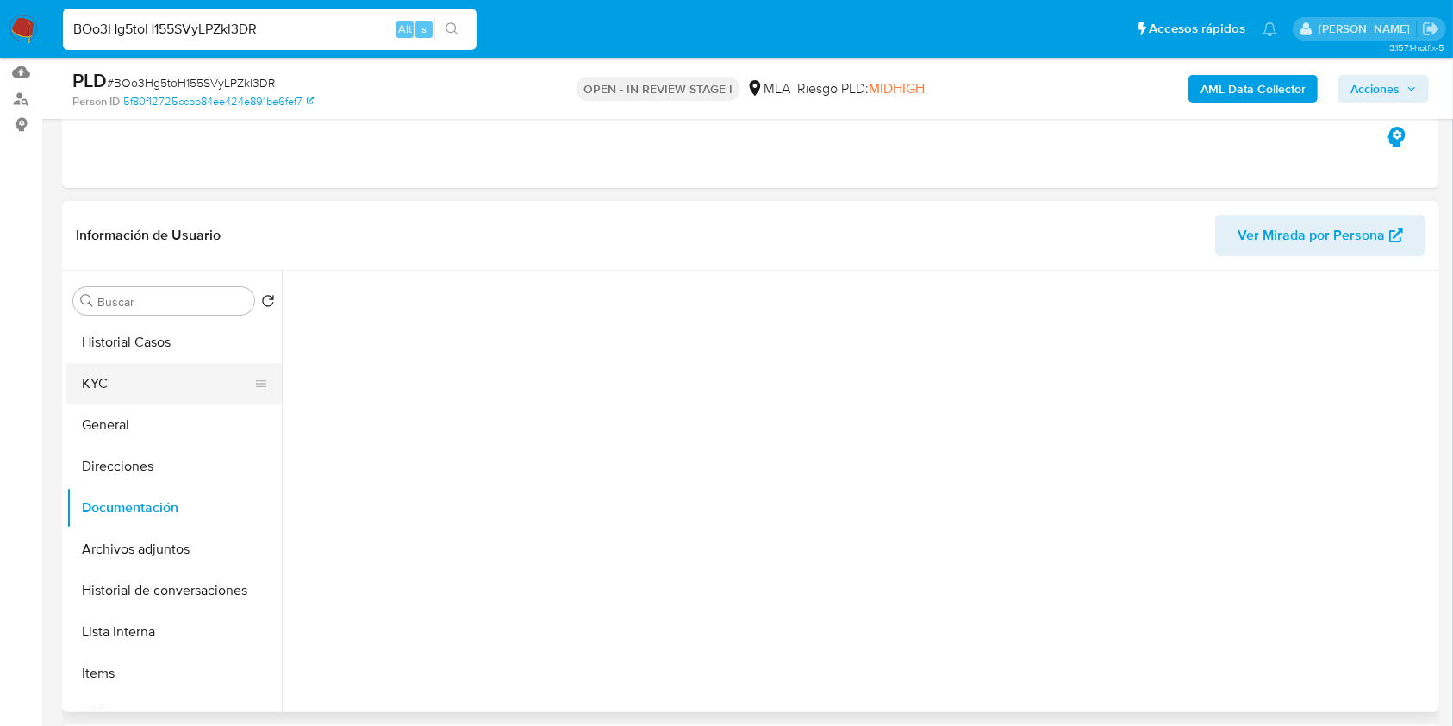
click at [145, 390] on button "KYC" at bounding box center [167, 383] width 202 height 41
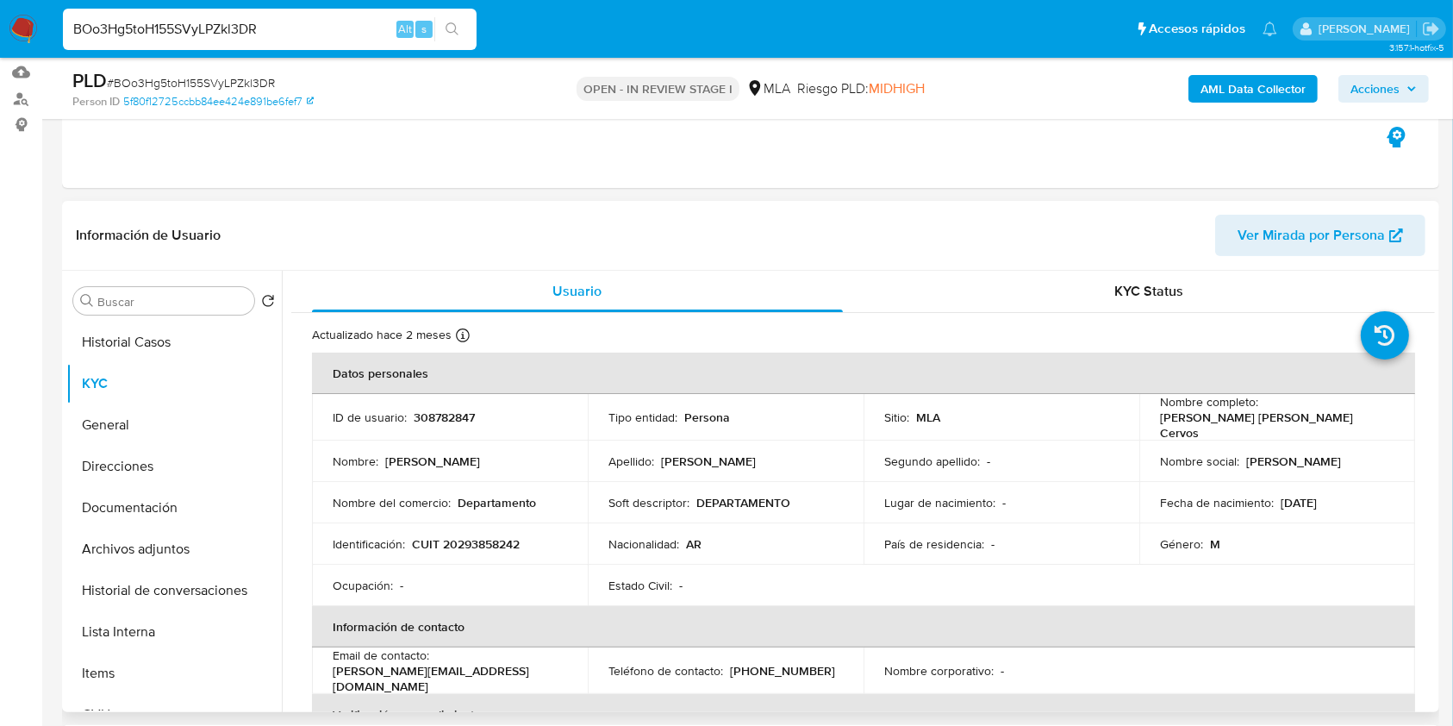
click at [483, 547] on td "Identificación : CUIT 20293858242" at bounding box center [450, 543] width 276 height 41
click at [477, 538] on p "CUIT 20293858242" at bounding box center [466, 544] width 108 height 16
drag, startPoint x: 1156, startPoint y: 423, endPoint x: 1350, endPoint y: 420, distance: 194.8
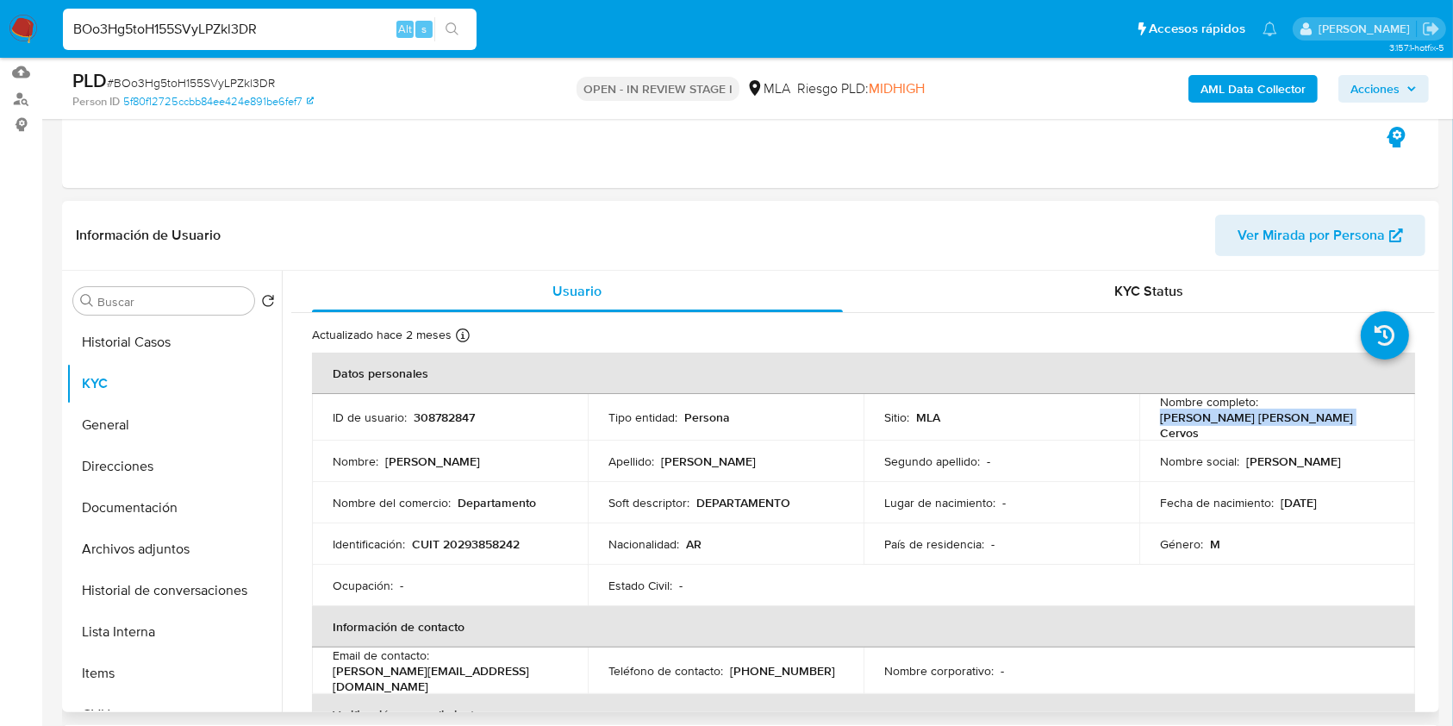
click at [1350, 420] on div "Nombre completo : Mariano Damian Martin Cervos" at bounding box center [1277, 417] width 234 height 47
drag, startPoint x: 1030, startPoint y: 365, endPoint x: 991, endPoint y: 359, distance: 39.2
click at [1026, 365] on th "Datos personales" at bounding box center [863, 372] width 1103 height 41
click at [446, 414] on p "308782847" at bounding box center [444, 417] width 61 height 16
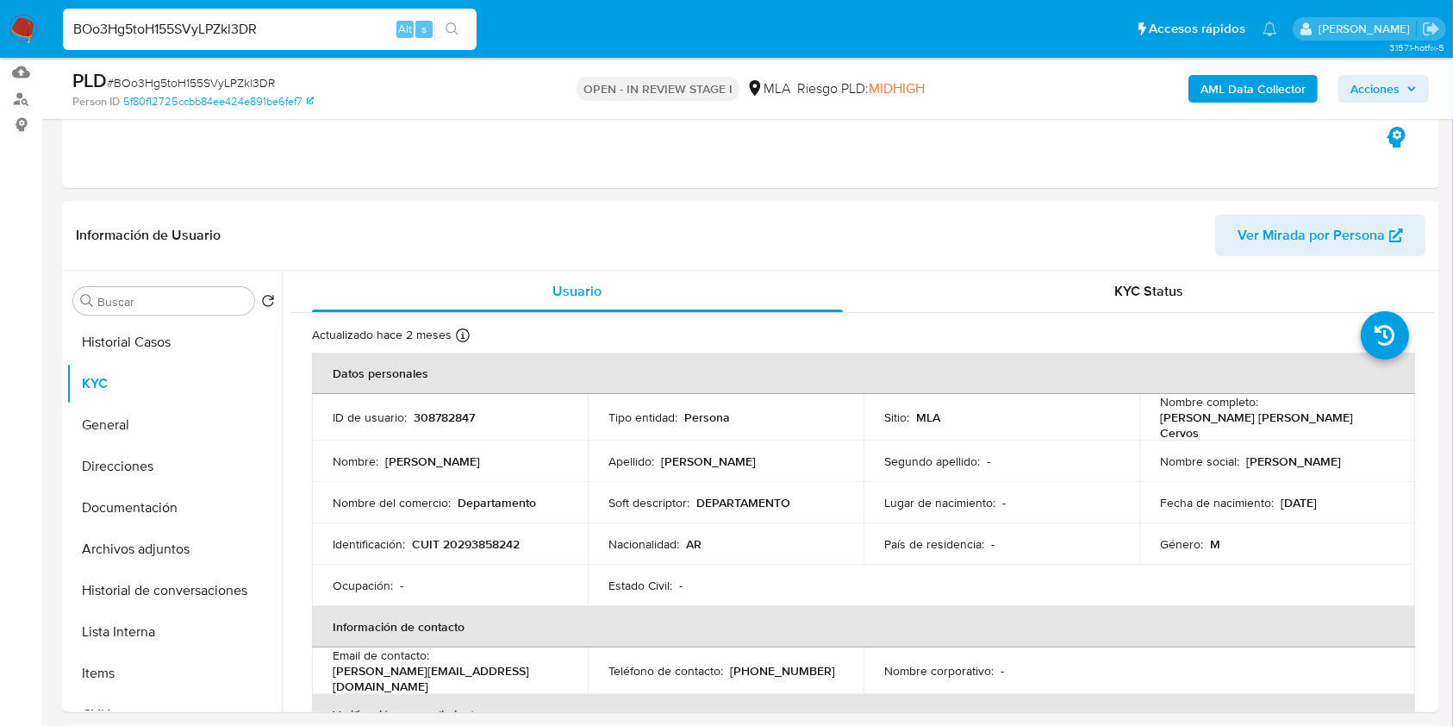
click at [189, 72] on div "PLD # BOo3Hg5toH155SVyLPZkl3DR" at bounding box center [295, 81] width 446 height 26
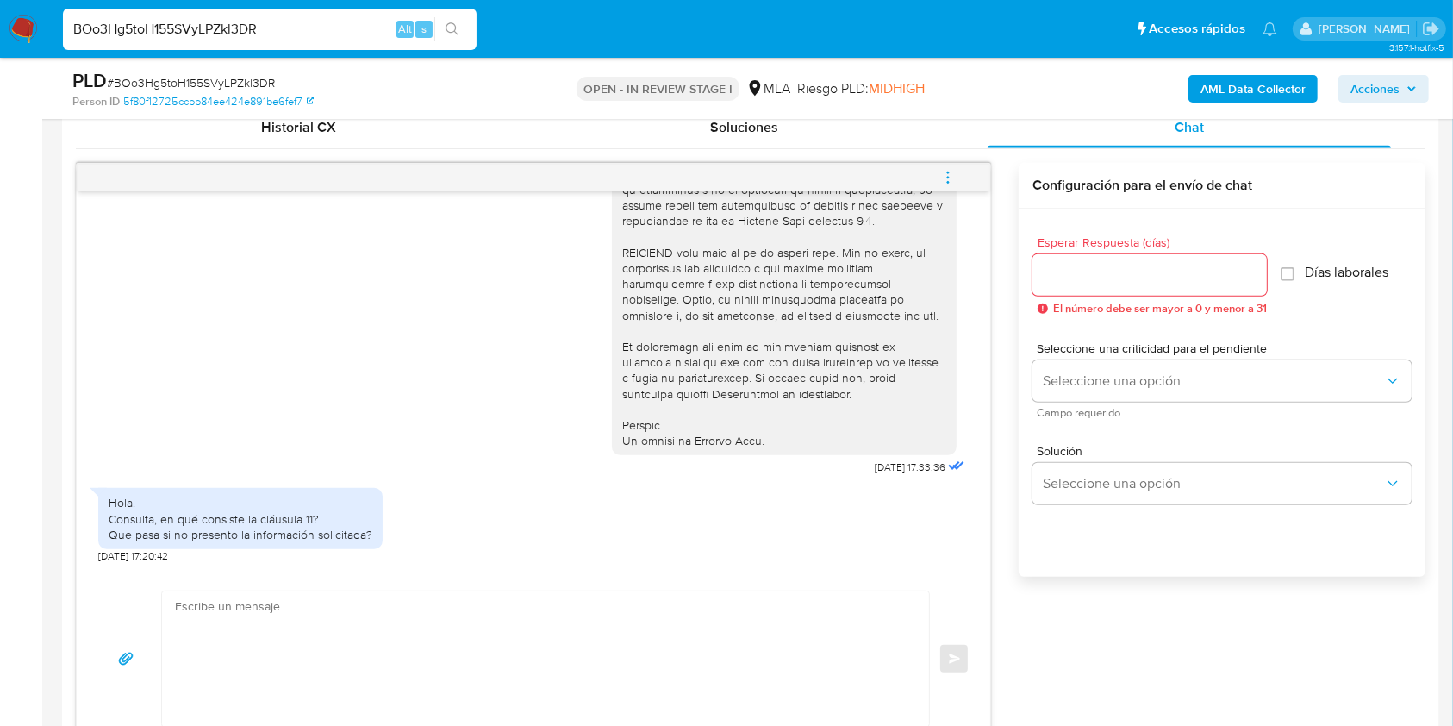
scroll to position [740, 0]
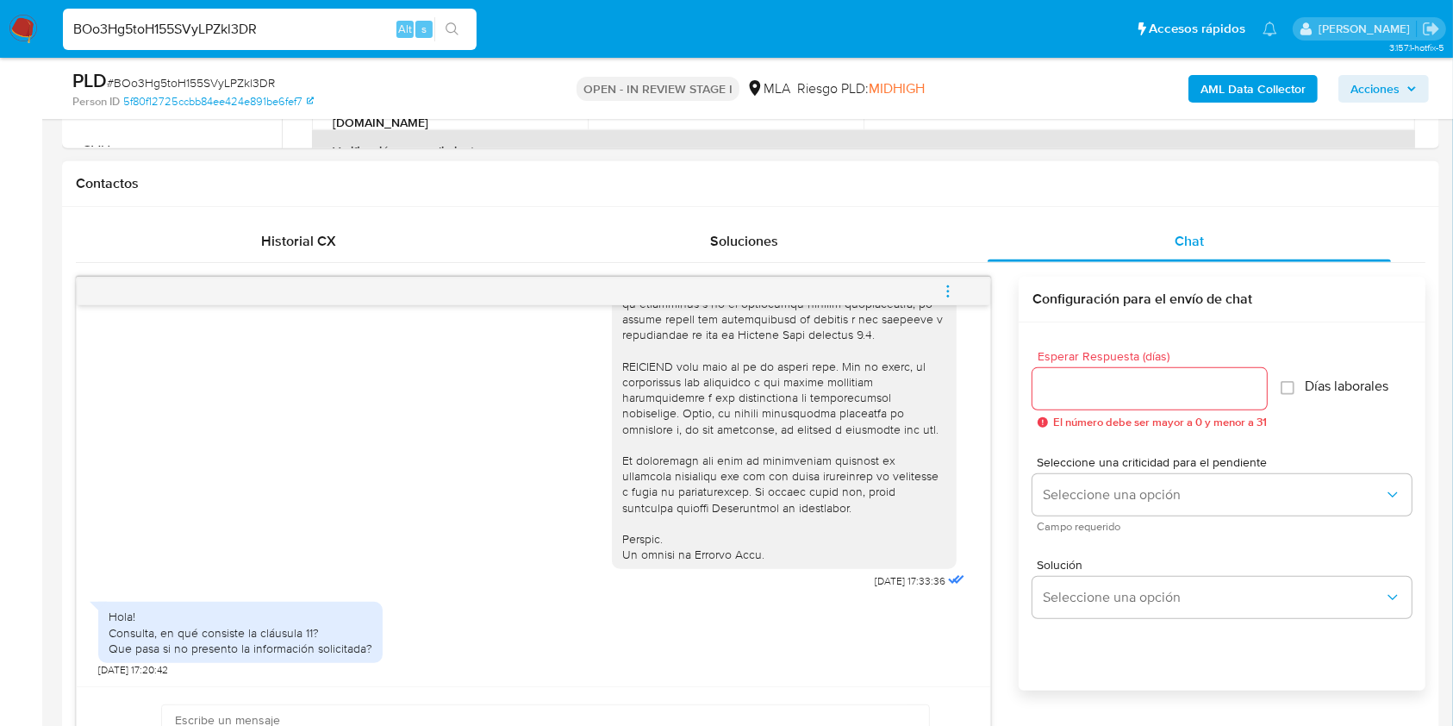
click at [944, 291] on icon "menu-action" at bounding box center [948, 292] width 16 height 16
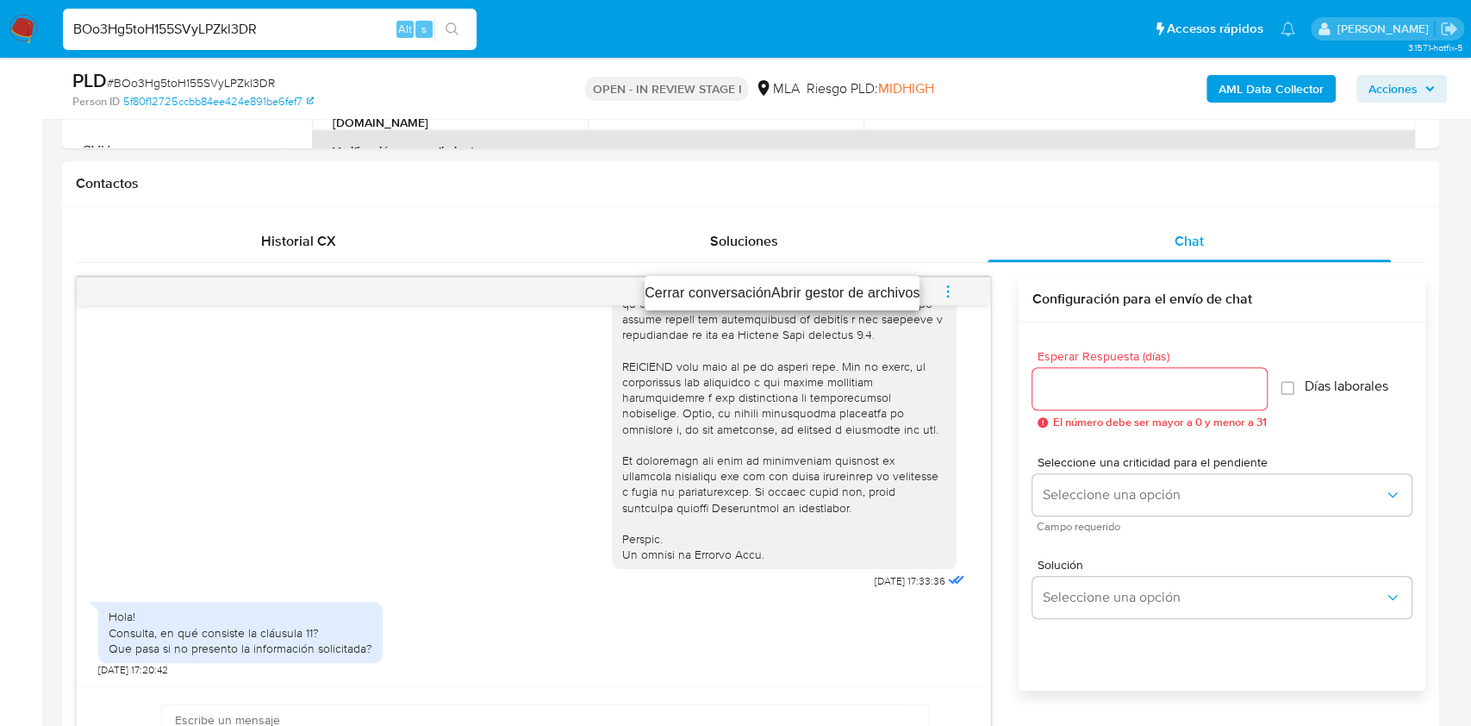
click at [714, 286] on li "Cerrar conversación" at bounding box center [708, 293] width 127 height 21
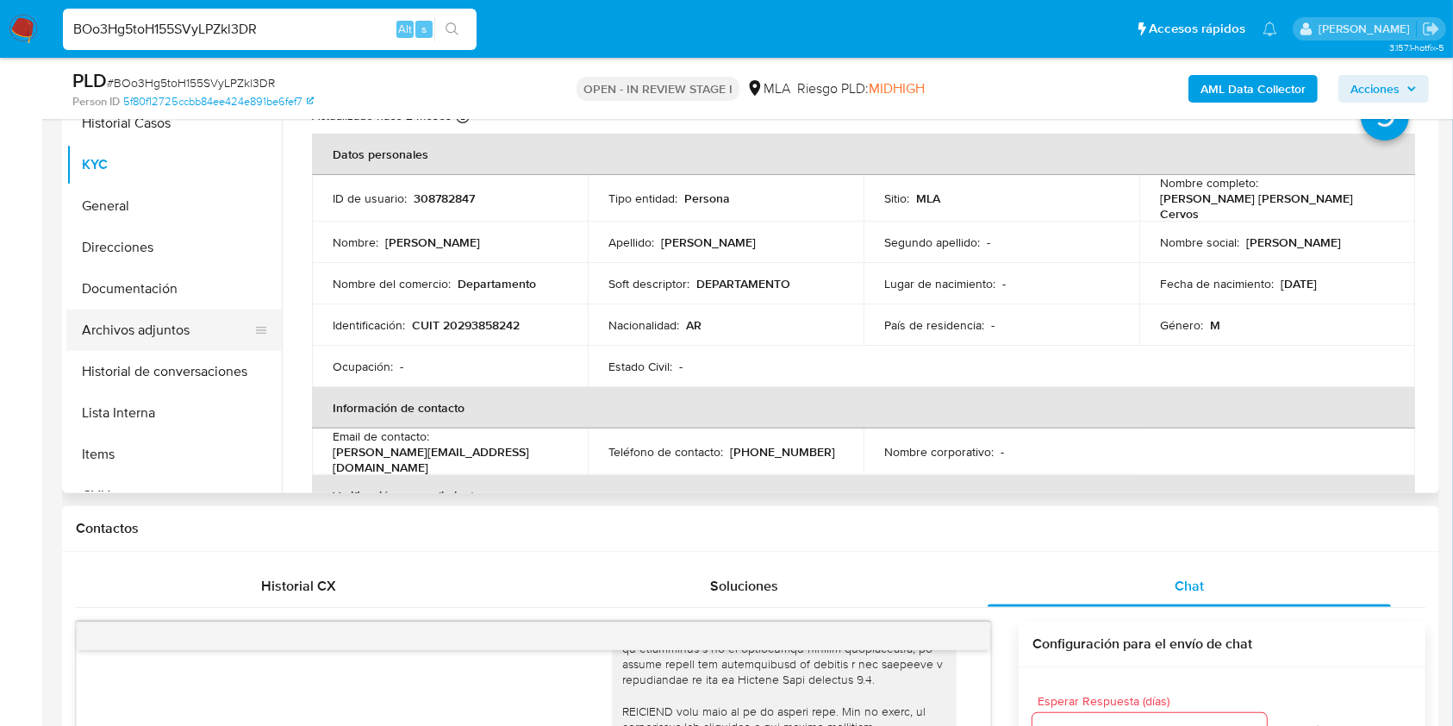
click at [159, 325] on button "Archivos adjuntos" at bounding box center [167, 329] width 202 height 41
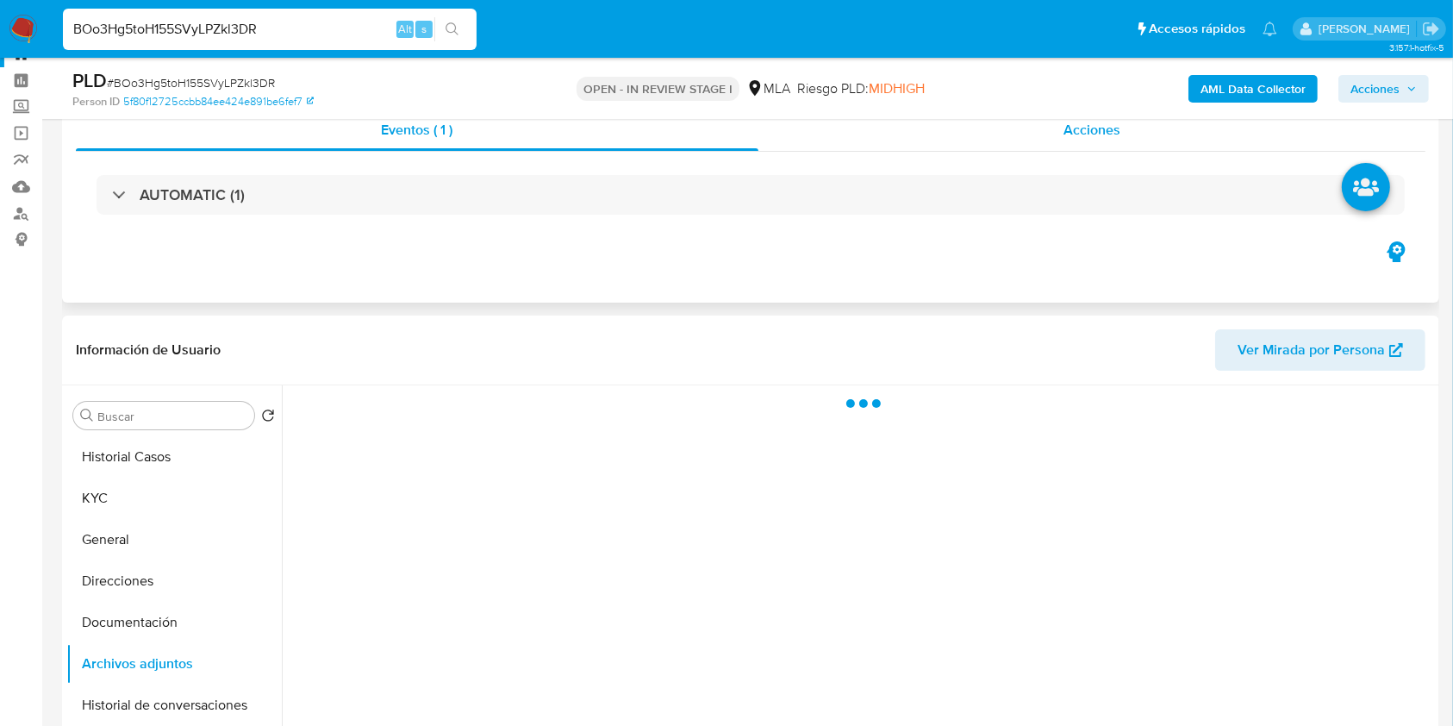
scroll to position [51, 0]
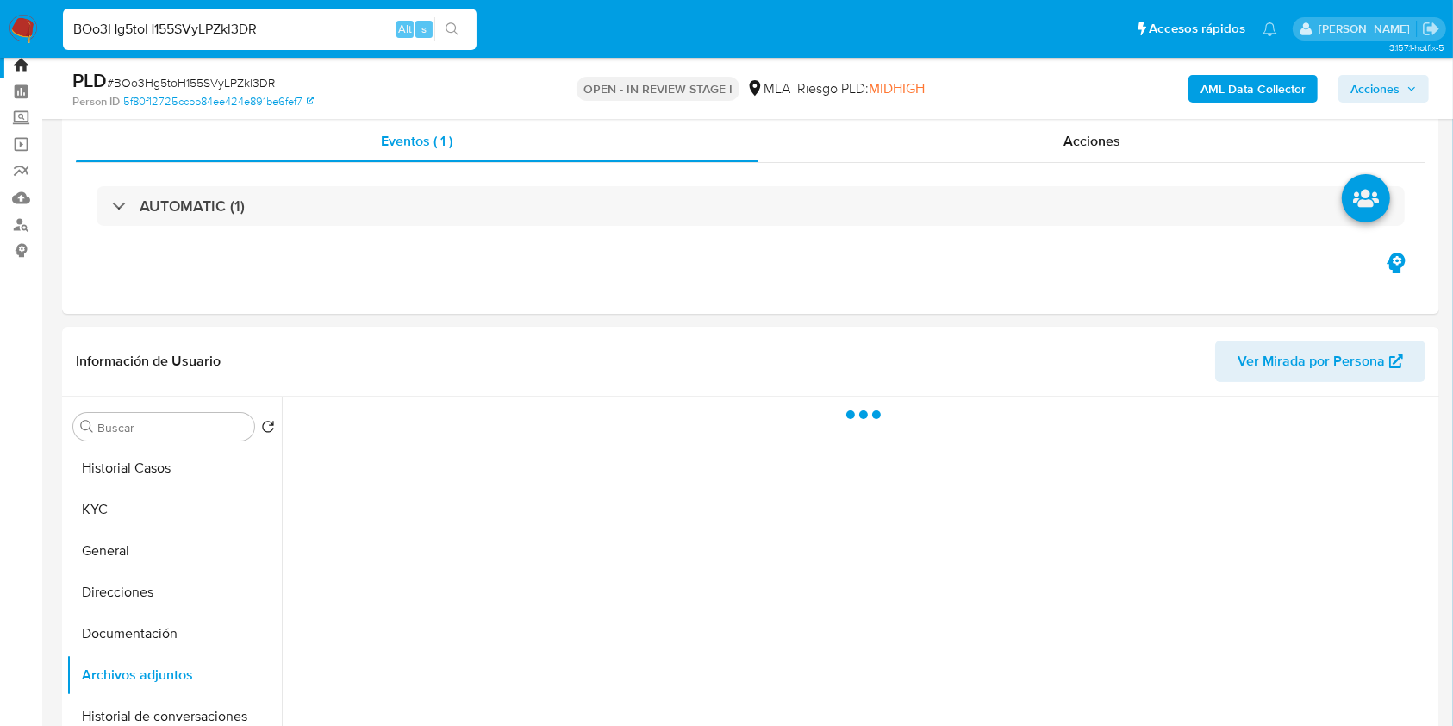
click at [1218, 87] on b "AML Data Collector" at bounding box center [1253, 89] width 105 height 28
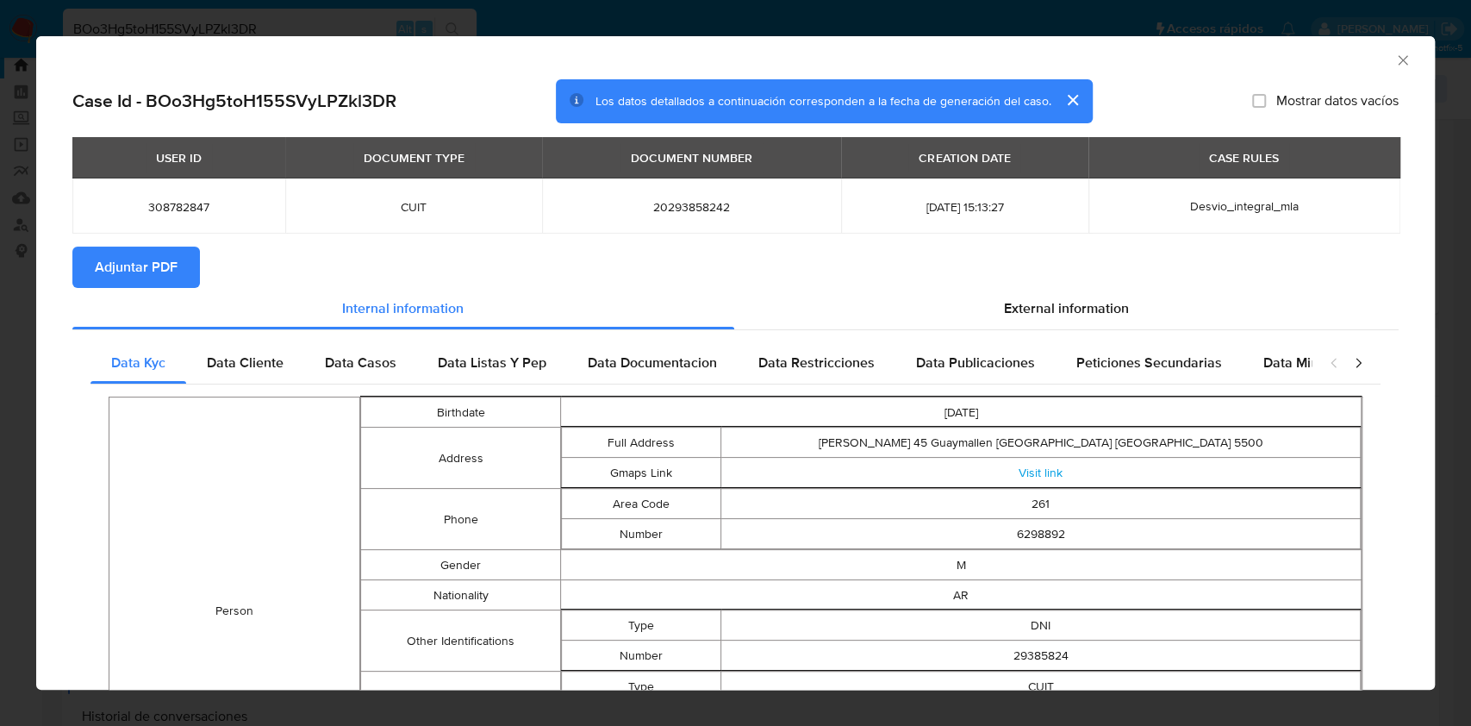
click at [145, 259] on span "Adjuntar PDF" at bounding box center [136, 267] width 83 height 38
click at [140, 248] on span "Adjuntar PDF" at bounding box center [136, 267] width 83 height 38
click at [1394, 59] on icon "Cerrar ventana" at bounding box center [1402, 60] width 17 height 17
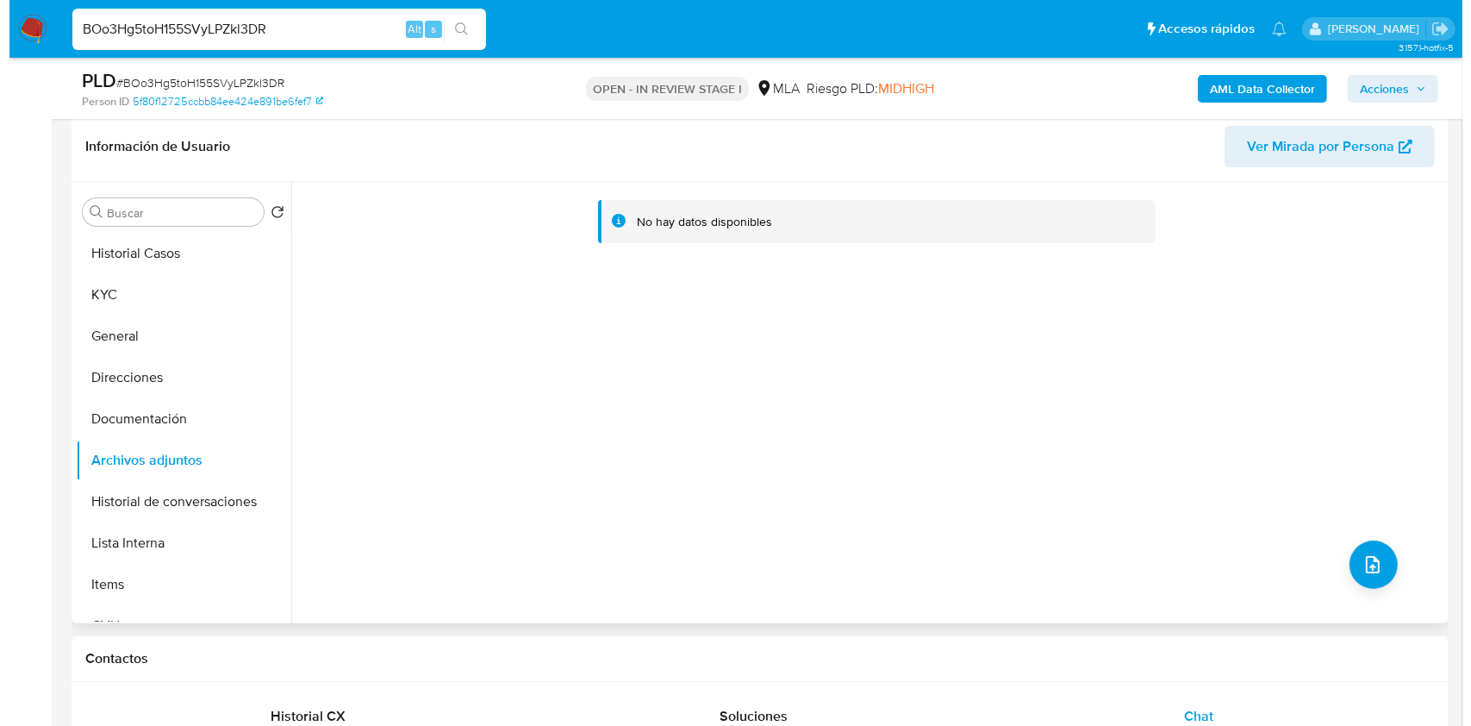
scroll to position [396, 0]
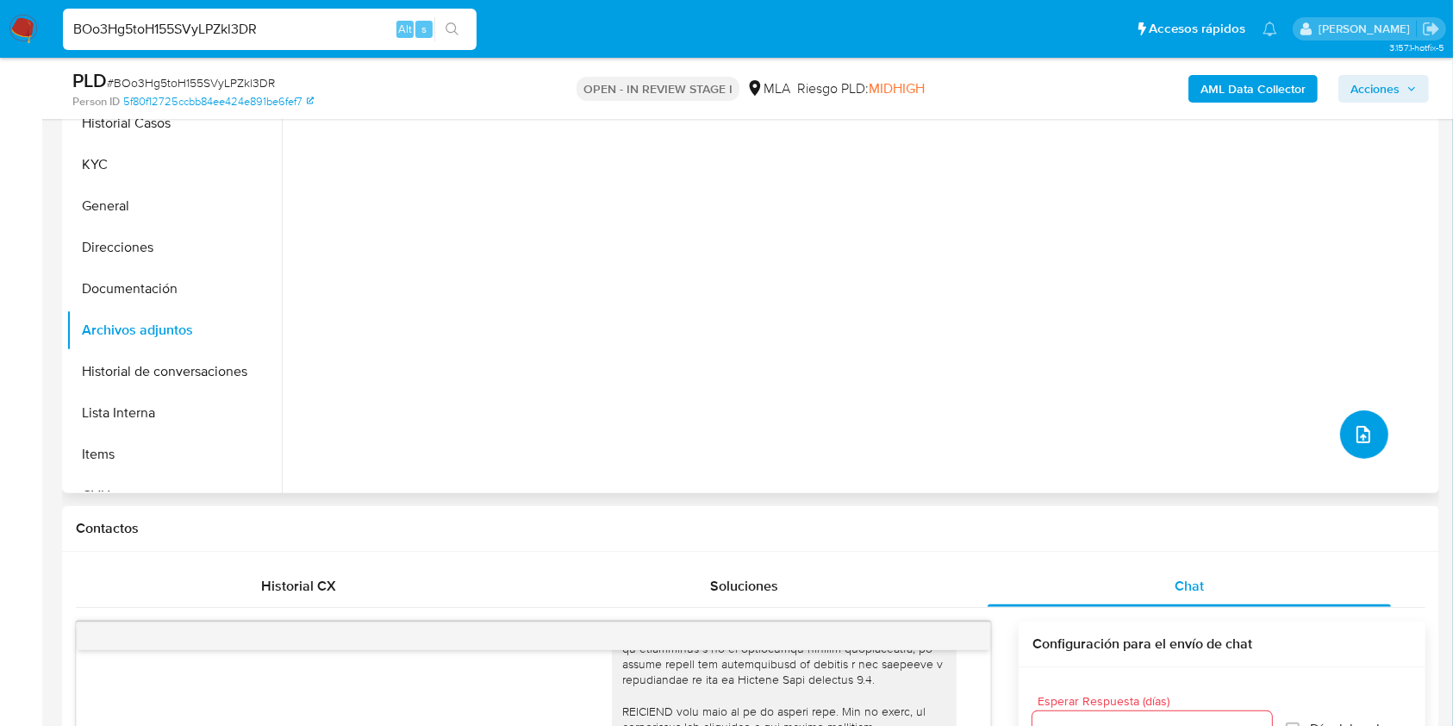
click at [1367, 425] on button "upload-file" at bounding box center [1364, 434] width 48 height 48
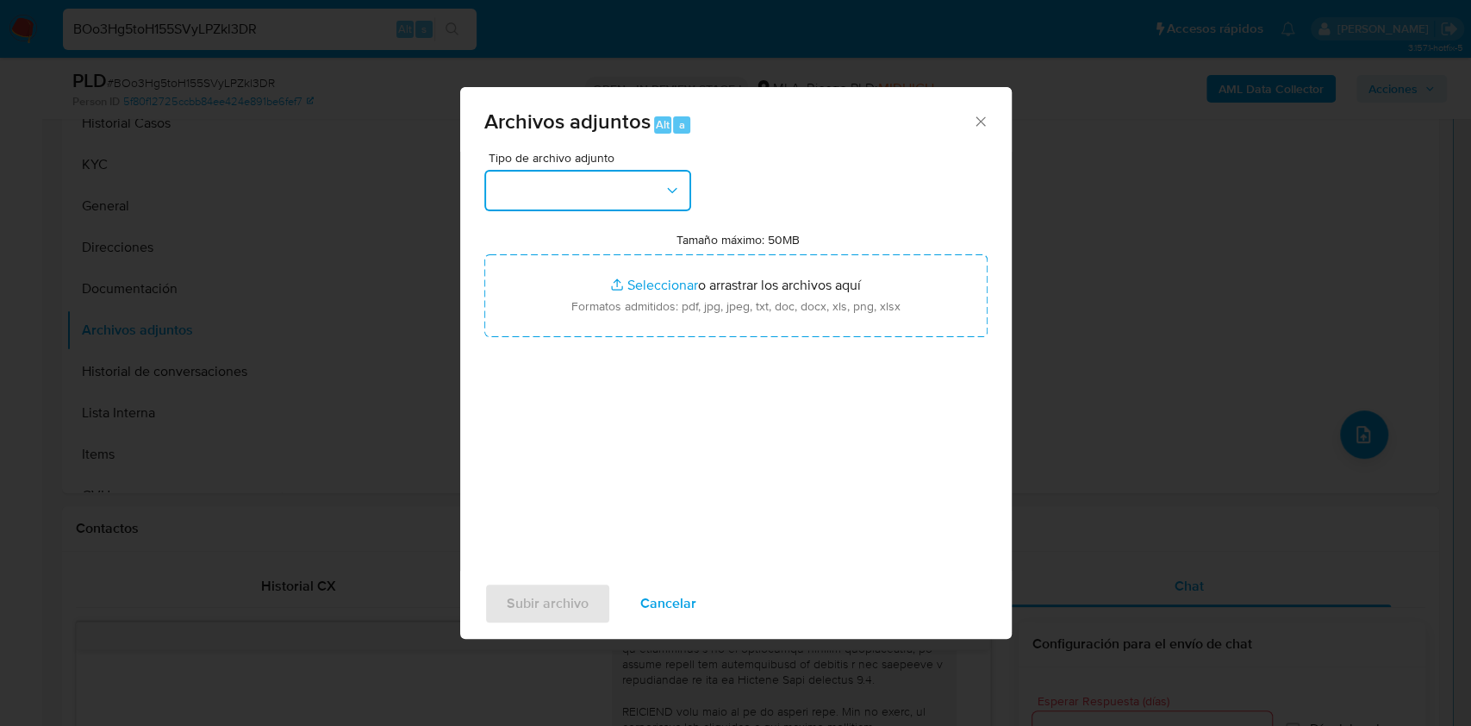
click at [627, 195] on button "button" at bounding box center [587, 190] width 207 height 41
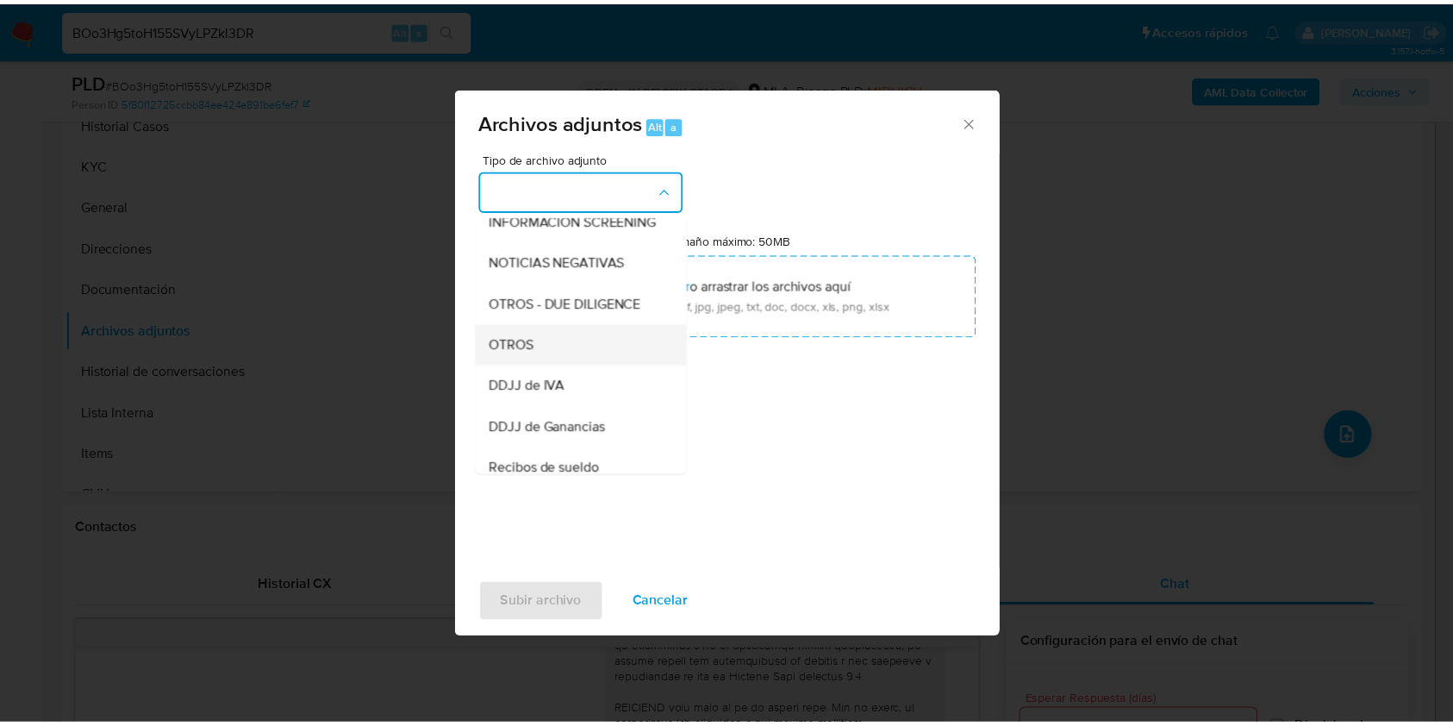
scroll to position [229, 0]
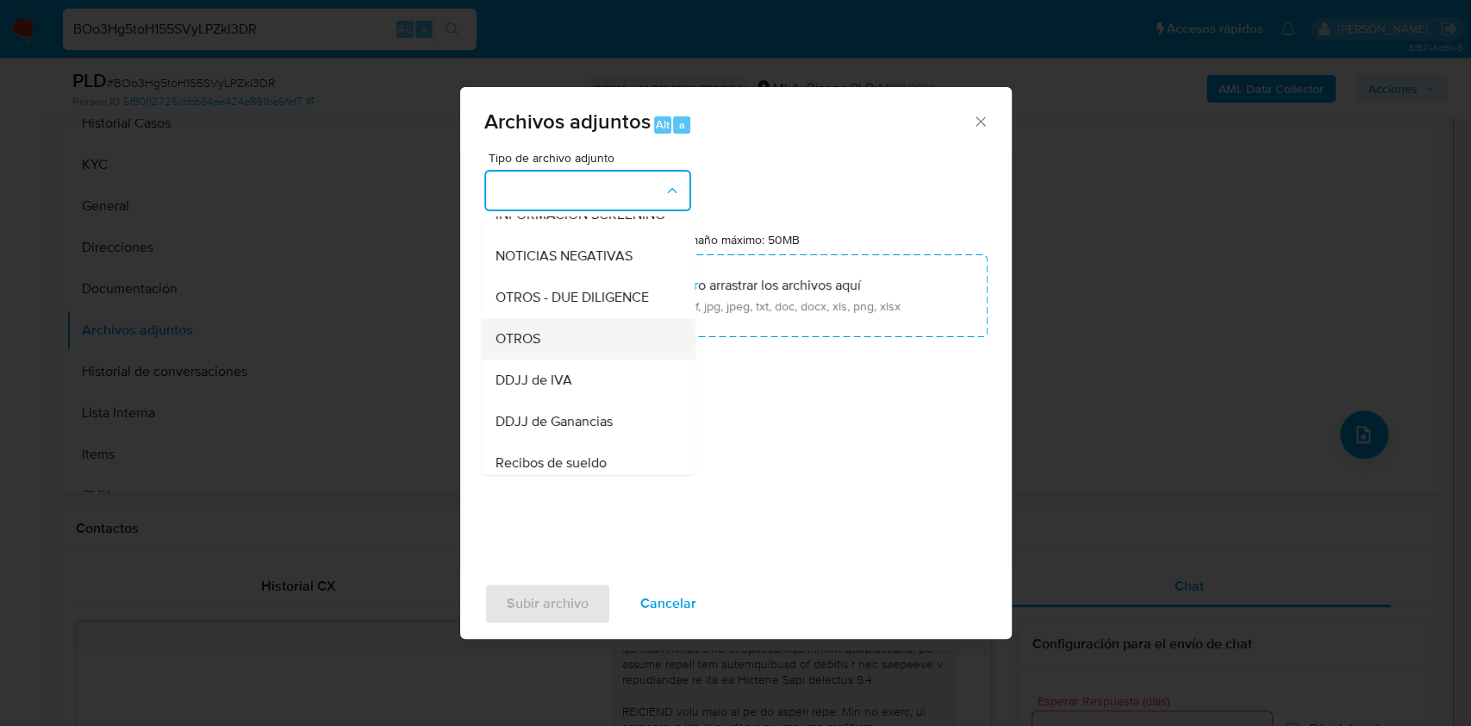
click at [540, 355] on div "OTROS" at bounding box center [583, 338] width 176 height 41
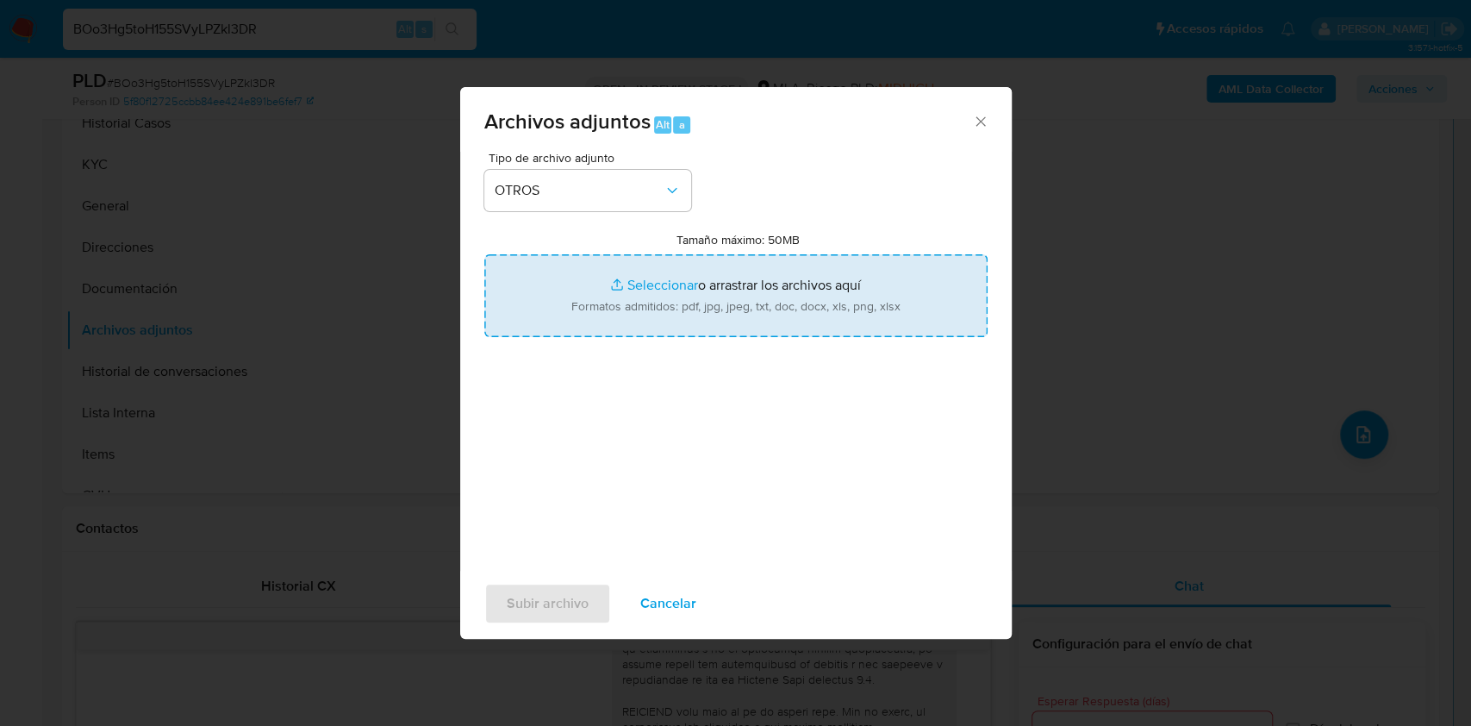
click at [711, 308] on input "Tamaño máximo: 50MB Seleccionar archivos" at bounding box center [735, 295] width 503 height 83
type input "C:\fakepath\Mariano Damian Martin Cervos- NOSIS - AGOSTO 2025.pdf"
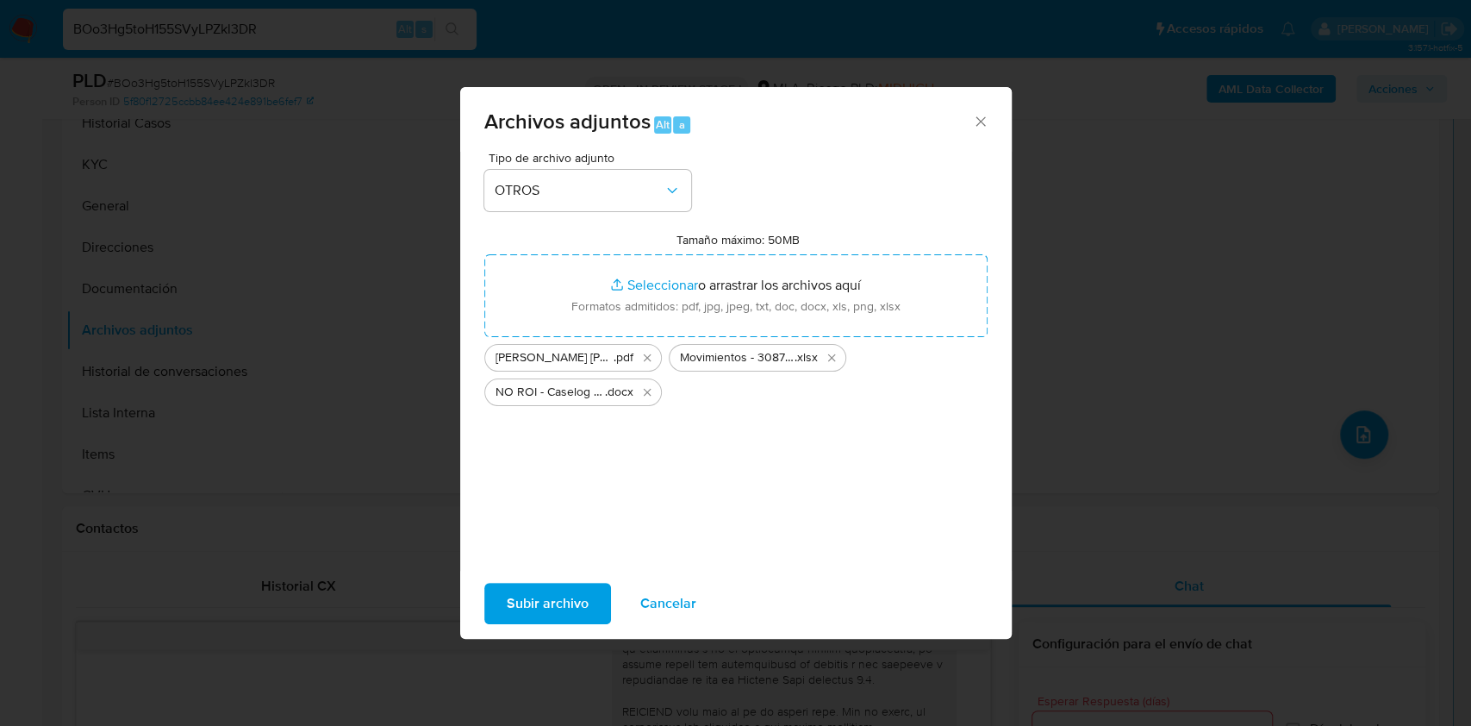
click at [558, 596] on span "Subir archivo" at bounding box center [548, 603] width 82 height 38
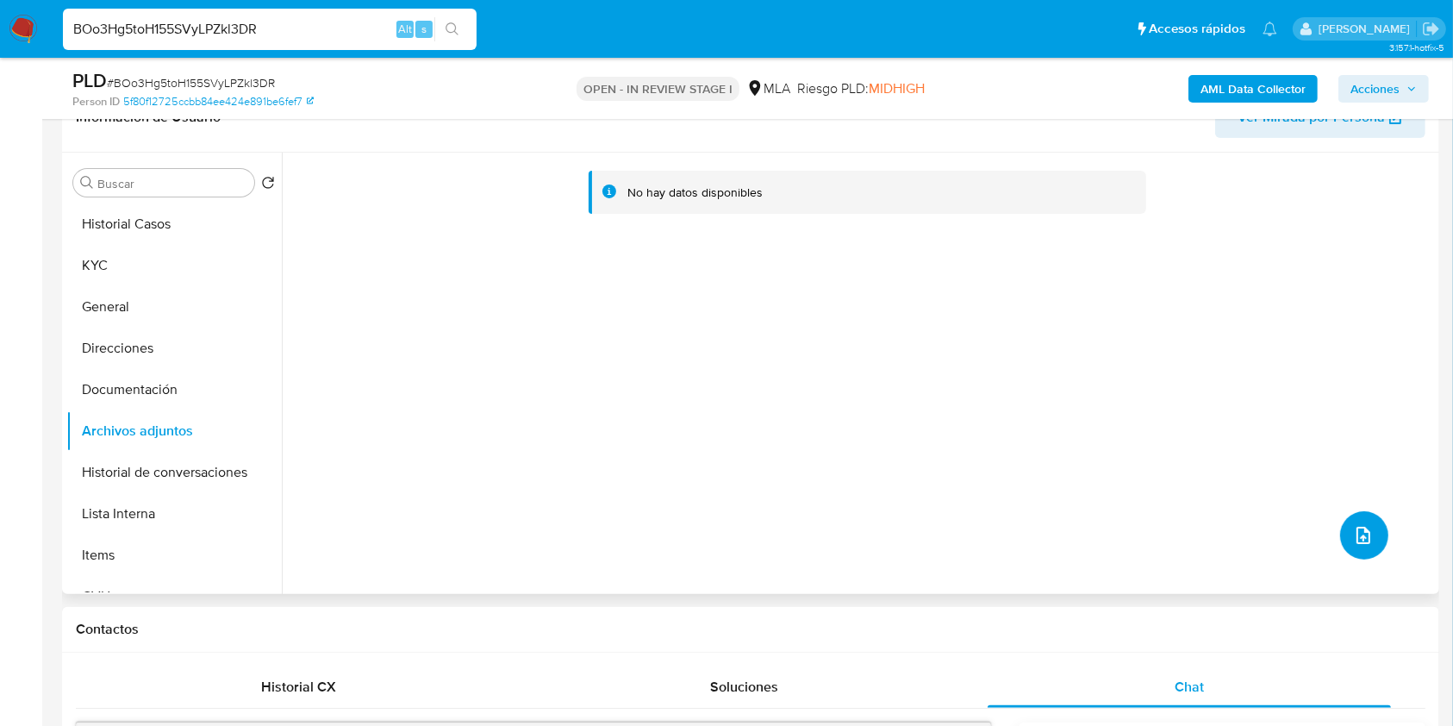
scroll to position [165, 0]
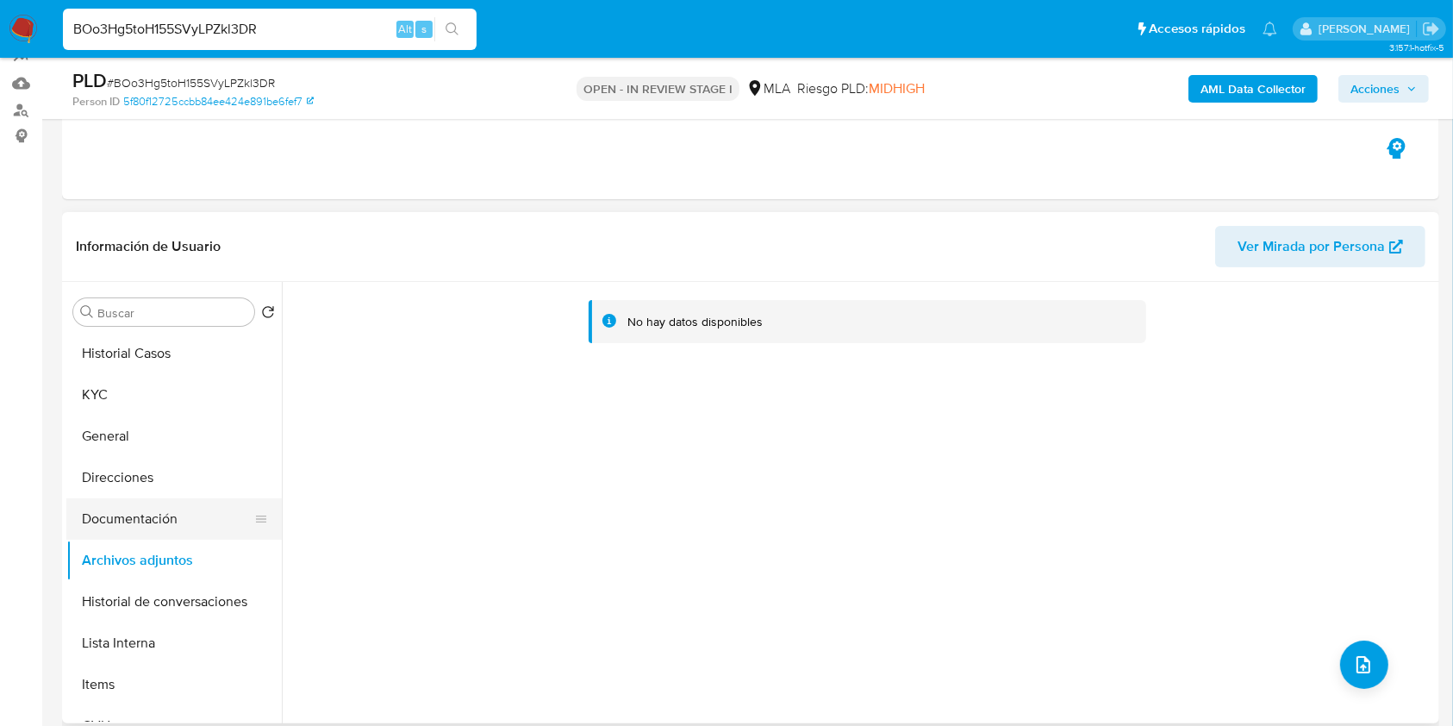
click at [170, 513] on button "Documentación" at bounding box center [167, 518] width 202 height 41
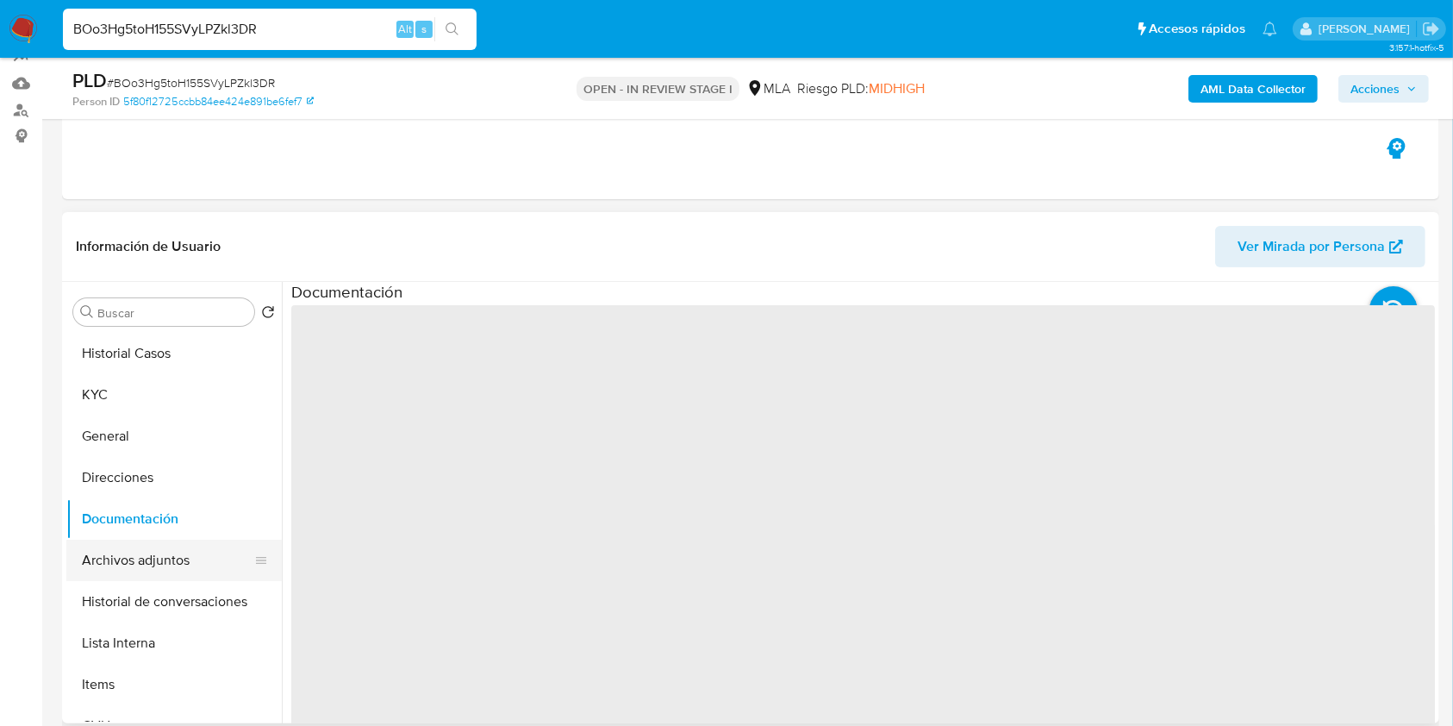
click at [148, 562] on button "Archivos adjuntos" at bounding box center [167, 560] width 202 height 41
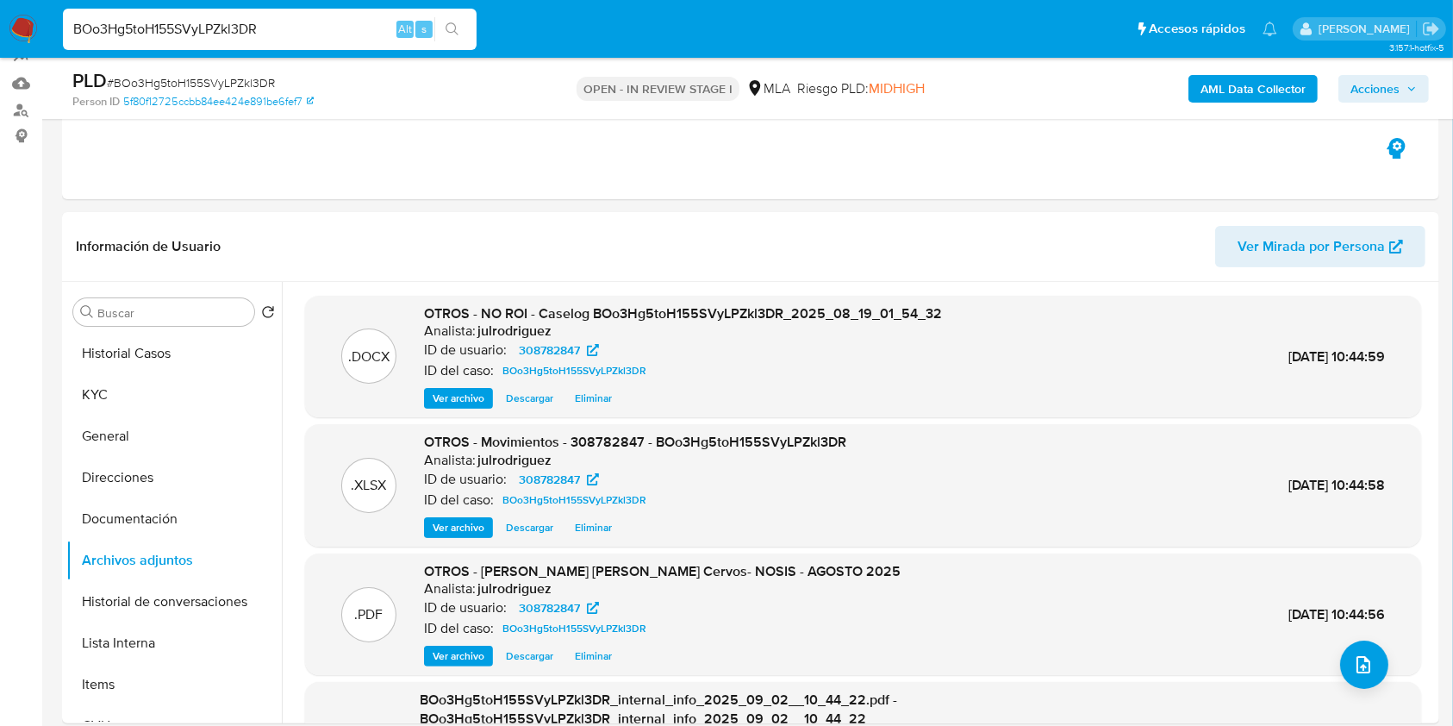
click at [1372, 83] on span "Acciones" at bounding box center [1374, 89] width 49 height 28
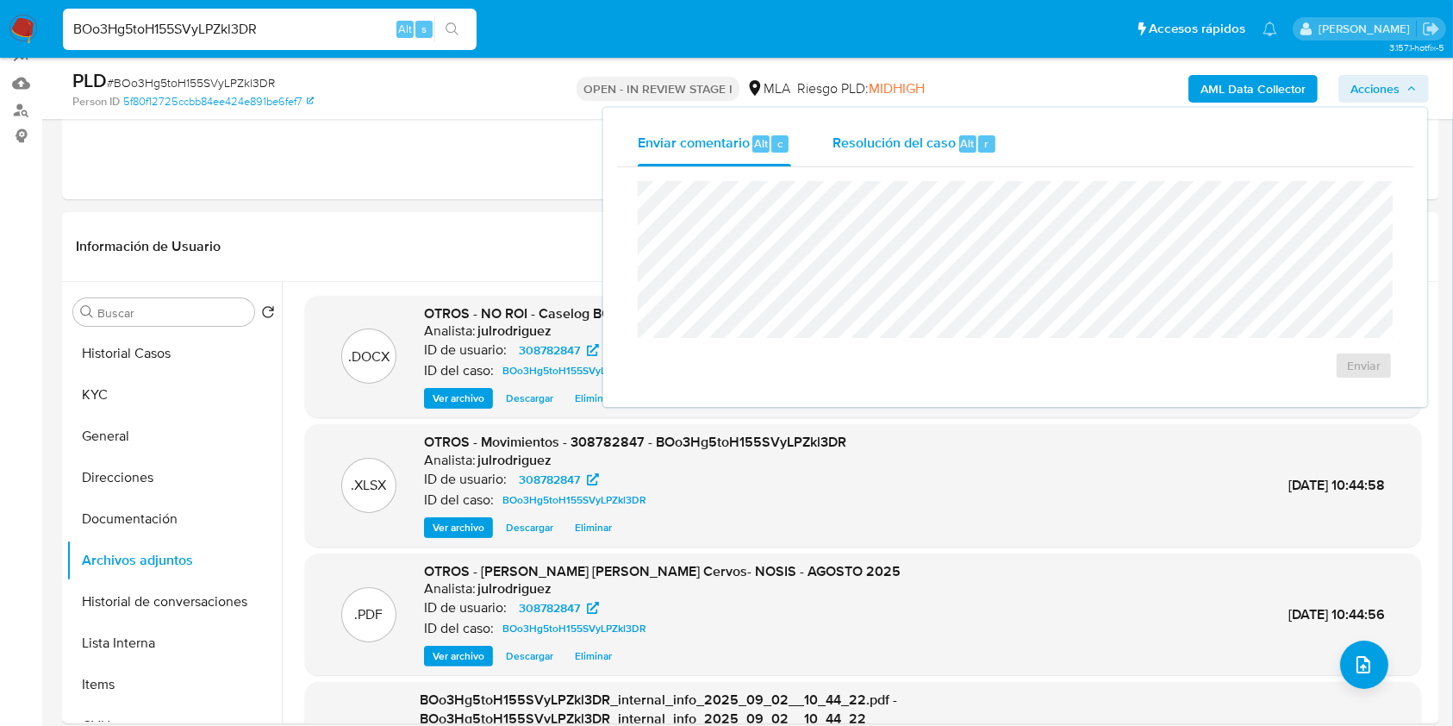
click at [917, 135] on span "Resolución del caso" at bounding box center [894, 143] width 123 height 20
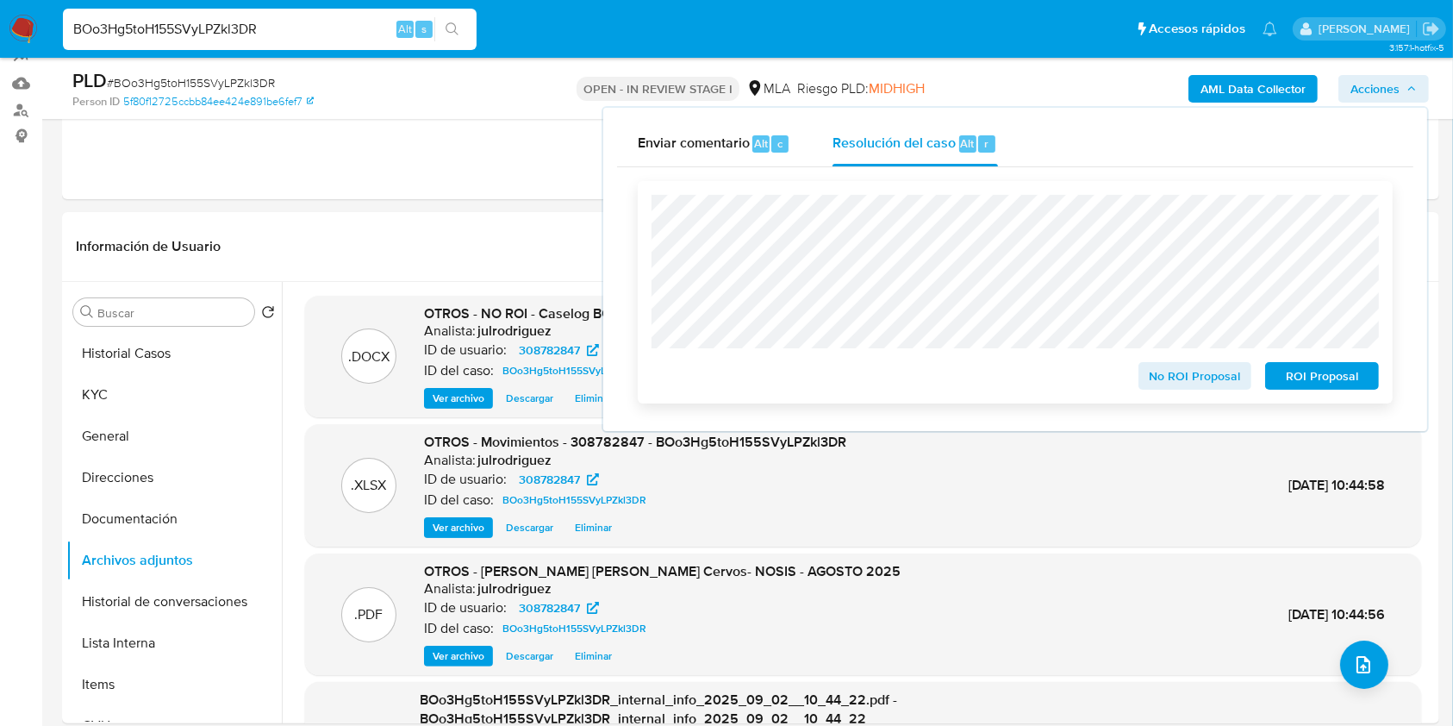
click at [1177, 371] on span "No ROI Proposal" at bounding box center [1196, 376] width 90 height 24
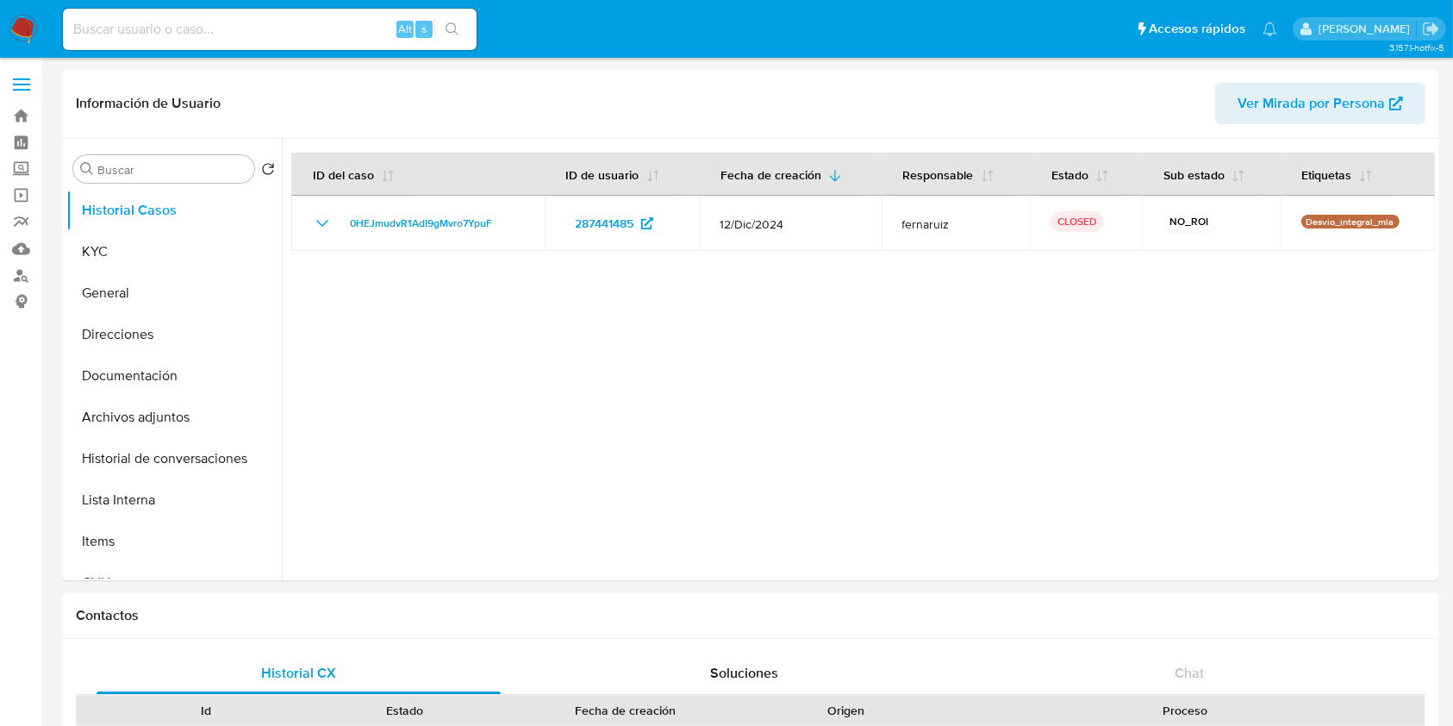
select select "10"
click at [134, 260] on button "KYC" at bounding box center [167, 251] width 202 height 41
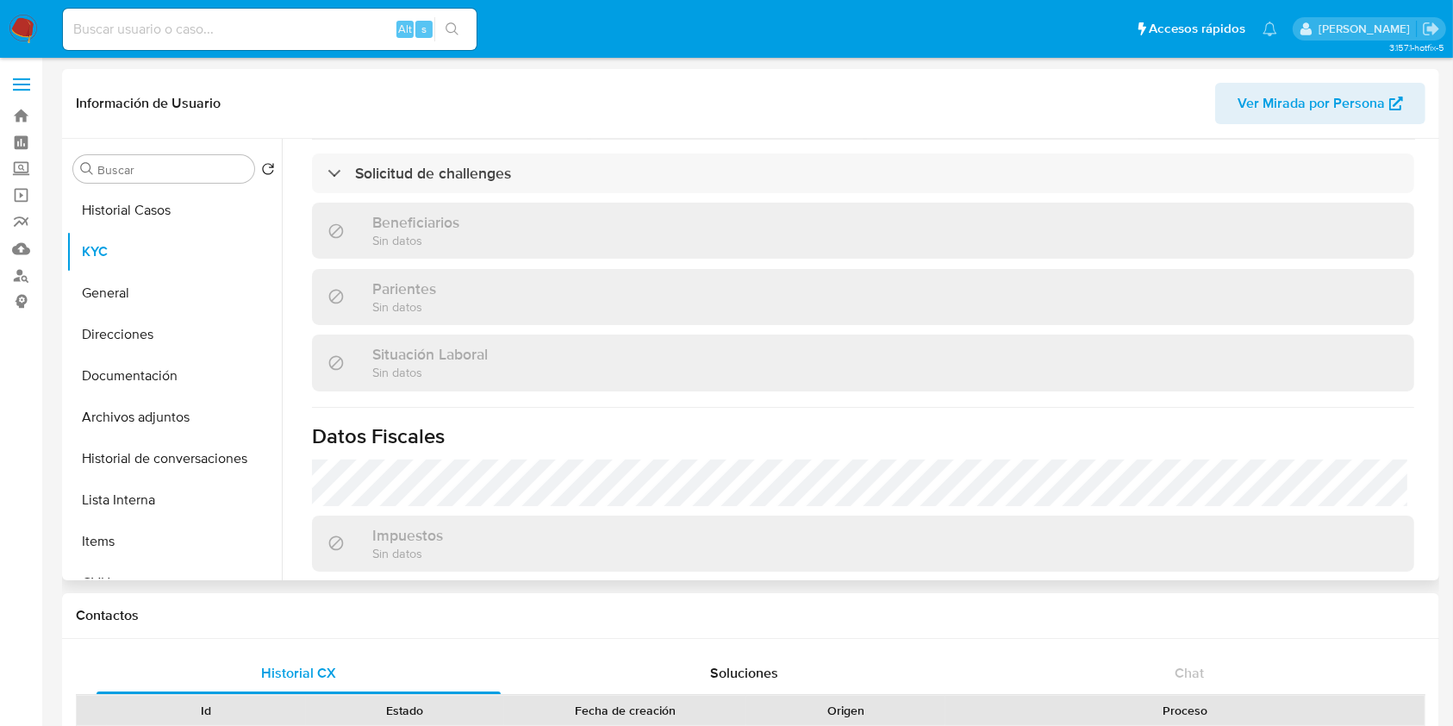
scroll to position [890, 0]
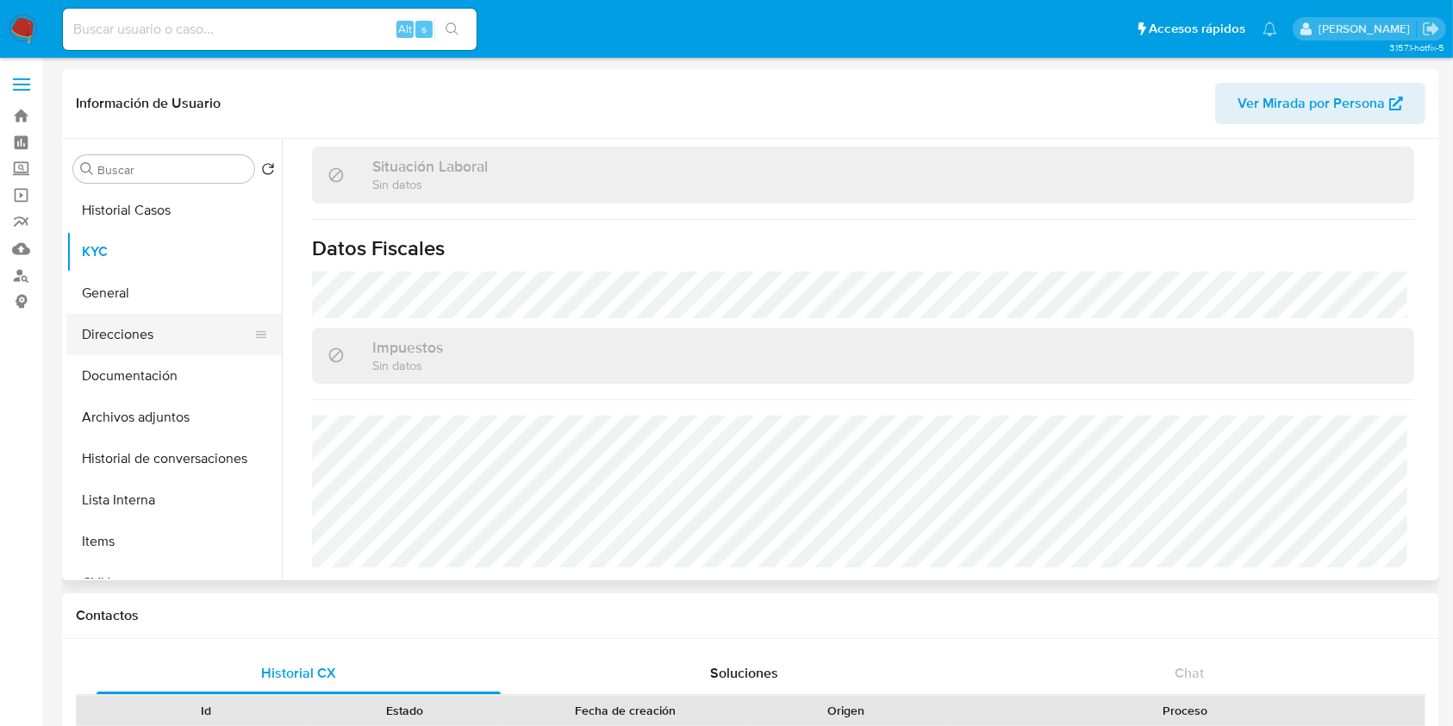
click at [141, 334] on button "Direcciones" at bounding box center [167, 334] width 202 height 41
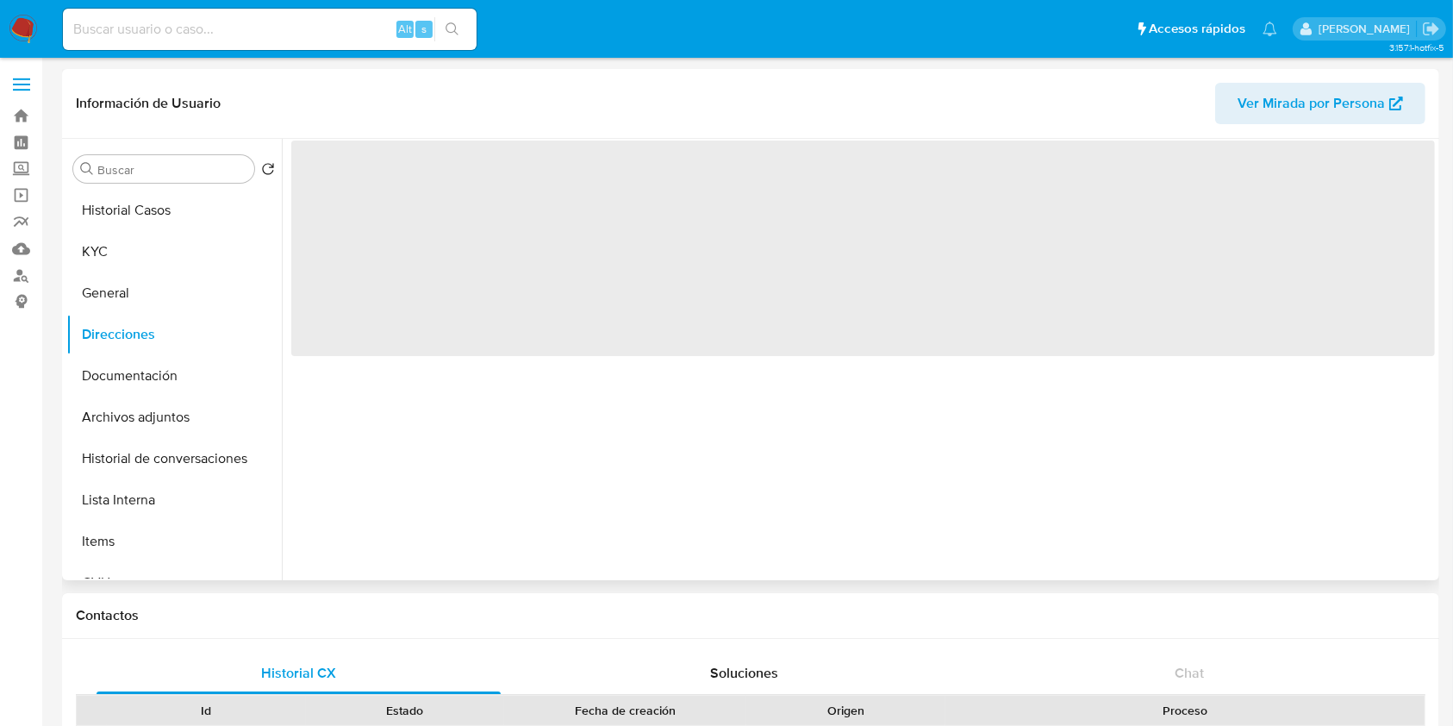
scroll to position [0, 0]
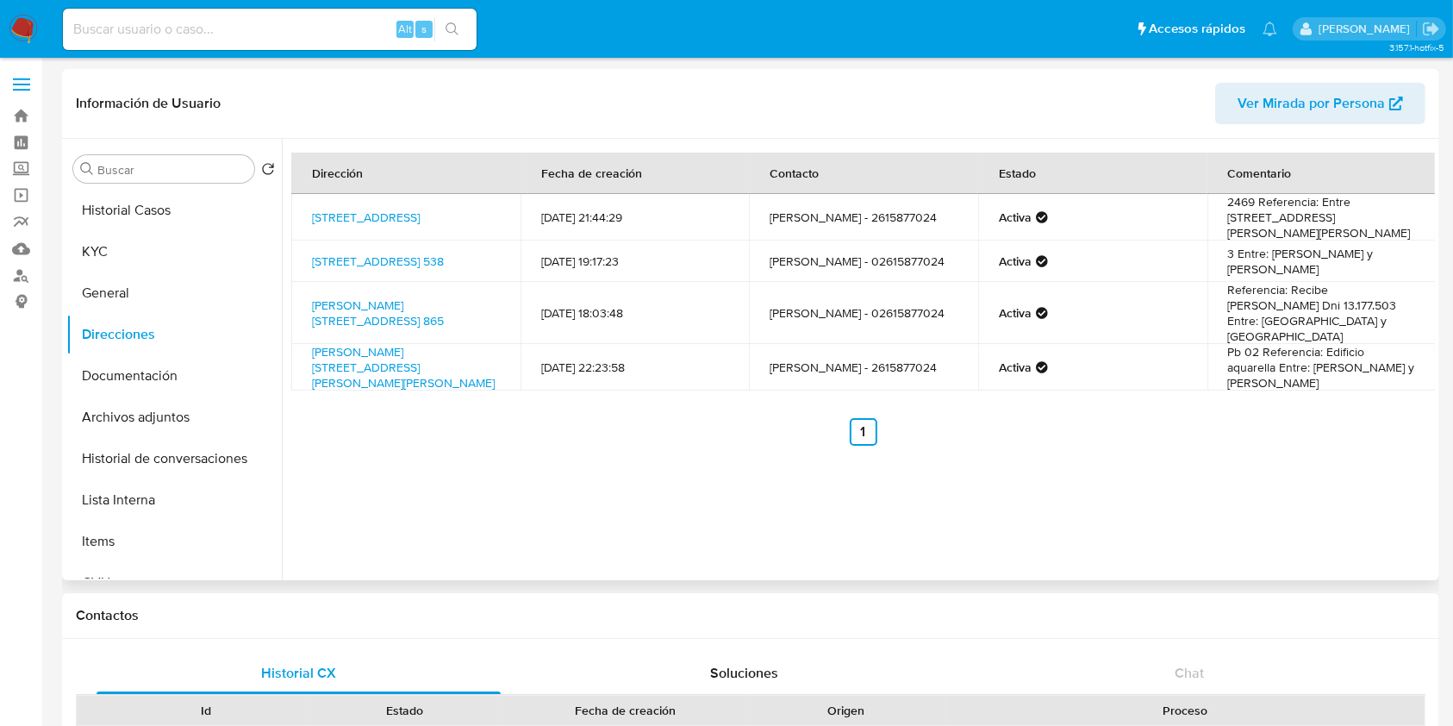
drag, startPoint x: 493, startPoint y: 225, endPoint x: 290, endPoint y: 212, distance: 203.8
click at [305, 207] on td "[STREET_ADDRESS]" at bounding box center [405, 217] width 229 height 47
copy link "[STREET_ADDRESS]"
click at [142, 238] on button "KYC" at bounding box center [167, 251] width 202 height 41
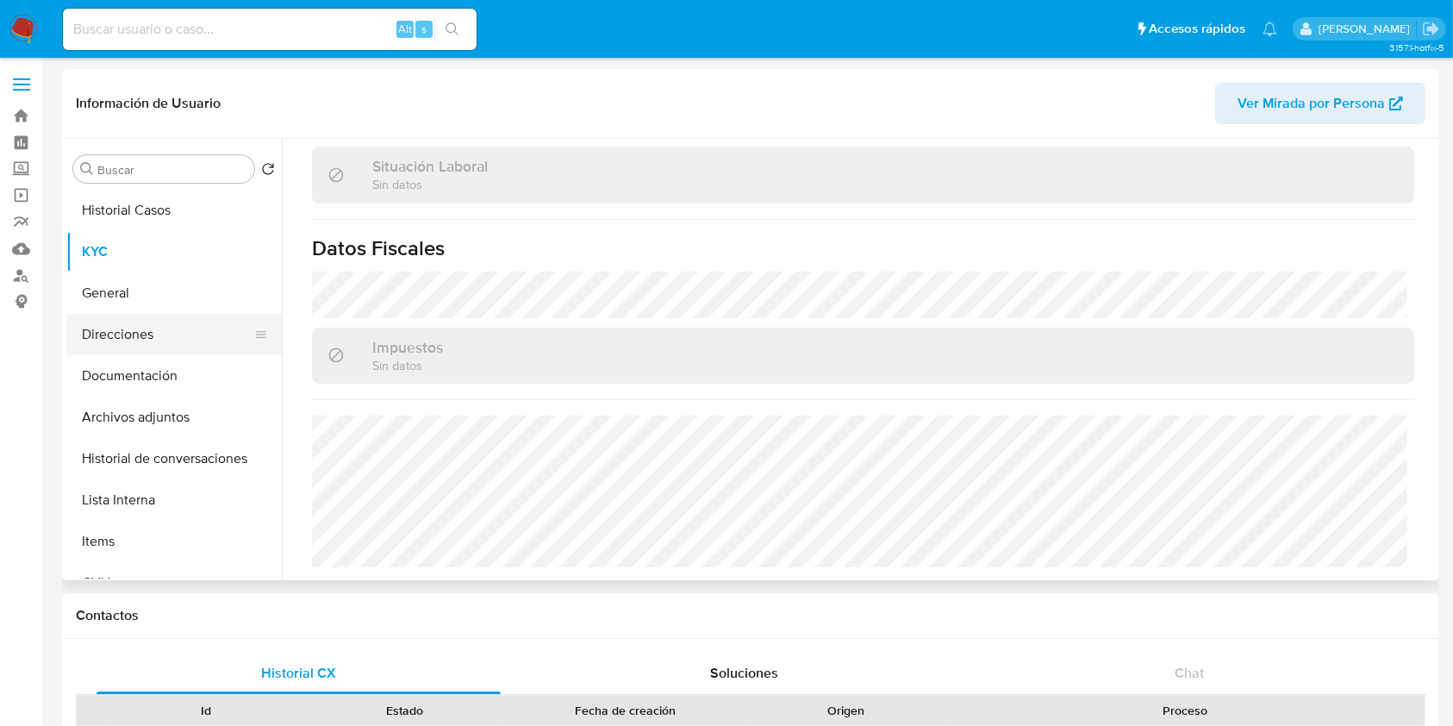
click at [119, 346] on button "Direcciones" at bounding box center [167, 334] width 202 height 41
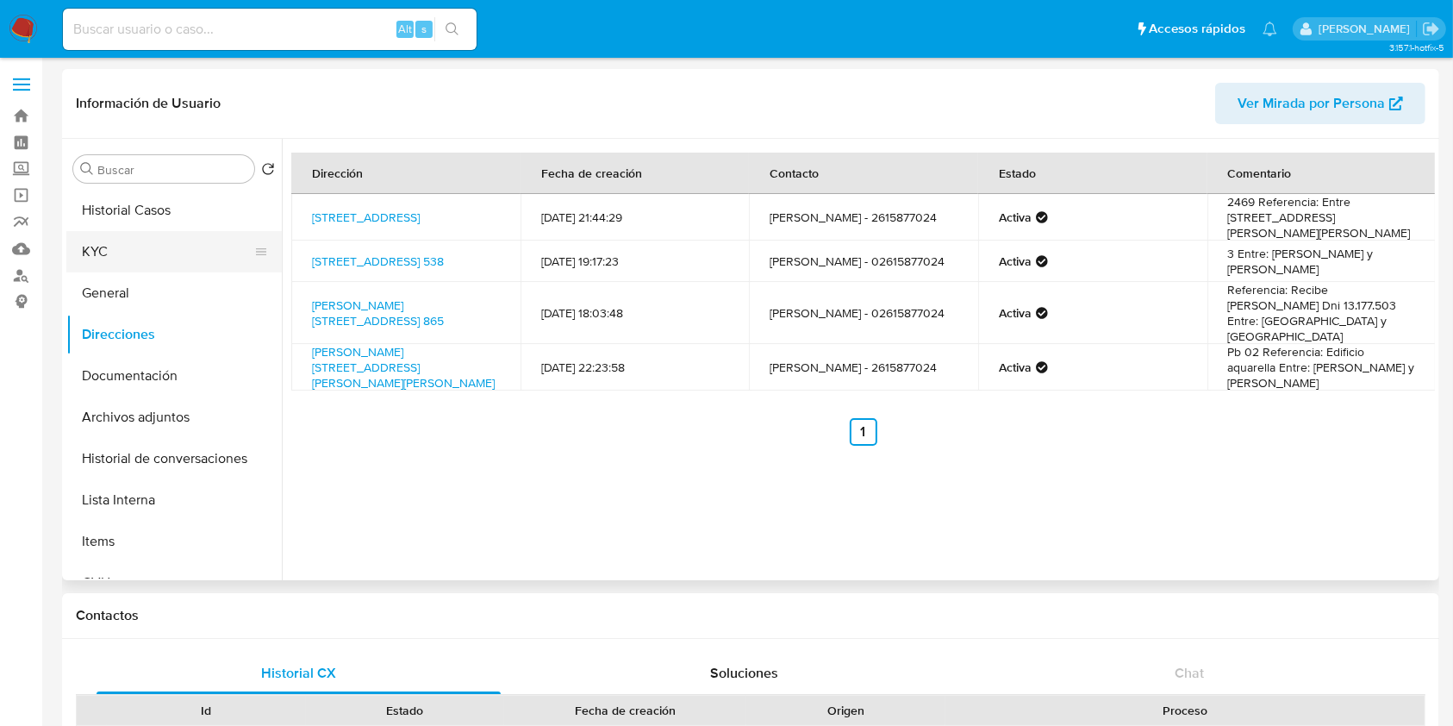
click at [128, 251] on button "KYC" at bounding box center [167, 251] width 202 height 41
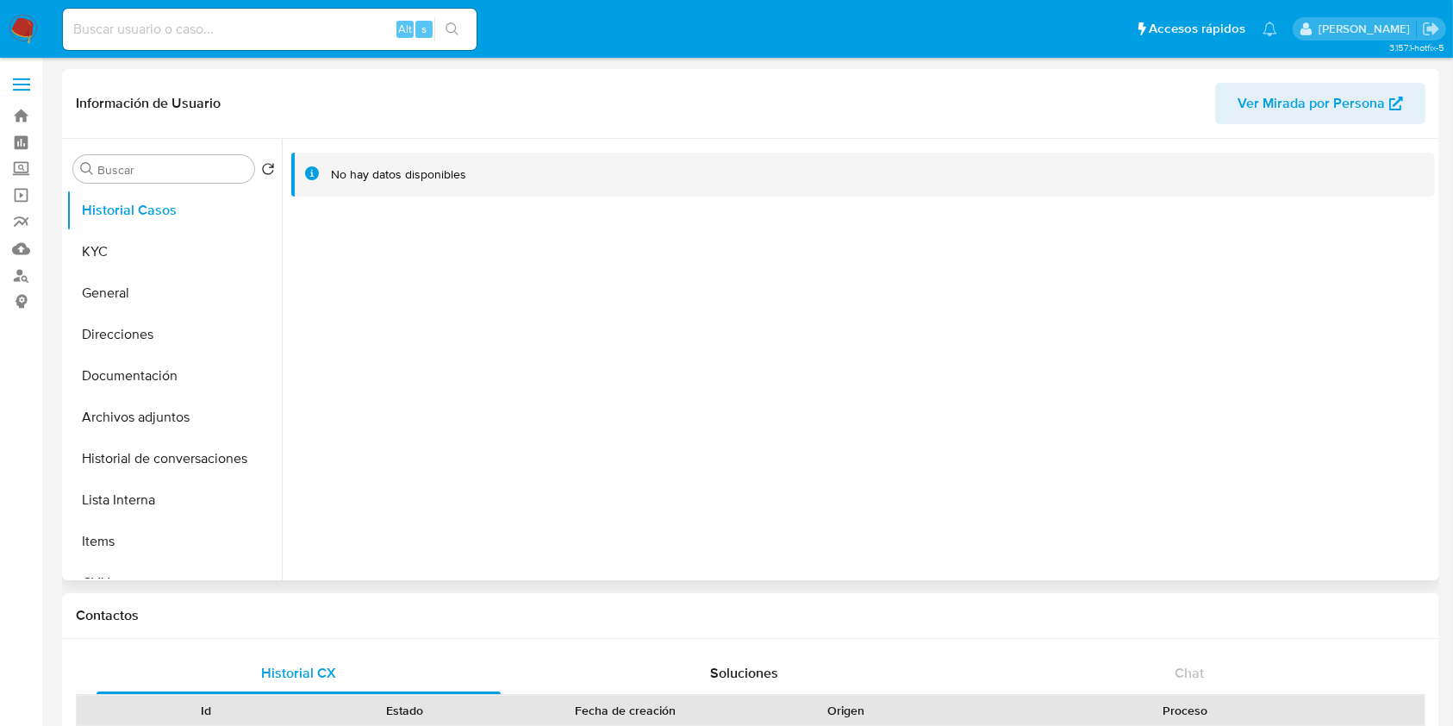
select select "10"
click at [152, 248] on button "KYC" at bounding box center [167, 251] width 202 height 41
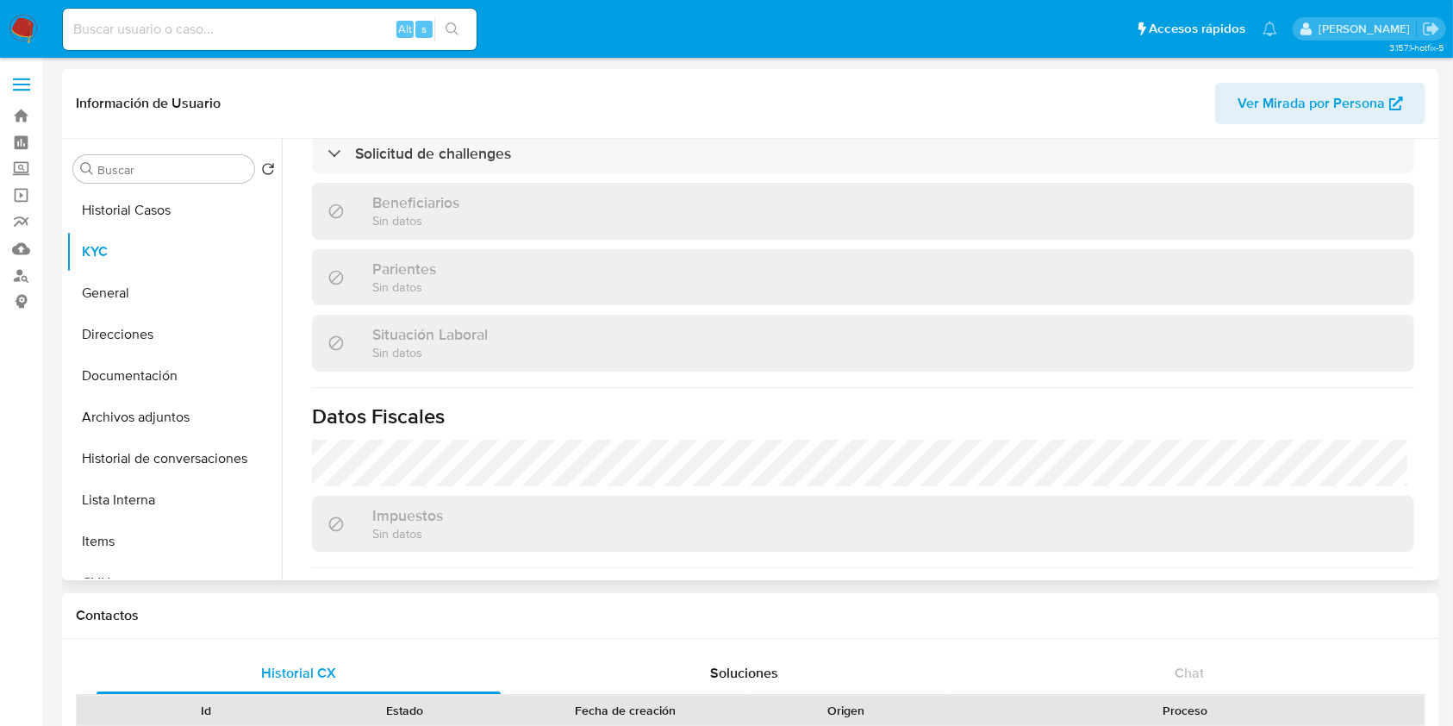
scroll to position [459, 0]
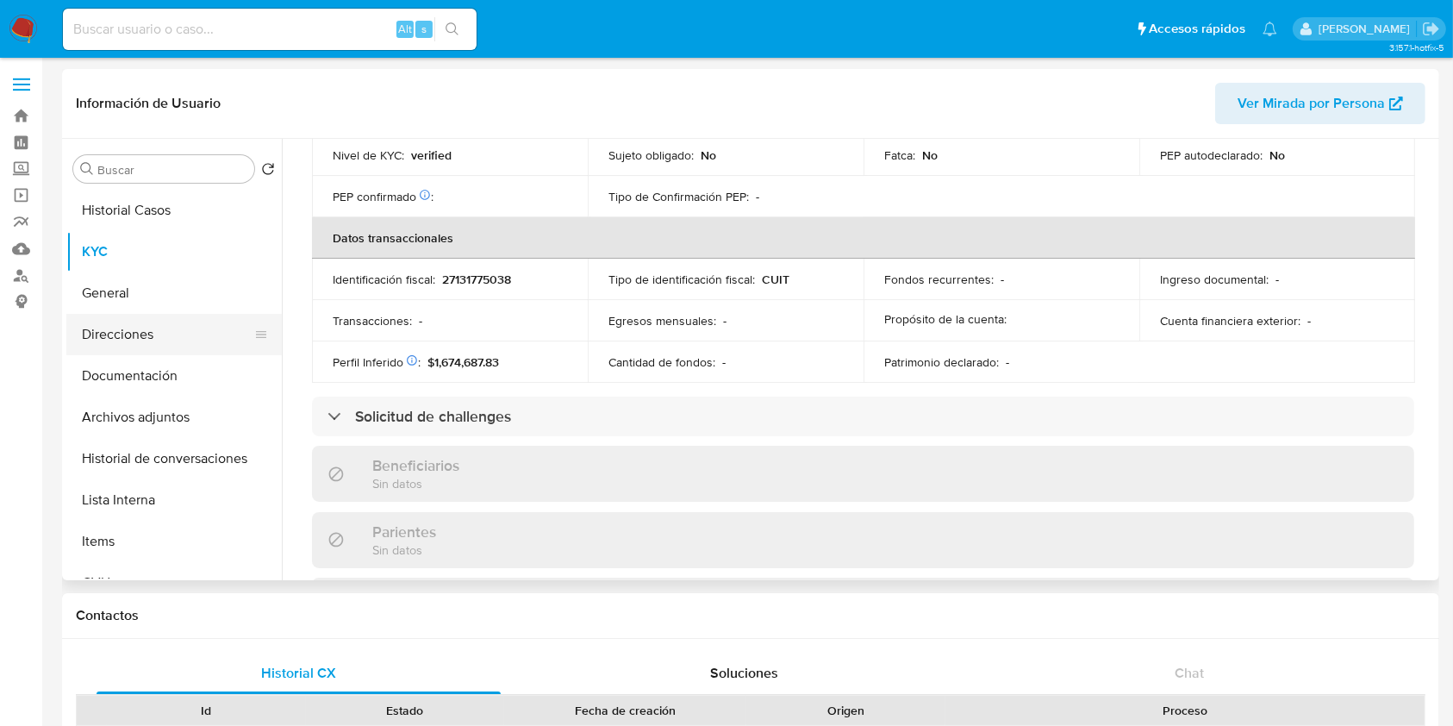
click at [187, 334] on button "Direcciones" at bounding box center [167, 334] width 202 height 41
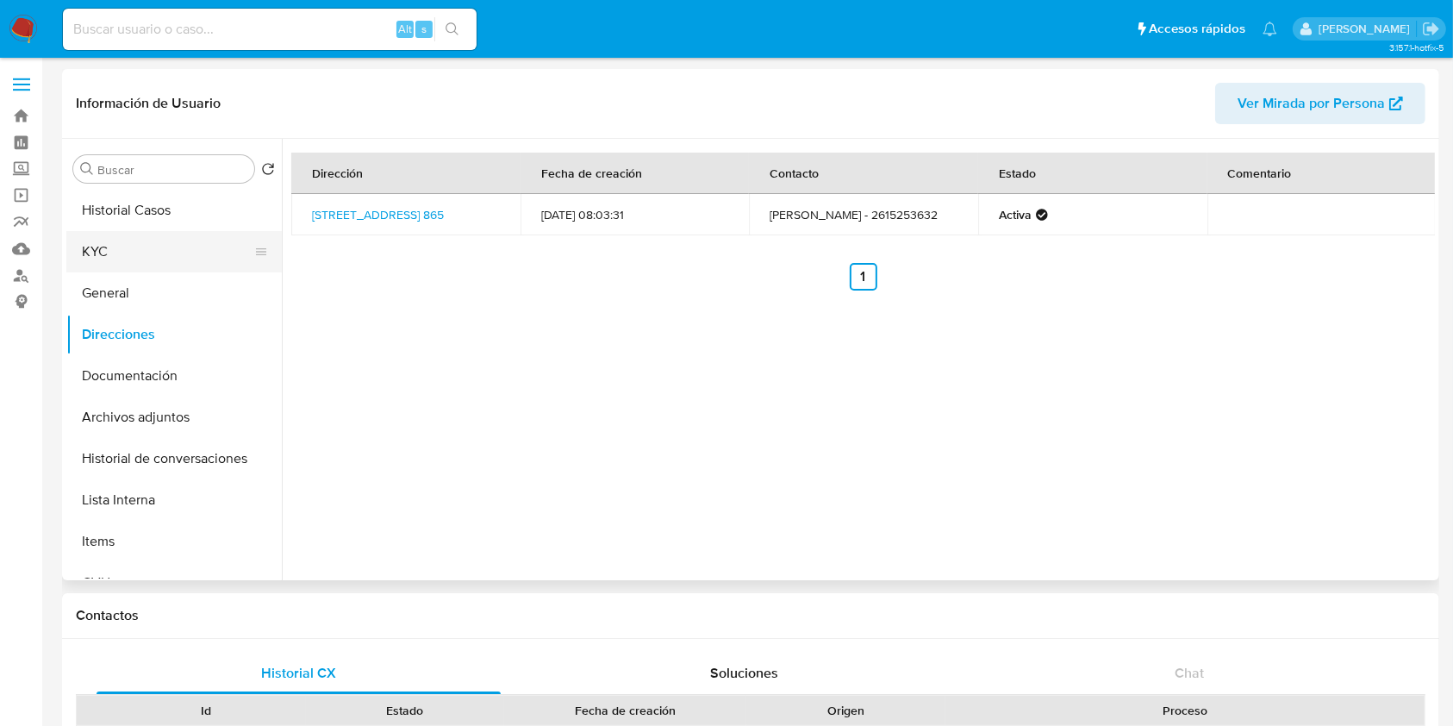
click at [122, 239] on button "KYC" at bounding box center [167, 251] width 202 height 41
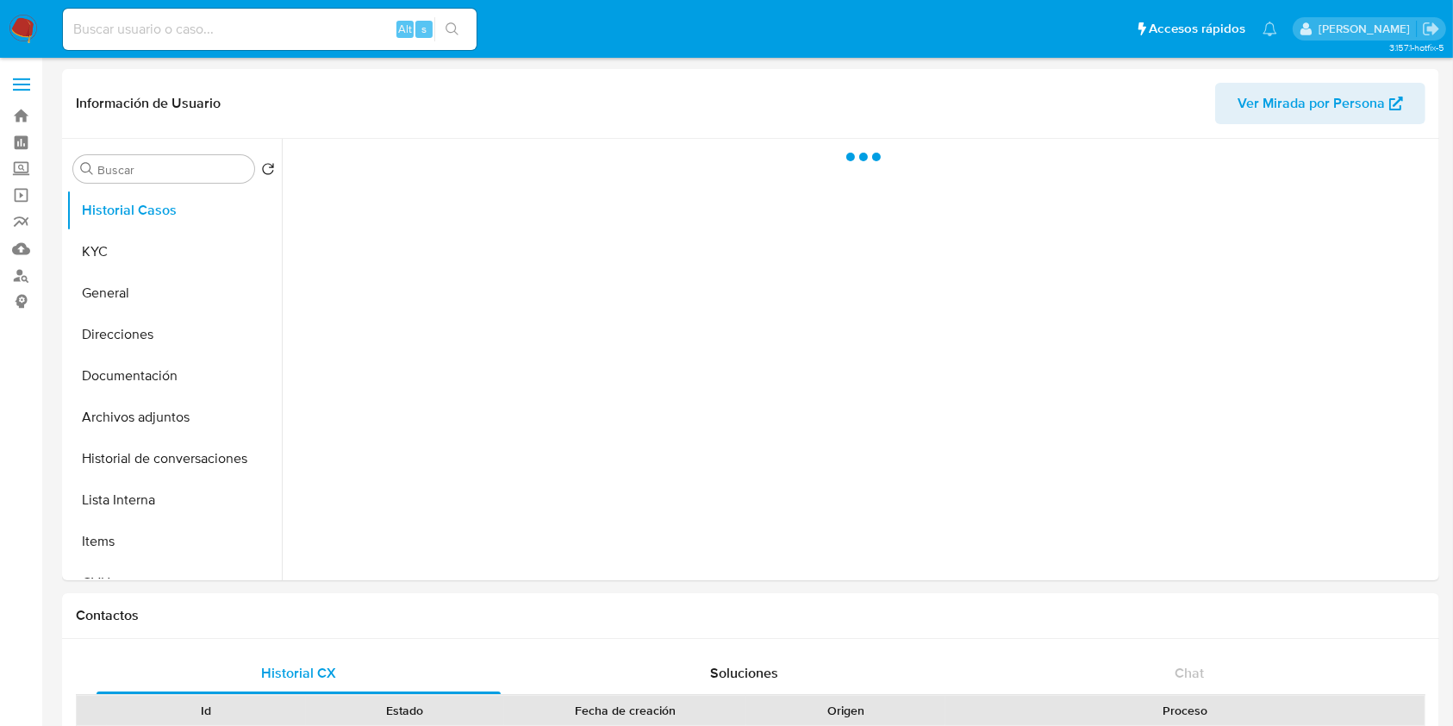
select select "10"
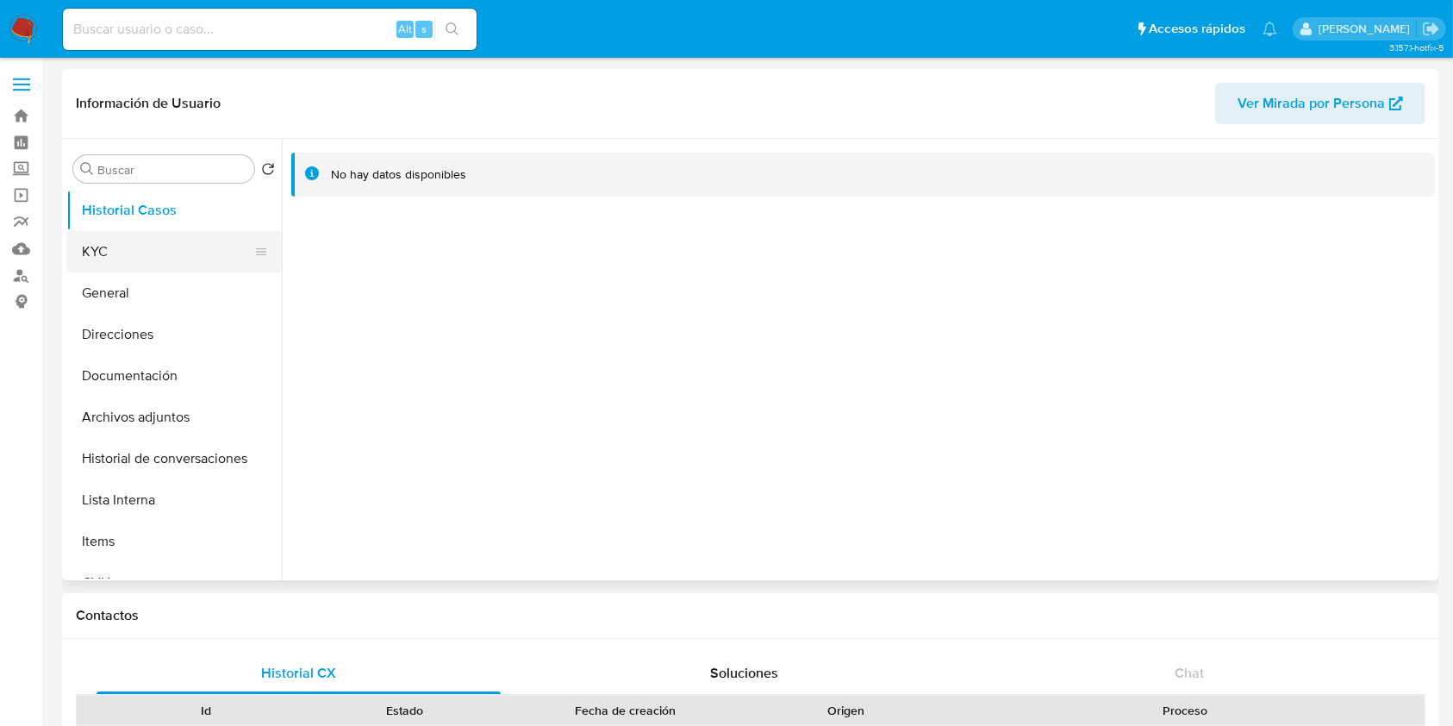
click at [118, 251] on button "KYC" at bounding box center [167, 251] width 202 height 41
select select "10"
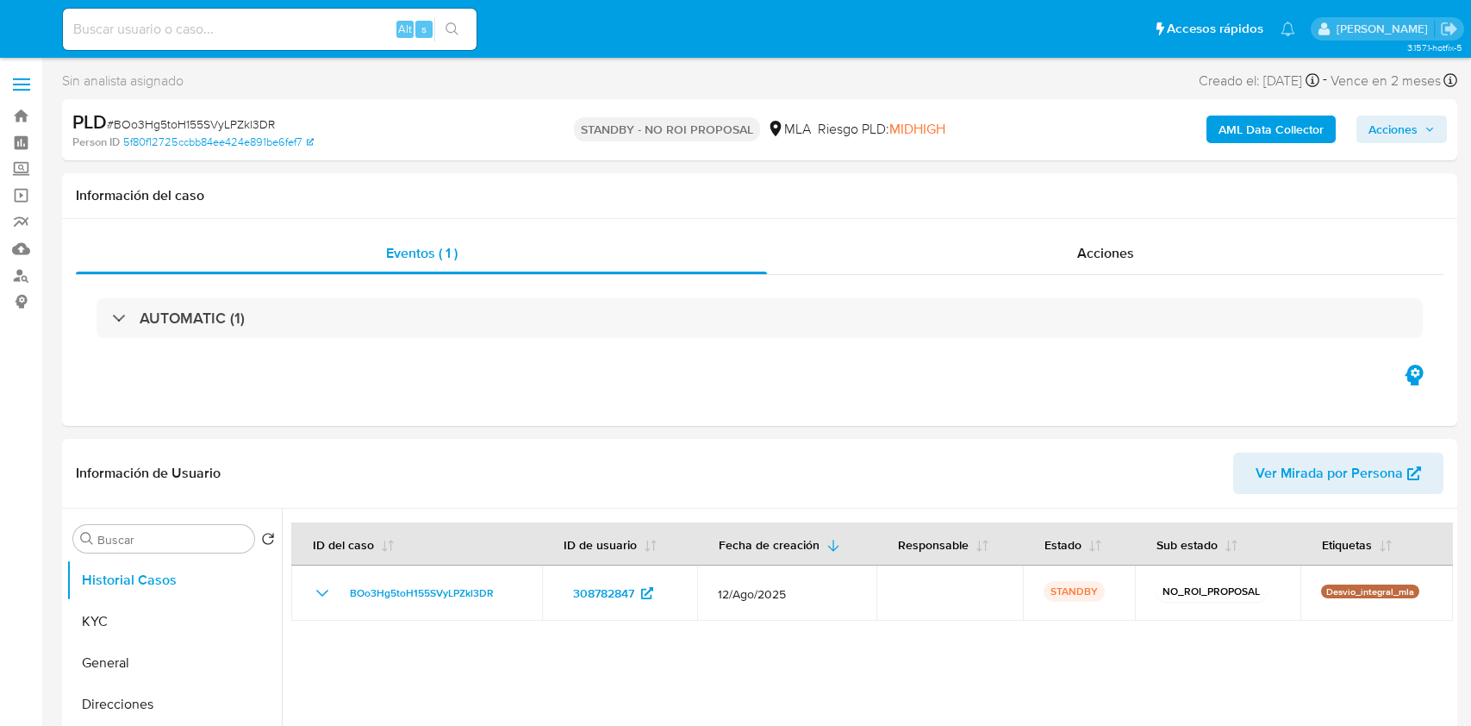
select select "10"
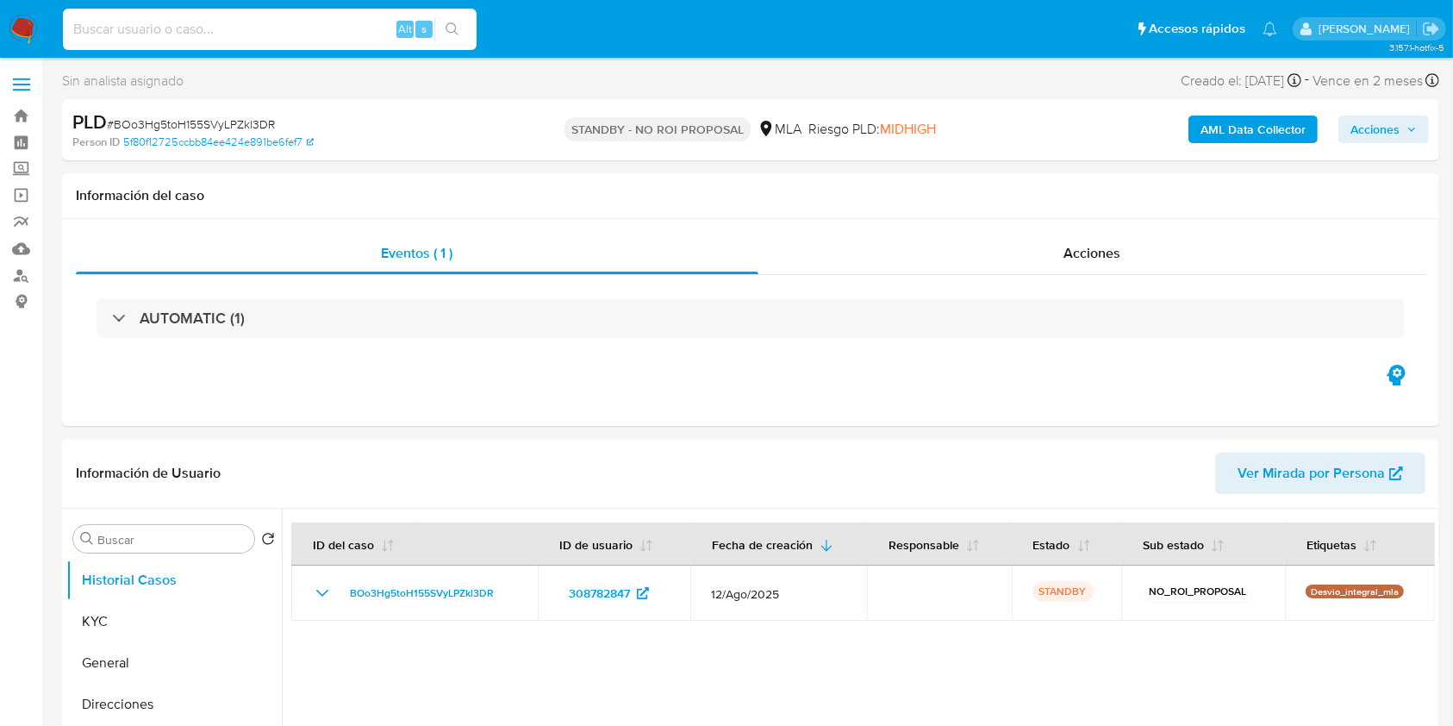
click at [314, 34] on input at bounding box center [270, 29] width 414 height 22
paste input "6WPZCYMCeUEXtoVCUq7KuN92"
type input "6WPZCYMCeUEXtoVCUq7KuN92"
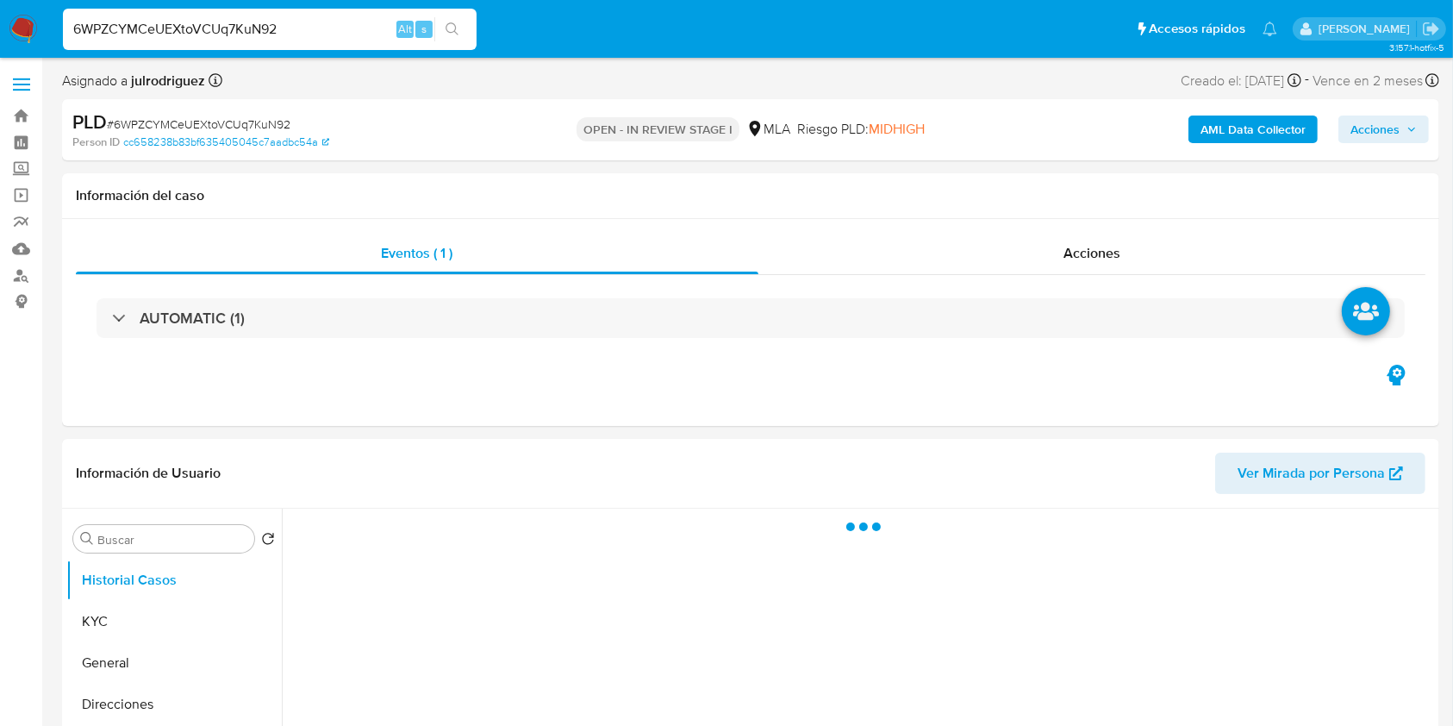
select select "10"
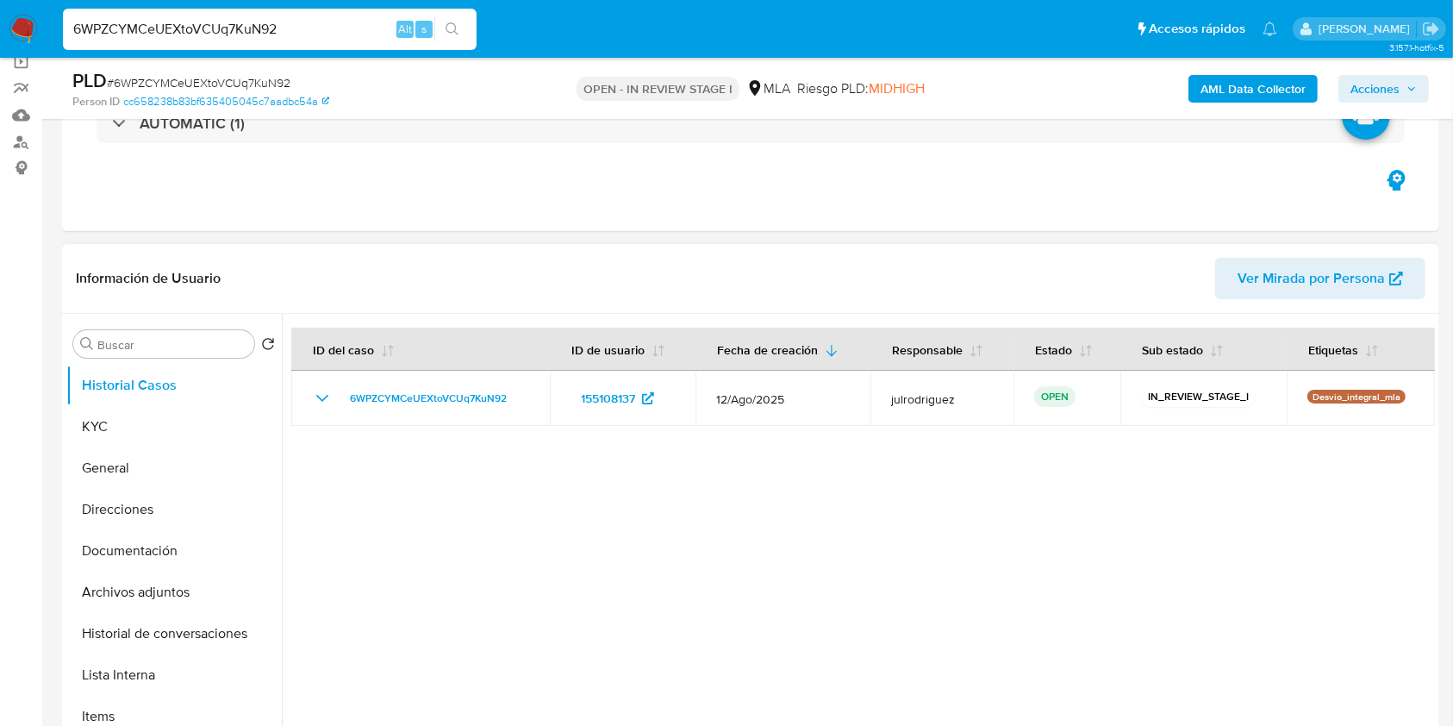
scroll to position [345, 0]
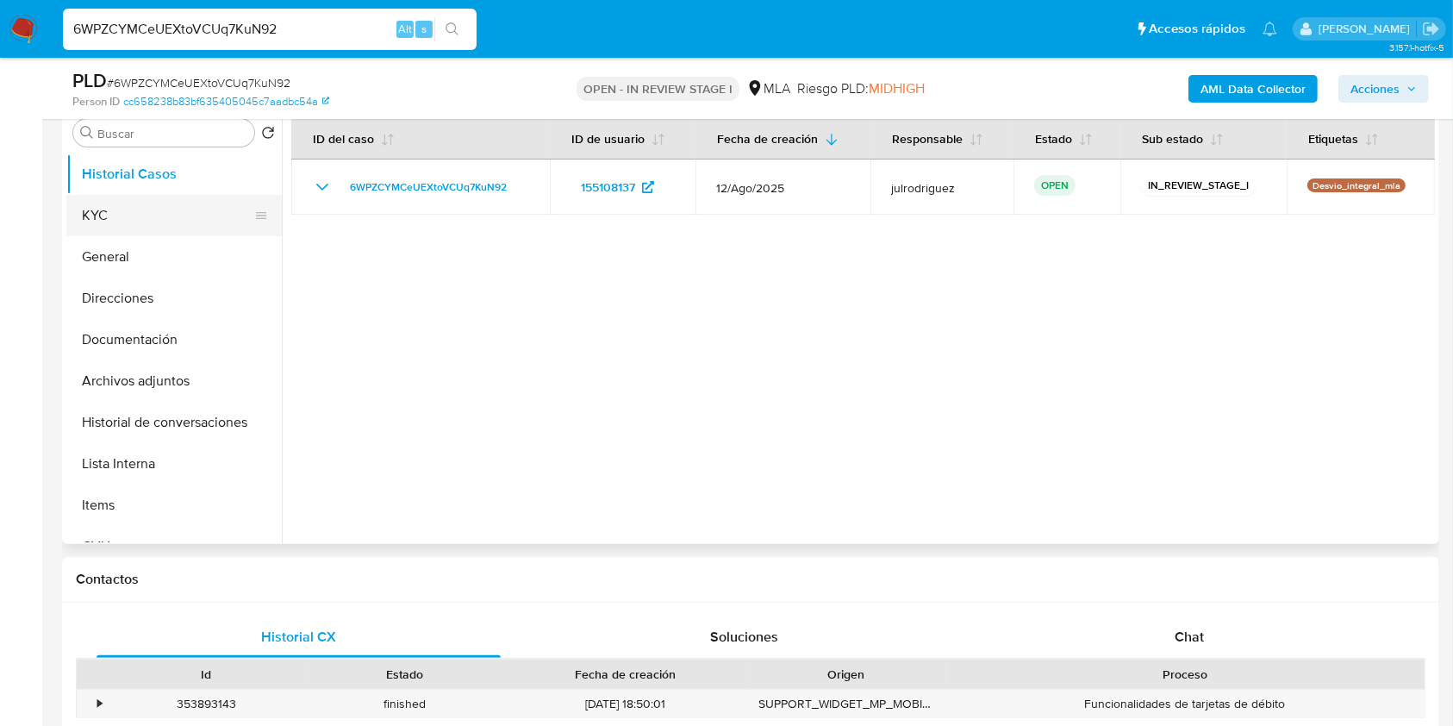
click at [131, 215] on button "KYC" at bounding box center [167, 215] width 202 height 41
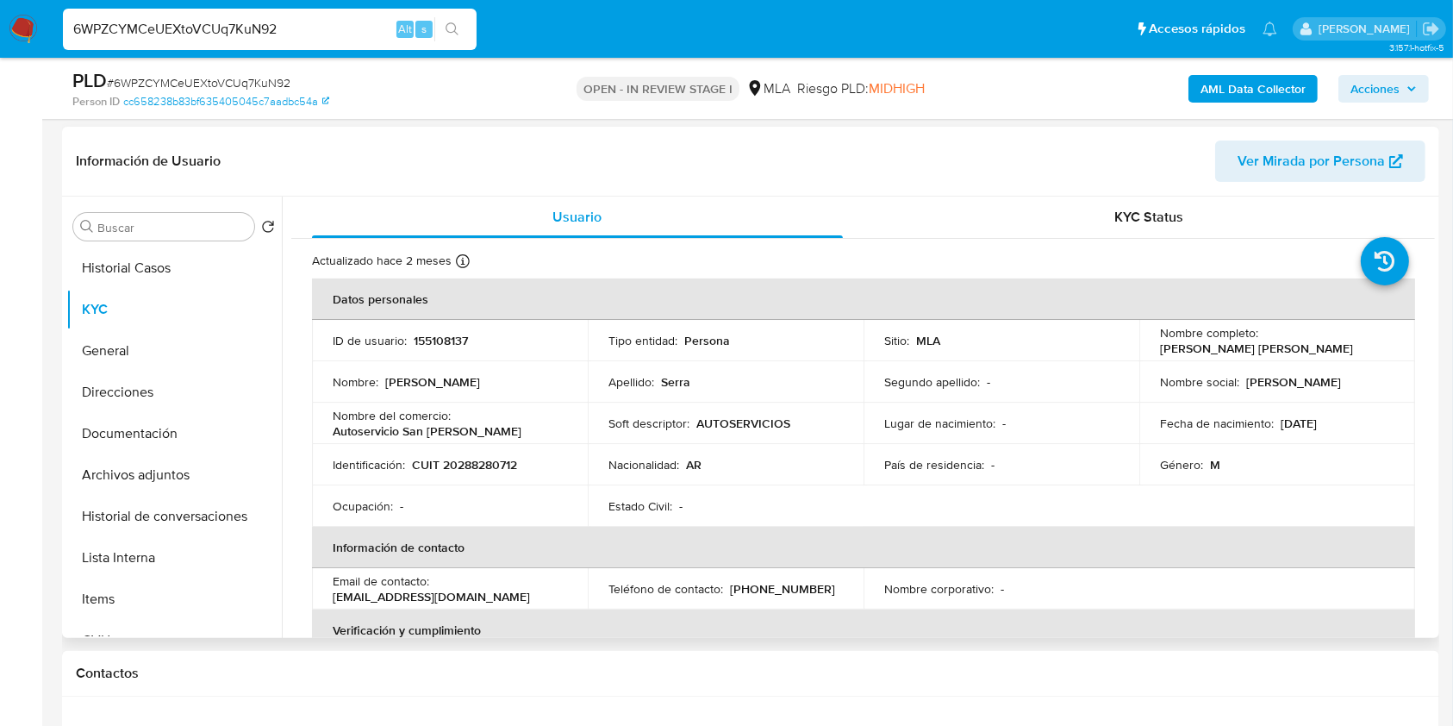
scroll to position [229, 0]
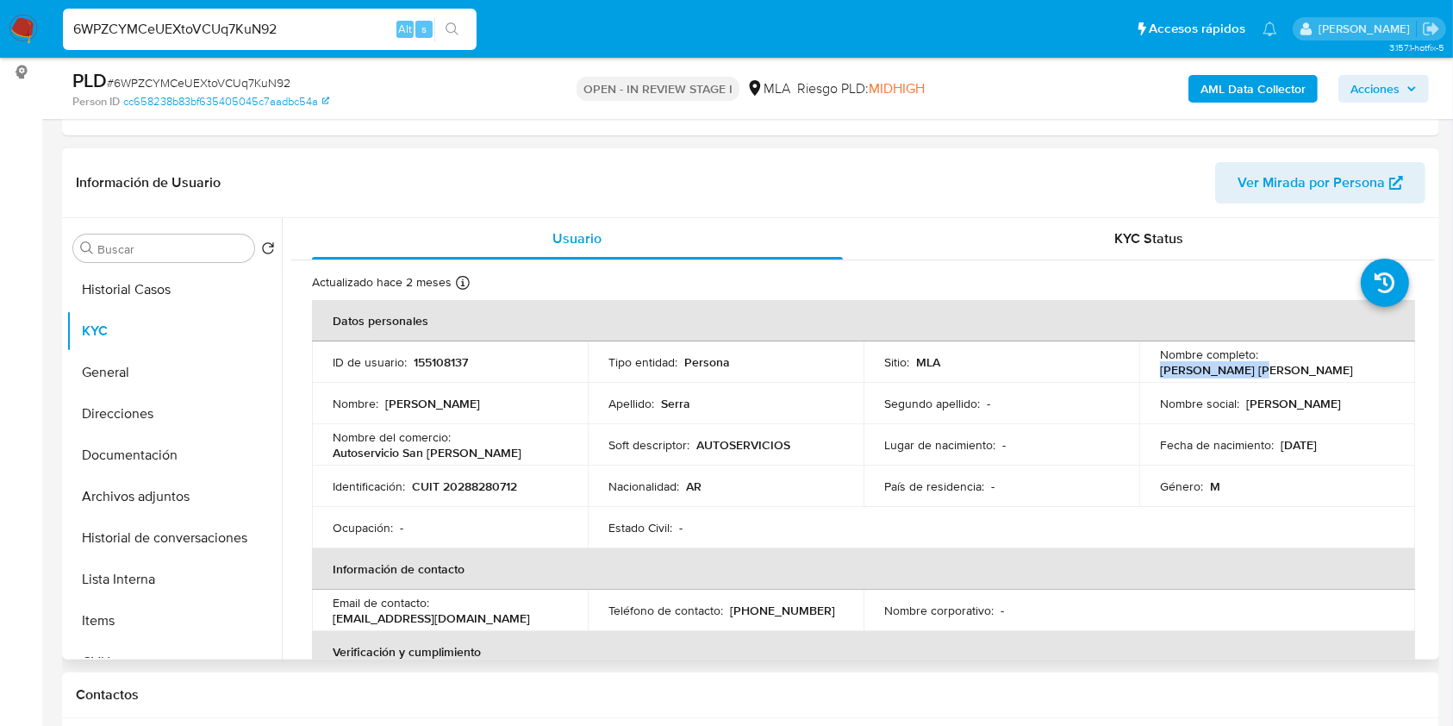
drag, startPoint x: 1263, startPoint y: 362, endPoint x: 1379, endPoint y: 359, distance: 116.4
click at [1390, 361] on td "Nombre completo : Bruno Jose Serra" at bounding box center [1277, 361] width 276 height 41
copy p "Bruno Jose Serra"
click at [428, 377] on td "ID de usuario : 155108137" at bounding box center [450, 361] width 276 height 41
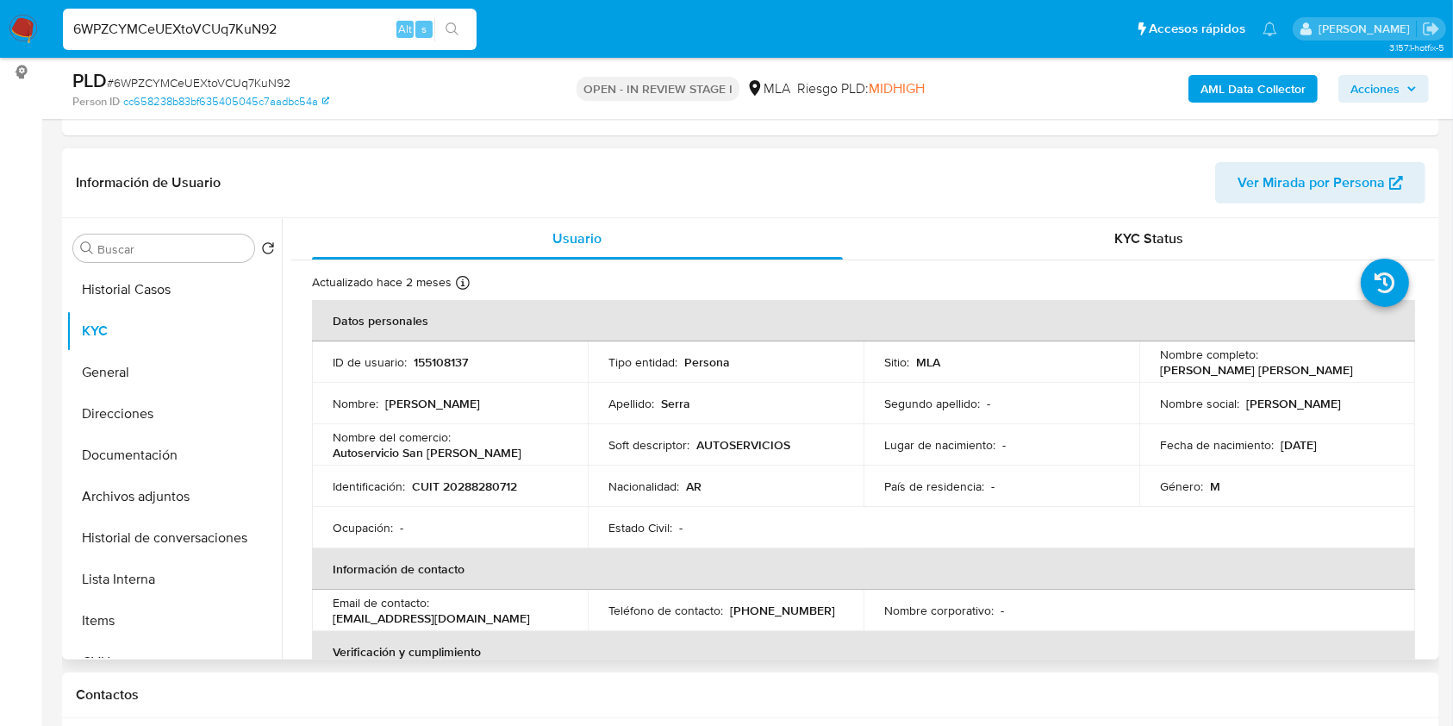
click at [444, 358] on p "155108137" at bounding box center [441, 362] width 54 height 16
copy p "155108137"
click at [253, 75] on span "# 6WPZCYMCeUEXtoVCUq7KuN92" at bounding box center [199, 82] width 184 height 17
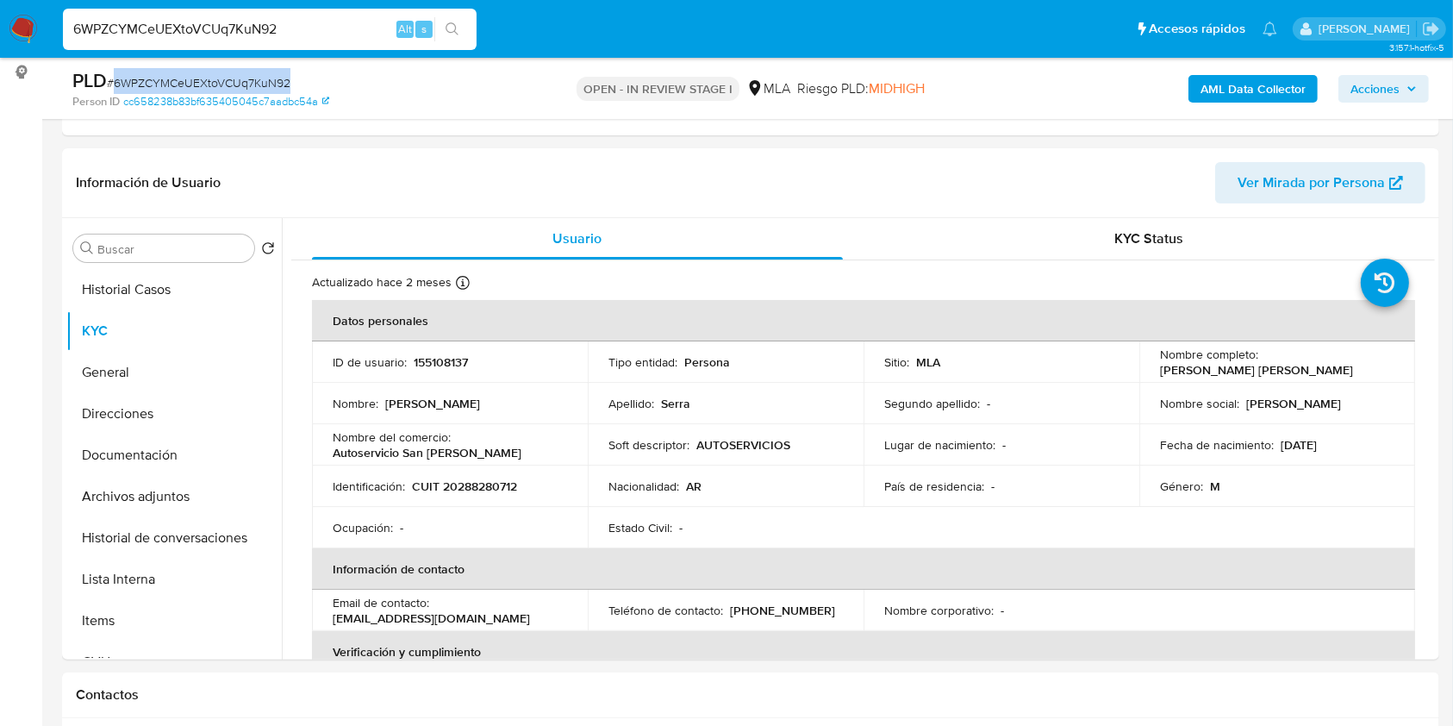
copy span "6WPZCYMCeUEXtoVCUq7KuN92"
click at [472, 492] on p "CUIT 20288280712" at bounding box center [464, 486] width 105 height 16
copy p "20288280712"
click at [434, 354] on p "155108137" at bounding box center [441, 362] width 54 height 16
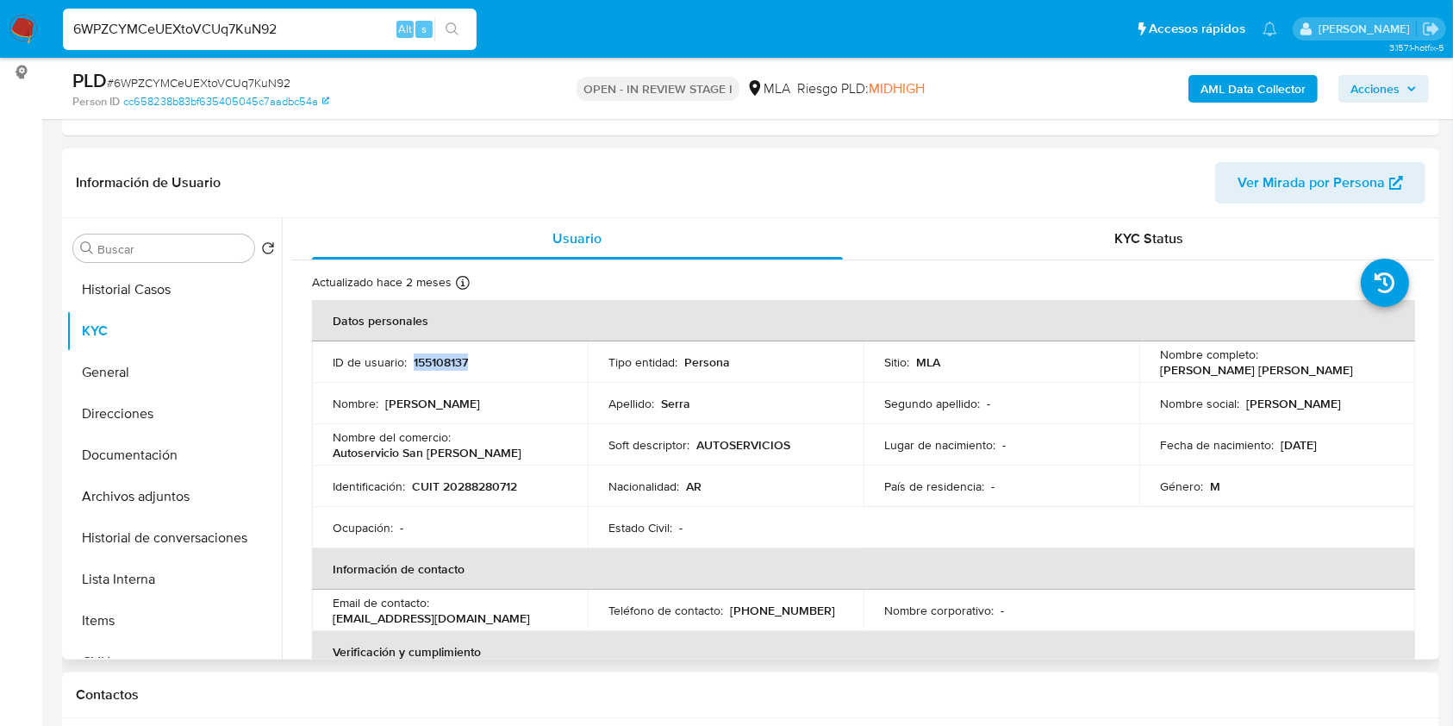
click at [434, 354] on p "155108137" at bounding box center [441, 362] width 54 height 16
copy p "155108137"
click at [494, 478] on p "CUIT 20288280712" at bounding box center [464, 486] width 105 height 16
drag, startPoint x: 1261, startPoint y: 361, endPoint x: 1382, endPoint y: 294, distance: 138.1
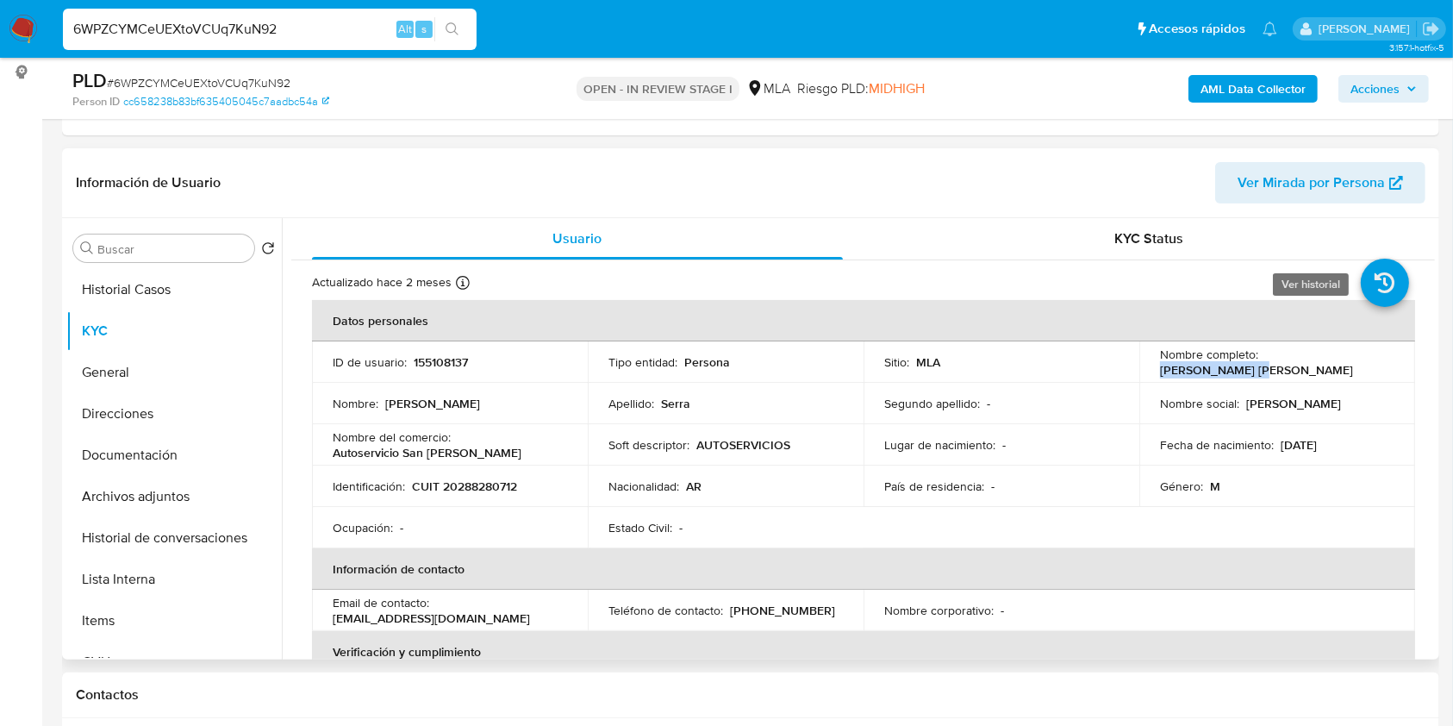
click at [1382, 355] on div "Nombre completo : Bruno Jose Serra" at bounding box center [1277, 361] width 234 height 31
copy p "Bruno Jose Serra"
drag, startPoint x: 482, startPoint y: 452, endPoint x: 323, endPoint y: 448, distance: 158.6
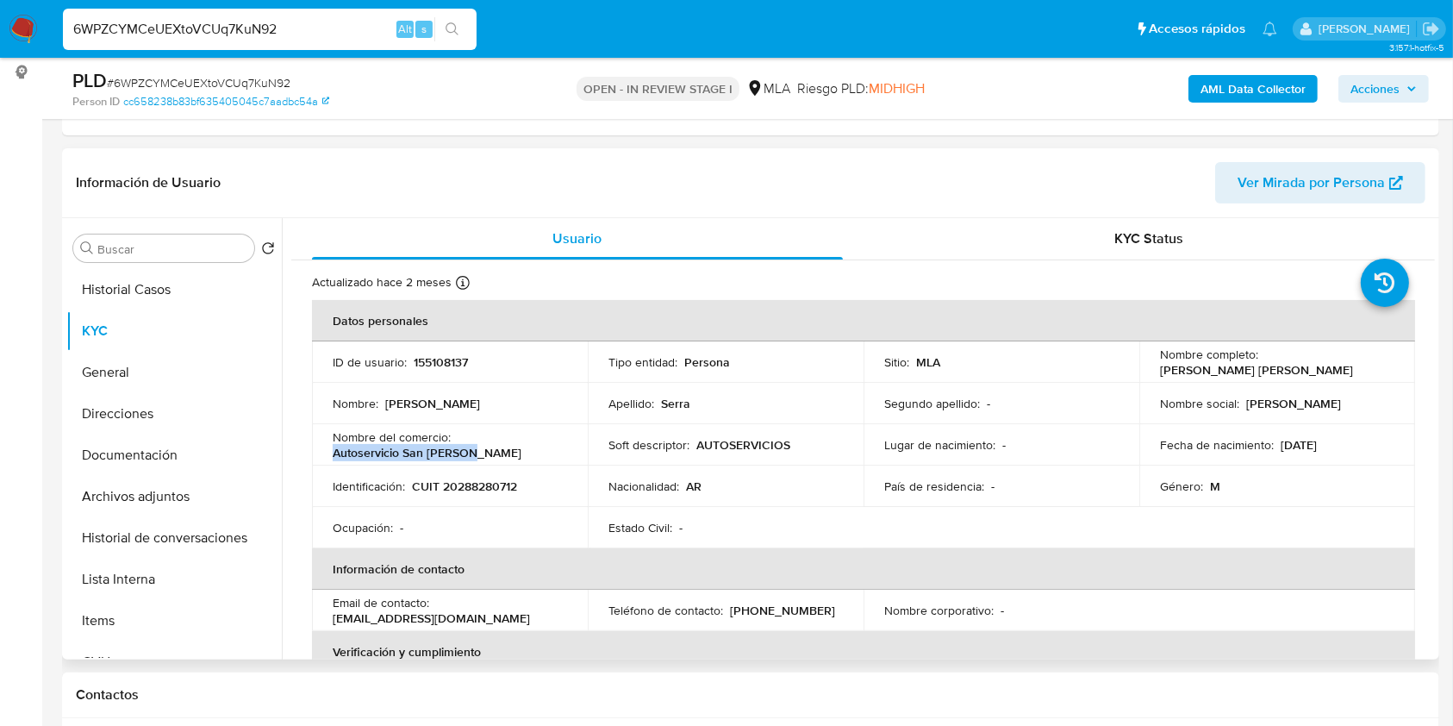
click at [323, 449] on td "Nombre del comercio : Autoservicio San Agustin" at bounding box center [450, 444] width 276 height 41
copy p "Autoservicio San Agustin"
click at [483, 481] on p "CUIT 20288280712" at bounding box center [464, 486] width 105 height 16
click at [483, 480] on p "CUIT 20288280712" at bounding box center [464, 486] width 105 height 16
copy p "20288280712"
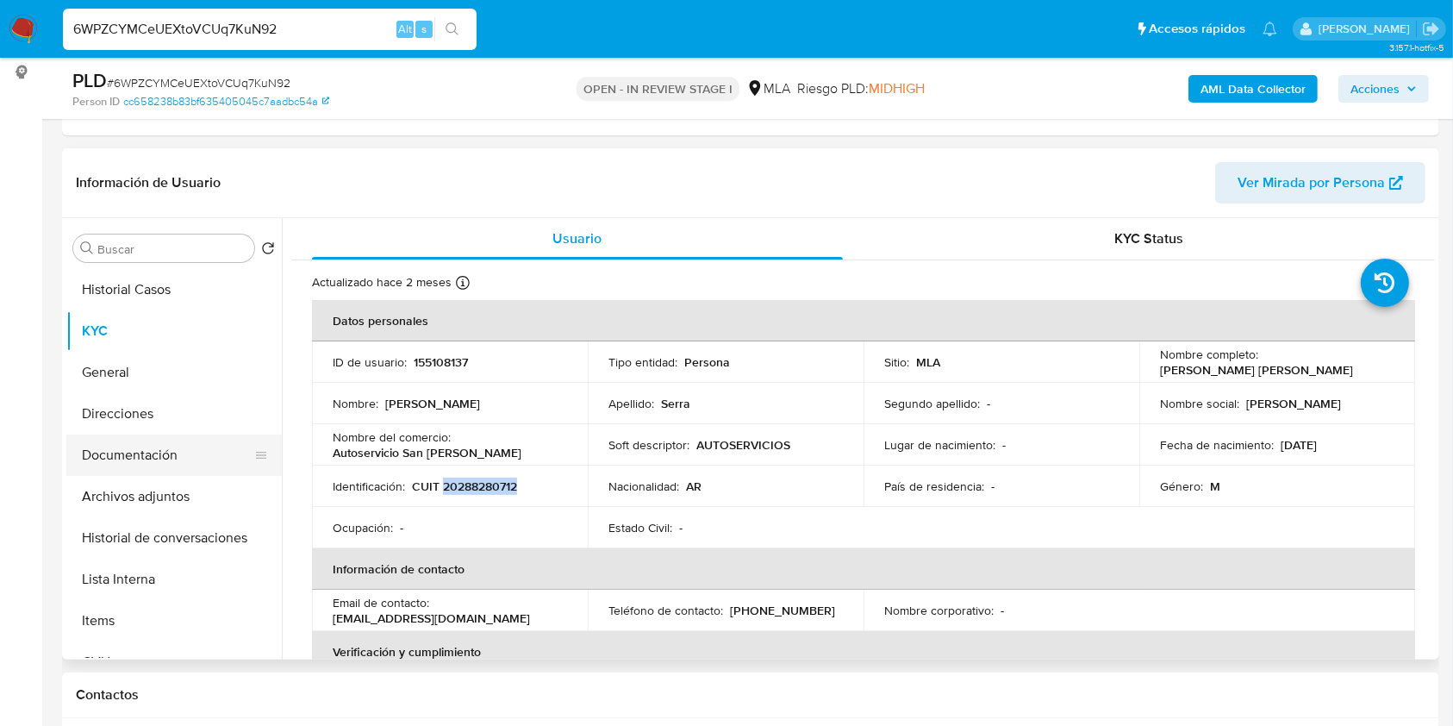
click at [130, 463] on button "Documentación" at bounding box center [167, 454] width 202 height 41
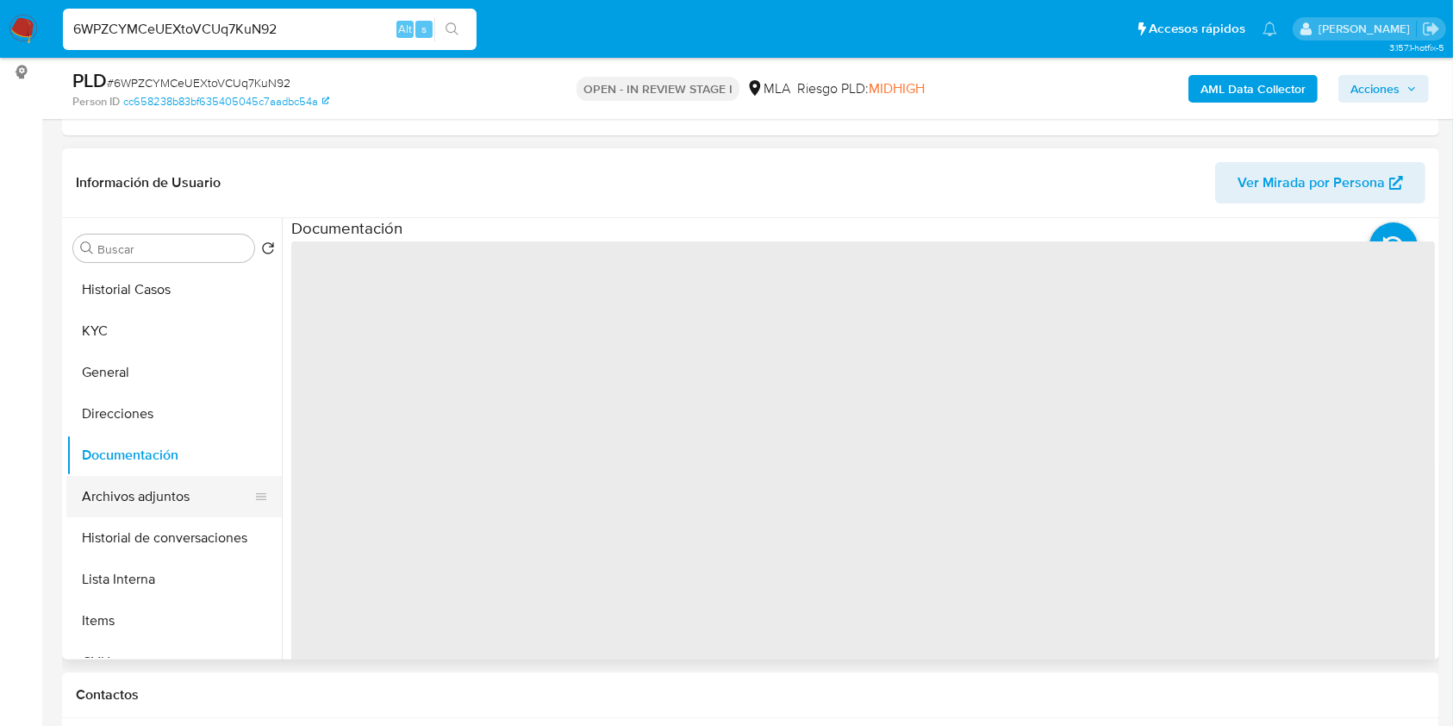
click at [164, 490] on button "Archivos adjuntos" at bounding box center [167, 496] width 202 height 41
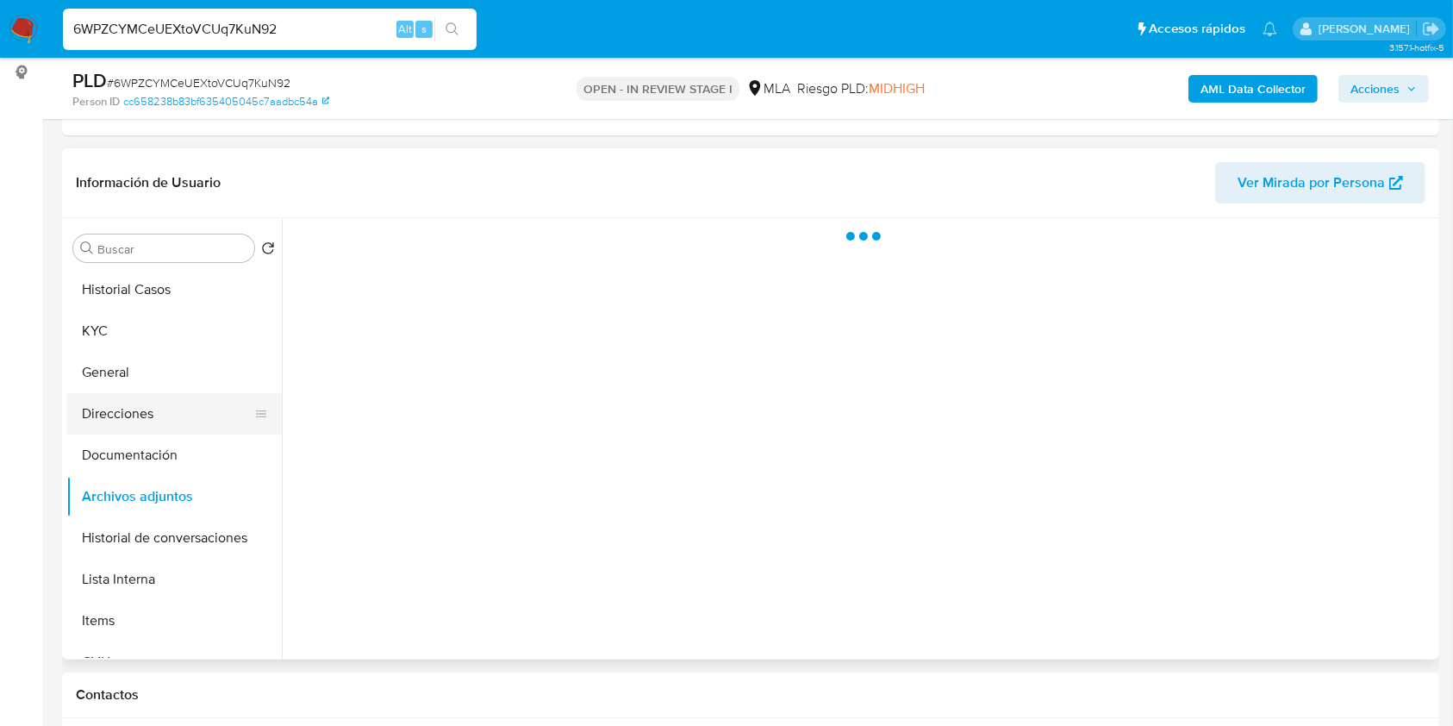
click at [178, 395] on button "Direcciones" at bounding box center [167, 413] width 202 height 41
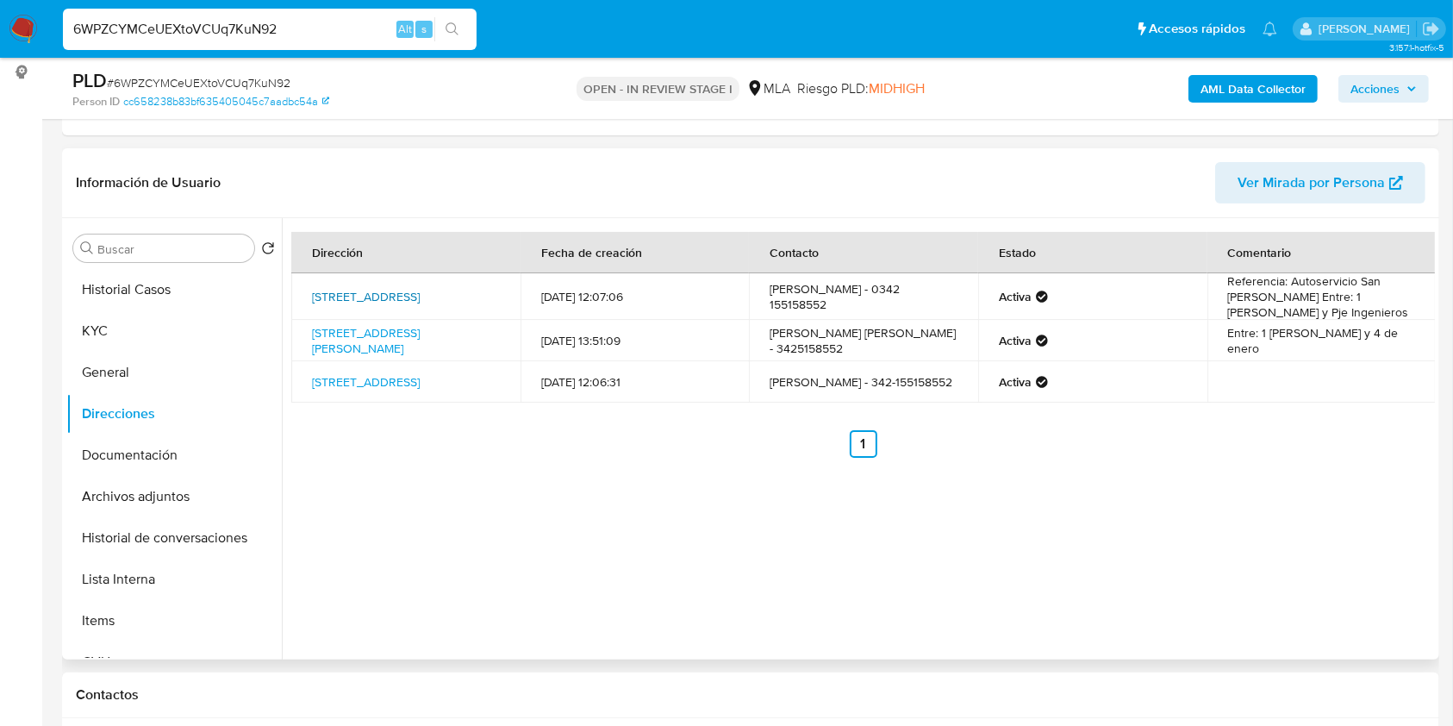
drag, startPoint x: 307, startPoint y: 286, endPoint x: 412, endPoint y: 287, distance: 105.1
click at [412, 287] on td "Hernandarias 2930, Santa Fe, Santa Fe, 3000, Argentina 2930" at bounding box center [405, 296] width 229 height 47
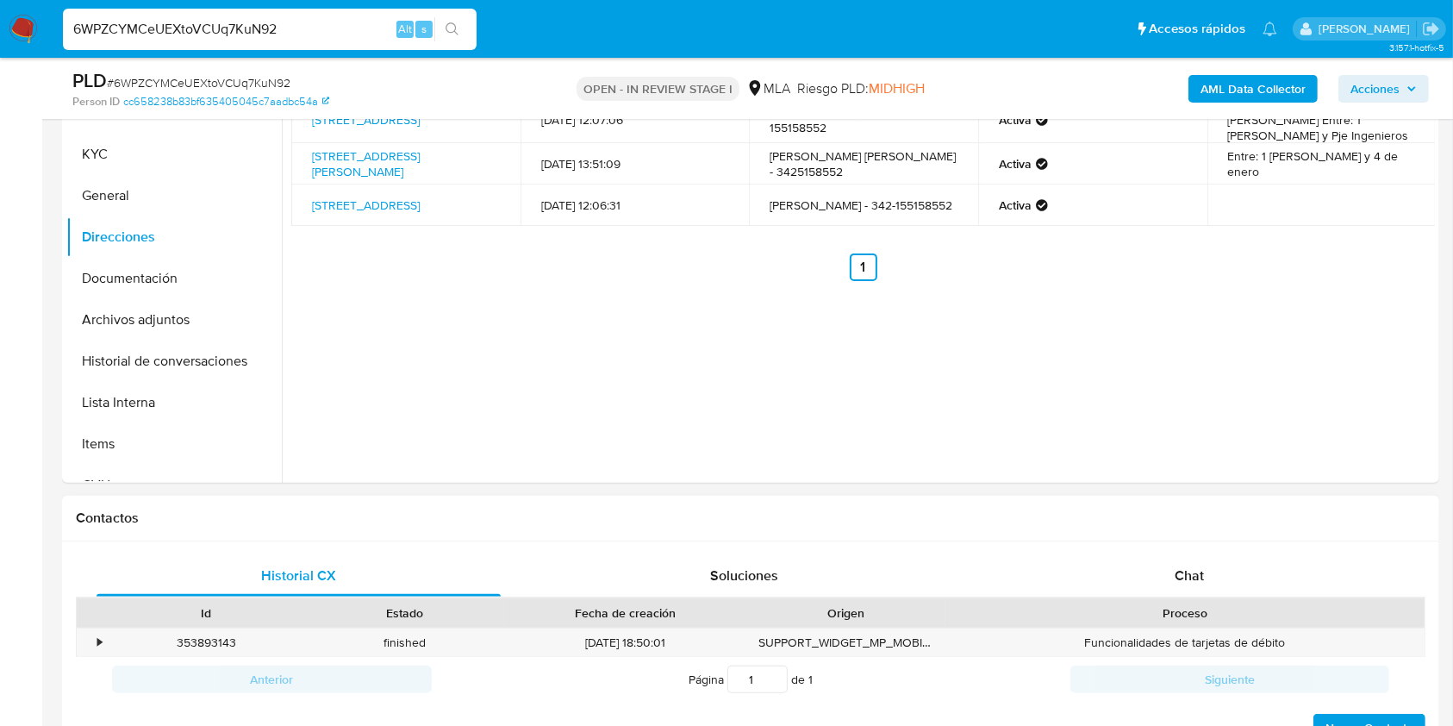
scroll to position [689, 0]
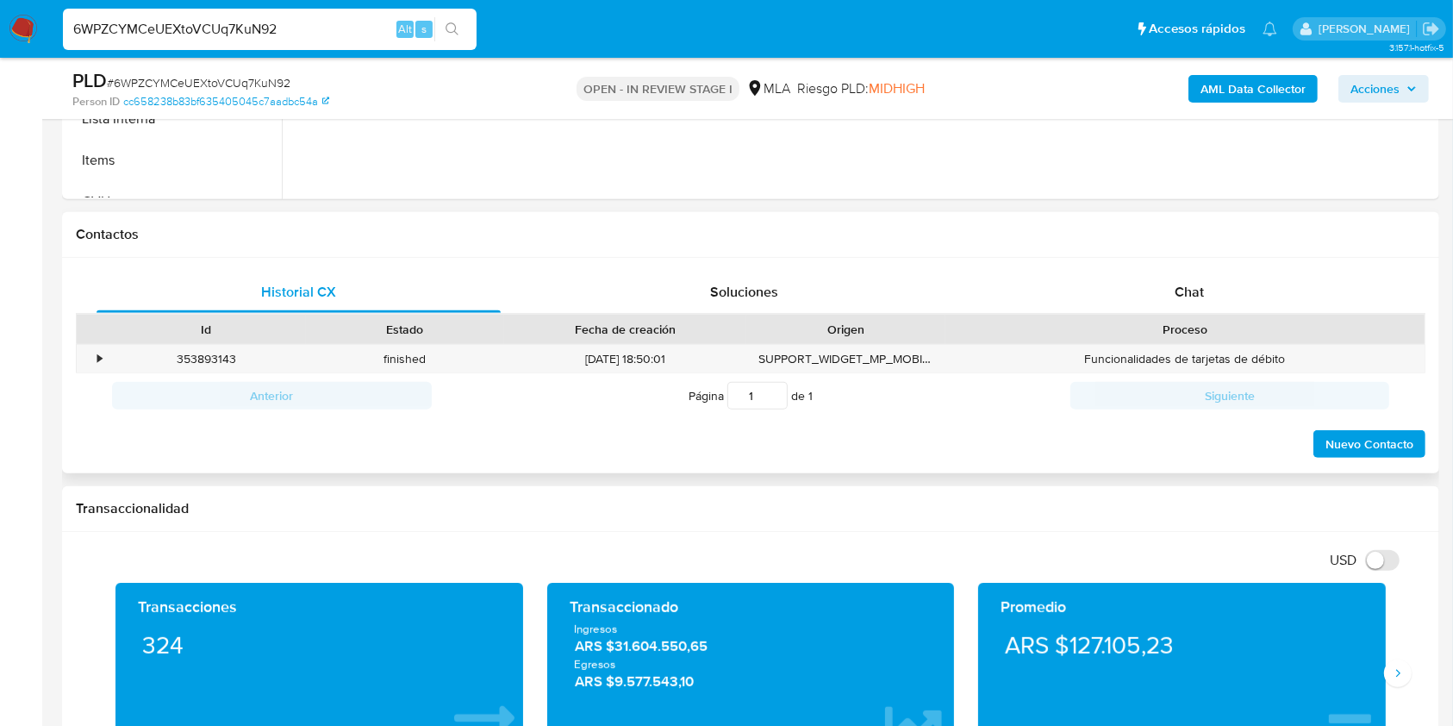
click at [1183, 288] on span "Chat" at bounding box center [1189, 292] width 29 height 20
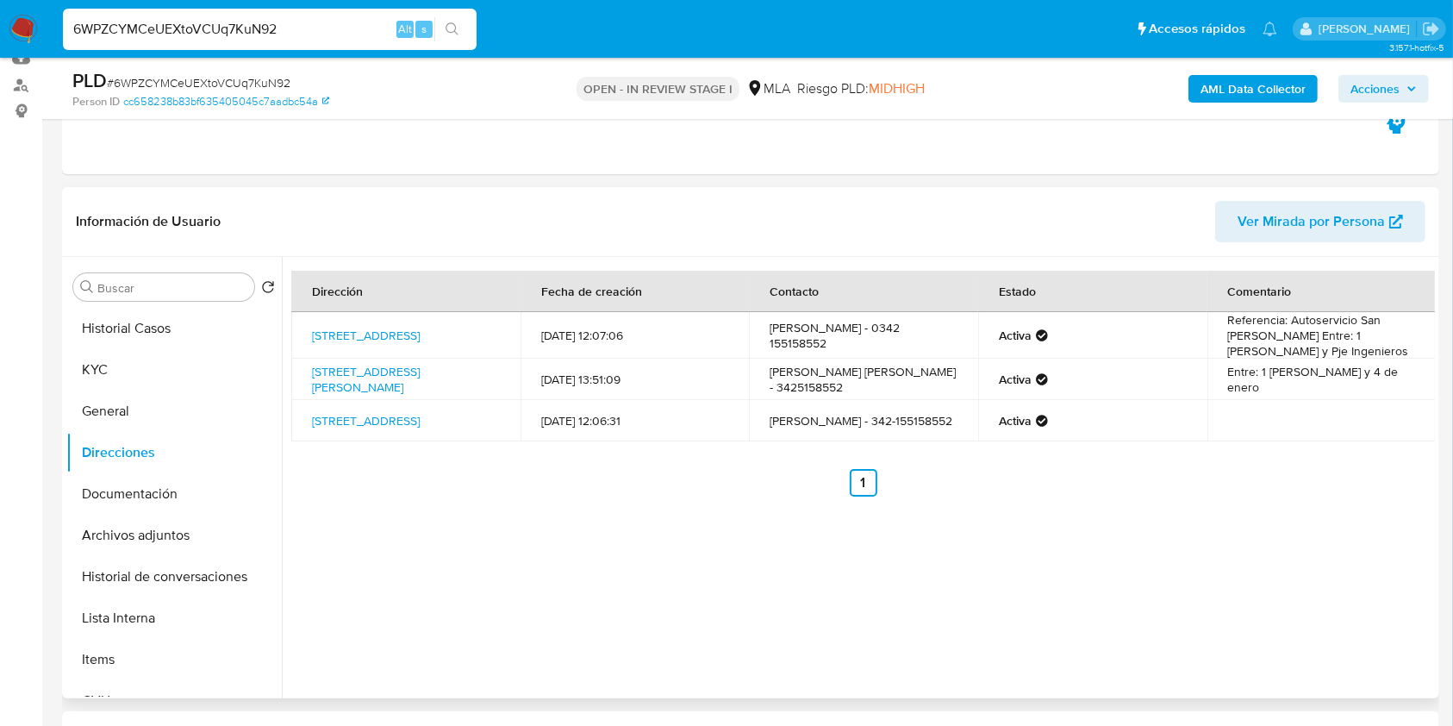
scroll to position [115, 0]
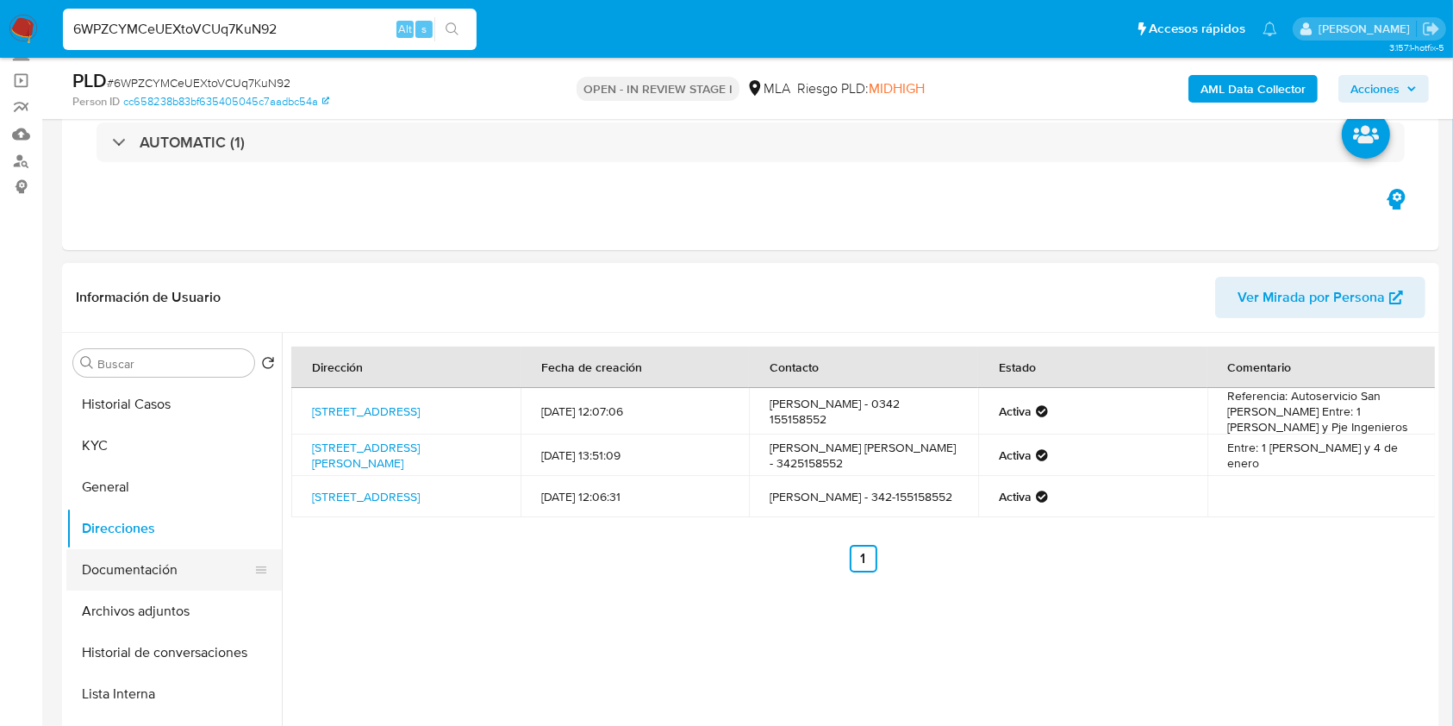
click at [159, 577] on button "Documentación" at bounding box center [167, 569] width 202 height 41
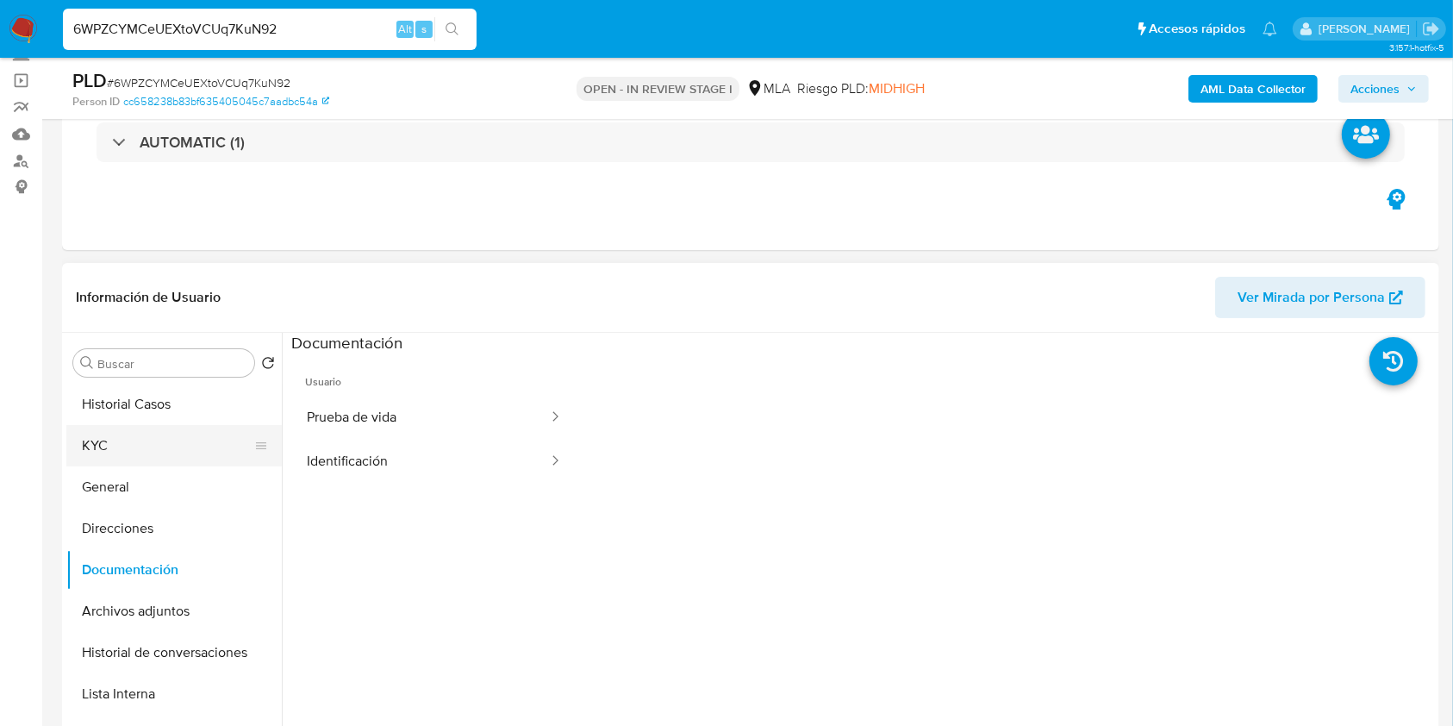
click at [109, 440] on button "KYC" at bounding box center [167, 445] width 202 height 41
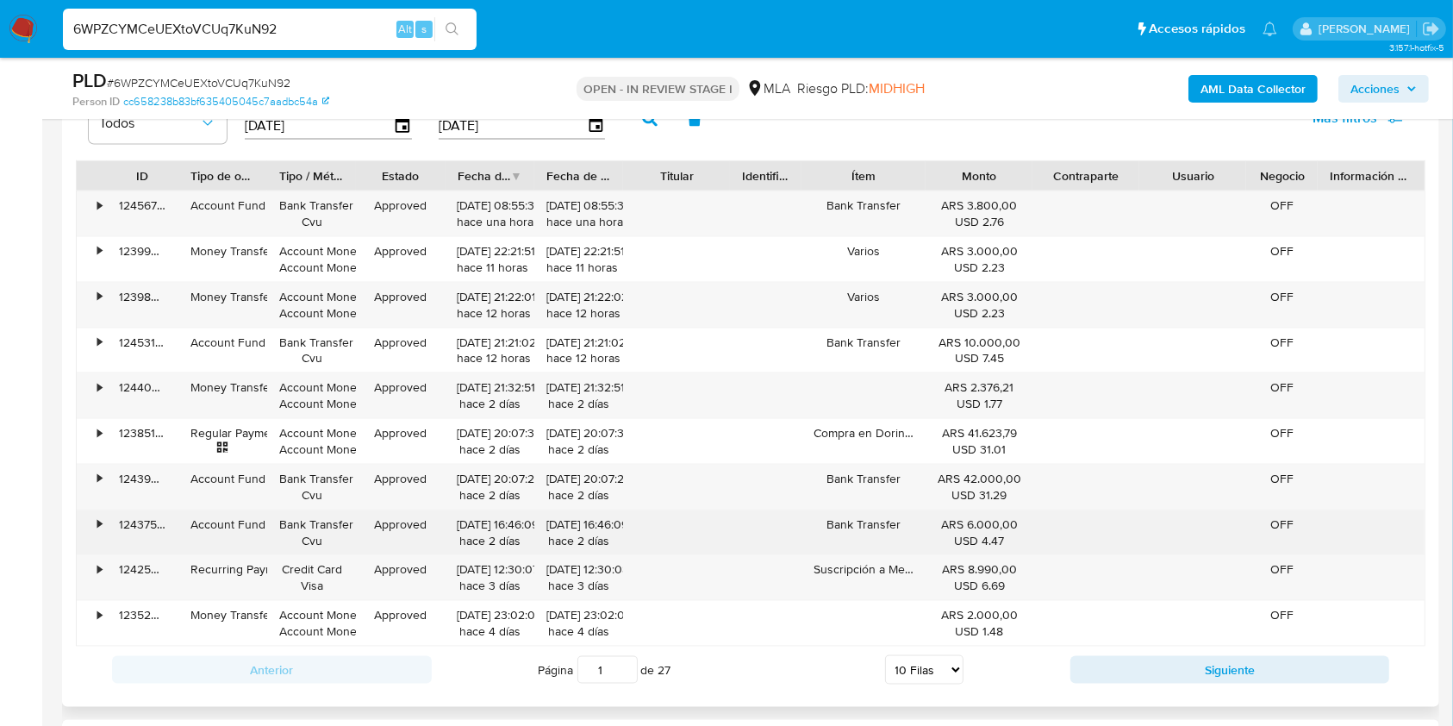
scroll to position [2227, 0]
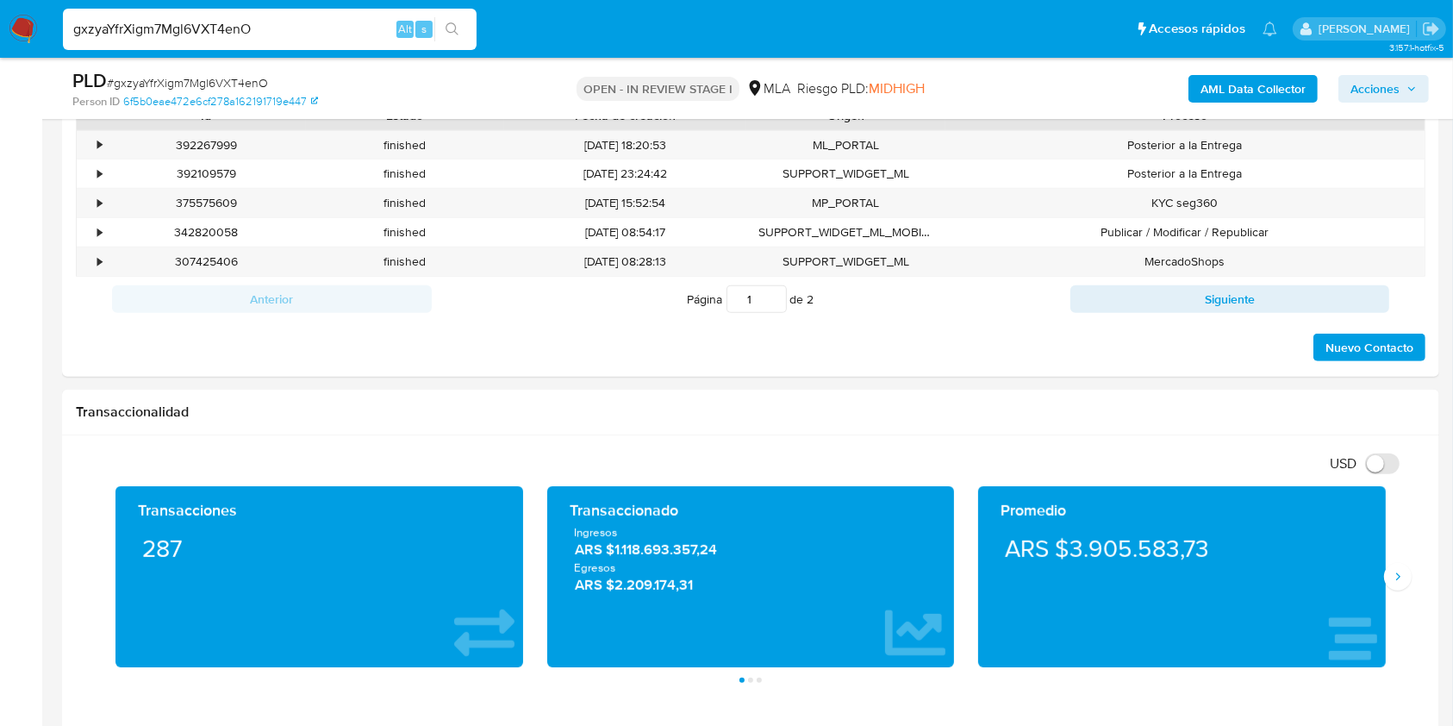
scroll to position [804, 0]
